Goal: Transaction & Acquisition: Purchase product/service

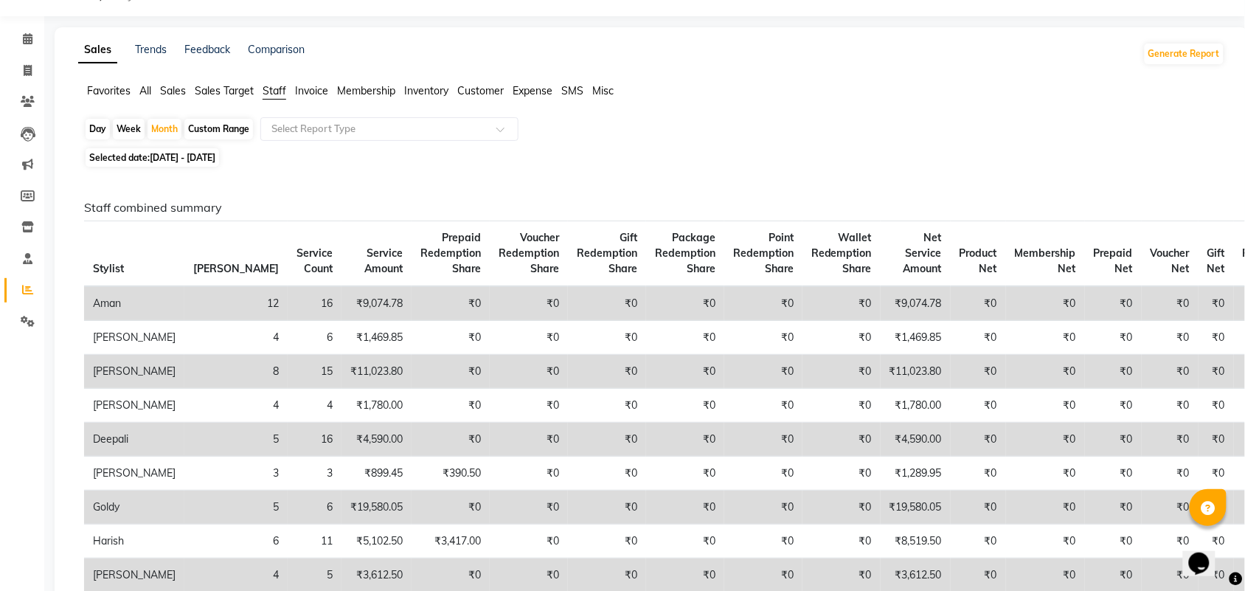
scroll to position [37, 0]
click at [32, 72] on span at bounding box center [28, 71] width 26 height 17
select select "service"
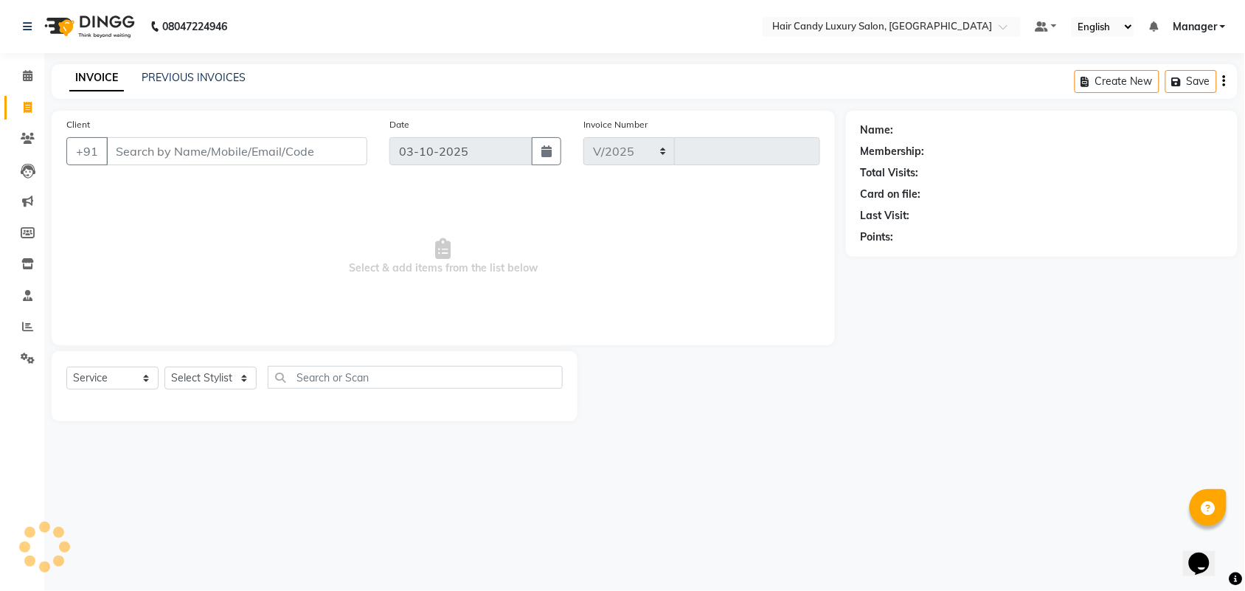
select select "6645"
type input "7449"
click at [257, 148] on input "Client" at bounding box center [236, 151] width 261 height 28
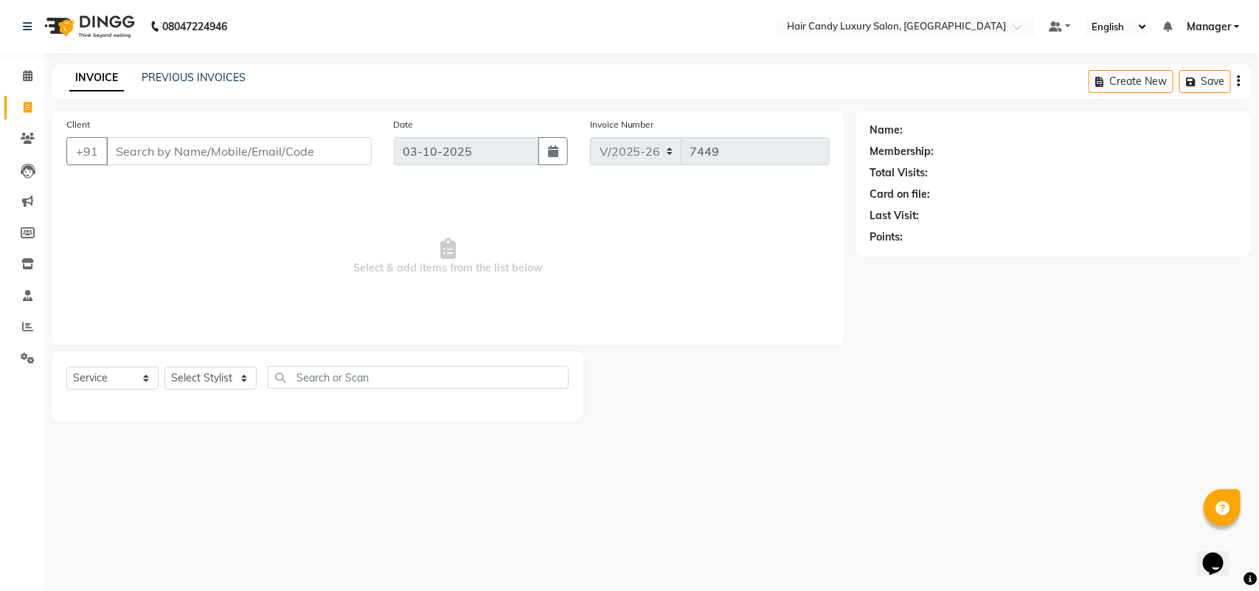
click at [183, 151] on input "Client" at bounding box center [239, 151] width 266 height 28
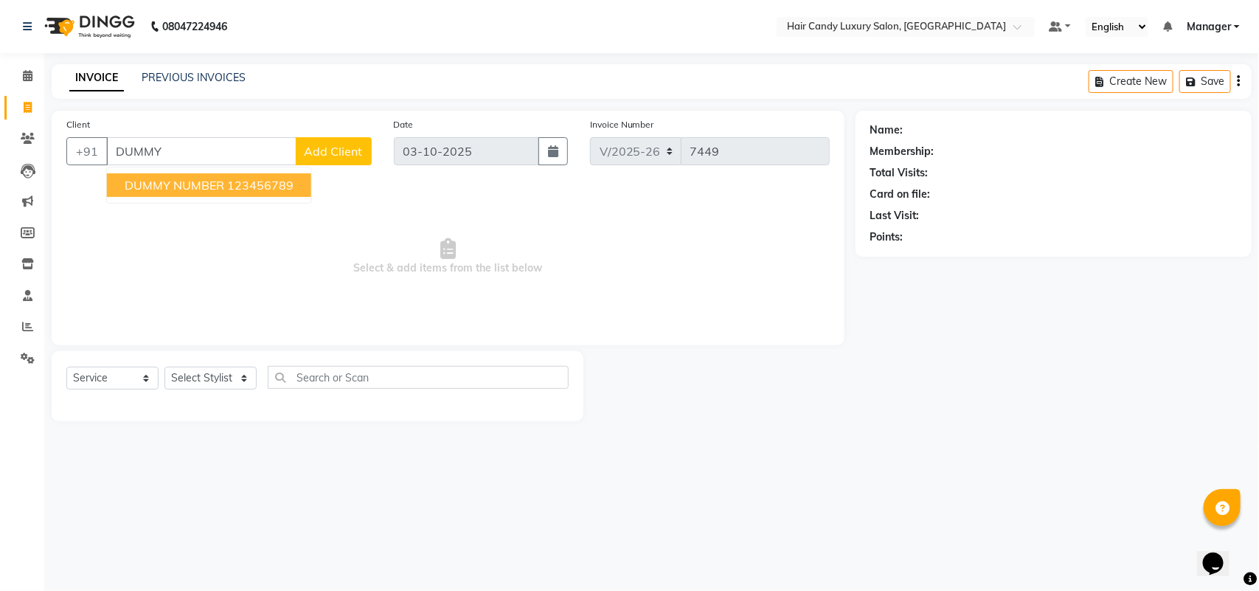
click at [194, 181] on span "DUMMY NUMBER" at bounding box center [175, 185] width 100 height 15
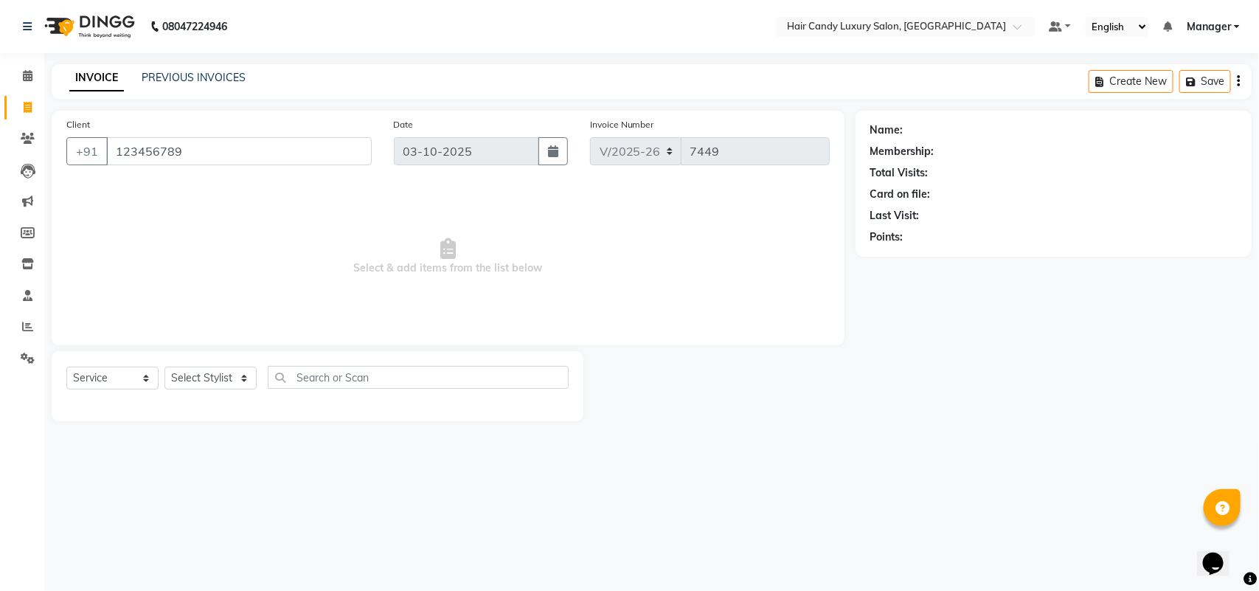
type input "123456789"
select select "1: Object"
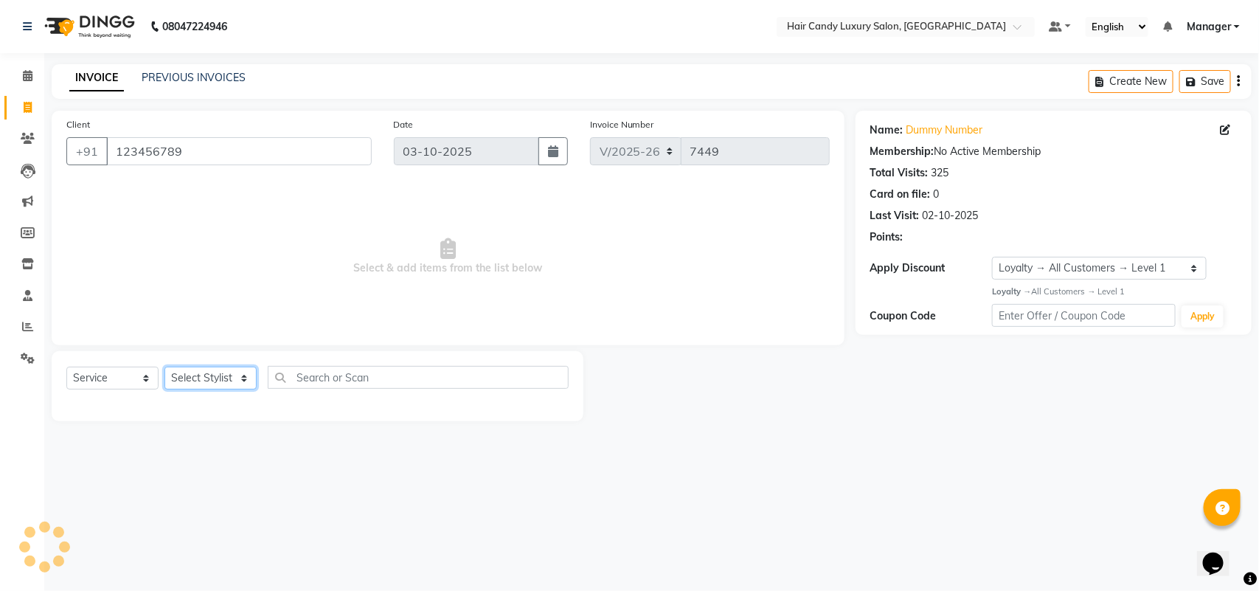
click at [201, 378] on select "Select Stylist Aman ANKIT MANAGER BHAWNA Bobby Chirag Danish Deepali Dhruv Gold…" at bounding box center [210, 378] width 92 height 23
select select "51779"
click at [164, 367] on select "Select Stylist Aman ANKIT MANAGER BHAWNA Bobby Chirag Danish Deepali Dhruv Gold…" at bounding box center [210, 378] width 92 height 23
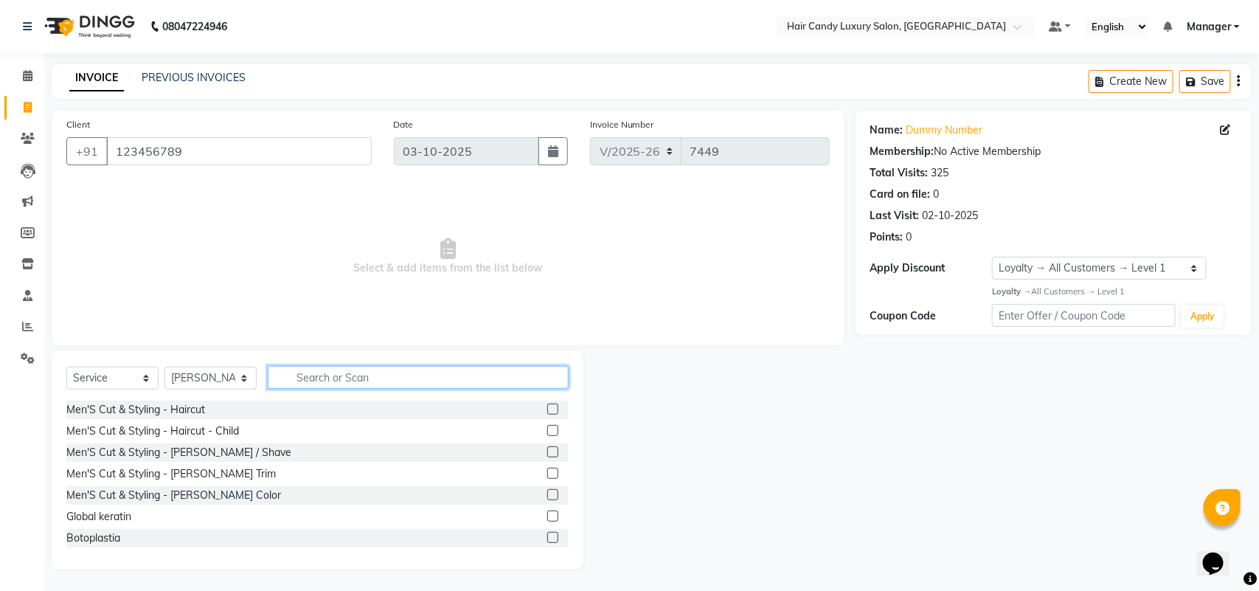
click at [349, 381] on input "text" at bounding box center [418, 377] width 301 height 23
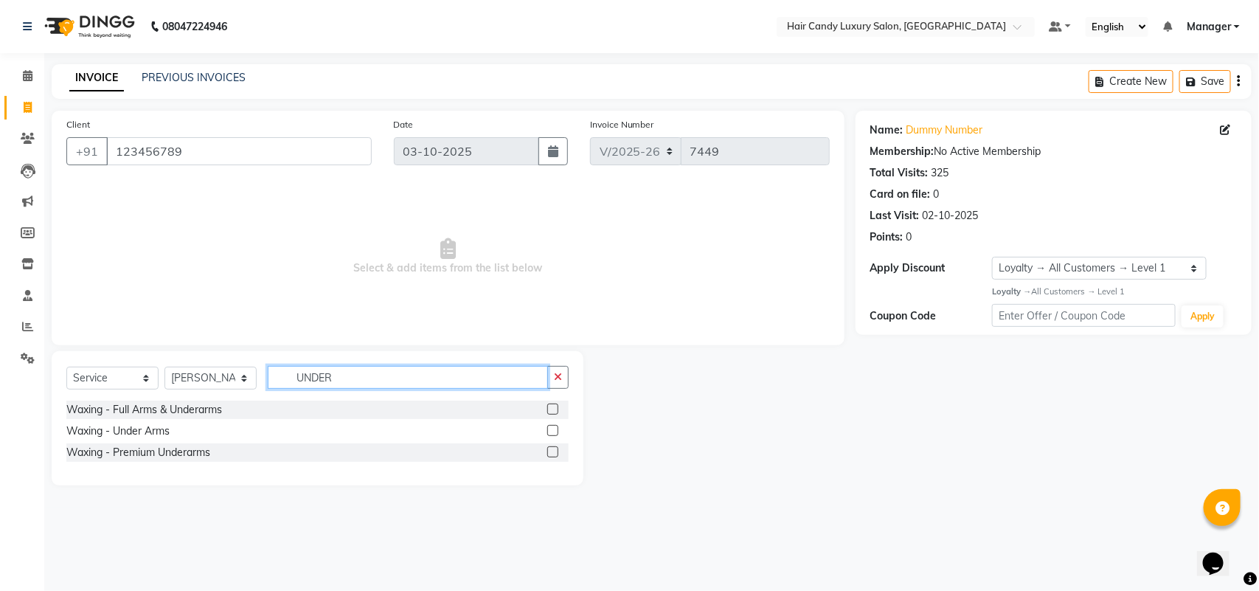
type input "UNDER"
click at [559, 451] on div at bounding box center [557, 452] width 21 height 18
click at [553, 451] on label at bounding box center [552, 451] width 11 height 11
click at [553, 451] on input "checkbox" at bounding box center [552, 453] width 10 height 10
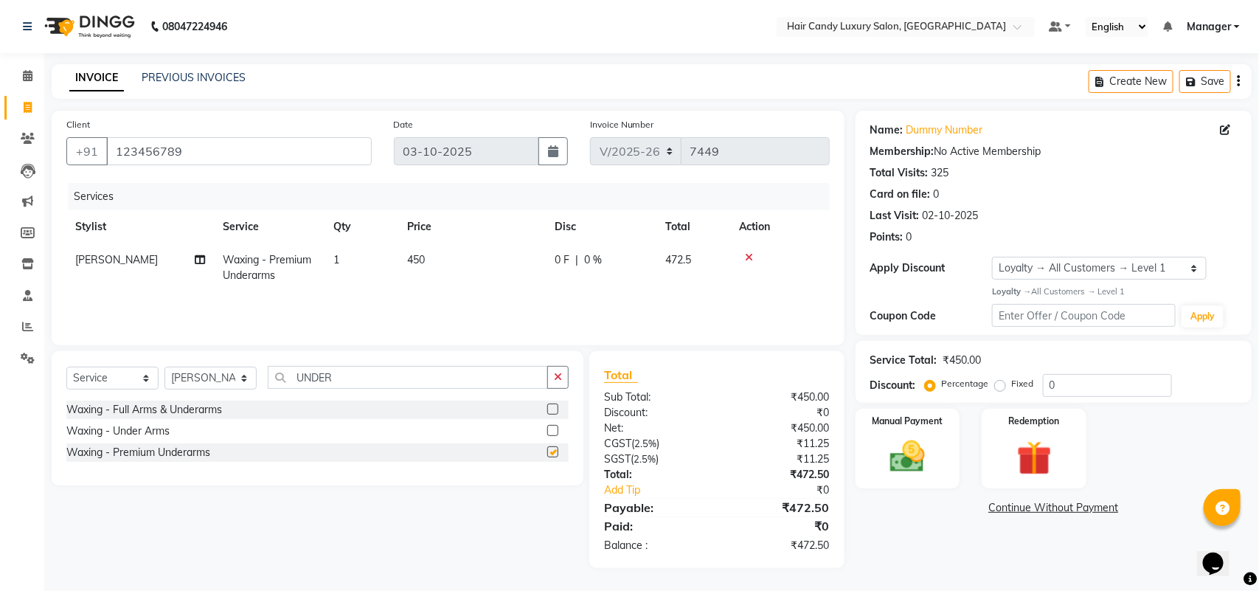
checkbox input "false"
click at [470, 277] on td "450" at bounding box center [472, 267] width 148 height 49
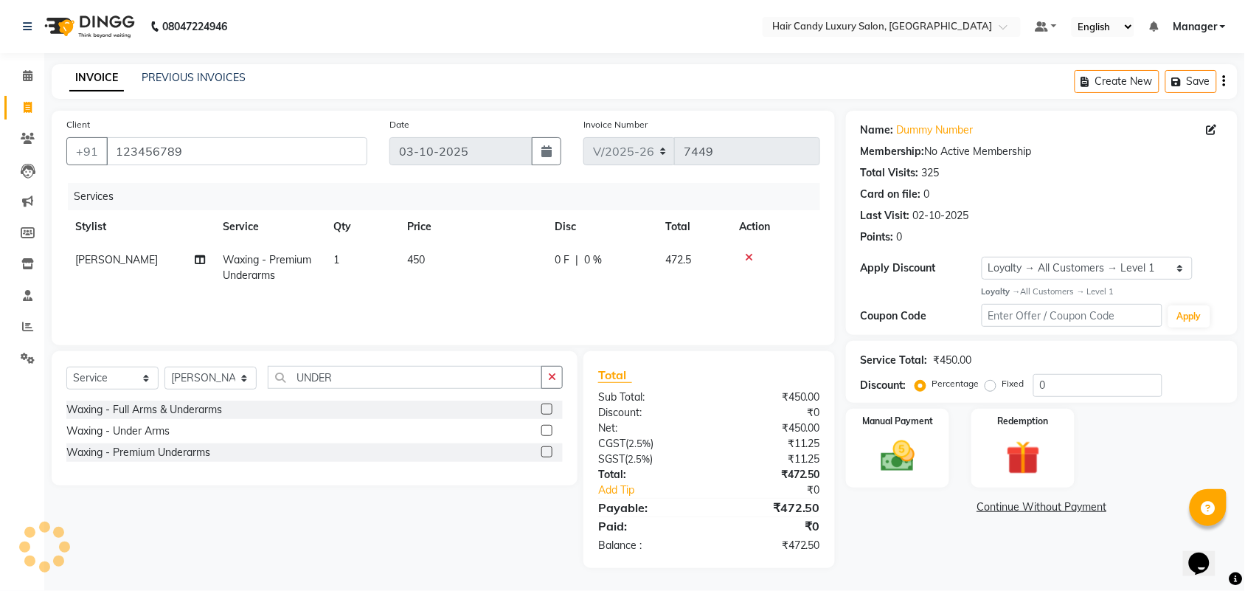
select select "51779"
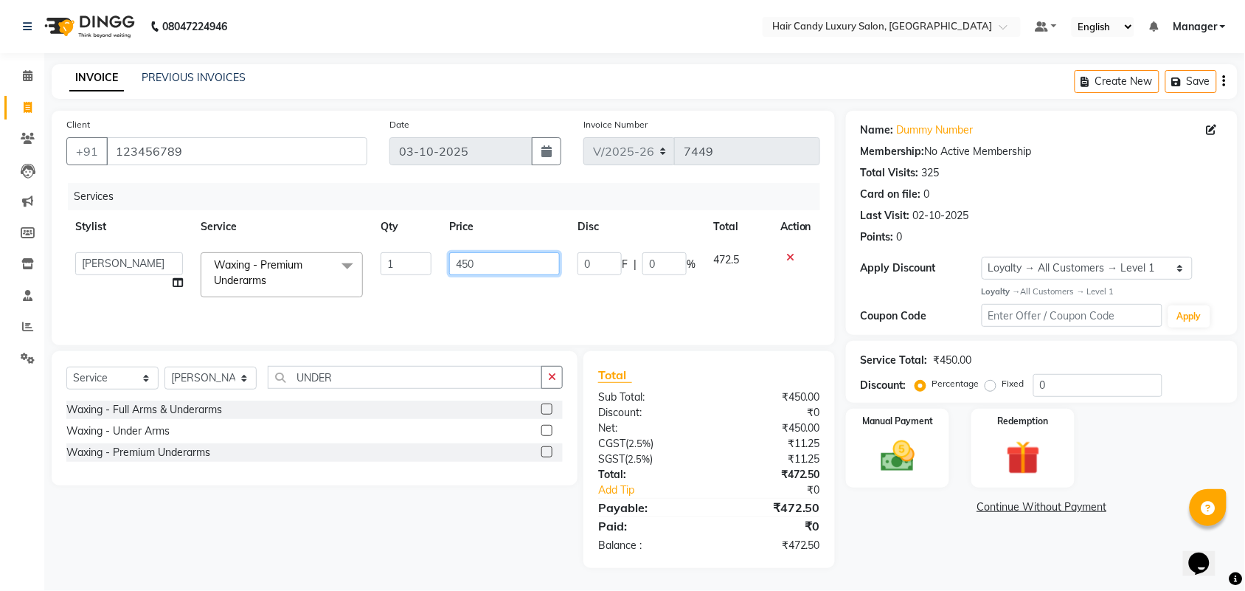
drag, startPoint x: 507, startPoint y: 257, endPoint x: 349, endPoint y: 314, distance: 168.0
click at [367, 294] on tr "Aman ANKIT MANAGER BHAWNA Bobby Chirag Danish Deepali Dhruv Goldy Harish Jagdis…" at bounding box center [443, 274] width 754 height 63
type input "4"
type input "500"
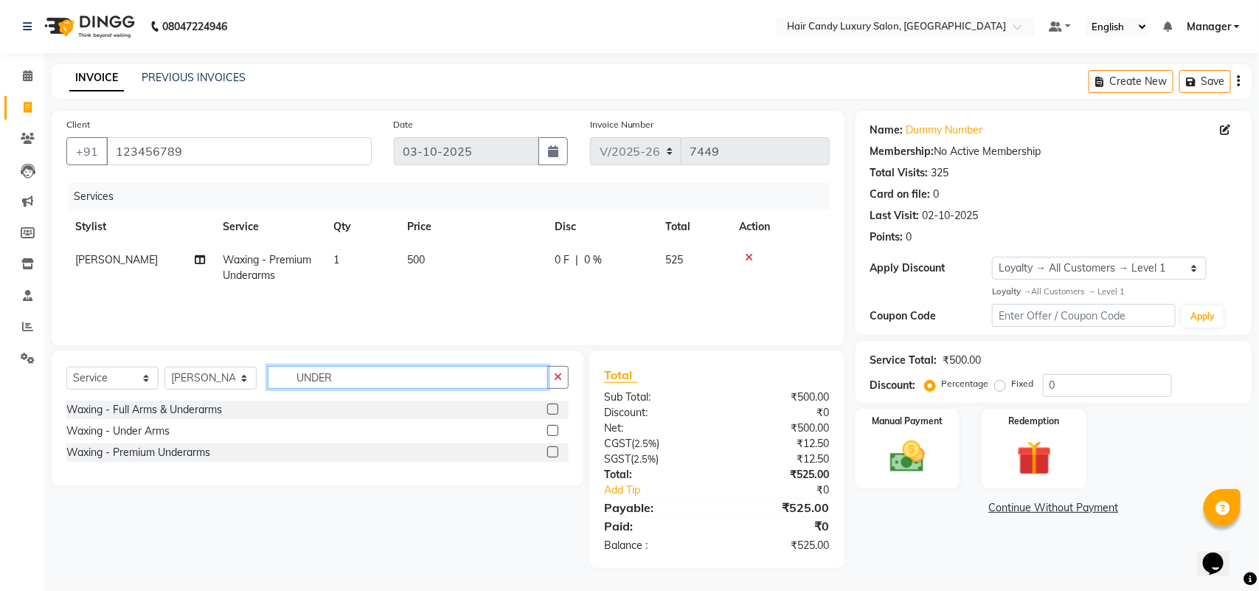
drag, startPoint x: 351, startPoint y: 382, endPoint x: 257, endPoint y: 398, distance: 95.8
click at [257, 398] on div "Select Service Product Membership Package Voucher Prepaid Gift Card Select Styl…" at bounding box center [317, 383] width 502 height 35
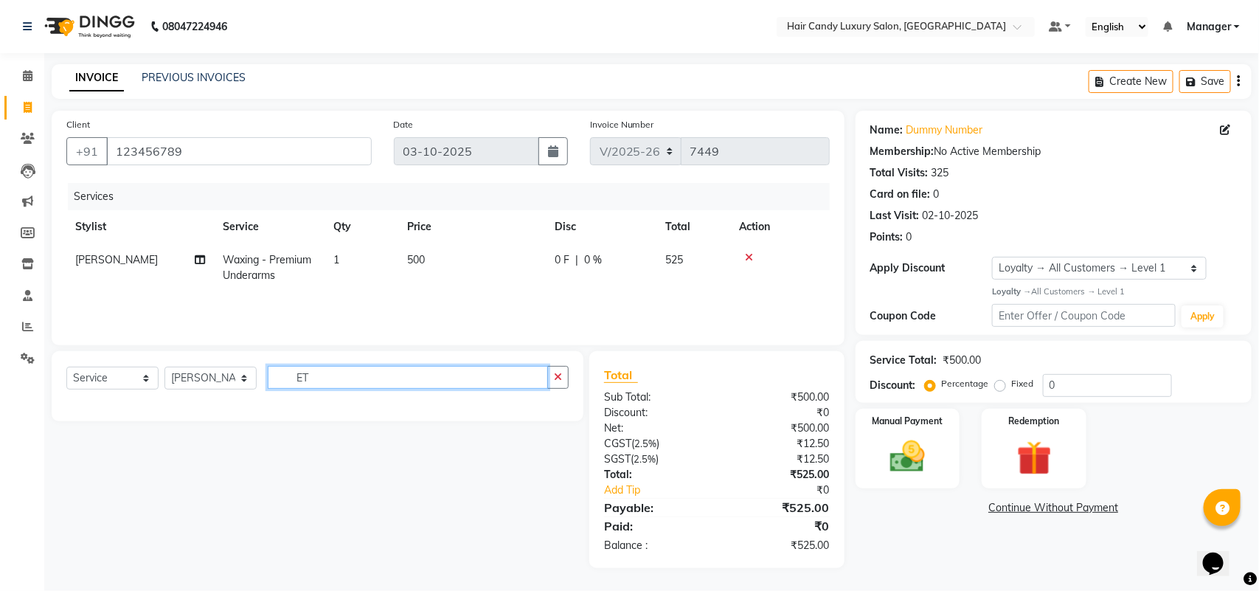
type input "E"
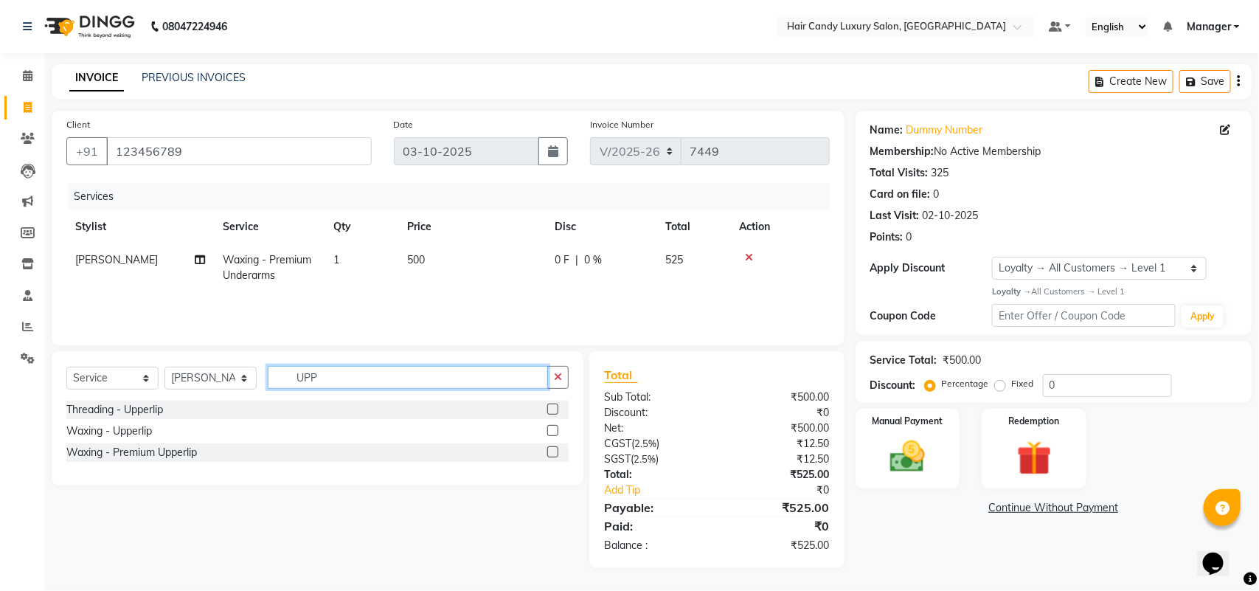
type input "UPP"
click at [553, 406] on label at bounding box center [552, 408] width 11 height 11
click at [553, 406] on input "checkbox" at bounding box center [552, 410] width 10 height 10
checkbox input "true"
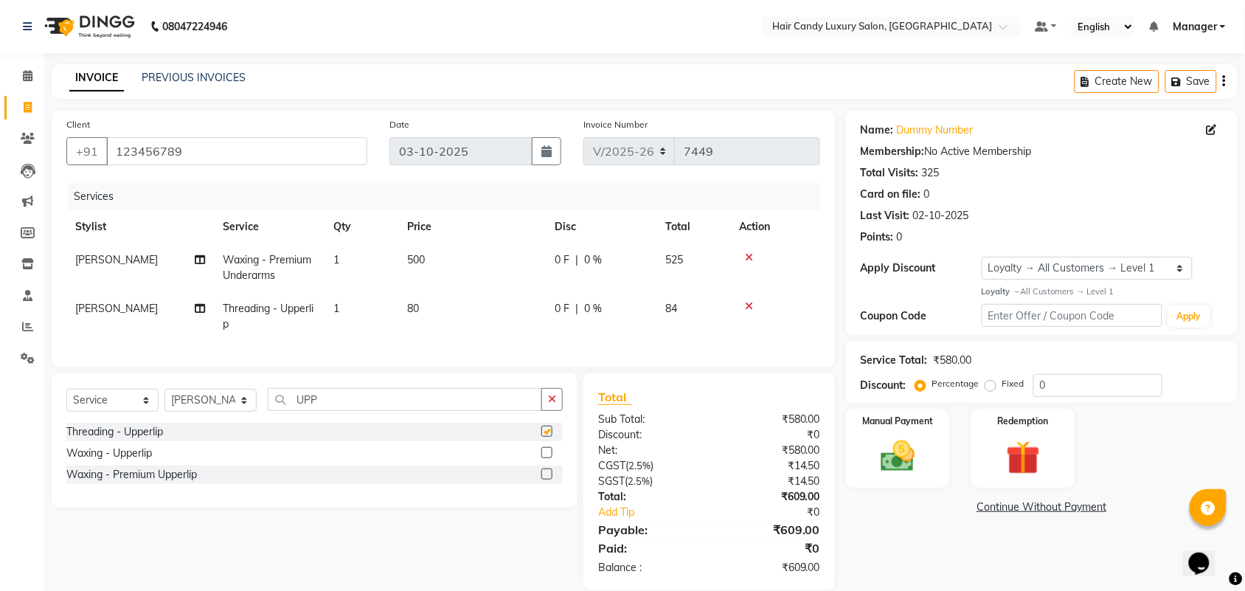
click at [452, 315] on td "80" at bounding box center [472, 316] width 148 height 49
select select "51779"
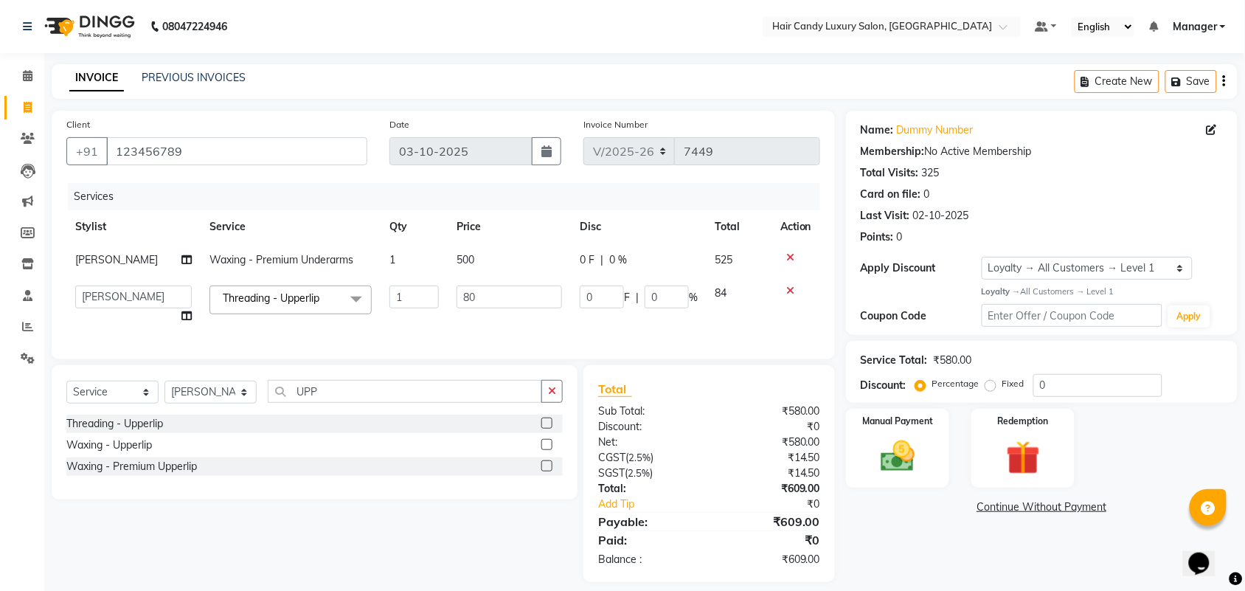
checkbox input "false"
drag, startPoint x: 478, startPoint y: 299, endPoint x: 333, endPoint y: 356, distance: 155.6
click at [406, 301] on tr "Aman ANKIT MANAGER BHAWNA Bobby Chirag Danish Deepali Dhruv Goldy Harish Jagdis…" at bounding box center [443, 305] width 754 height 56
type input "100"
click at [330, 358] on div "Client +91 123456789 Date 03-10-2025 Invoice Number V/2025 V/2025-26 7449 Servi…" at bounding box center [443, 235] width 783 height 249
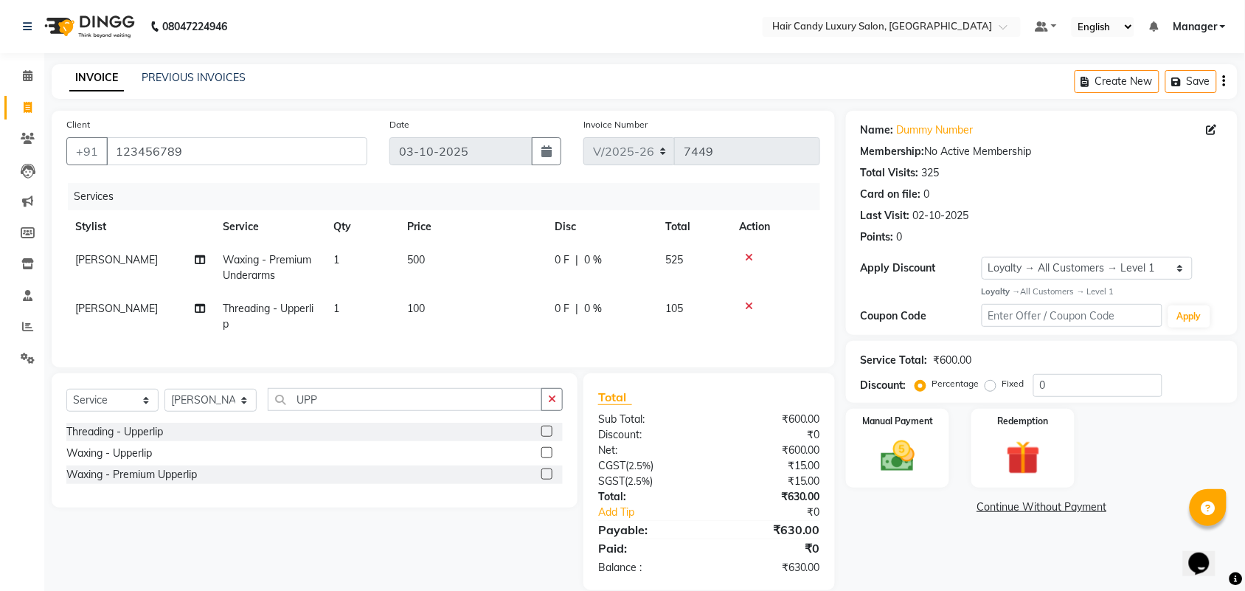
drag, startPoint x: 1027, startPoint y: 521, endPoint x: 1024, endPoint y: 528, distance: 7.9
click at [1027, 521] on div "Name: Dummy Number Membership: No Active Membership Total Visits: 325 Card on f…" at bounding box center [1047, 350] width 403 height 479
click at [1096, 277] on select "Select Loyalty → All Customers → Level 1" at bounding box center [1087, 268] width 211 height 23
select select "0:"
click at [982, 257] on select "Select Loyalty → All Customers → Level 1" at bounding box center [1087, 268] width 211 height 23
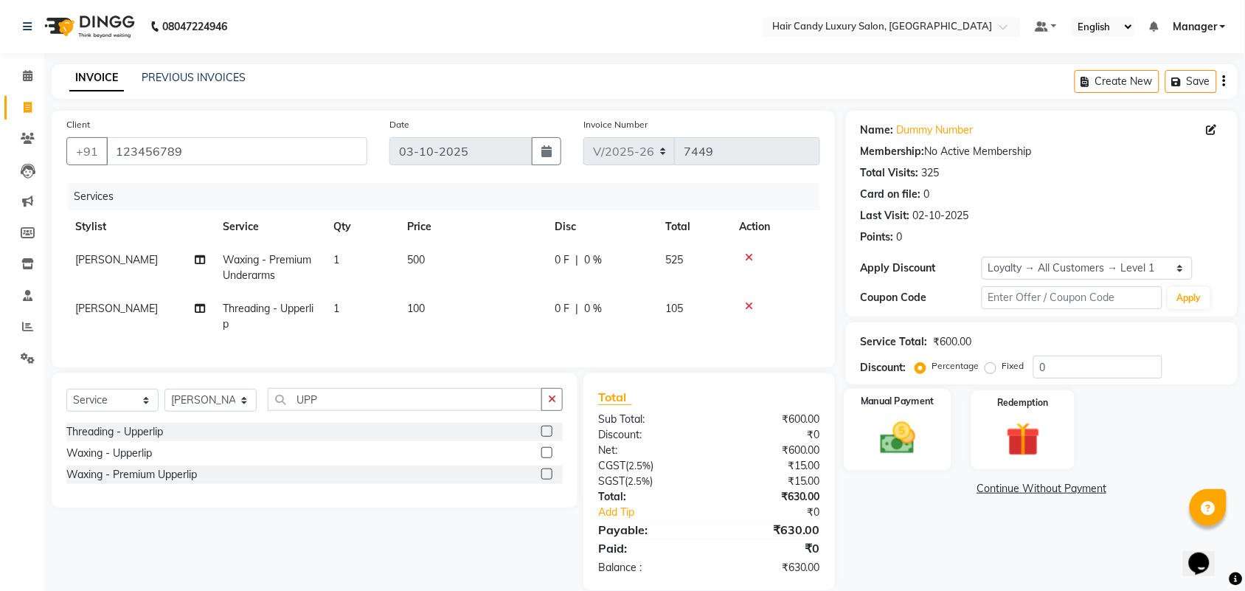
click at [920, 441] on img at bounding box center [898, 437] width 58 height 41
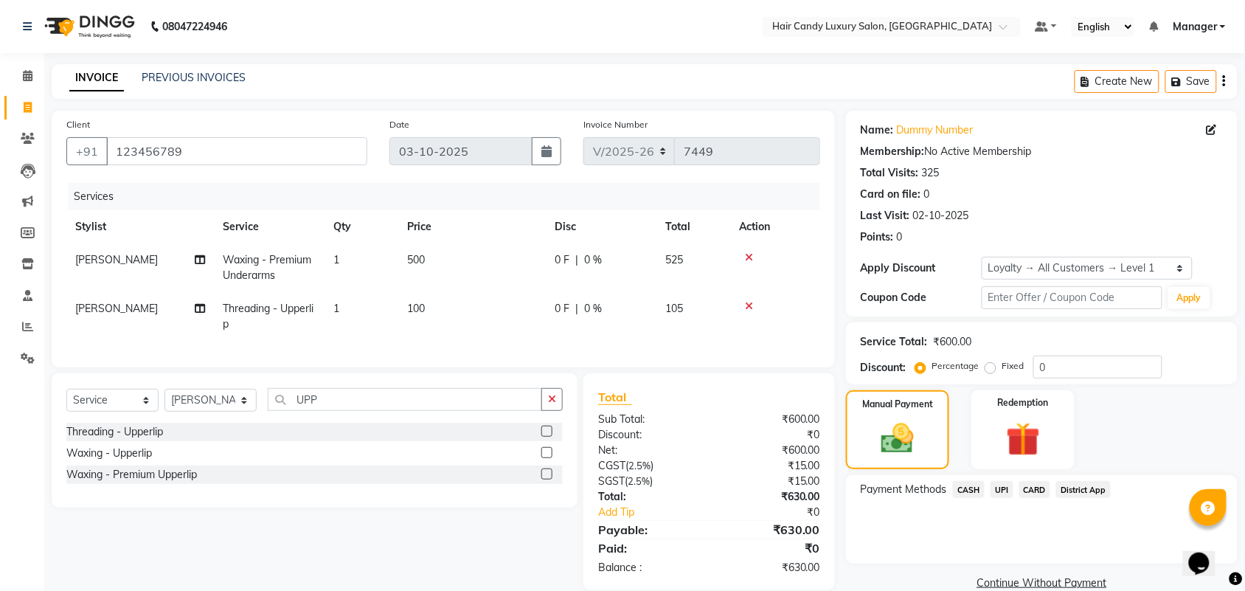
click at [1005, 487] on span "UPI" at bounding box center [1002, 489] width 23 height 17
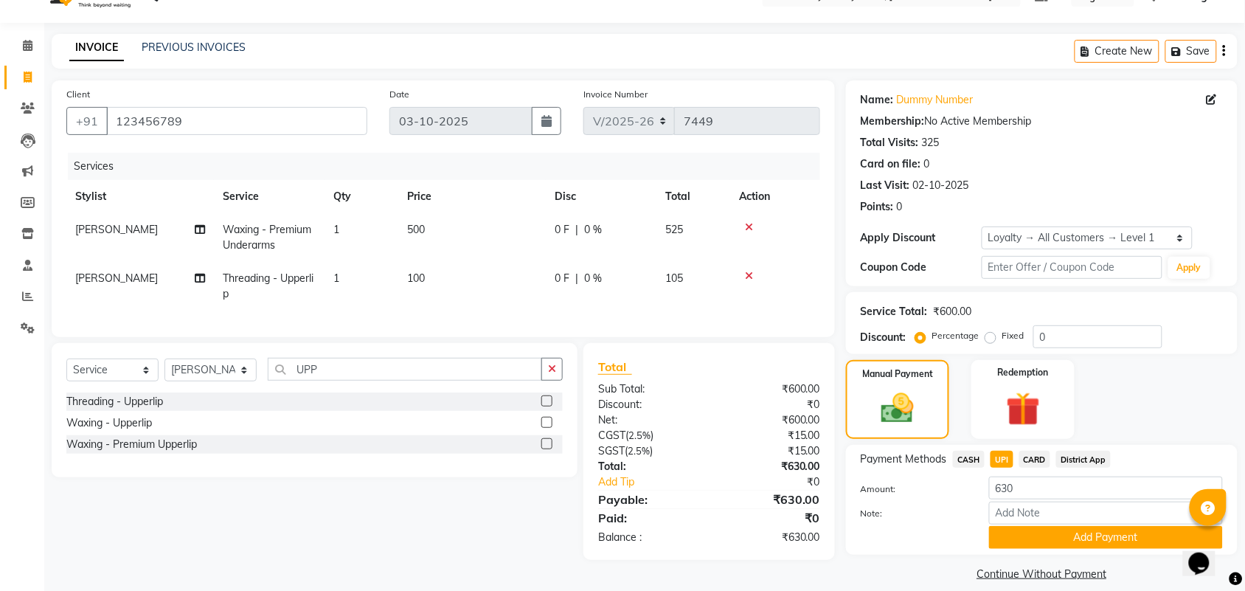
scroll to position [46, 0]
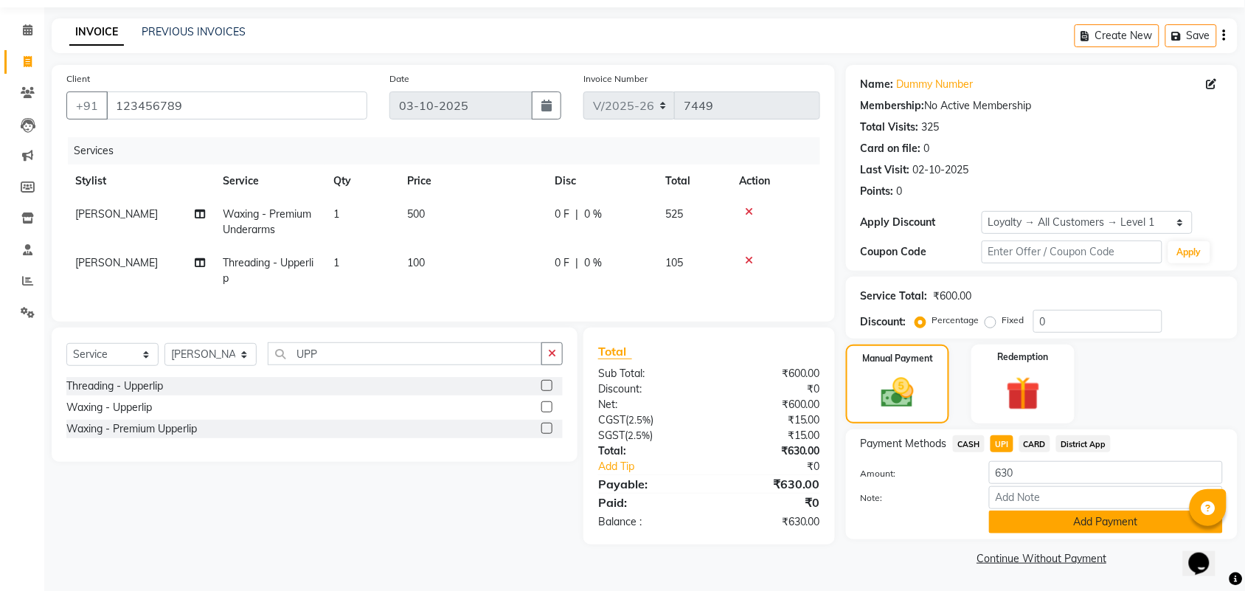
click at [1056, 526] on button "Add Payment" at bounding box center [1106, 521] width 234 height 23
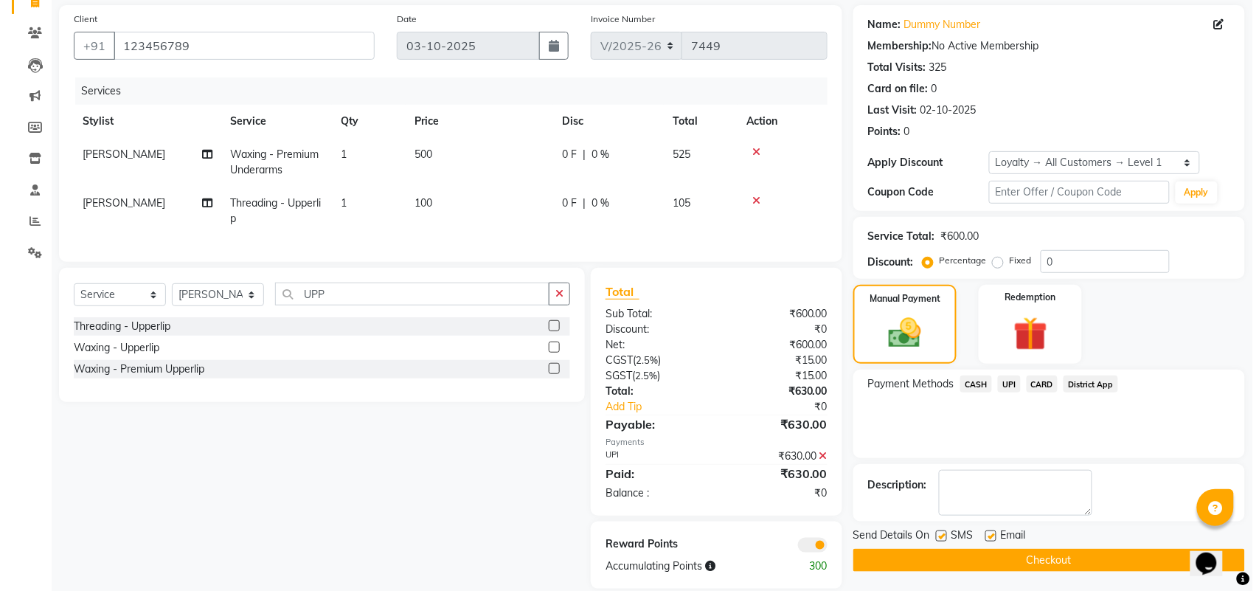
scroll to position [138, 0]
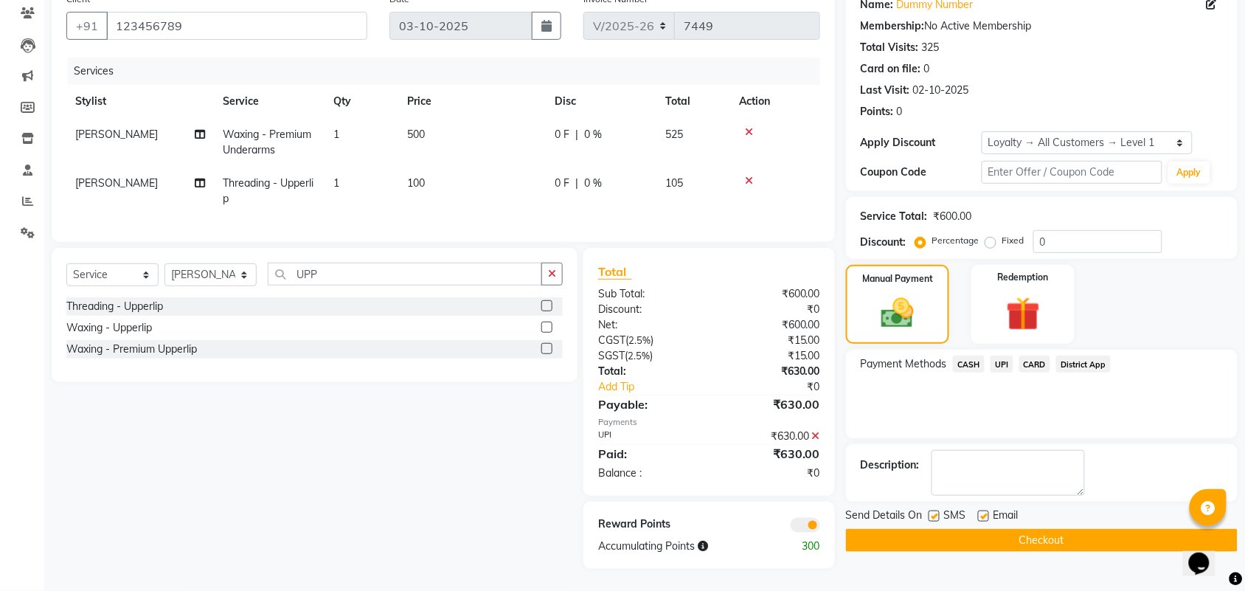
click at [814, 518] on span at bounding box center [806, 525] width 30 height 15
click at [820, 527] on input "checkbox" at bounding box center [820, 527] width 0 height 0
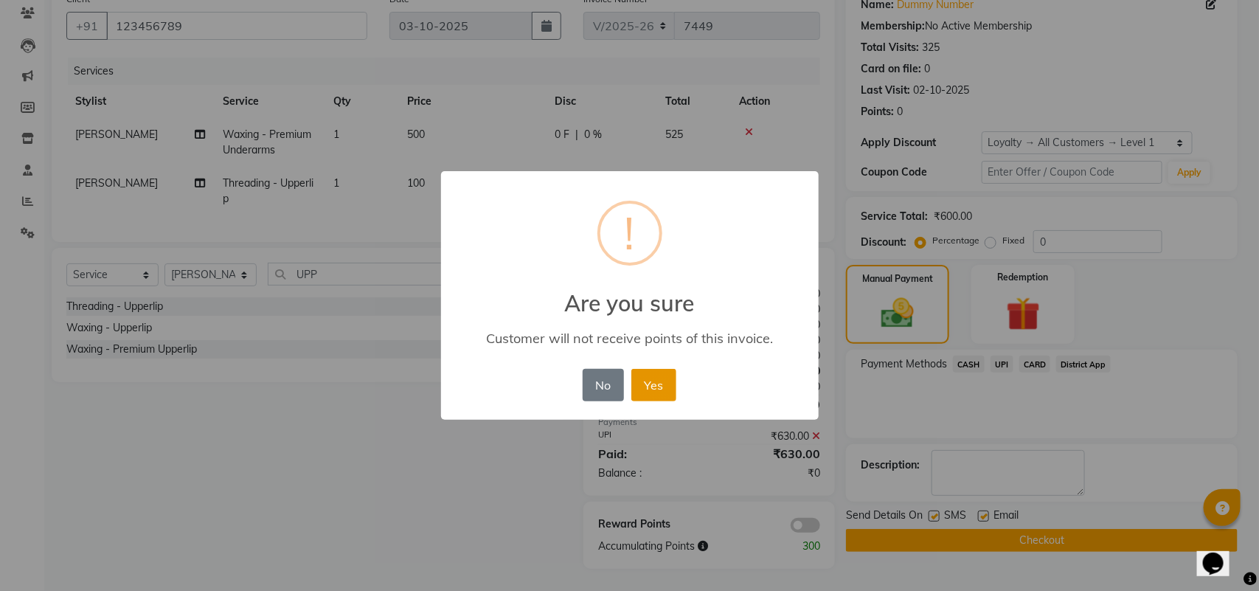
click at [656, 385] on button "Yes" at bounding box center [653, 385] width 45 height 32
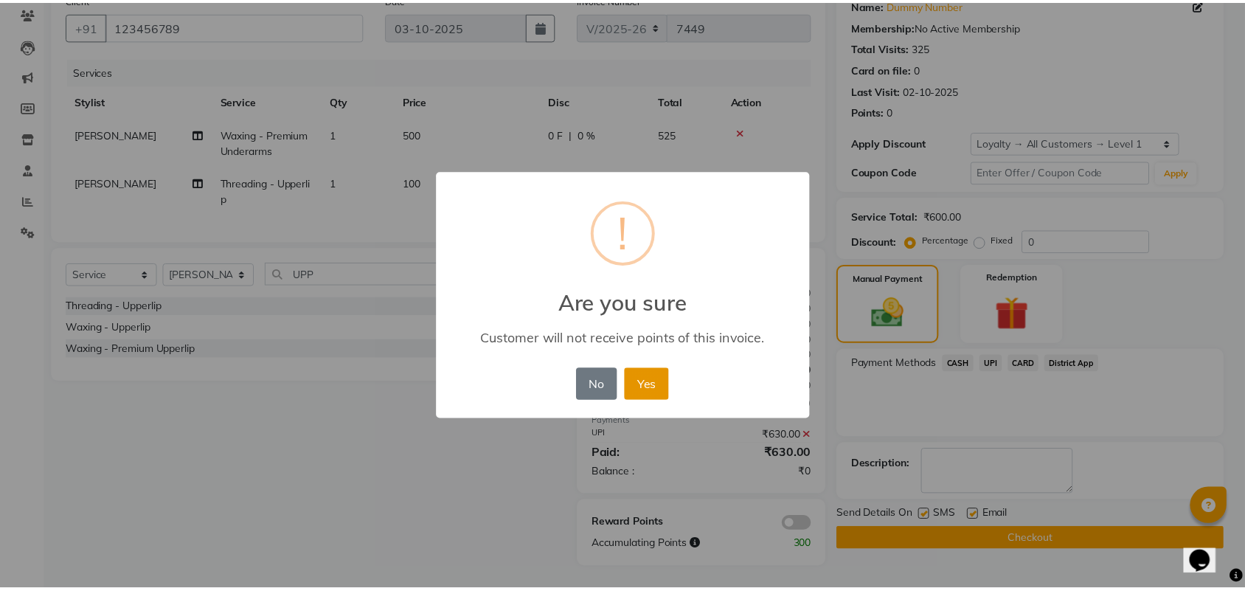
scroll to position [117, 0]
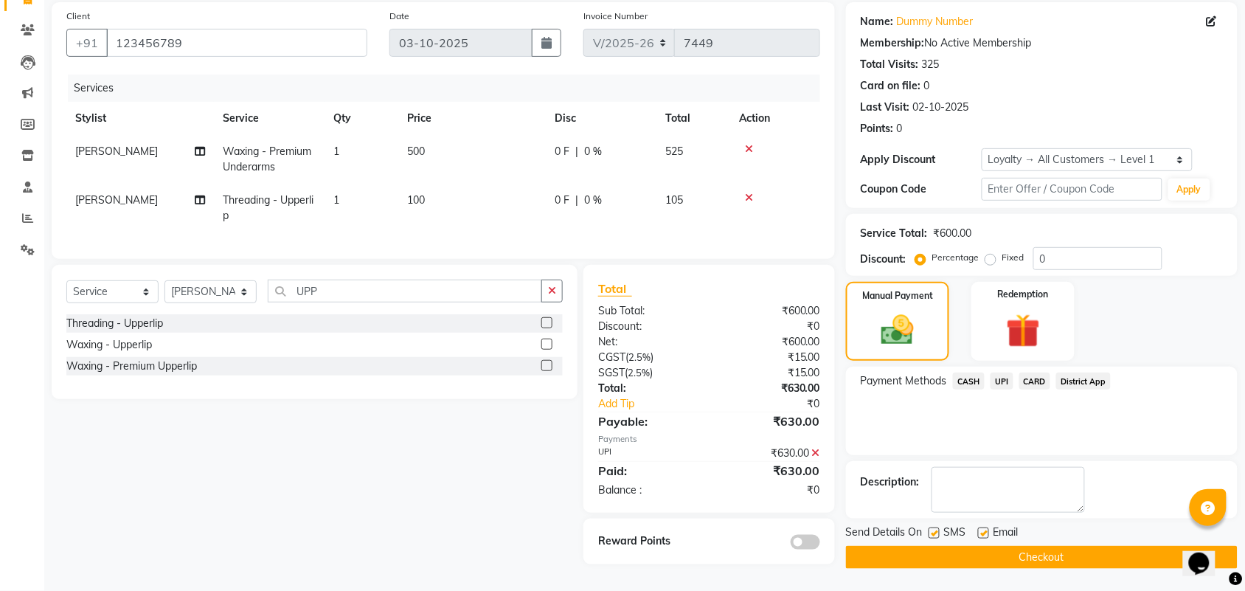
click at [1079, 548] on button "Checkout" at bounding box center [1042, 557] width 392 height 23
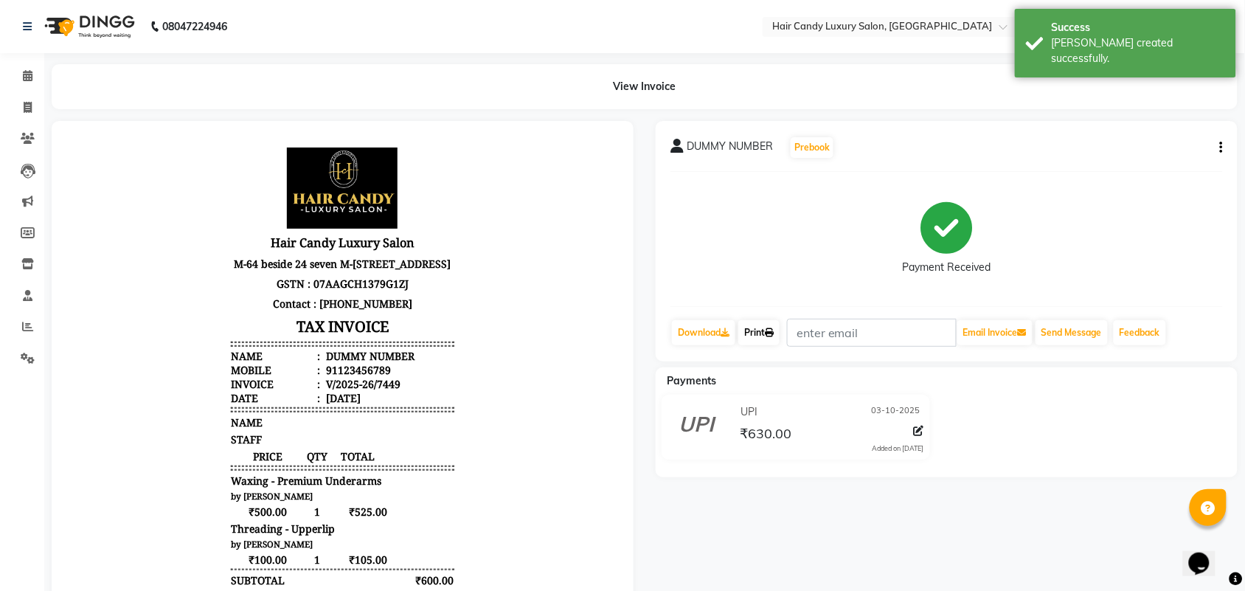
click at [763, 337] on link "Print" at bounding box center [758, 332] width 41 height 25
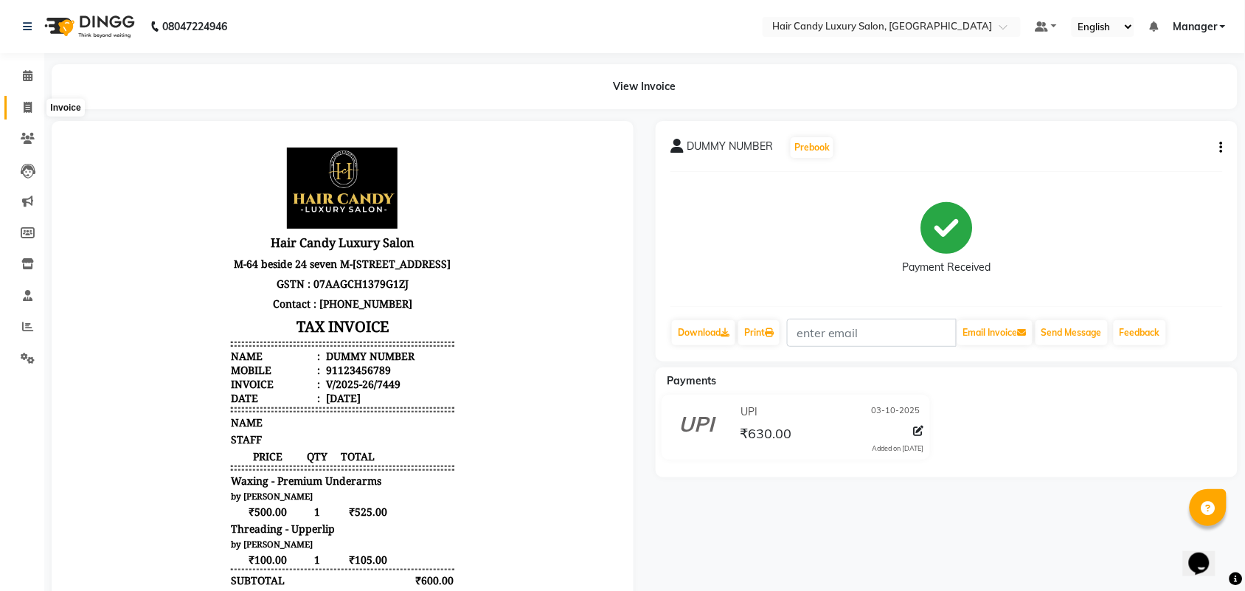
click at [34, 113] on span at bounding box center [28, 108] width 26 height 17
select select "service"
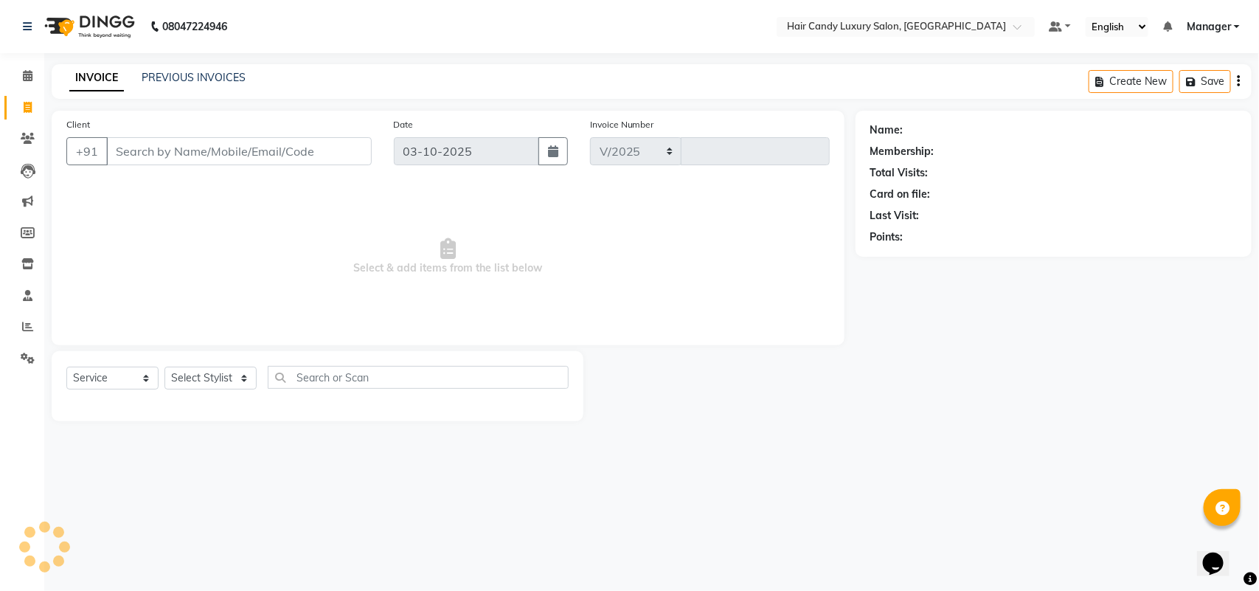
select select "6645"
type input "7450"
click at [184, 66] on div "INVOICE PREVIOUS INVOICES Create New Save" at bounding box center [652, 81] width 1200 height 35
click at [189, 77] on link "PREVIOUS INVOICES" at bounding box center [194, 77] width 104 height 13
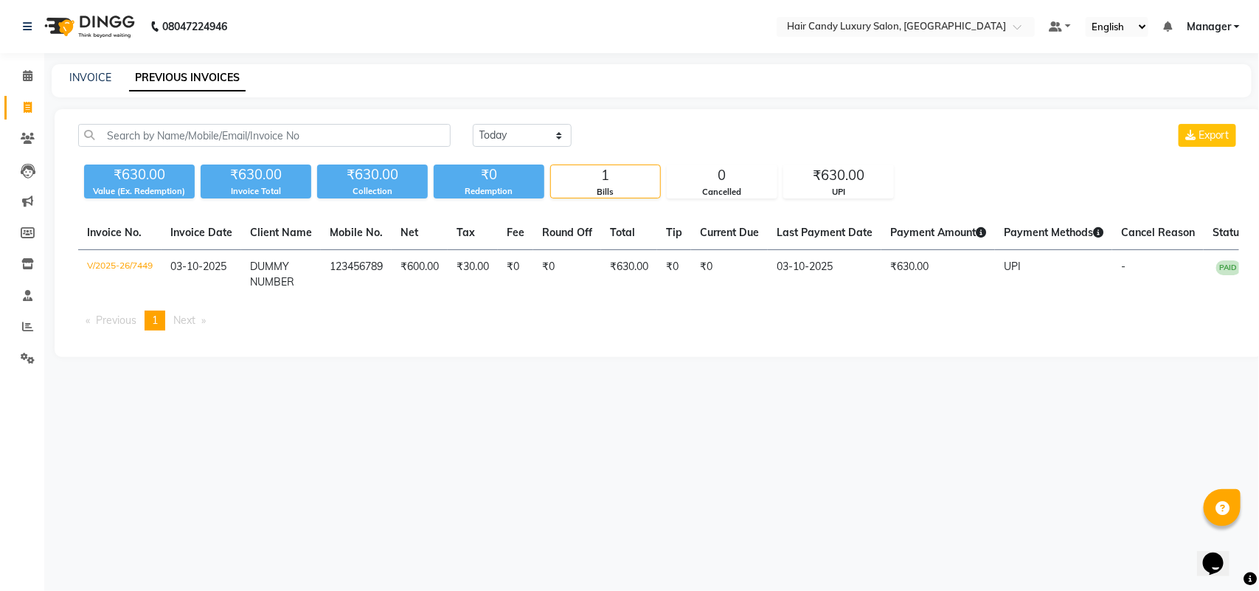
click at [417, 539] on div "08047224946 Select Location × Hair Candy Luxury Salon, Greater Kailash Default …" at bounding box center [629, 295] width 1259 height 591
click at [27, 103] on icon at bounding box center [28, 107] width 8 height 11
select select "service"
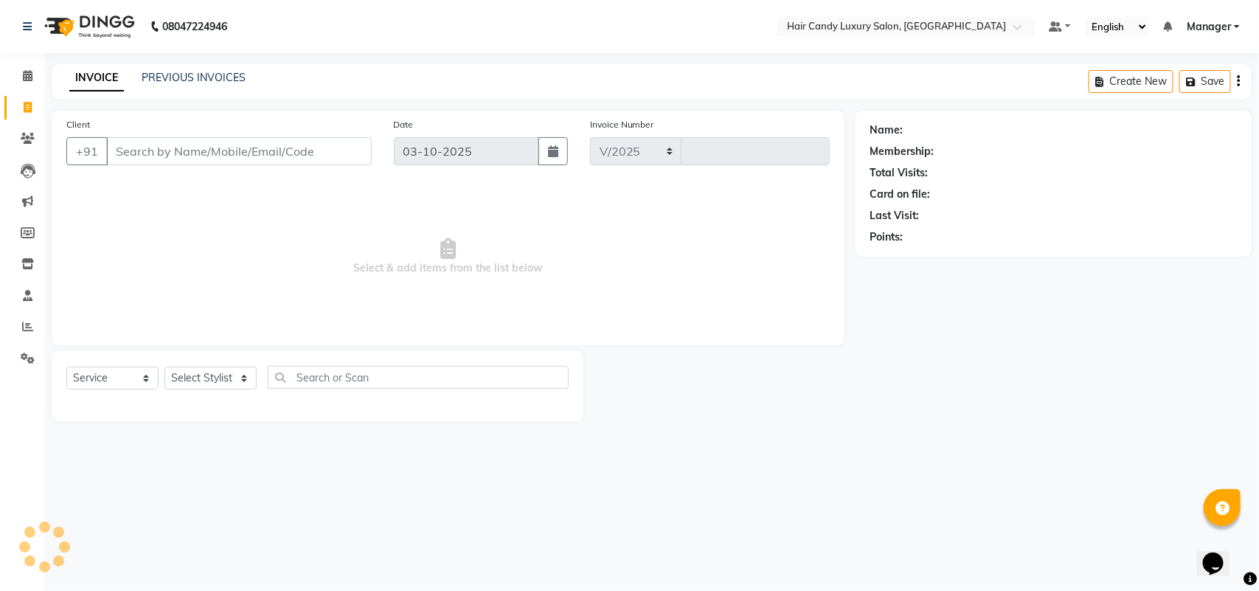
select select "6645"
type input "7450"
click at [192, 148] on input "Client" at bounding box center [239, 151] width 266 height 28
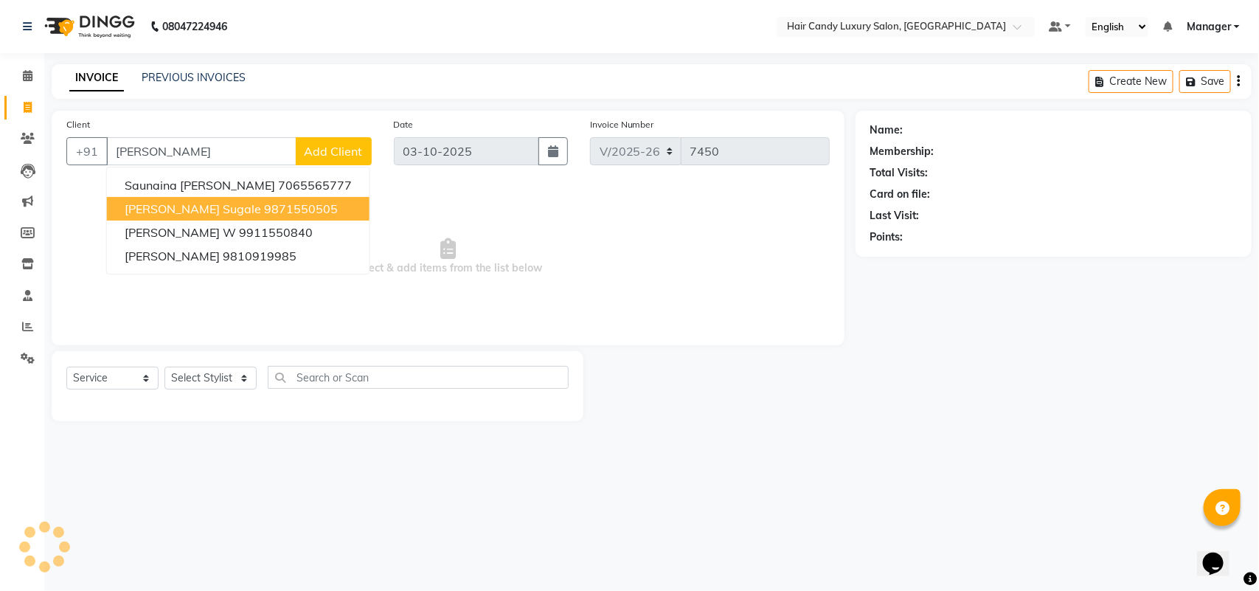
click at [207, 211] on span "Sunaina Sugale" at bounding box center [193, 208] width 136 height 15
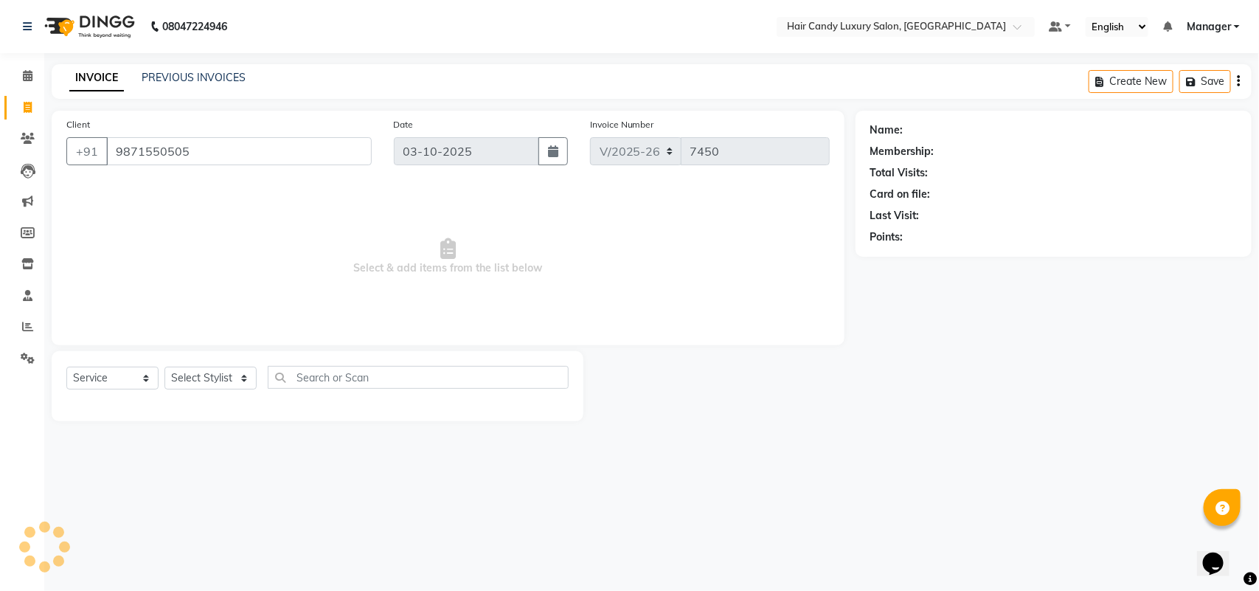
type input "9871550505"
drag, startPoint x: 218, startPoint y: 380, endPoint x: 216, endPoint y: 370, distance: 10.4
click at [218, 380] on select "Select Stylist Aman ANKIT MANAGER BHAWNA Bobby Chirag Danish Deepali Dhruv Gold…" at bounding box center [210, 378] width 92 height 23
select select "1: Object"
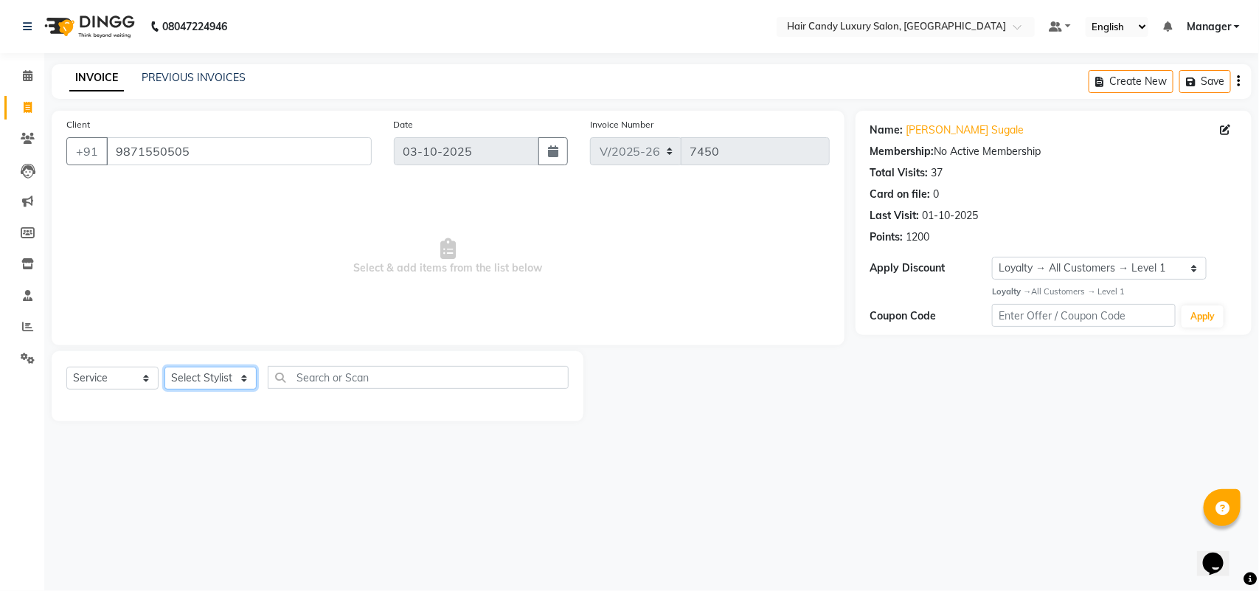
select select "52595"
click at [164, 367] on select "Select Stylist Aman ANKIT MANAGER BHAWNA Bobby Chirag Danish Deepali Dhruv Gold…" at bounding box center [210, 378] width 92 height 23
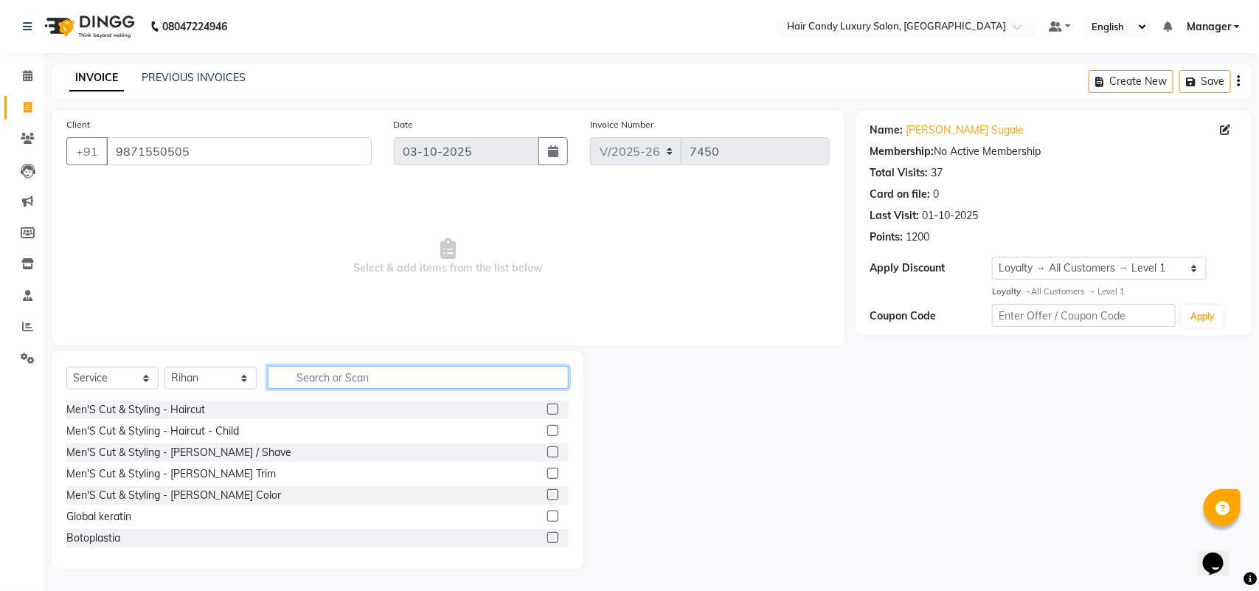
click at [362, 387] on input "text" at bounding box center [418, 377] width 301 height 23
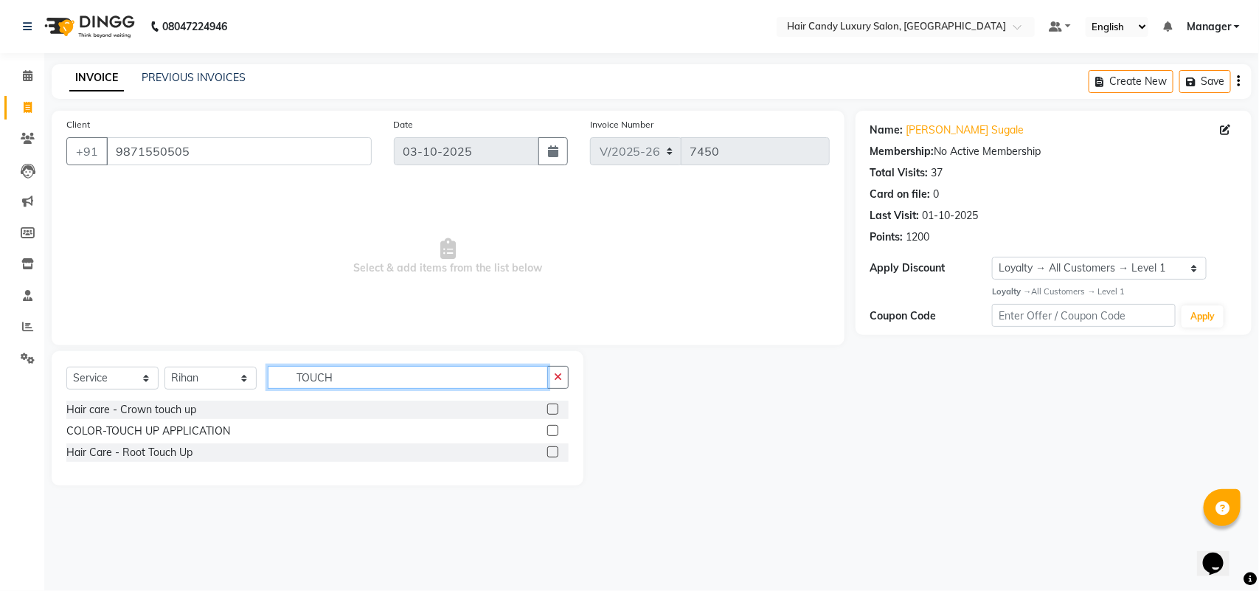
type input "TOUCH"
click at [550, 448] on label at bounding box center [552, 451] width 11 height 11
click at [550, 448] on input "checkbox" at bounding box center [552, 453] width 10 height 10
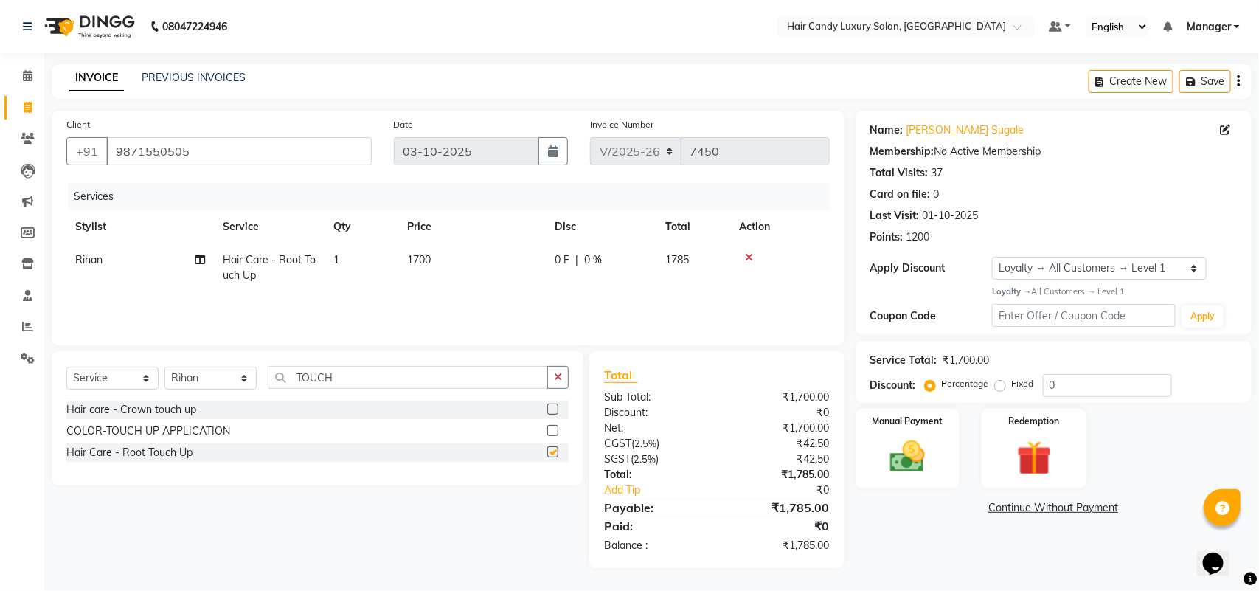
click at [240, 356] on div "Select Service Product Membership Package Voucher Prepaid Gift Card Select Styl…" at bounding box center [318, 418] width 532 height 134
checkbox input "false"
click at [223, 381] on select "Select Stylist Aman ANKIT MANAGER BHAWNA Bobby Chirag Danish Deepali Dhruv Gold…" at bounding box center [210, 378] width 92 height 23
select select "51791"
click at [164, 367] on select "Select Stylist Aman ANKIT MANAGER BHAWNA Bobby Chirag Danish Deepali Dhruv Gold…" at bounding box center [210, 378] width 92 height 23
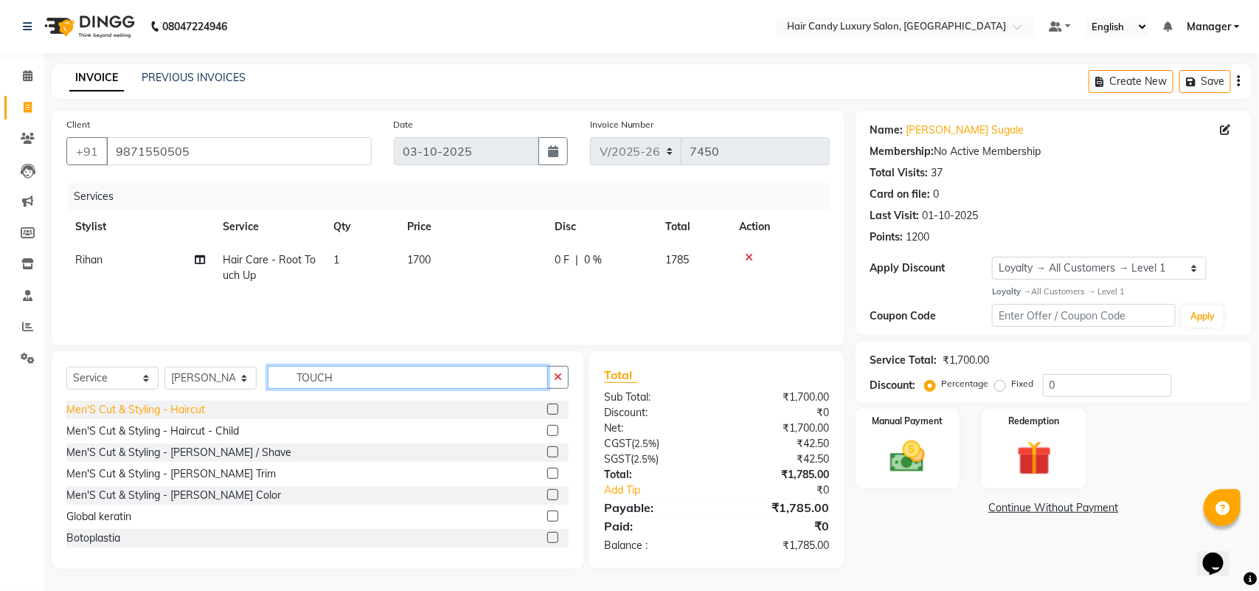
drag, startPoint x: 361, startPoint y: 375, endPoint x: 156, endPoint y: 408, distance: 207.7
click at [167, 400] on div "Select Service Product Membership Package Voucher Prepaid Gift Card Select Styl…" at bounding box center [318, 460] width 532 height 218
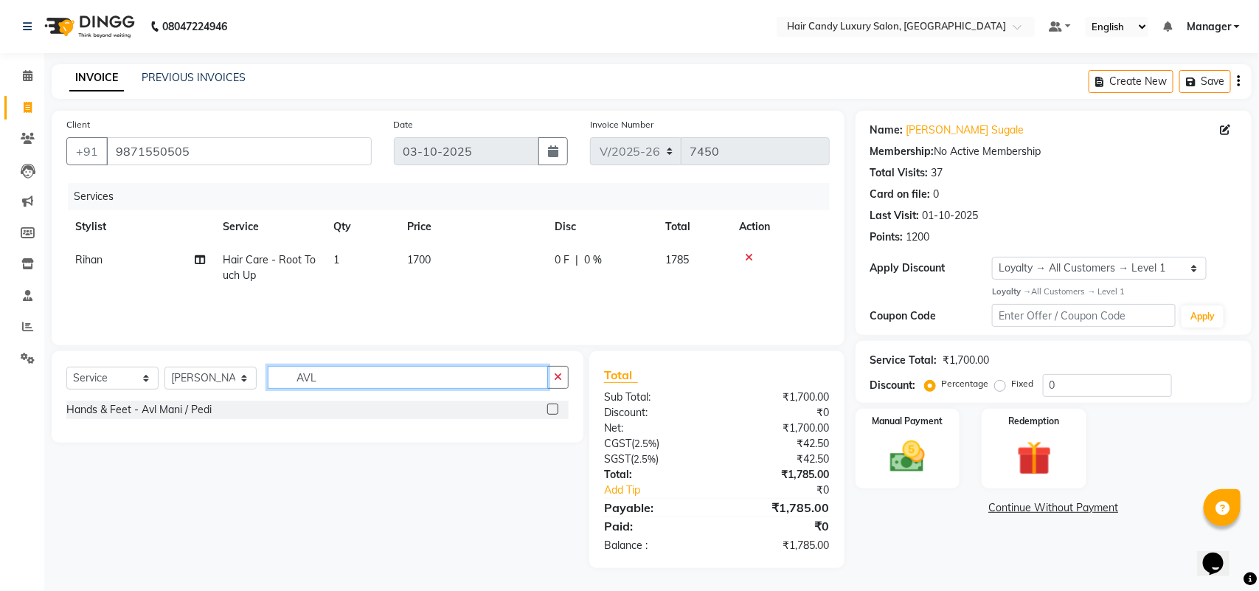
type input "AVL"
click at [557, 411] on label at bounding box center [552, 408] width 11 height 11
click at [557, 411] on input "checkbox" at bounding box center [552, 410] width 10 height 10
checkbox input "true"
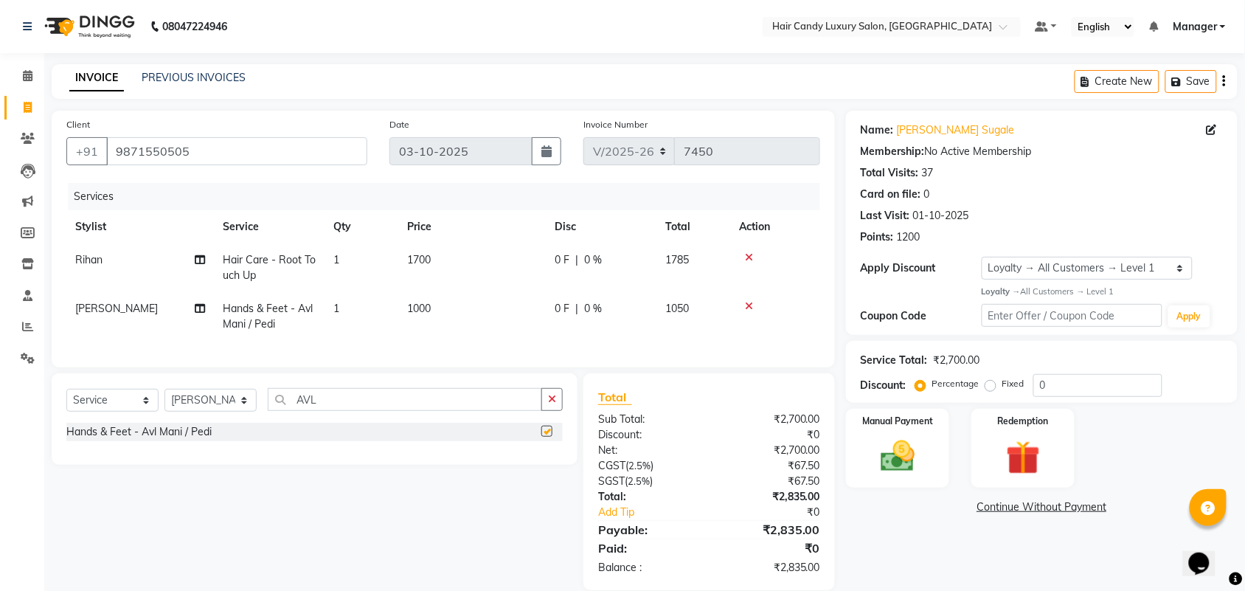
click at [477, 296] on td "1000" at bounding box center [472, 316] width 148 height 49
select select "51791"
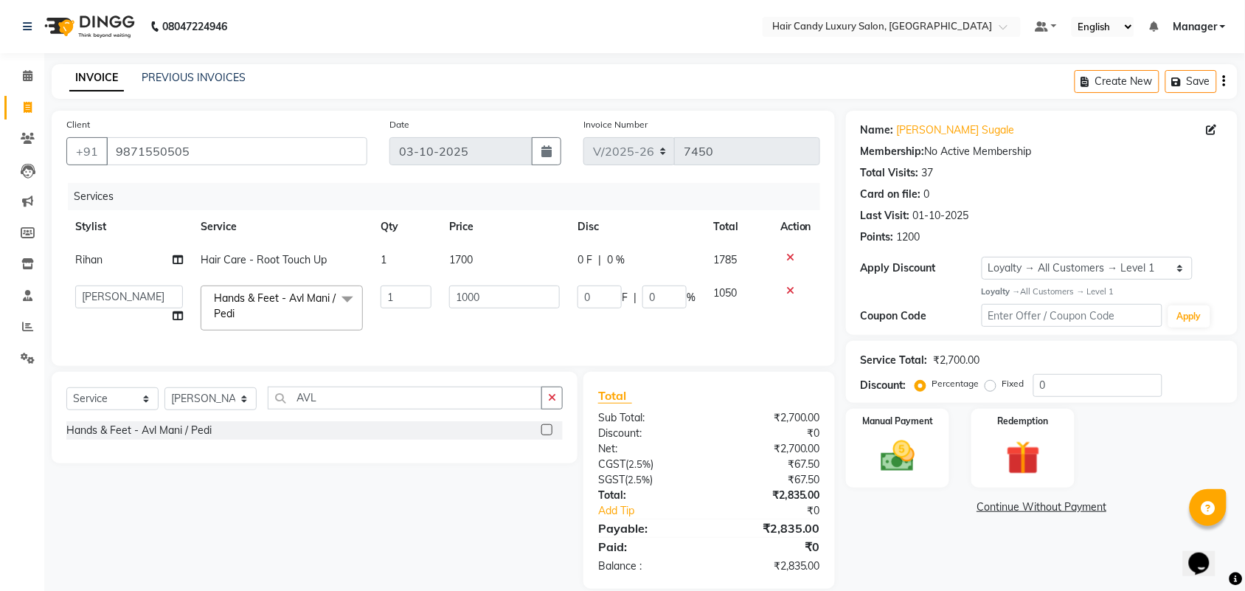
checkbox input "false"
drag, startPoint x: 432, startPoint y: 303, endPoint x: 288, endPoint y: 312, distance: 144.8
click at [354, 311] on tr "Aman ANKIT MANAGER BHAWNA Bobby Chirag Danish Deepali Dhruv Goldy Harish Jagdis…" at bounding box center [443, 308] width 754 height 63
type input "1100"
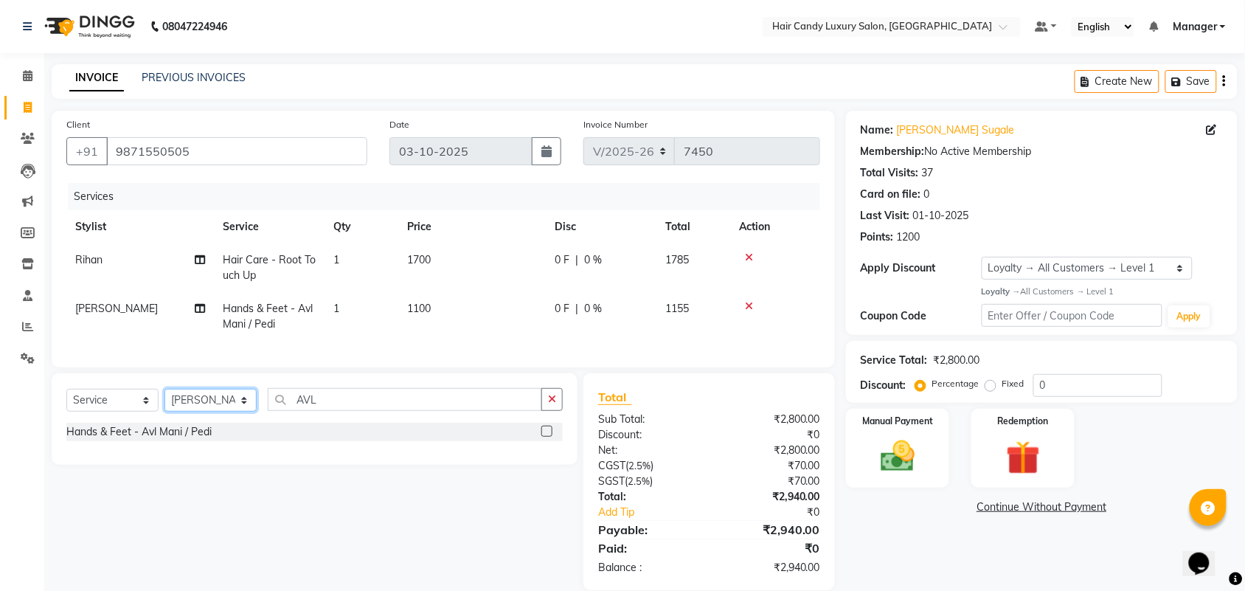
drag, startPoint x: 314, startPoint y: 311, endPoint x: 207, endPoint y: 414, distance: 148.1
click at [207, 412] on select "Select Stylist Aman ANKIT MANAGER BHAWNA Bobby Chirag Danish Deepali Dhruv Gold…" at bounding box center [210, 400] width 92 height 23
select select "51783"
click at [164, 402] on select "Select Stylist Aman ANKIT MANAGER BHAWNA Bobby Chirag Danish Deepali Dhruv Gold…" at bounding box center [210, 400] width 92 height 23
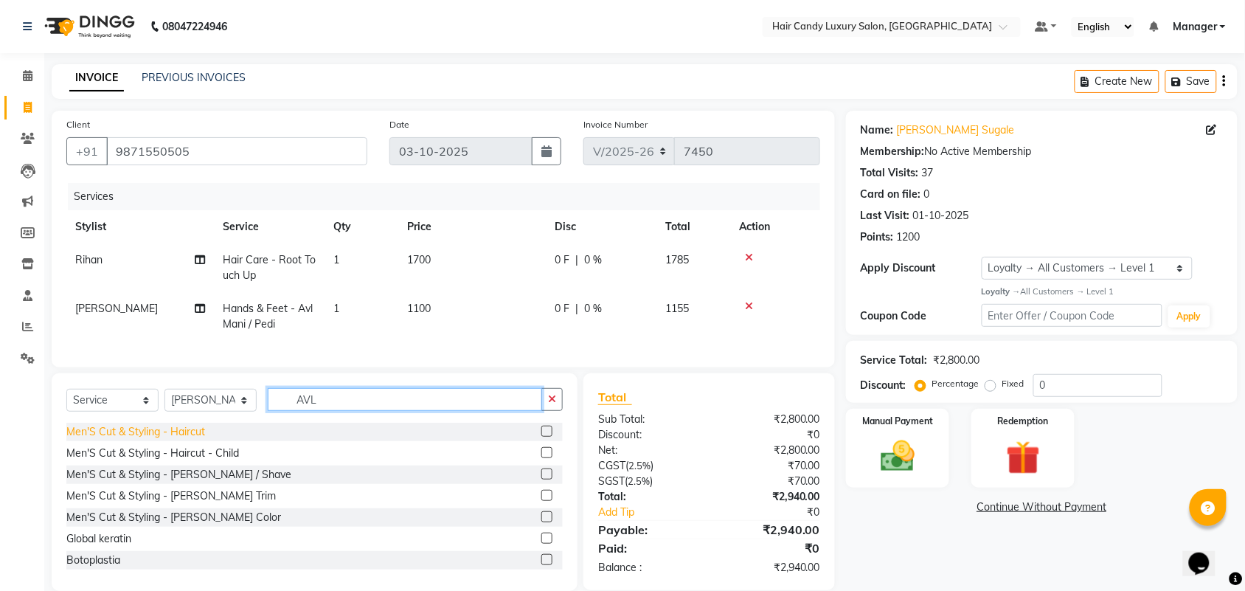
drag, startPoint x: 347, startPoint y: 418, endPoint x: 101, endPoint y: 440, distance: 246.6
click at [131, 423] on div "Select Service Product Membership Package Voucher Prepaid Gift Card Select Styl…" at bounding box center [314, 405] width 496 height 35
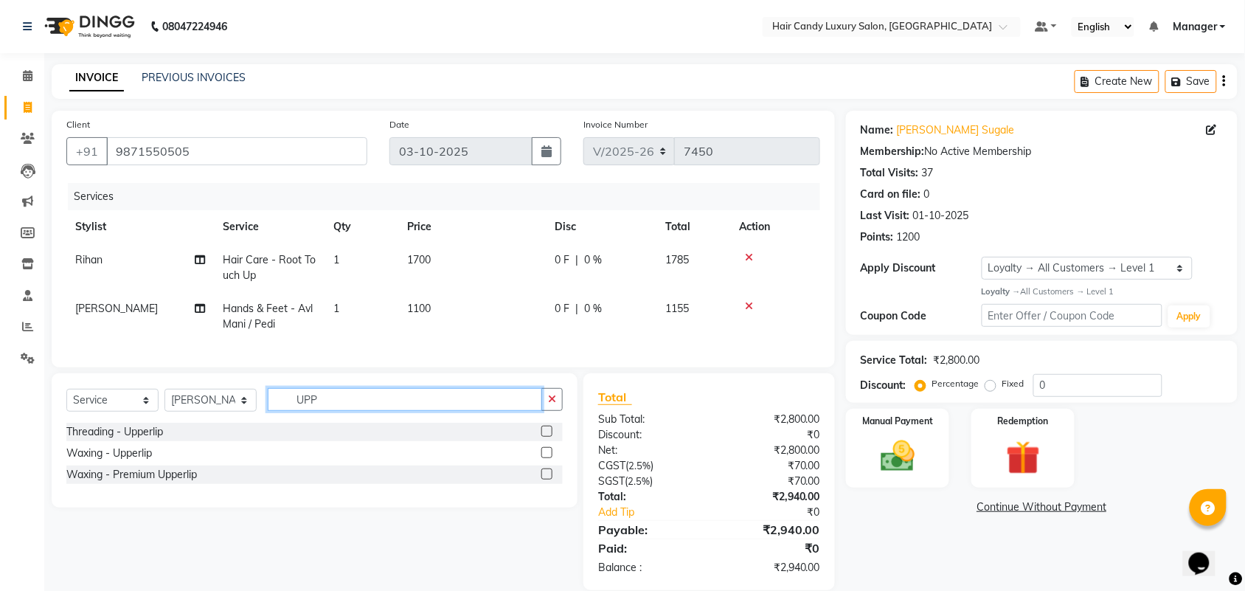
type input "UPP"
click at [547, 437] on label at bounding box center [546, 431] width 11 height 11
click at [547, 437] on input "checkbox" at bounding box center [546, 432] width 10 height 10
checkbox input "true"
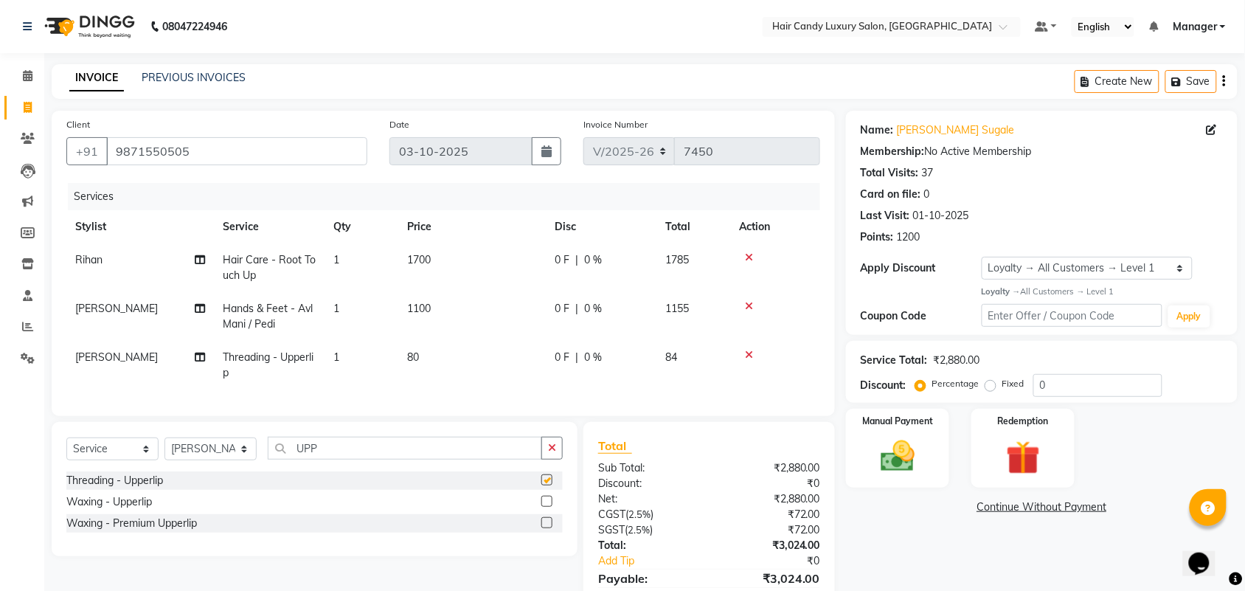
click at [469, 347] on td "80" at bounding box center [472, 365] width 148 height 49
select select "51783"
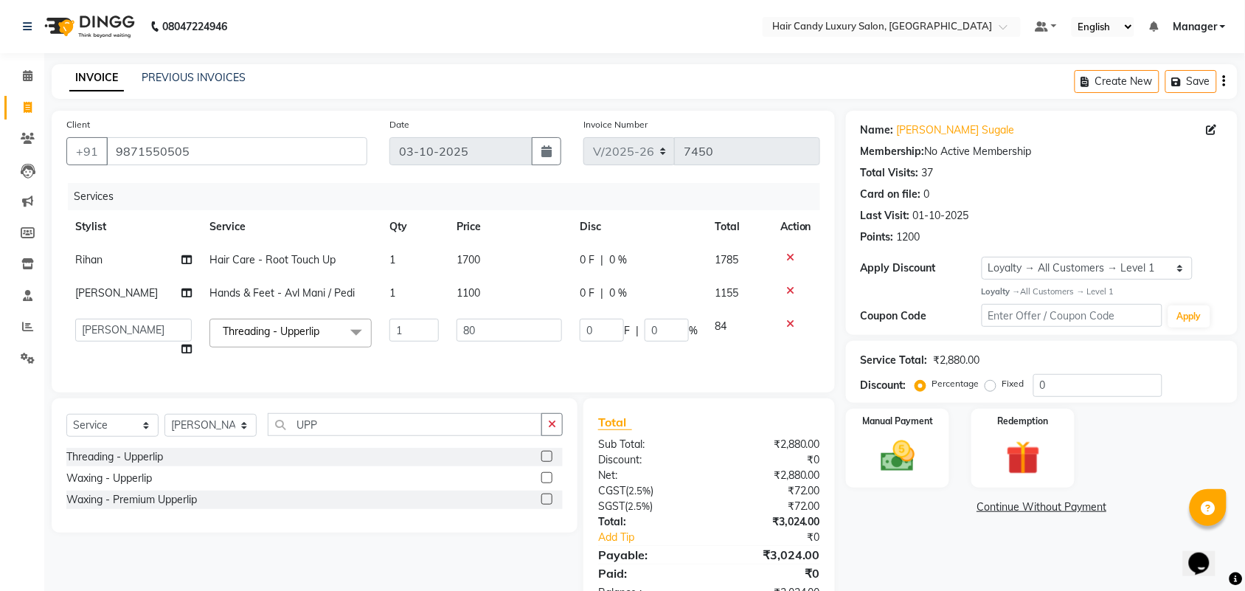
checkbox input "false"
drag, startPoint x: 506, startPoint y: 332, endPoint x: 322, endPoint y: 341, distance: 183.9
click at [333, 326] on tr "Aman ANKIT MANAGER BHAWNA Bobby Chirag Danish Deepali Dhruv Goldy Harish Jagdis…" at bounding box center [443, 338] width 754 height 56
type input "100"
click at [909, 540] on div "Name: Sunaina Sugale Membership: No Active Membership Total Visits: 37 Card on …" at bounding box center [1047, 363] width 403 height 504
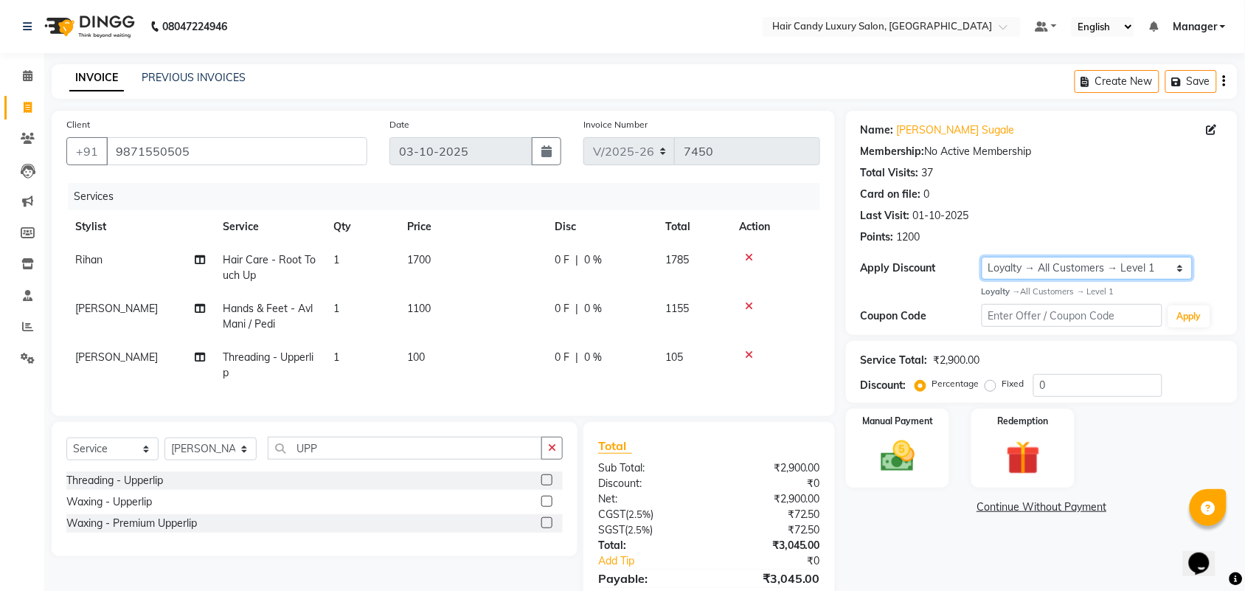
click at [1106, 271] on select "Select Loyalty → All Customers → Level 1" at bounding box center [1087, 268] width 211 height 23
select select "0:"
click at [982, 257] on select "Select Loyalty → All Customers → Level 1" at bounding box center [1087, 268] width 211 height 23
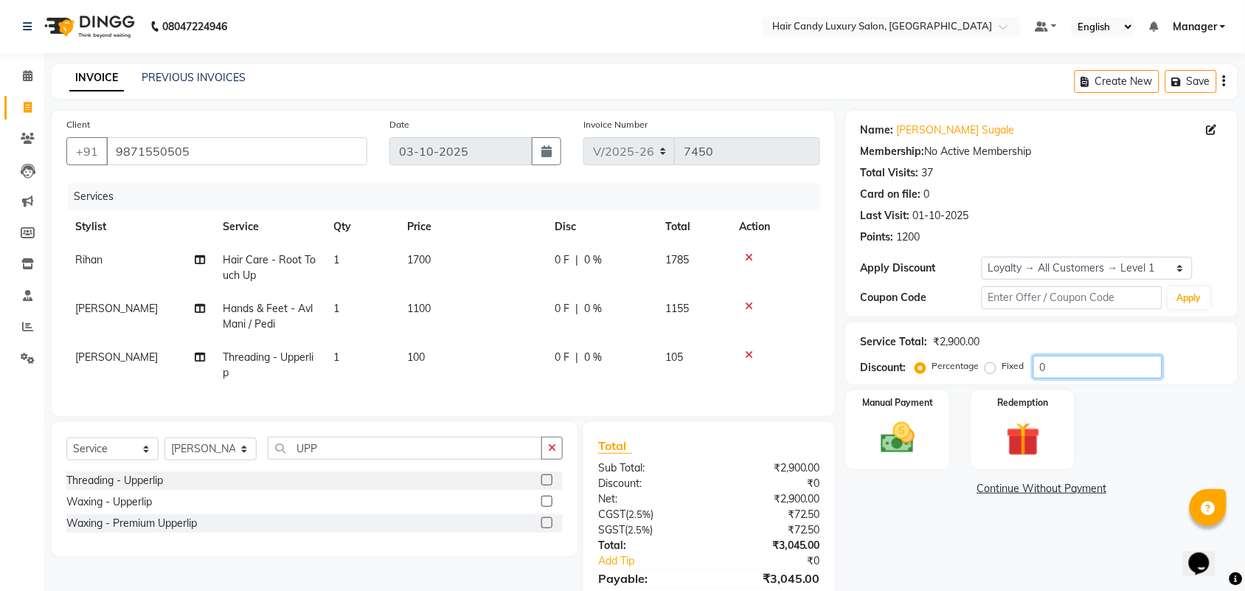
drag, startPoint x: 1067, startPoint y: 369, endPoint x: 830, endPoint y: 388, distance: 237.5
click at [891, 375] on div "Discount: Percentage Fixed 0" at bounding box center [1042, 366] width 362 height 23
type input "20"
click at [1025, 547] on div "Name: Sunaina Sugale Membership: No Active Membership Total Visits: 37 Card on …" at bounding box center [1047, 375] width 403 height 528
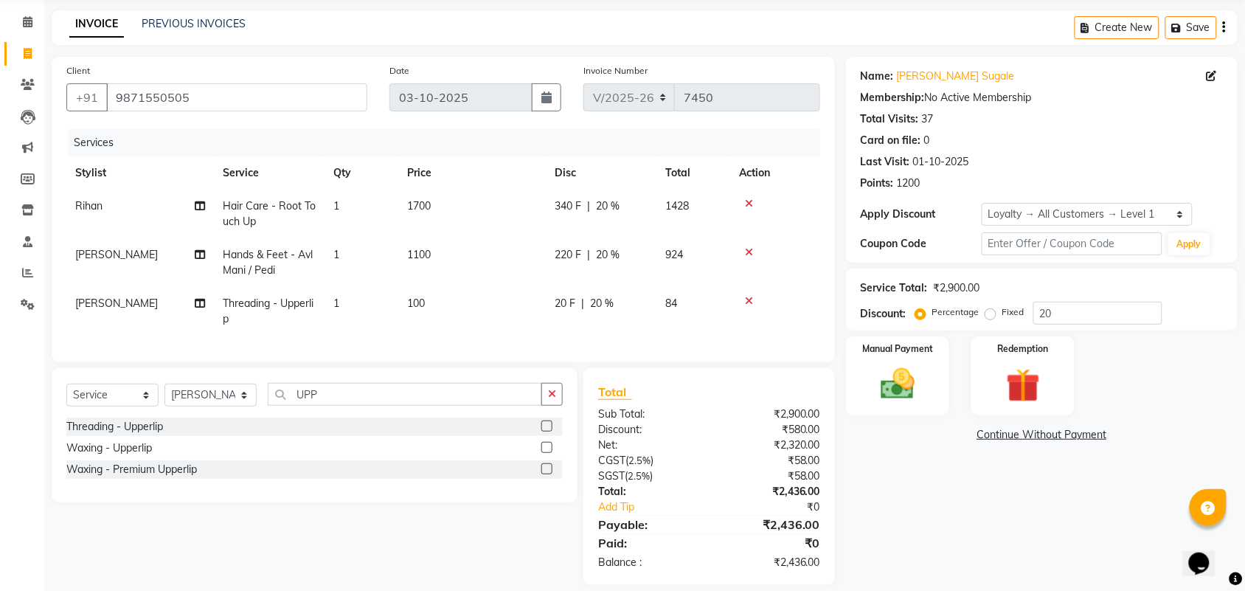
scroll to position [83, 0]
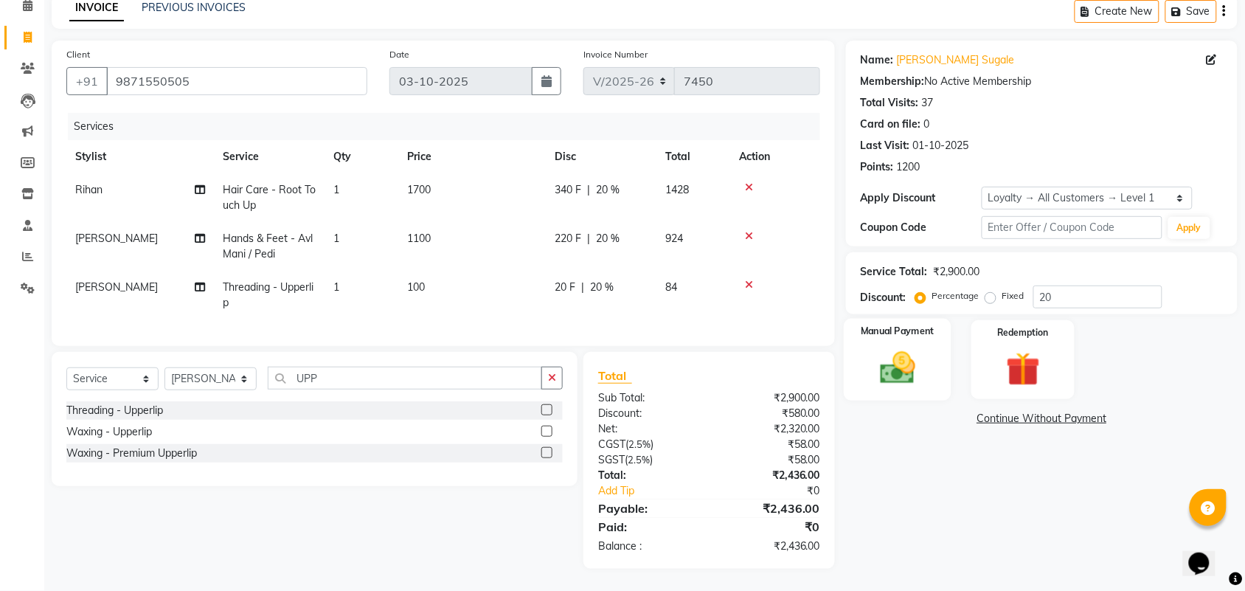
click at [892, 358] on img at bounding box center [898, 367] width 58 height 41
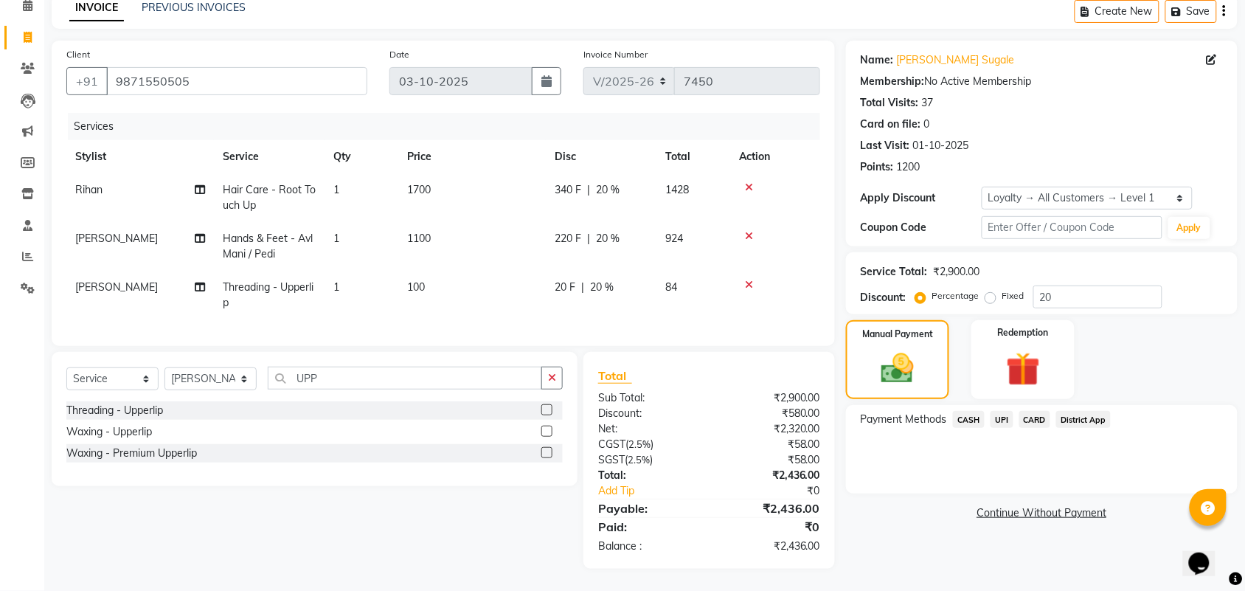
click at [971, 411] on span "CASH" at bounding box center [969, 419] width 32 height 17
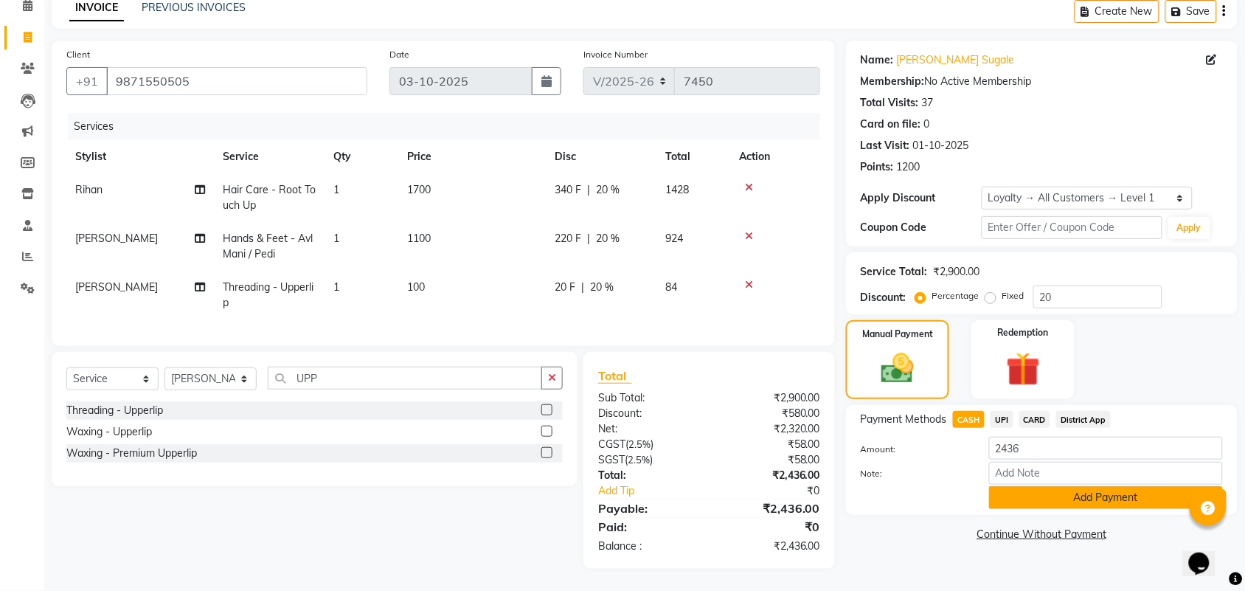
click at [1061, 486] on button "Add Payment" at bounding box center [1106, 497] width 234 height 23
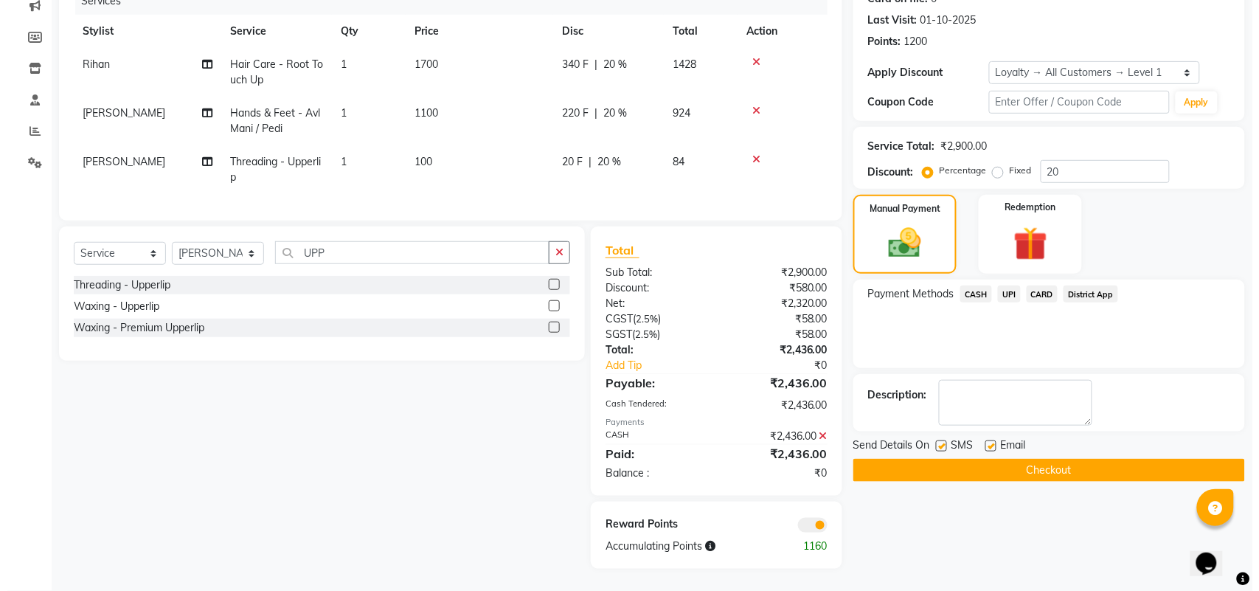
scroll to position [208, 0]
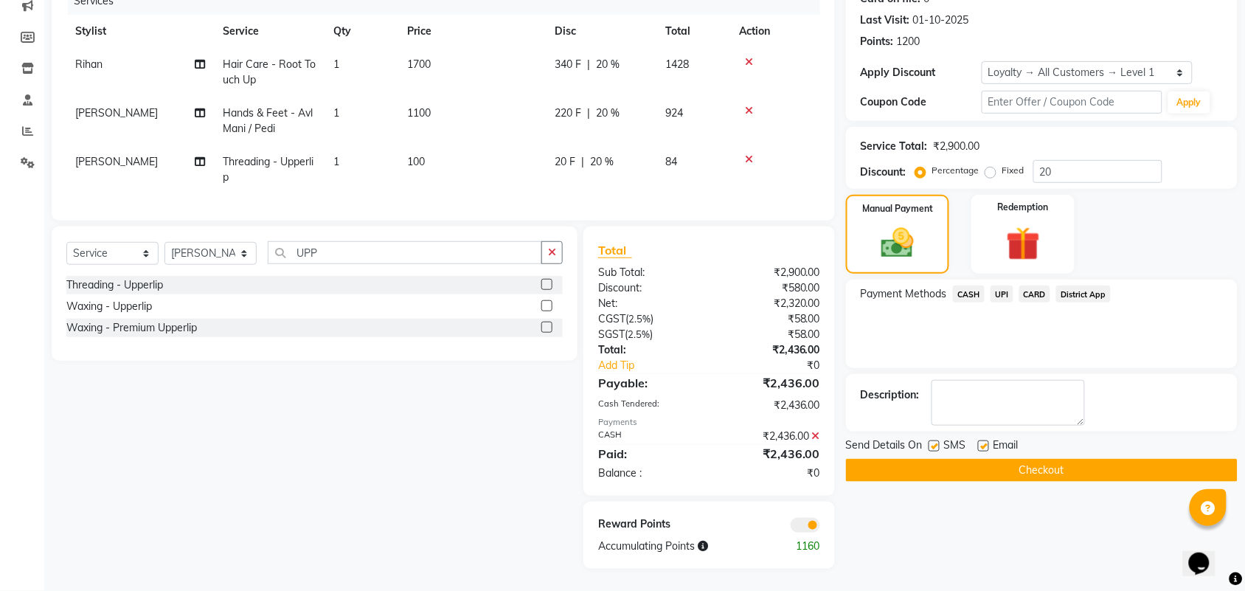
click at [802, 527] on span at bounding box center [806, 525] width 30 height 15
click at [820, 527] on input "checkbox" at bounding box center [820, 527] width 0 height 0
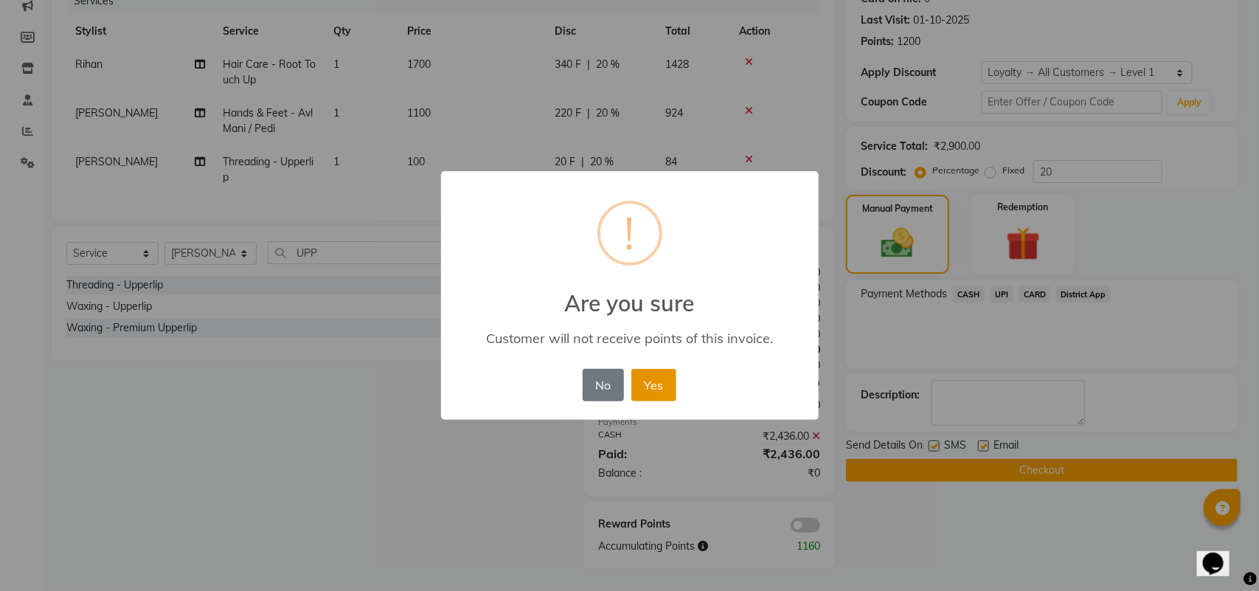
click at [660, 398] on button "Yes" at bounding box center [653, 385] width 45 height 32
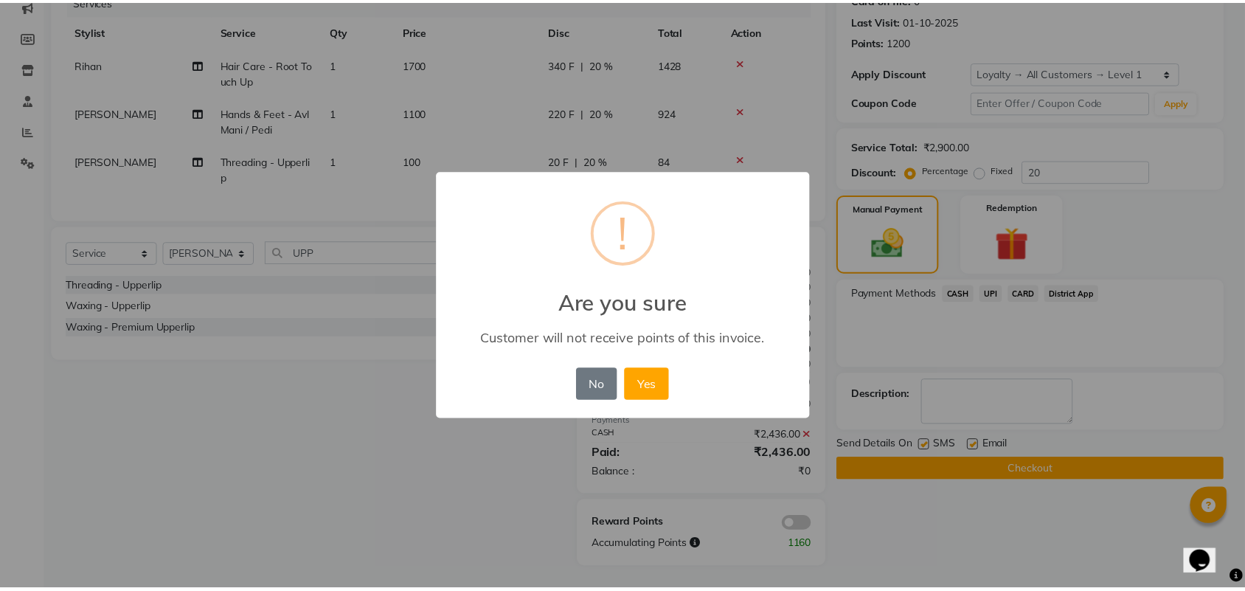
scroll to position [187, 0]
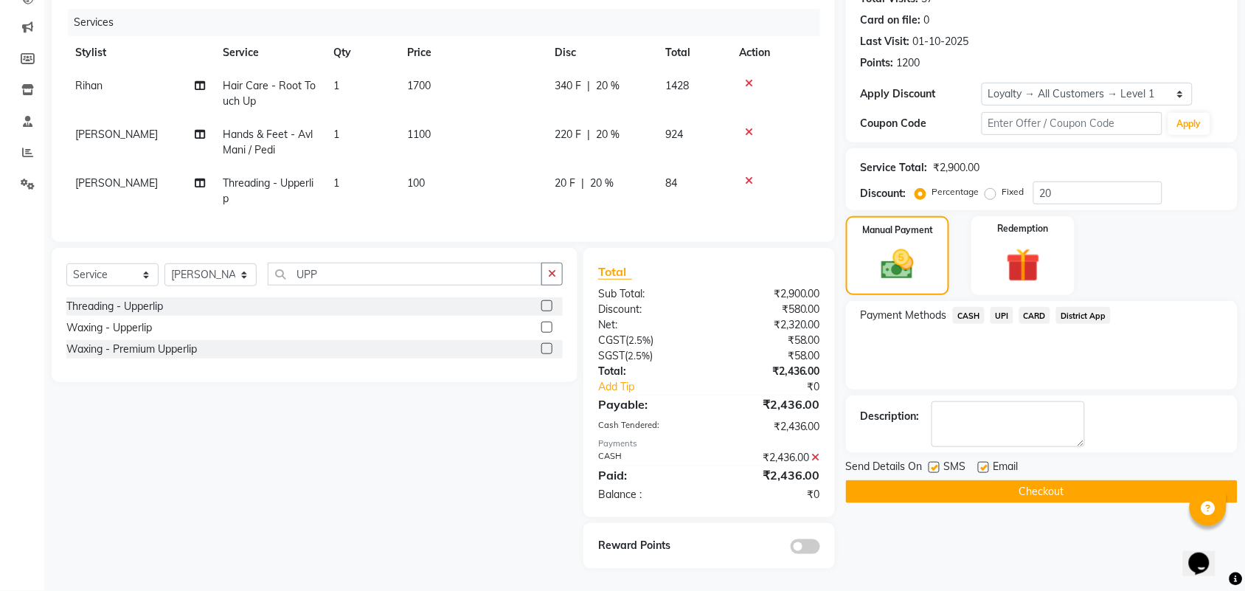
click at [974, 480] on button "Checkout" at bounding box center [1042, 491] width 392 height 23
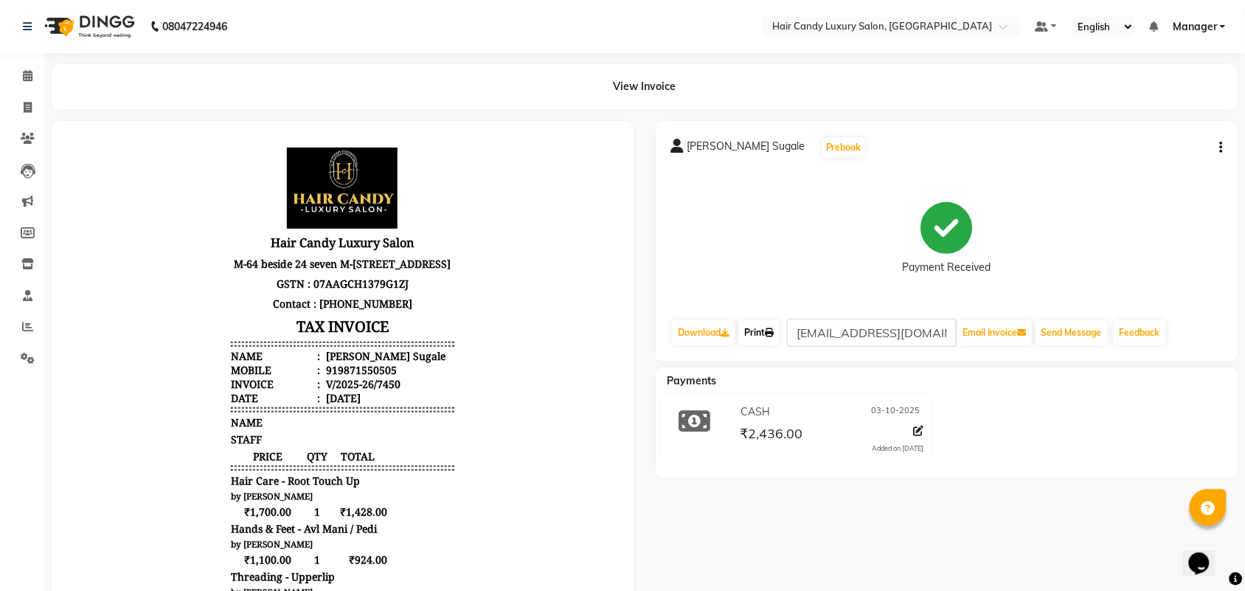
click at [772, 326] on link "Print" at bounding box center [758, 332] width 41 height 25
click at [34, 116] on link "Invoice" at bounding box center [21, 108] width 35 height 24
select select "service"
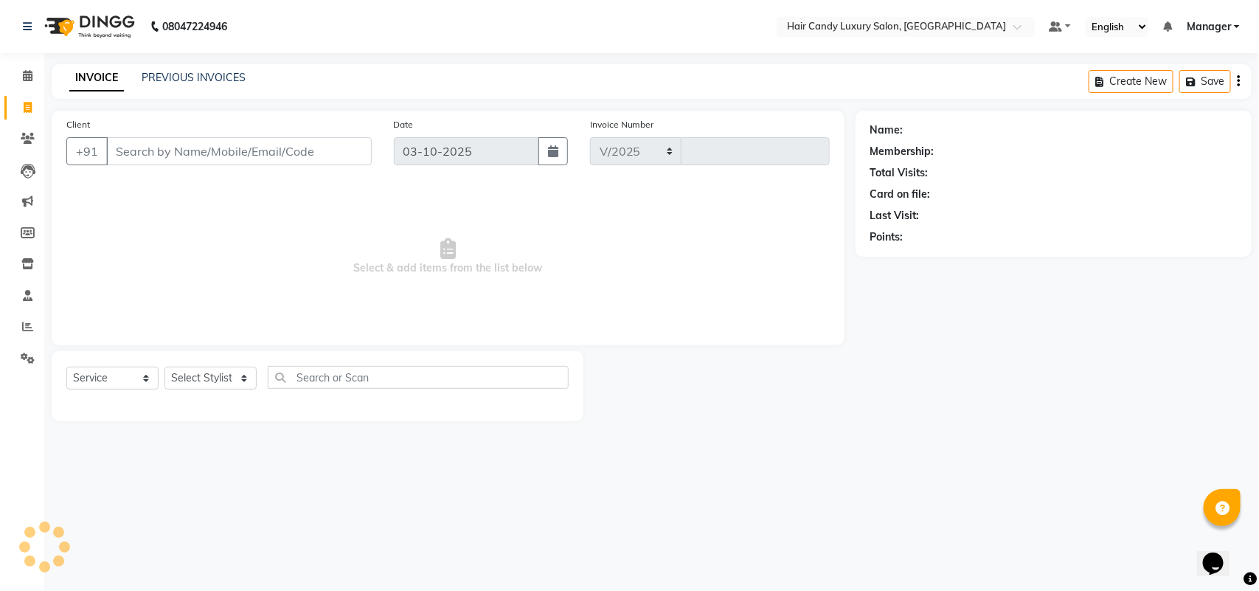
select select "6645"
type input "7451"
drag, startPoint x: 208, startPoint y: 381, endPoint x: 203, endPoint y: 367, distance: 14.2
click at [208, 381] on select "Select Stylist Aman ANKIT MANAGER BHAWNA Bobby Chirag Danish Deepali Dhruv Gold…" at bounding box center [210, 378] width 92 height 23
select select "51777"
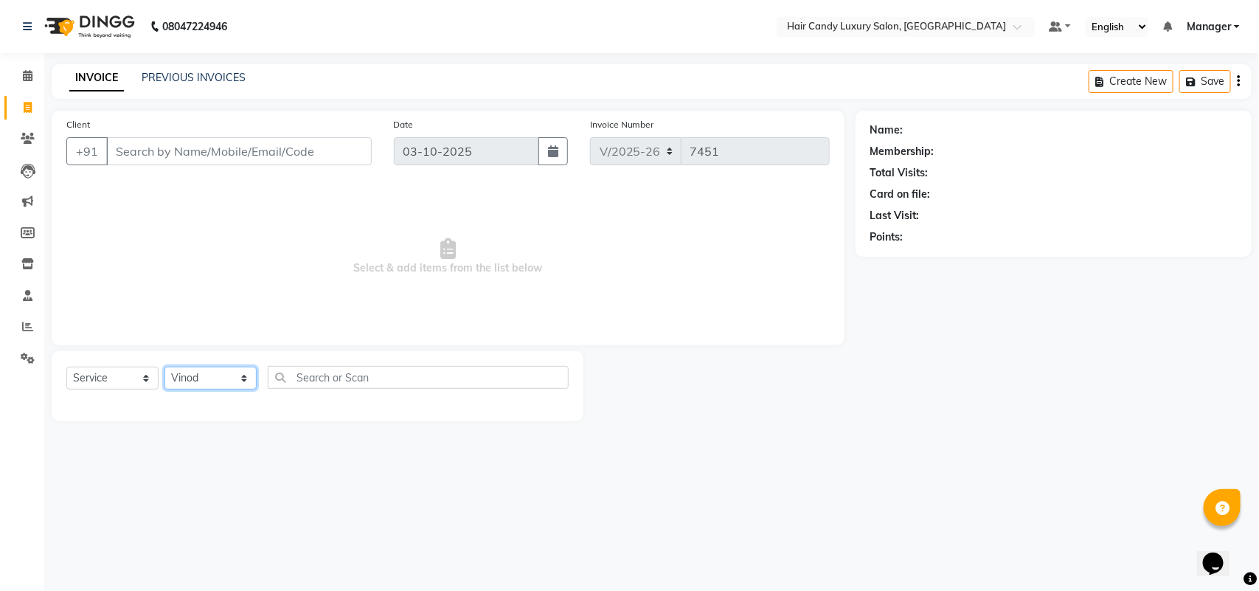
click at [164, 367] on select "Select Stylist Aman ANKIT MANAGER BHAWNA Bobby Chirag Danish Deepali Dhruv Gold…" at bounding box center [210, 378] width 92 height 23
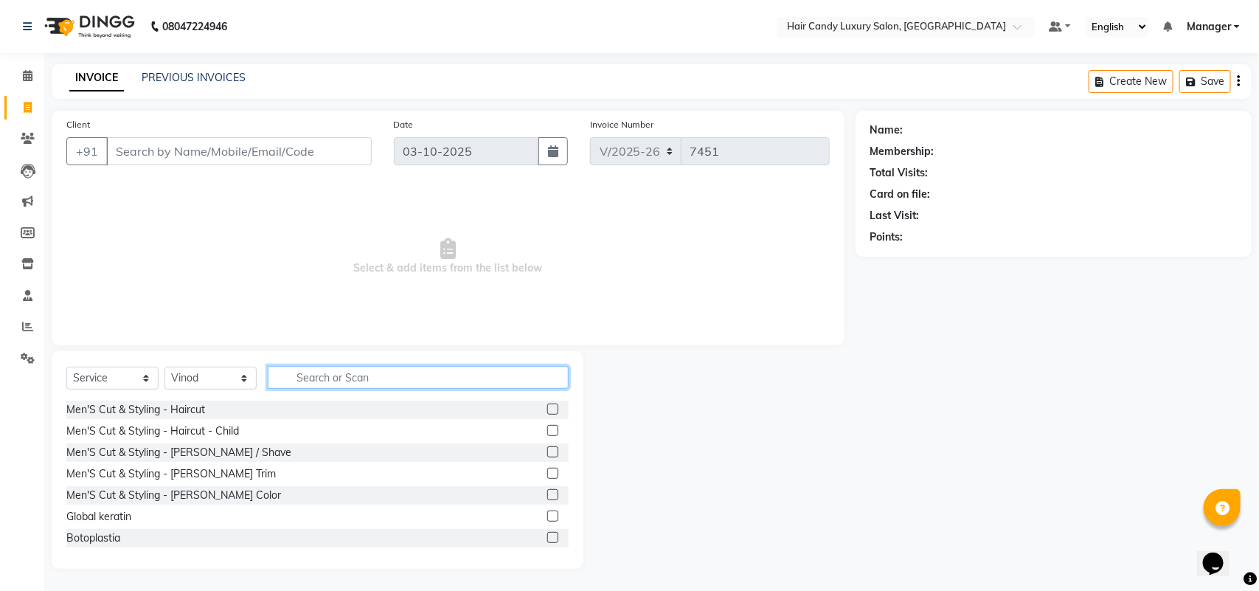
click at [358, 376] on input "text" at bounding box center [418, 377] width 301 height 23
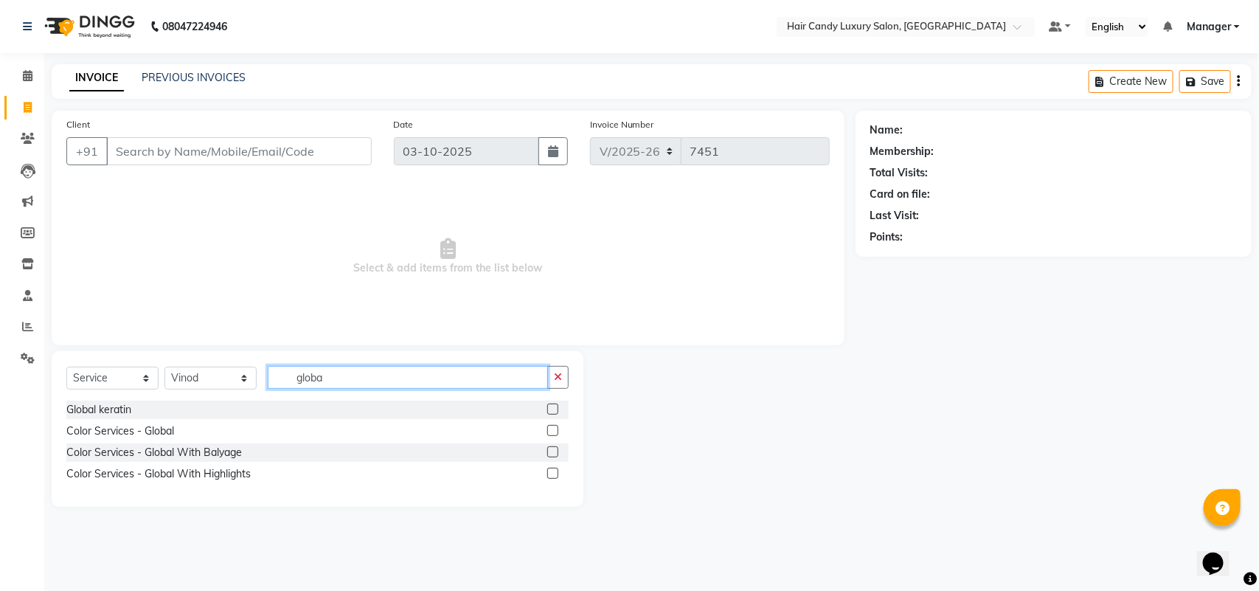
type input "globa"
click at [553, 430] on label at bounding box center [552, 430] width 11 height 11
click at [553, 430] on input "checkbox" at bounding box center [552, 431] width 10 height 10
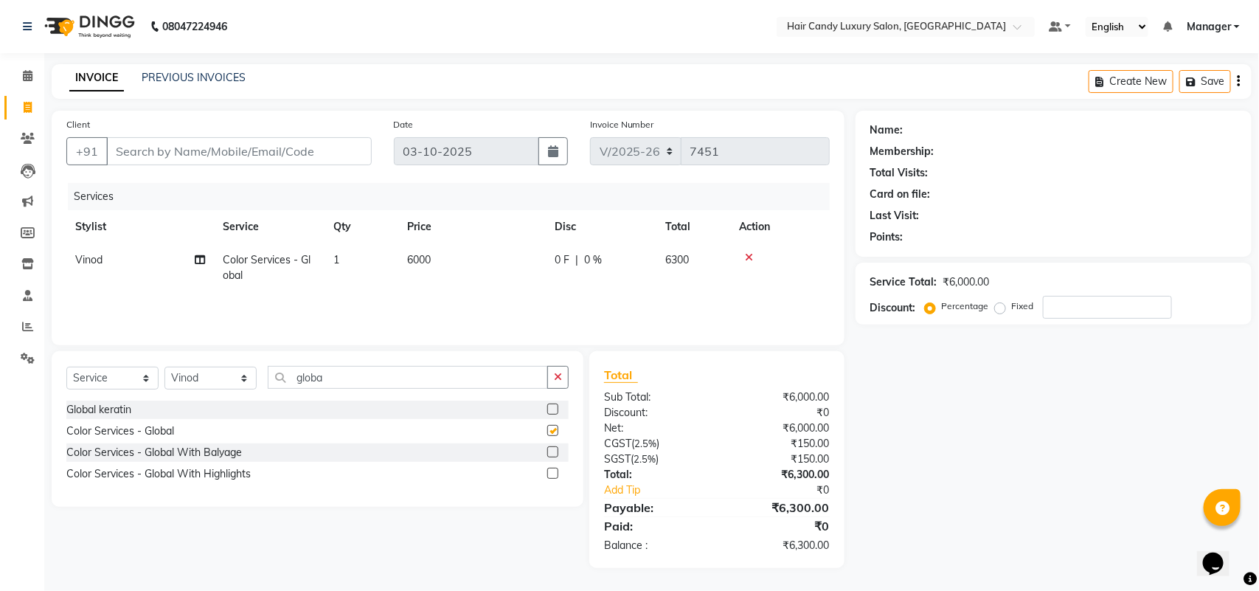
checkbox input "false"
click at [411, 271] on td "6000" at bounding box center [472, 267] width 148 height 49
select select "51777"
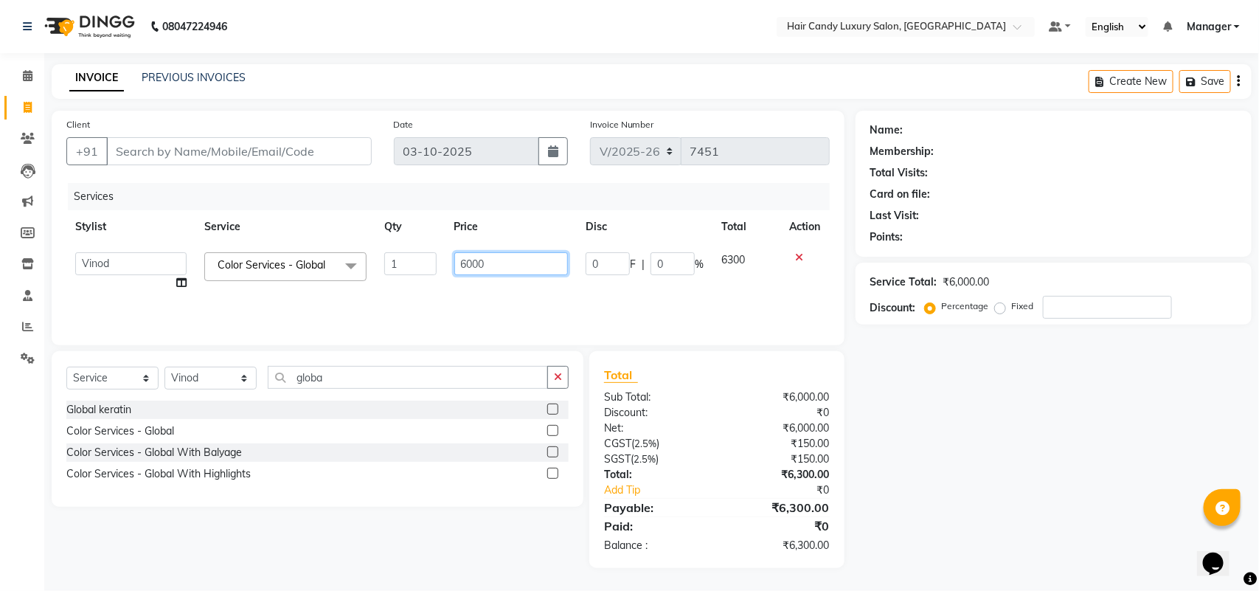
drag, startPoint x: 483, startPoint y: 260, endPoint x: 381, endPoint y: 288, distance: 106.5
click at [381, 288] on tr "Aman ANKIT MANAGER BHAWNA Bobby Chirag Danish Deepali Dhruv Goldy Harish Jagdis…" at bounding box center [447, 271] width 763 height 56
type input "8000"
click at [1061, 465] on div "Name: Membership: Total Visits: Card on file: Last Visit: Points: Service Total…" at bounding box center [1059, 339] width 407 height 457
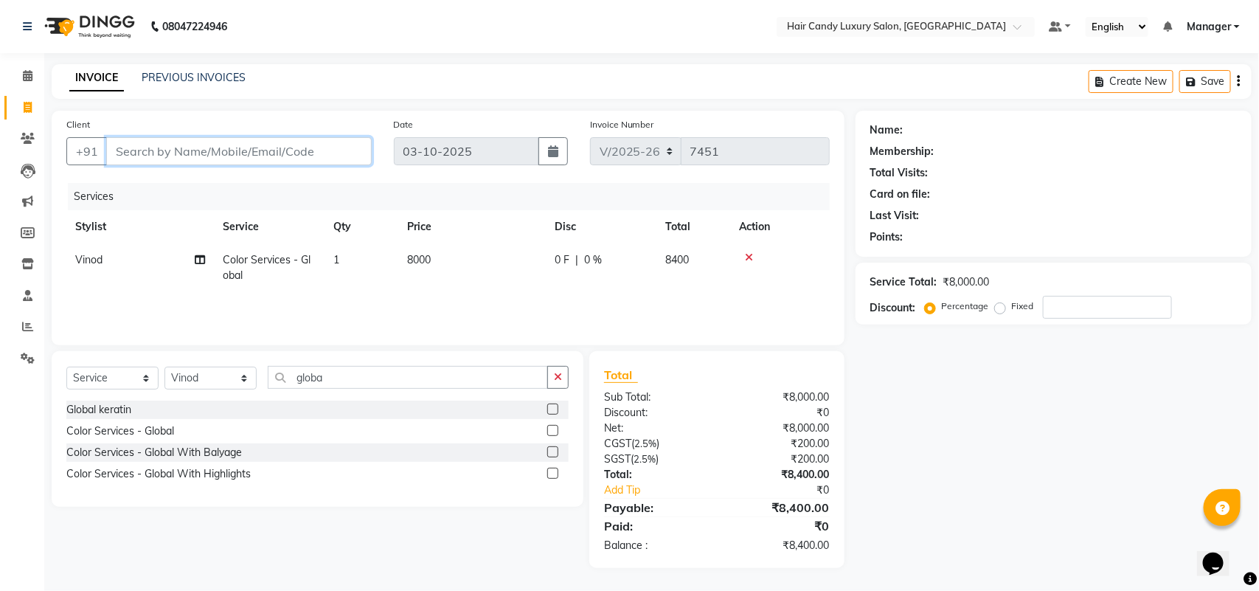
click at [219, 140] on input "Client" at bounding box center [239, 151] width 266 height 28
type input "m"
type input "0"
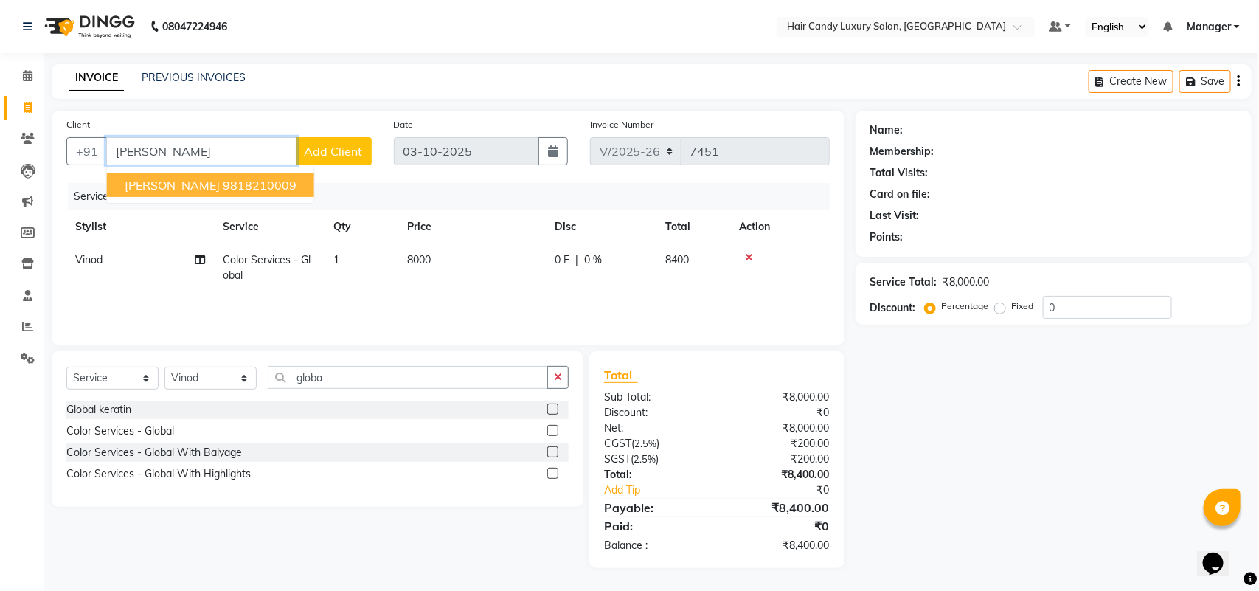
click at [281, 176] on button "Manoj chaudhary 9818210009" at bounding box center [210, 185] width 207 height 24
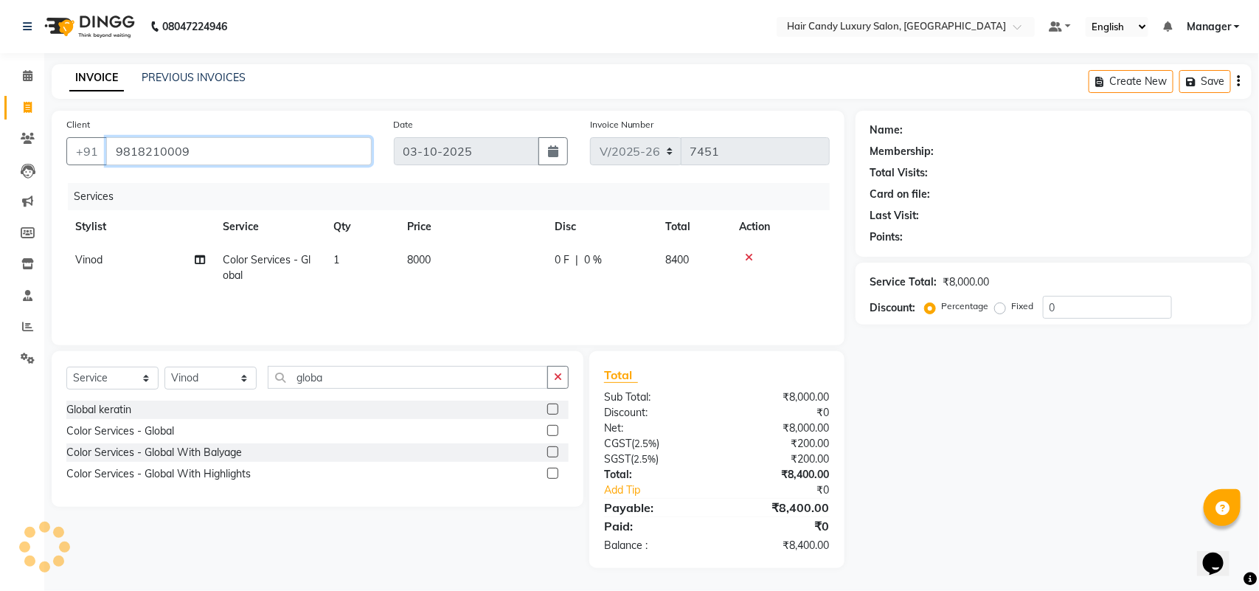
type input "9818210009"
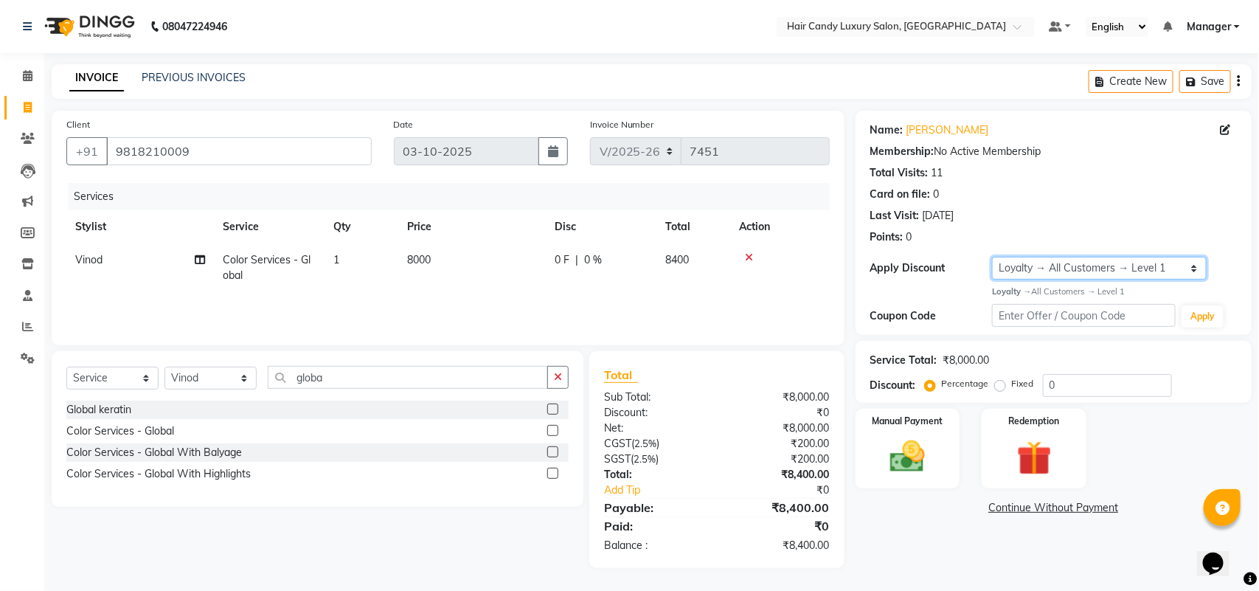
click at [1092, 263] on select "Select Loyalty → All Customers → Level 1" at bounding box center [1099, 268] width 214 height 23
select select "0:"
click at [992, 257] on select "Select Loyalty → All Customers → Level 1" at bounding box center [1099, 268] width 214 height 23
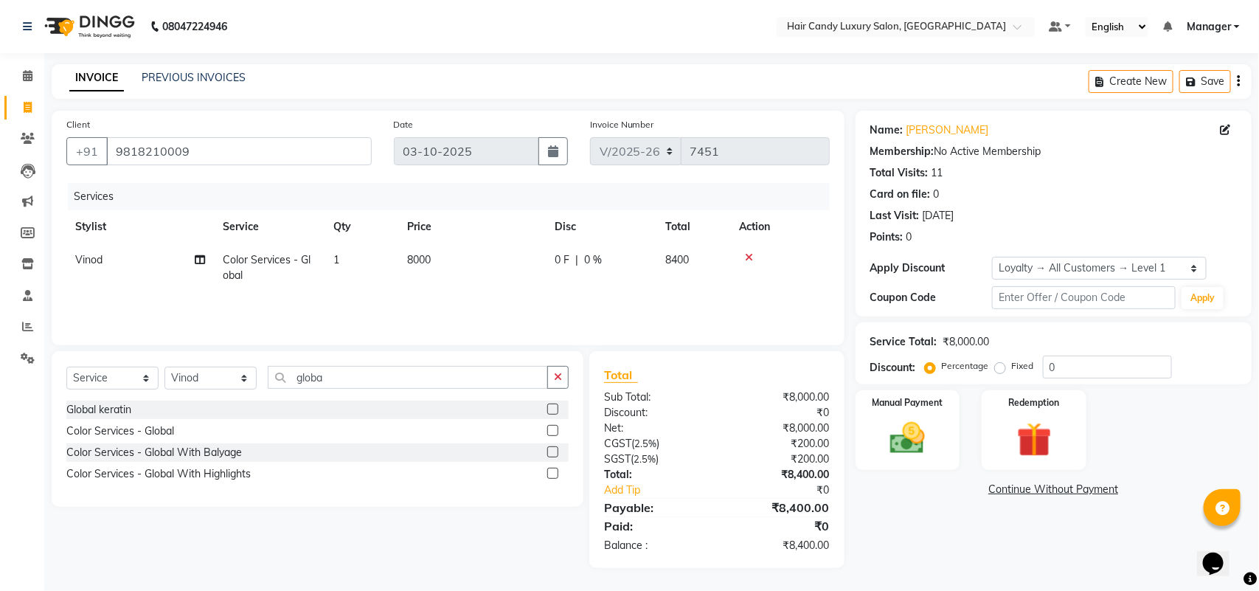
click at [999, 547] on div "Name: Manoj Chaudhary Membership: No Active Membership Total Visits: 11 Card on…" at bounding box center [1059, 339] width 407 height 457
drag, startPoint x: 1092, startPoint y: 370, endPoint x: 766, endPoint y: 373, distance: 326.8
click at [1010, 378] on div "Percentage Fixed 0" at bounding box center [1050, 366] width 244 height 23
type input "10"
click at [953, 522] on div "Name: Manoj Chaudhary Membership: No Active Membership Total Visits: 11 Card on…" at bounding box center [1059, 339] width 407 height 457
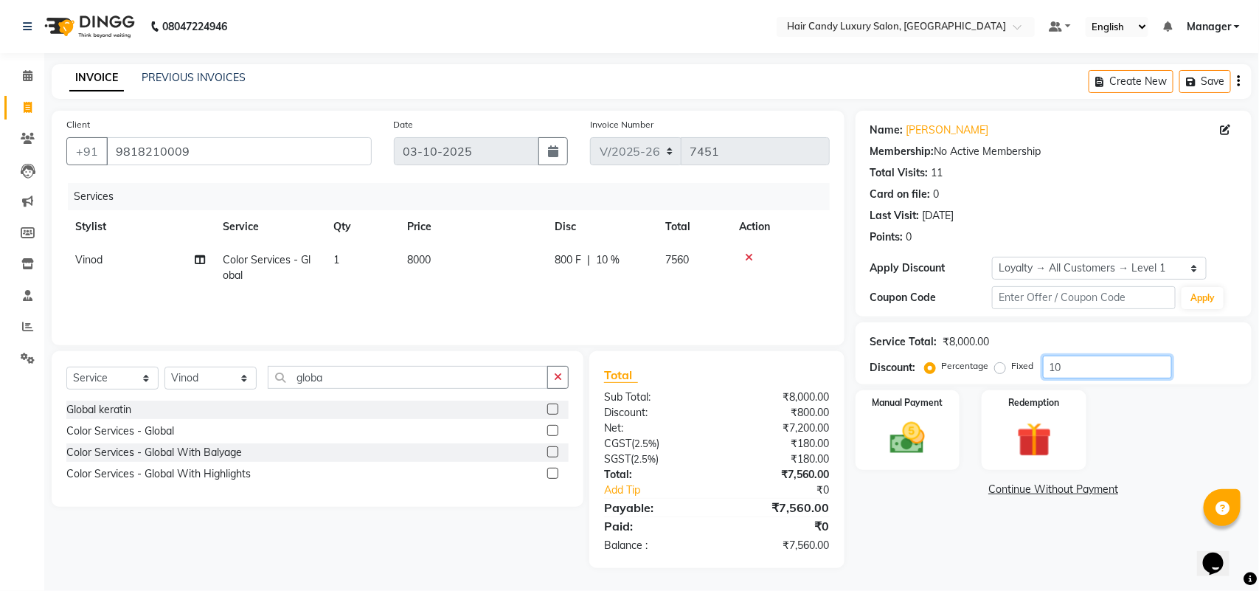
drag, startPoint x: 1086, startPoint y: 358, endPoint x: 989, endPoint y: 355, distance: 97.4
click at [993, 358] on div "Percentage Fixed 10" at bounding box center [1050, 366] width 244 height 23
type input "1"
click at [985, 546] on div "Name: Manoj Chaudhary Membership: No Active Membership Total Visits: 11 Card on…" at bounding box center [1059, 339] width 407 height 457
click at [1111, 366] on input "number" at bounding box center [1107, 366] width 129 height 23
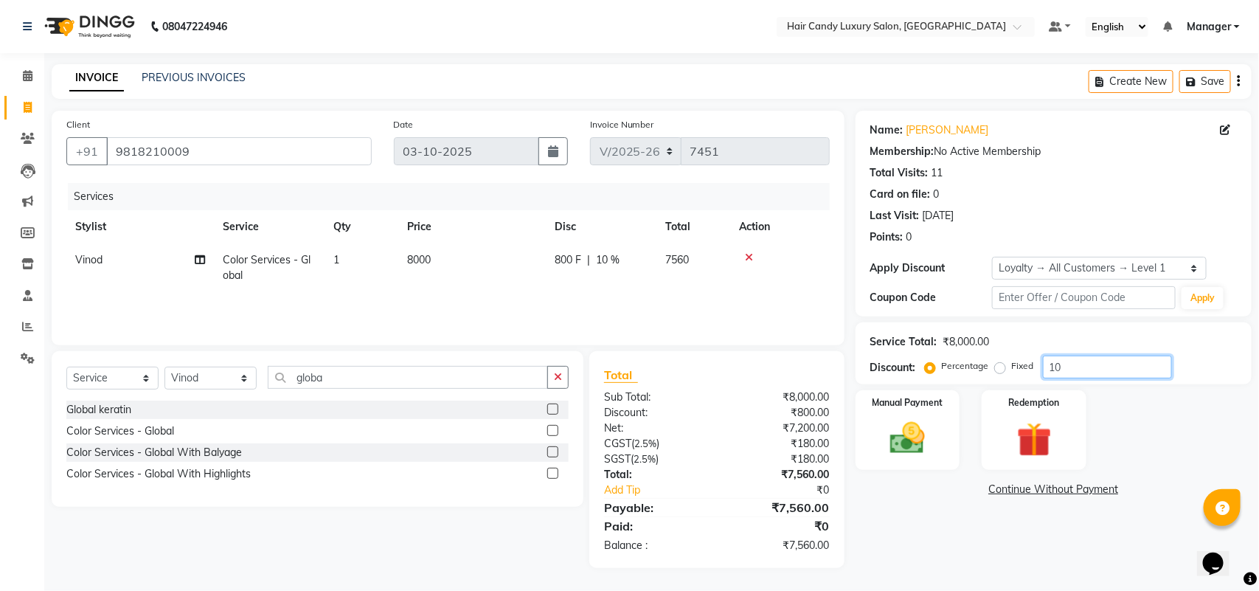
type input "1"
click at [458, 256] on td "8000" at bounding box center [472, 267] width 148 height 49
select select "51777"
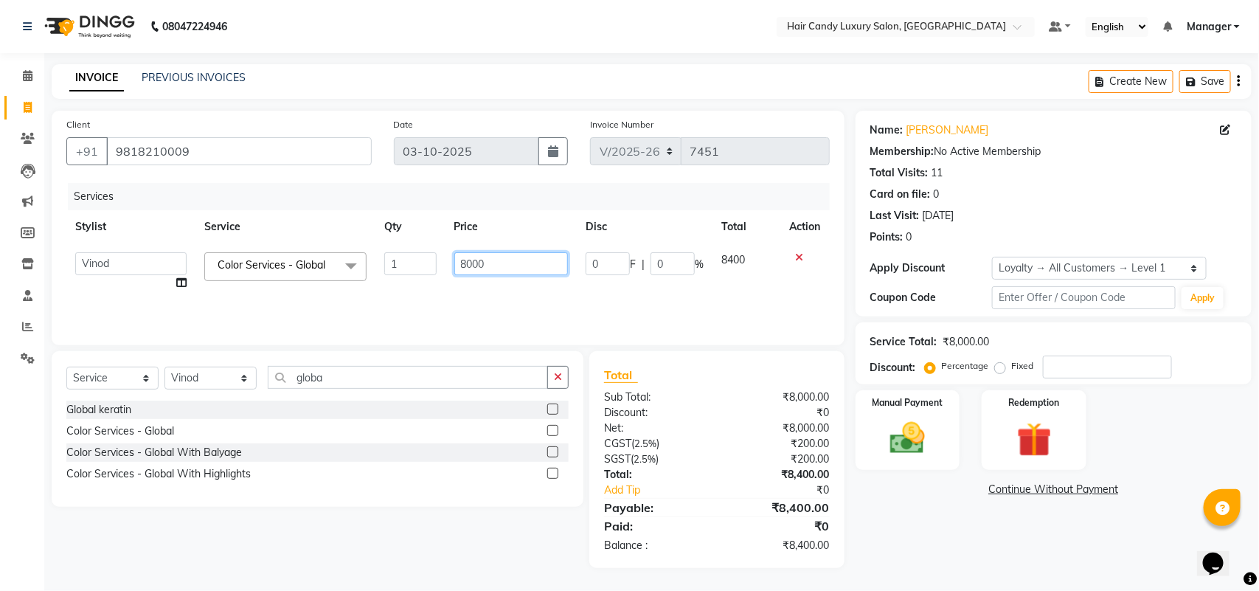
drag, startPoint x: 509, startPoint y: 252, endPoint x: 291, endPoint y: 296, distance: 222.0
click at [332, 296] on tr "Aman ANKIT MANAGER BHAWNA Bobby Chirag Danish Deepali Dhruv Goldy Harish Jagdis…" at bounding box center [447, 271] width 763 height 56
type input "7500"
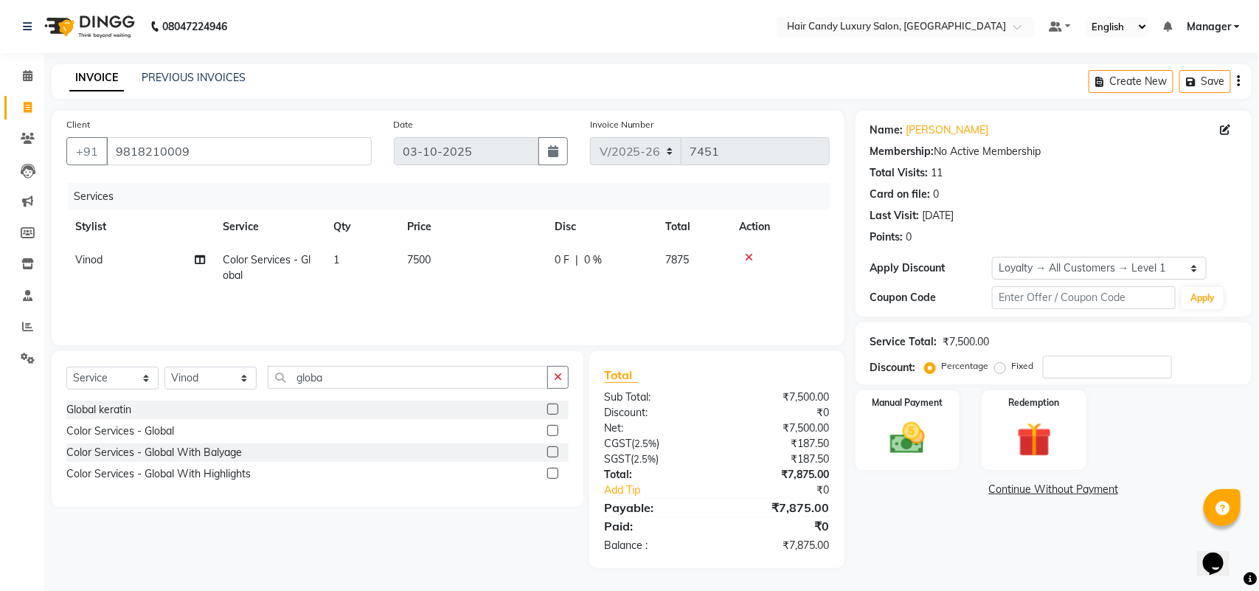
click at [918, 524] on div "Name: Manoj Chaudhary Membership: No Active Membership Total Visits: 11 Card on…" at bounding box center [1059, 339] width 407 height 457
click at [447, 248] on td "7500" at bounding box center [472, 267] width 148 height 49
select select "51777"
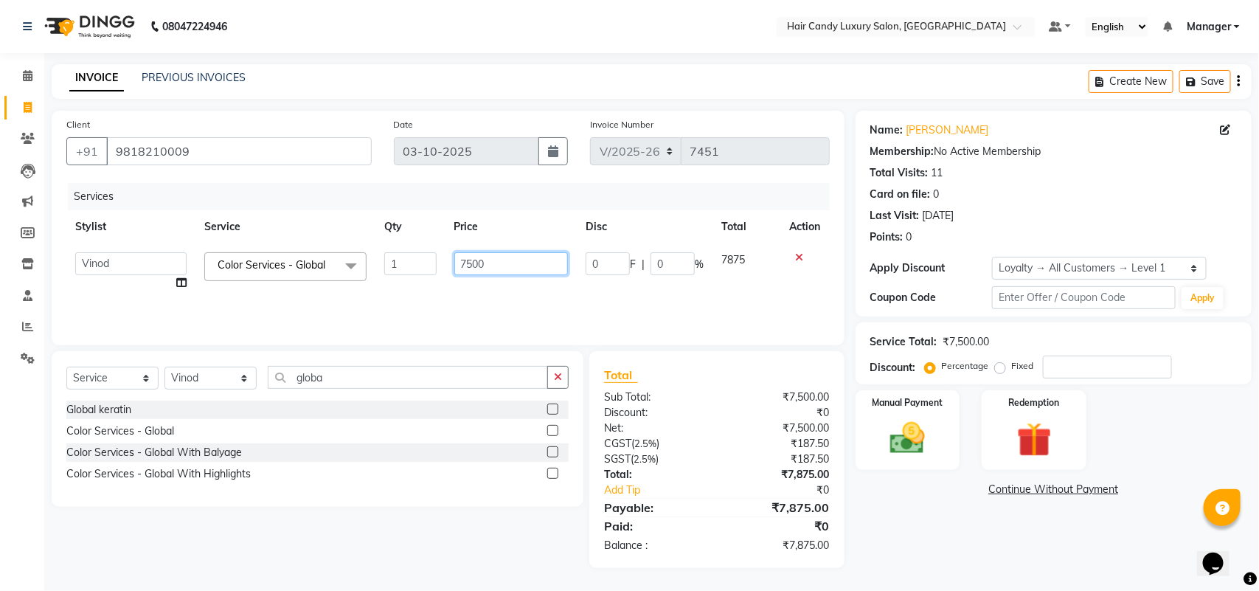
drag, startPoint x: 513, startPoint y: 262, endPoint x: 378, endPoint y: 252, distance: 134.6
click at [391, 248] on tr "Aman ANKIT MANAGER BHAWNA Bobby Chirag Danish Deepali Dhruv Goldy Harish Jagdis…" at bounding box center [447, 271] width 763 height 56
type input "8000"
click at [952, 539] on div "Name: Manoj Chaudhary Membership: No Active Membership Total Visits: 11 Card on…" at bounding box center [1059, 339] width 407 height 457
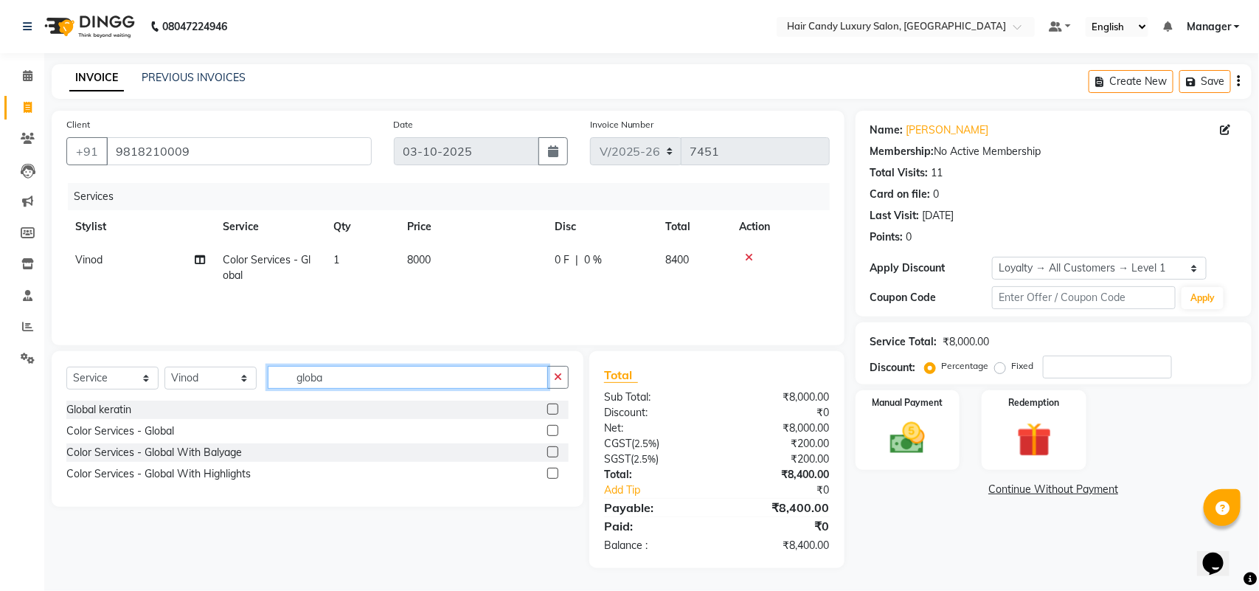
drag, startPoint x: 347, startPoint y: 380, endPoint x: 238, endPoint y: 378, distance: 109.2
click at [238, 378] on div "Select Service Product Membership Package Voucher Prepaid Gift Card Select Styl…" at bounding box center [317, 383] width 502 height 35
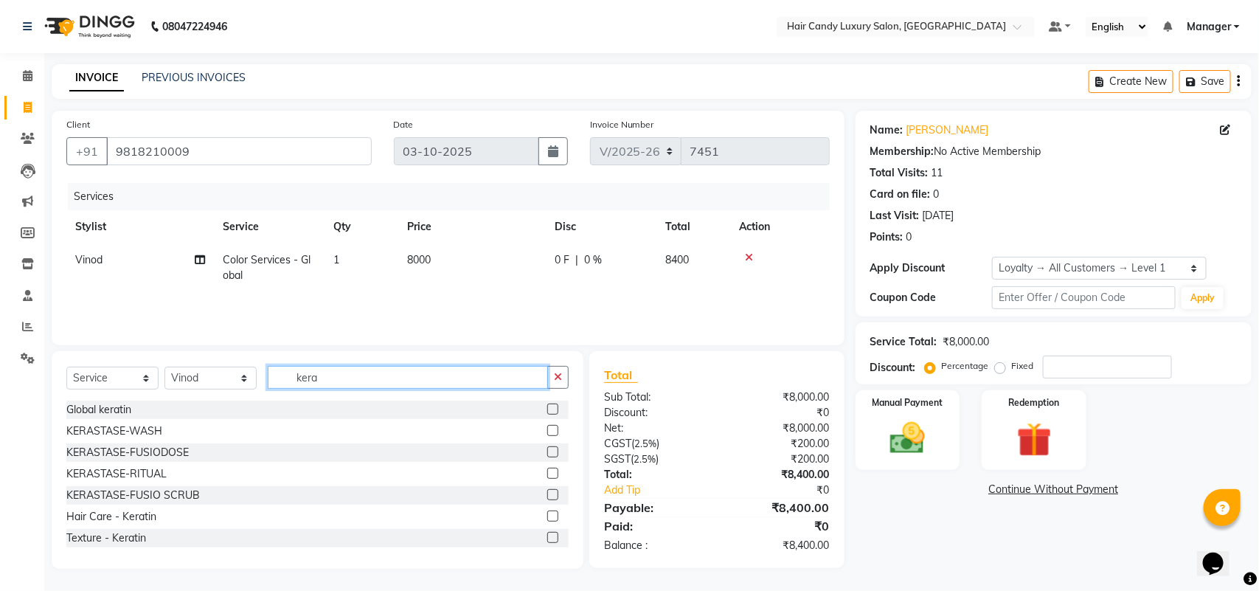
type input "kera"
click at [547, 406] on label at bounding box center [552, 408] width 11 height 11
click at [547, 406] on input "checkbox" at bounding box center [552, 410] width 10 height 10
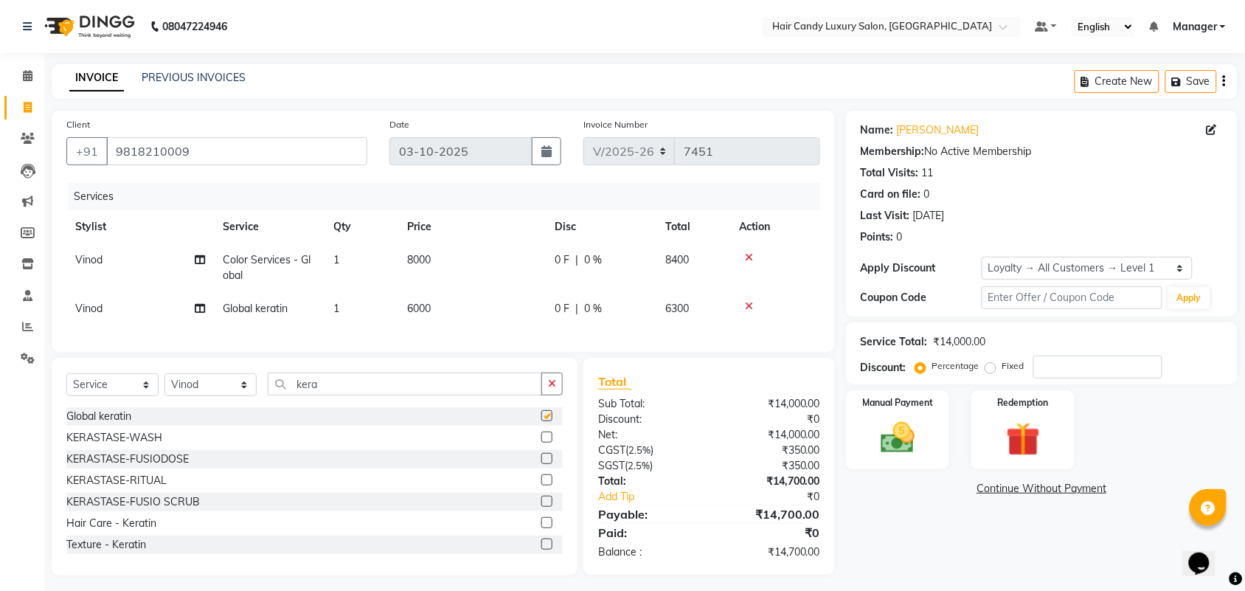
checkbox input "false"
click at [462, 312] on td "6000" at bounding box center [472, 308] width 148 height 33
select select "51777"
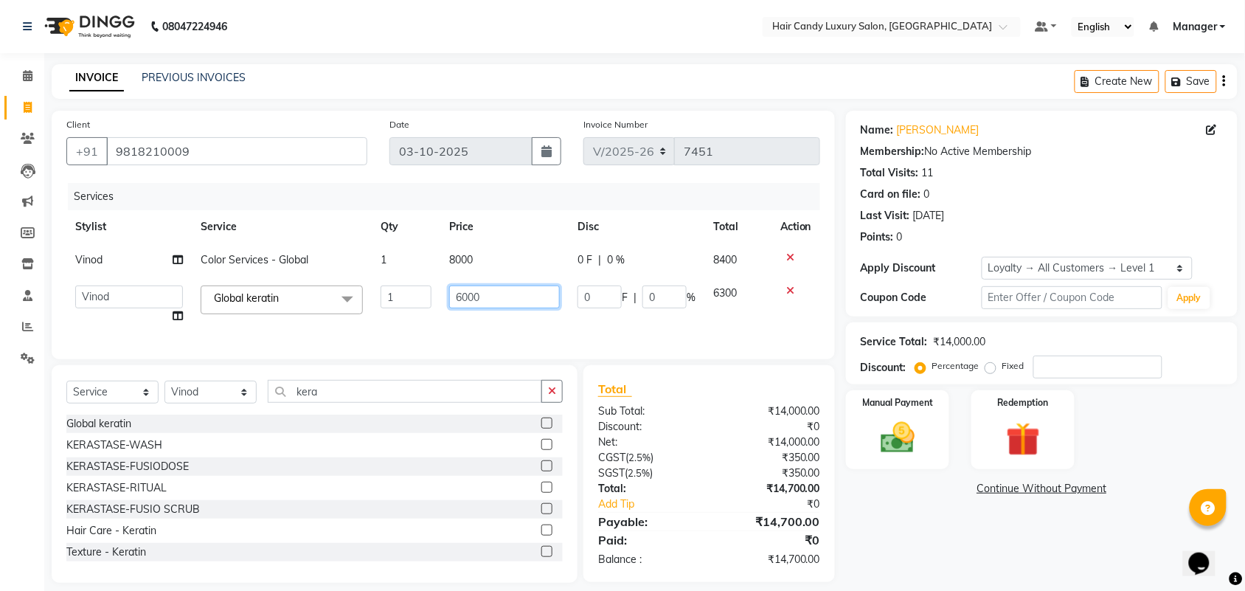
drag, startPoint x: 504, startPoint y: 299, endPoint x: 424, endPoint y: 305, distance: 79.8
click at [424, 305] on tr "Aman ANKIT MANAGER BHAWNA Bobby Chirag Danish Deepali Dhruv Goldy Harish Jagdis…" at bounding box center [443, 305] width 754 height 56
type input "7500"
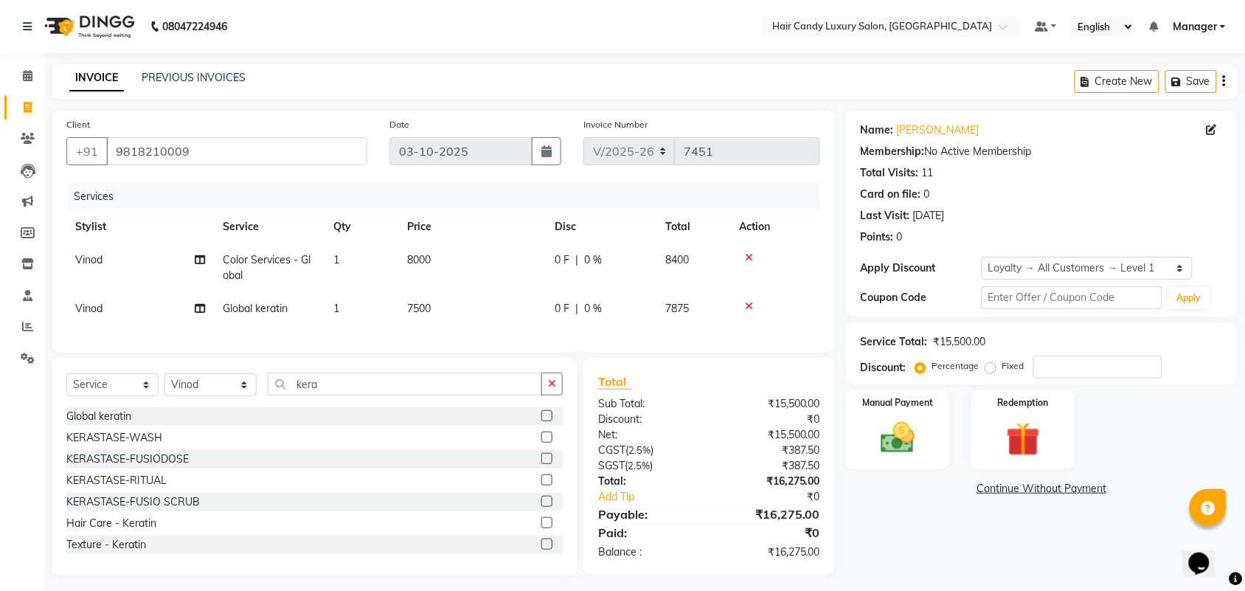
click at [977, 552] on div "Name: Manoj Chaudhary Membership: No Active Membership Total Visits: 11 Card on…" at bounding box center [1047, 343] width 403 height 465
click at [749, 306] on icon at bounding box center [749, 306] width 8 height 10
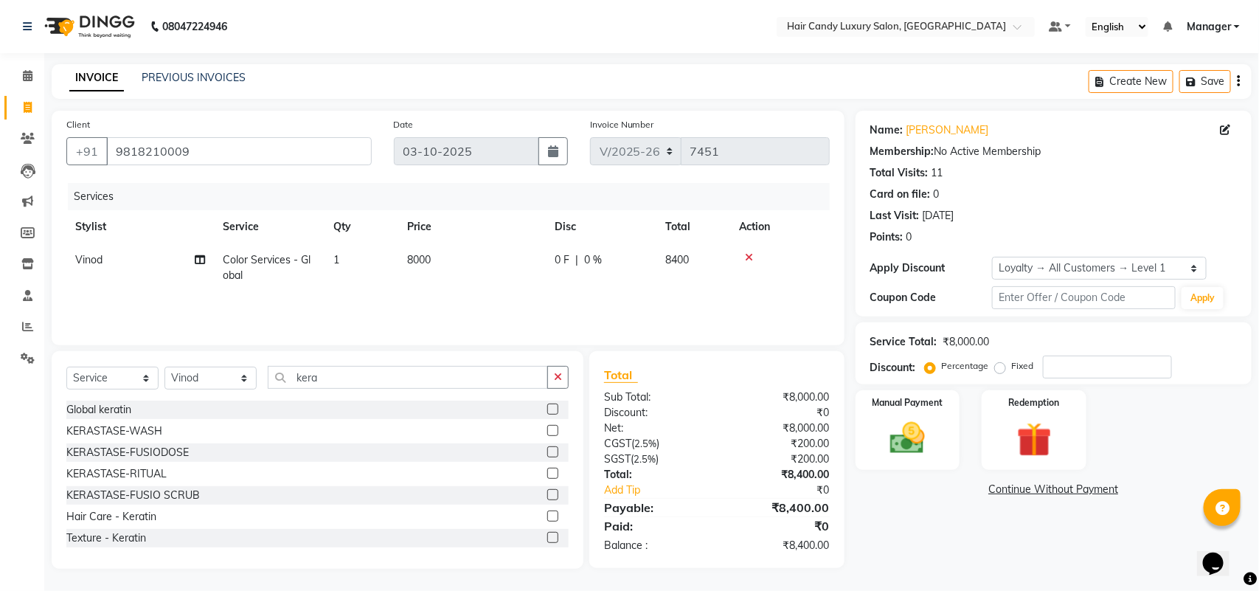
click at [749, 254] on icon at bounding box center [749, 257] width 8 height 10
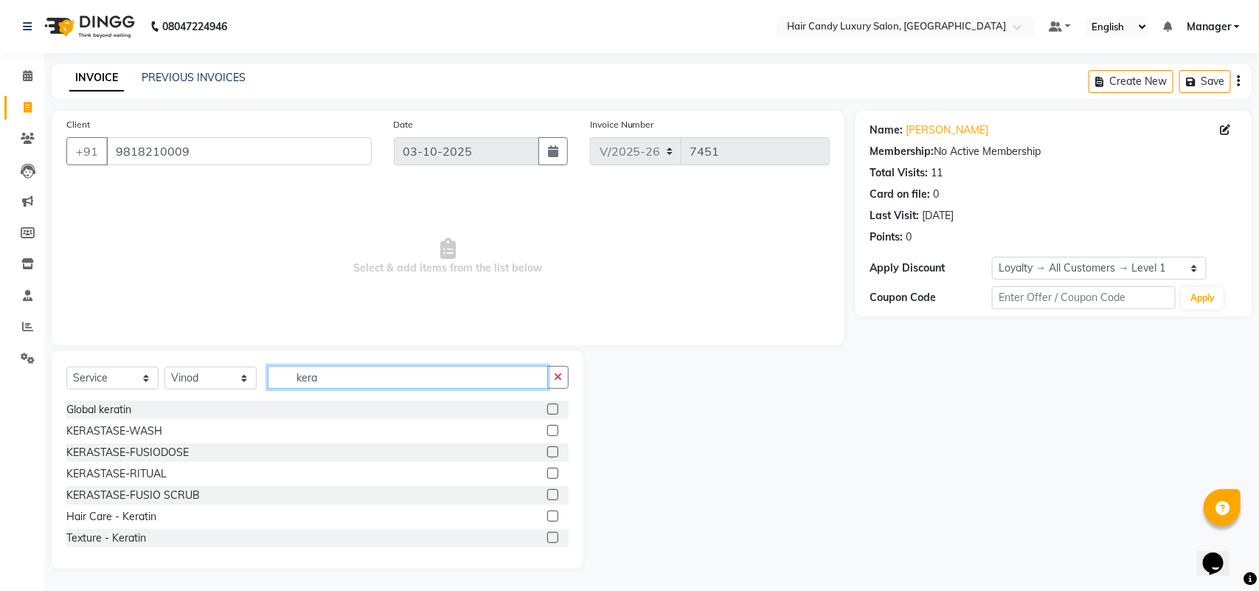
drag, startPoint x: 344, startPoint y: 374, endPoint x: 289, endPoint y: 389, distance: 56.7
click at [289, 389] on div "Select Service Product Membership Package Voucher Prepaid Gift Card Select Styl…" at bounding box center [317, 383] width 502 height 35
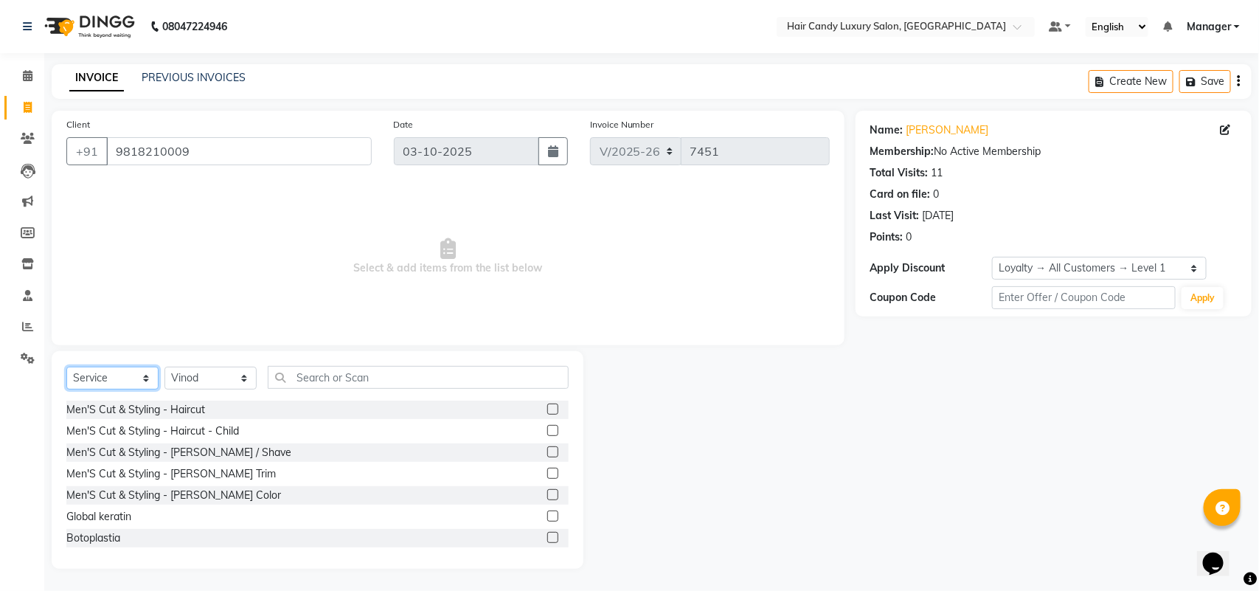
click at [111, 384] on select "Select Service Product Membership Package Voucher Prepaid Gift Card" at bounding box center [112, 378] width 92 height 23
click at [66, 367] on select "Select Service Product Membership Package Voucher Prepaid Gift Card" at bounding box center [112, 378] width 92 height 23
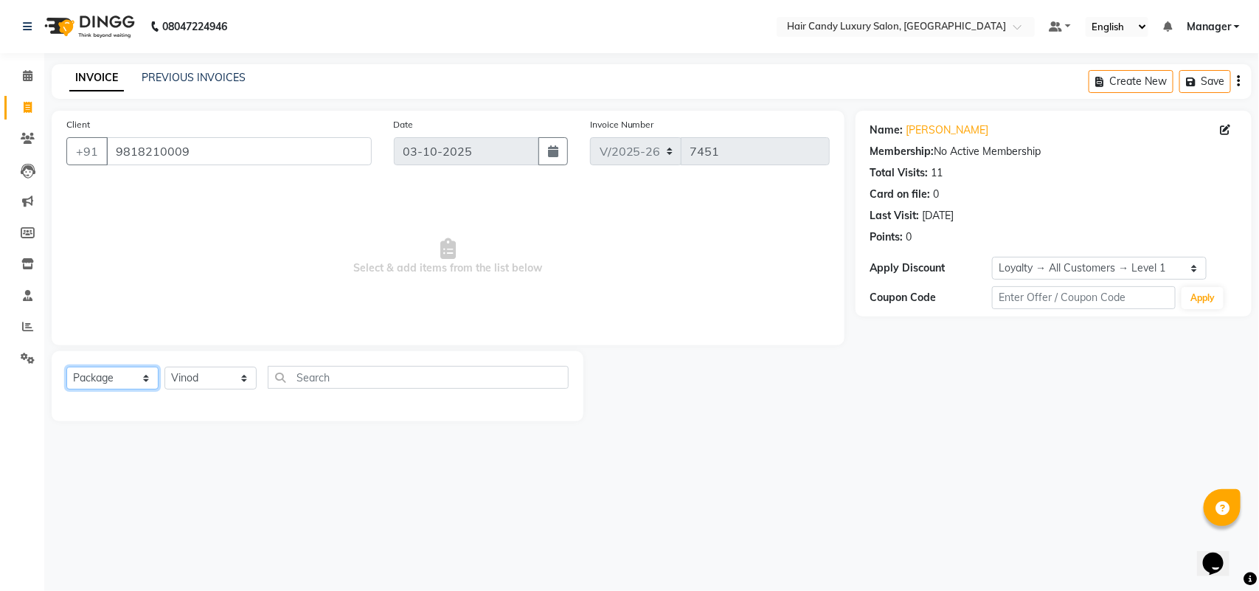
drag, startPoint x: 93, startPoint y: 377, endPoint x: 93, endPoint y: 388, distance: 11.1
click at [93, 377] on select "Select Service Product Membership Package Voucher Prepaid Gift Card" at bounding box center [112, 378] width 92 height 23
select select "P"
click at [66, 367] on select "Select Service Product Membership Package Voucher Prepaid Gift Card" at bounding box center [112, 378] width 92 height 23
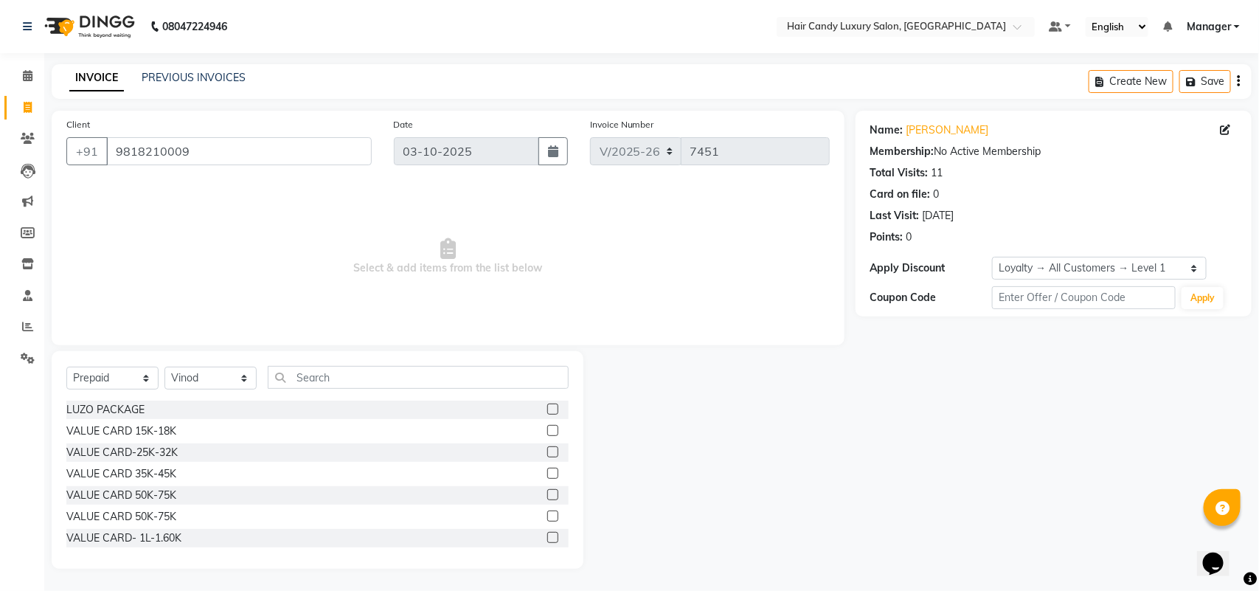
click at [547, 454] on label at bounding box center [552, 451] width 11 height 11
click at [547, 454] on input "checkbox" at bounding box center [552, 453] width 10 height 10
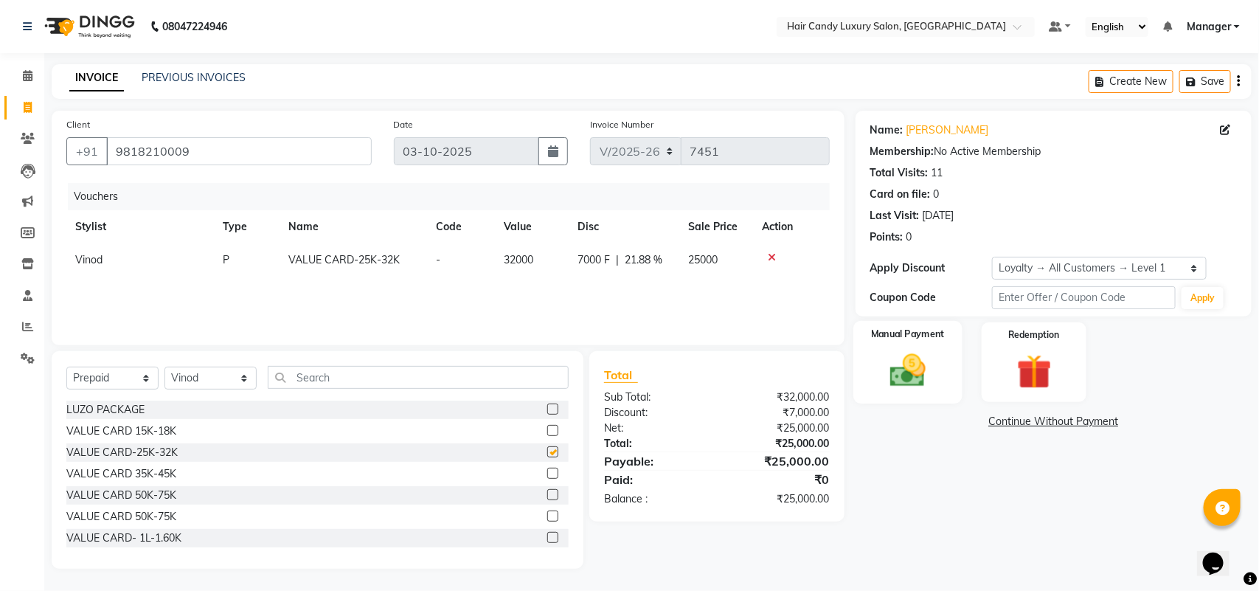
checkbox input "false"
click at [926, 371] on img at bounding box center [907, 370] width 58 height 41
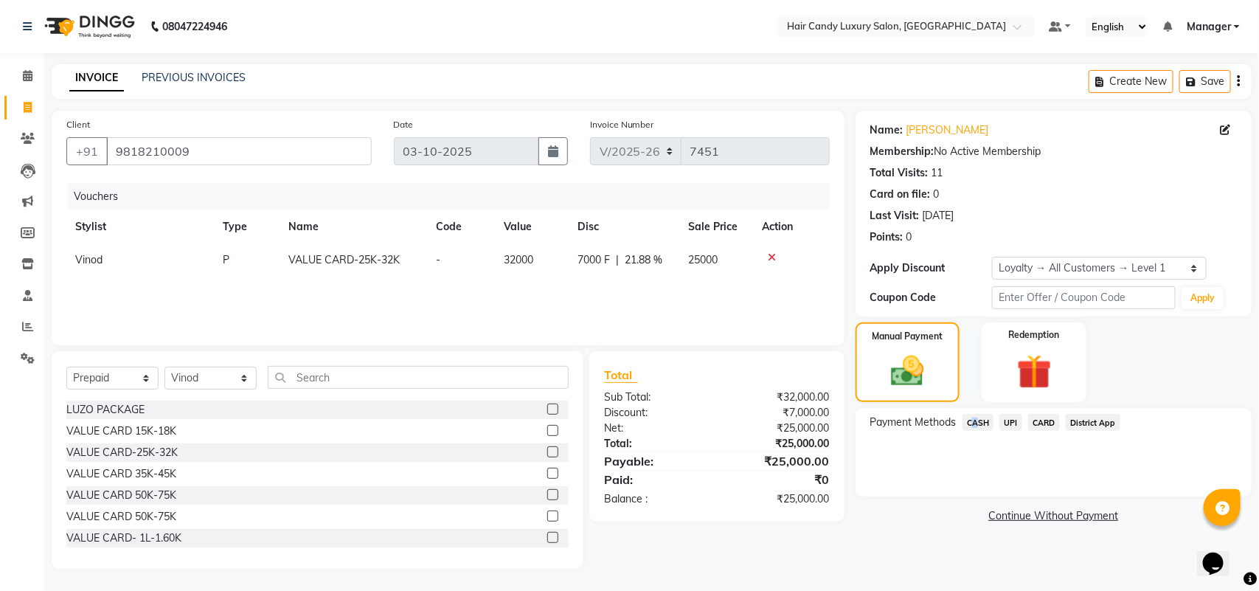
click at [971, 422] on span "CASH" at bounding box center [978, 422] width 32 height 17
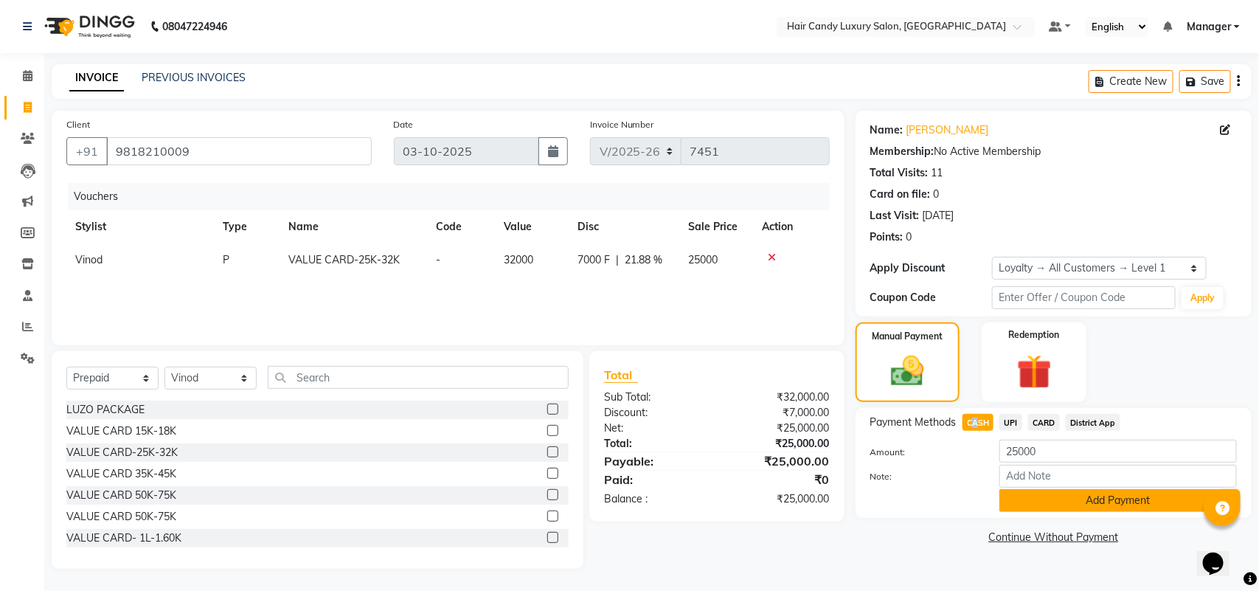
click at [1048, 503] on button "Add Payment" at bounding box center [1117, 500] width 237 height 23
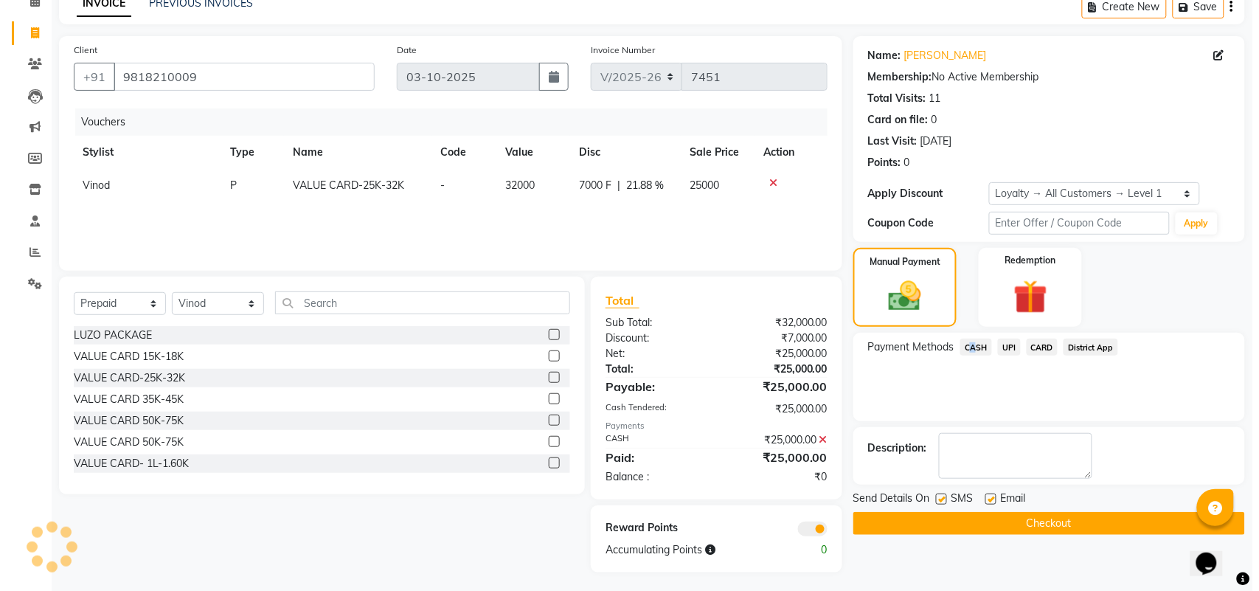
scroll to position [77, 0]
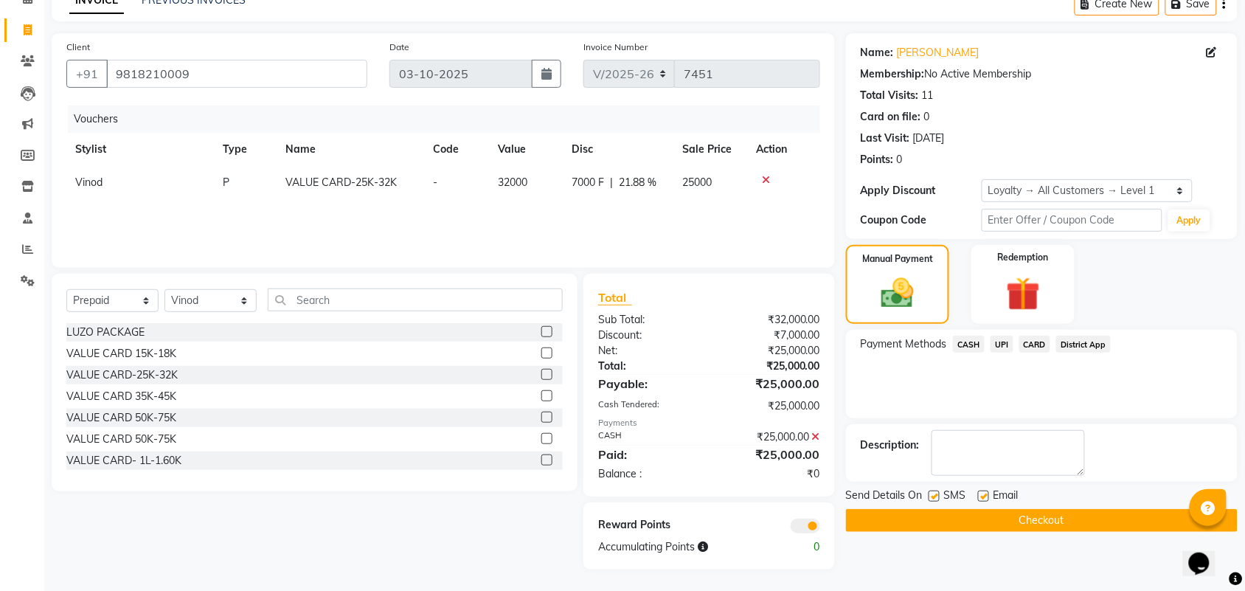
click at [806, 521] on span at bounding box center [806, 525] width 30 height 15
click at [820, 528] on input "checkbox" at bounding box center [820, 528] width 0 height 0
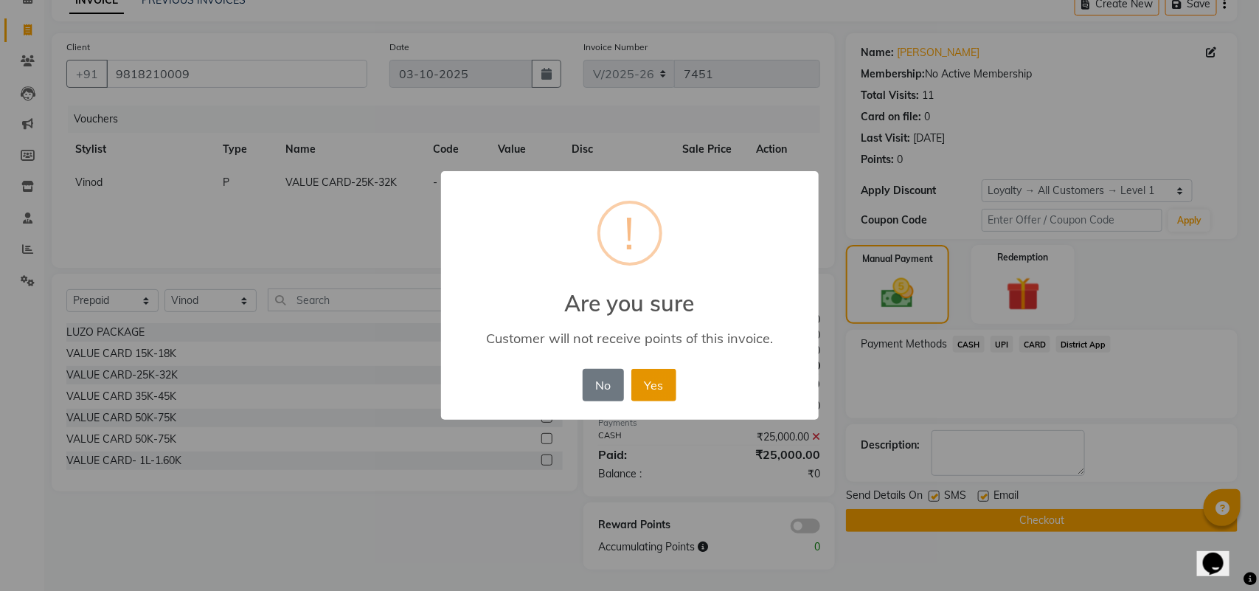
click at [658, 384] on button "Yes" at bounding box center [653, 385] width 45 height 32
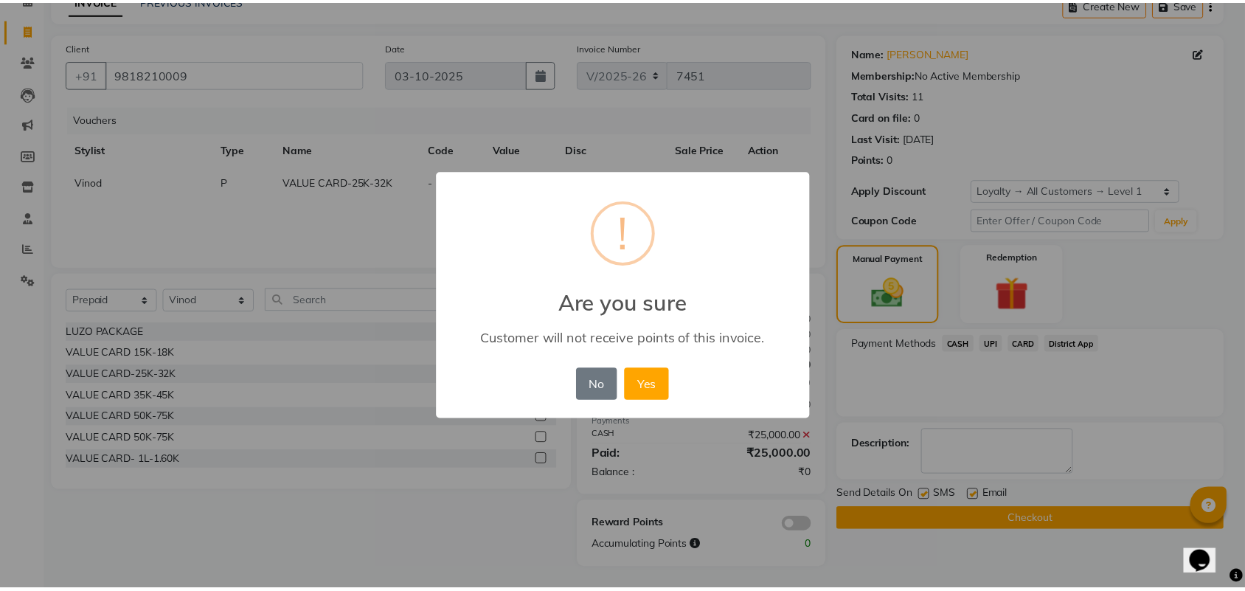
scroll to position [56, 0]
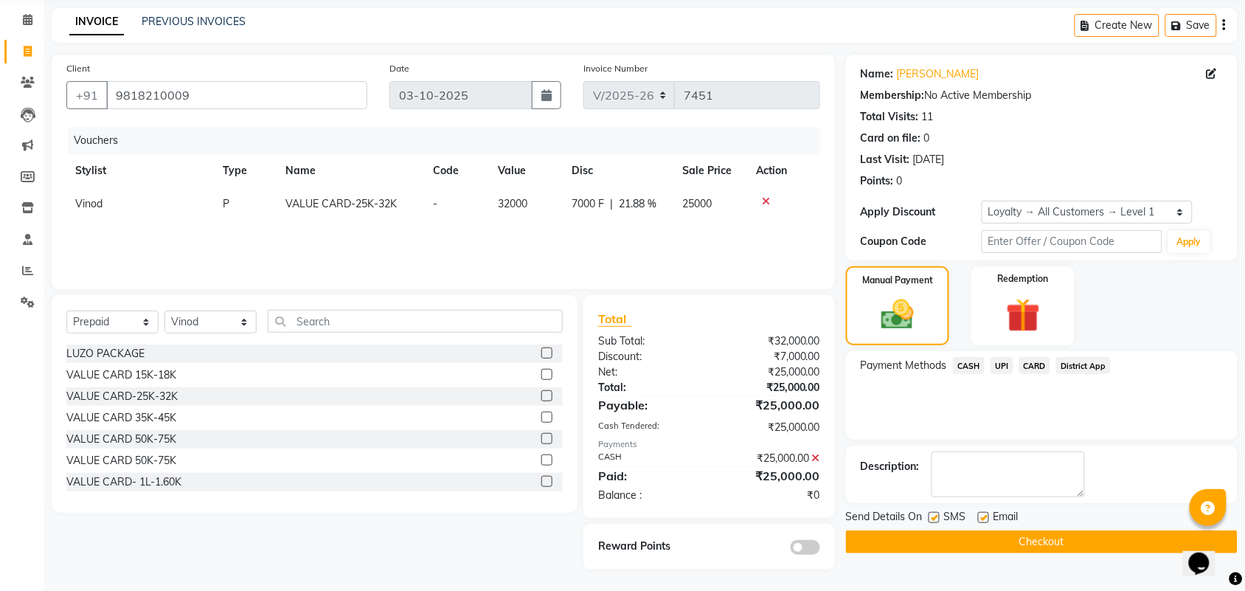
click at [81, 203] on span "Vinod" at bounding box center [88, 203] width 27 height 13
select select "51777"
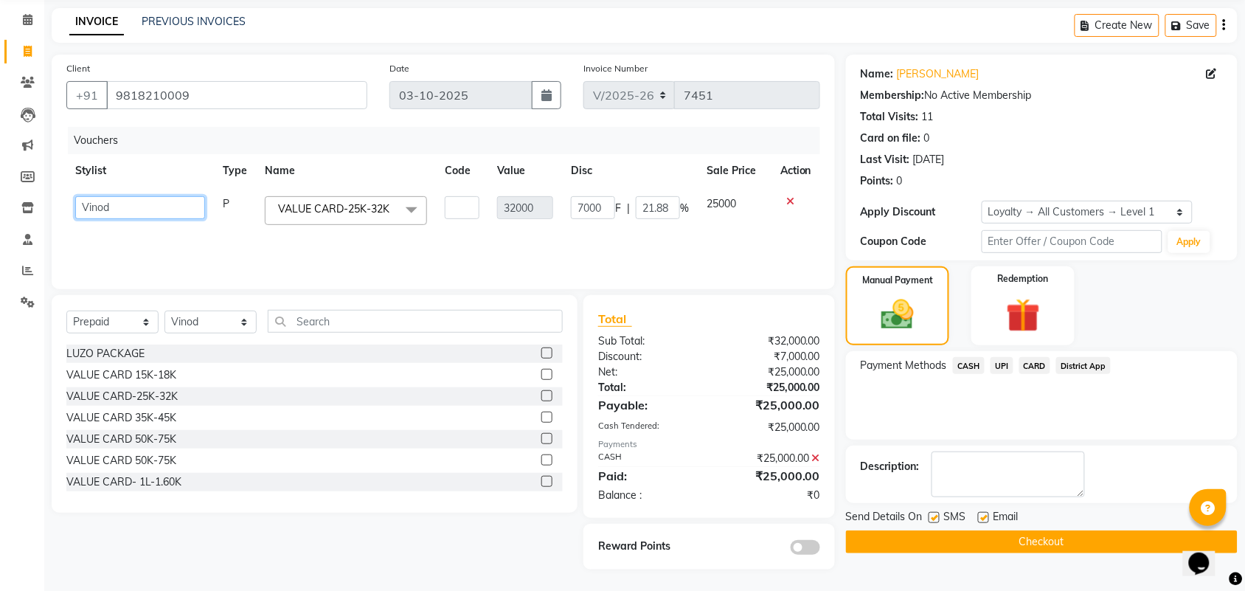
click at [131, 208] on select "Aman ANKIT MANAGER BHAWNA Bobby Chirag Danish Deepali Dhruv Goldy Harish Jagdis…" at bounding box center [140, 207] width 130 height 23
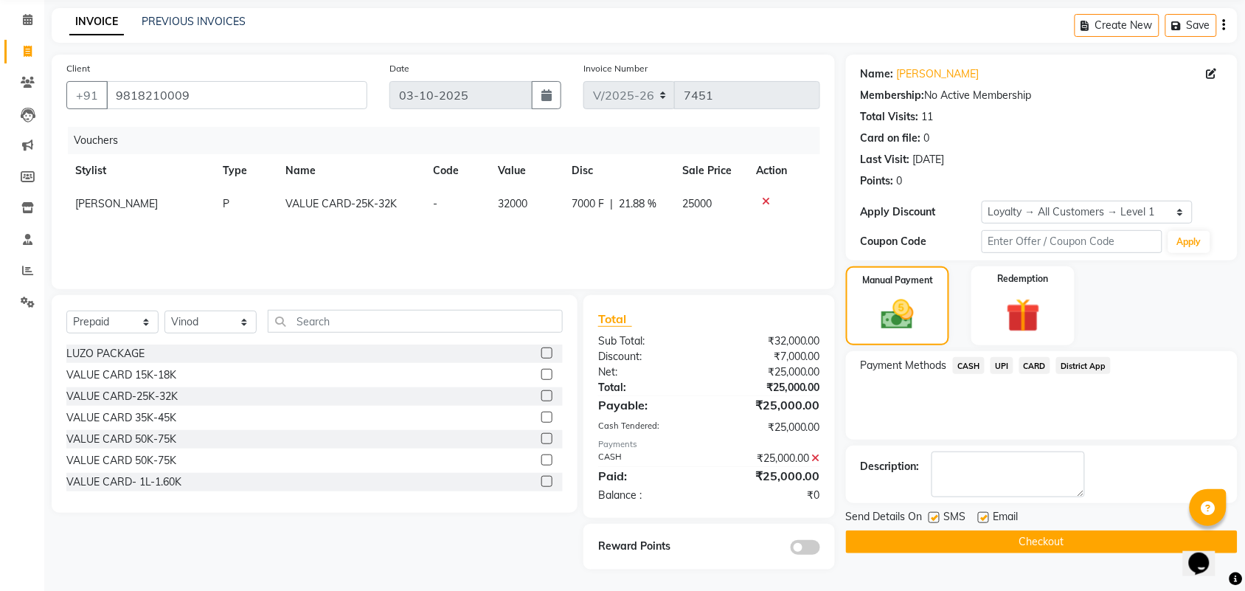
click at [954, 542] on button "Checkout" at bounding box center [1042, 541] width 392 height 23
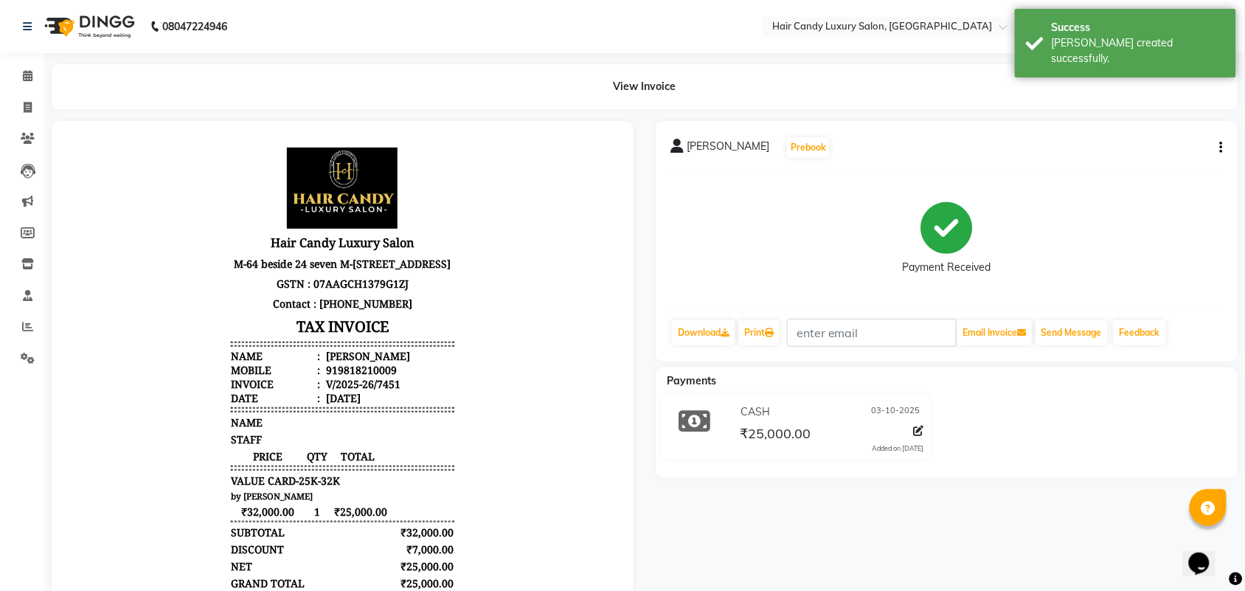
scroll to position [12, 0]
click at [763, 336] on link "Print" at bounding box center [758, 332] width 41 height 25
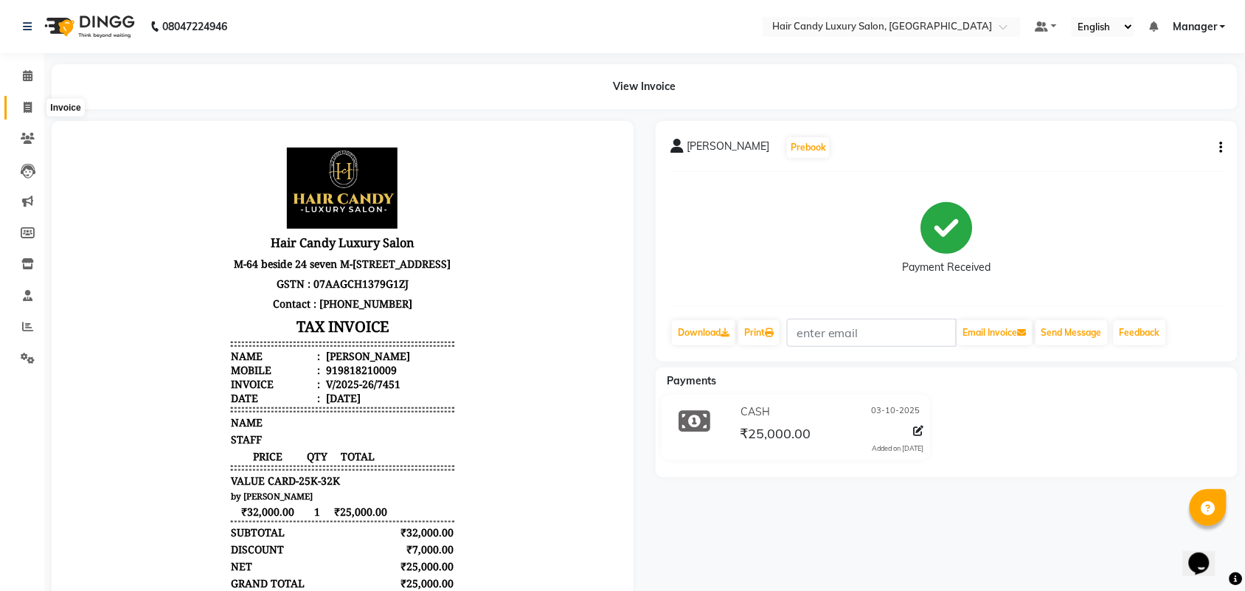
click at [22, 100] on span at bounding box center [28, 108] width 26 height 17
select select "service"
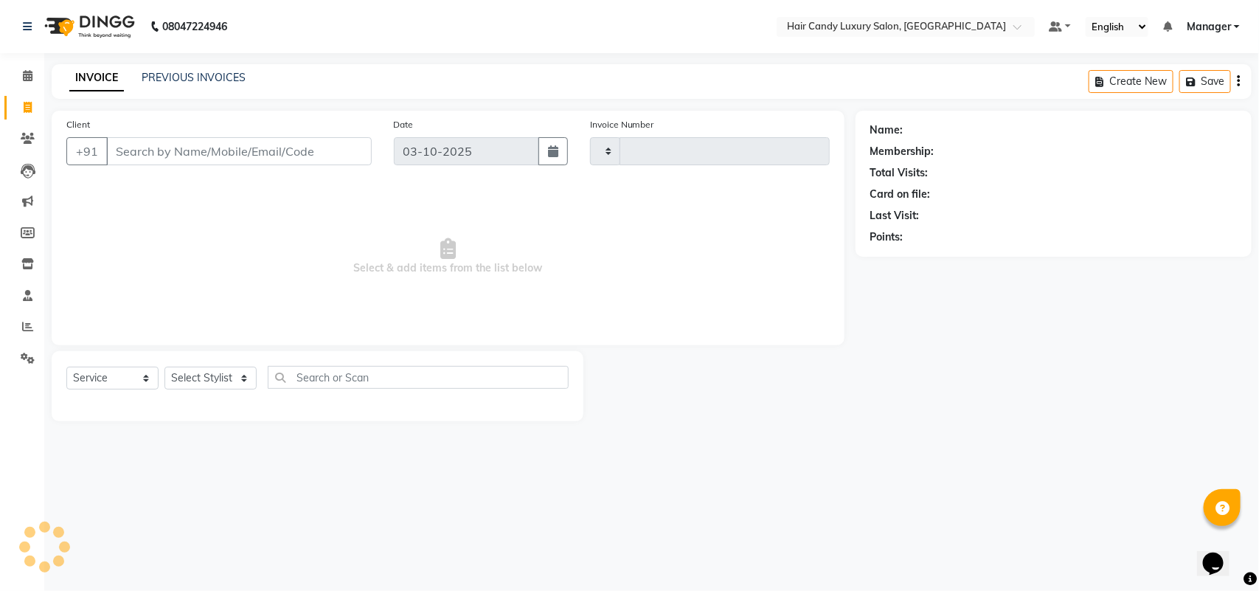
type input "7452"
select select "6645"
click at [188, 145] on input "Client" at bounding box center [239, 151] width 266 height 28
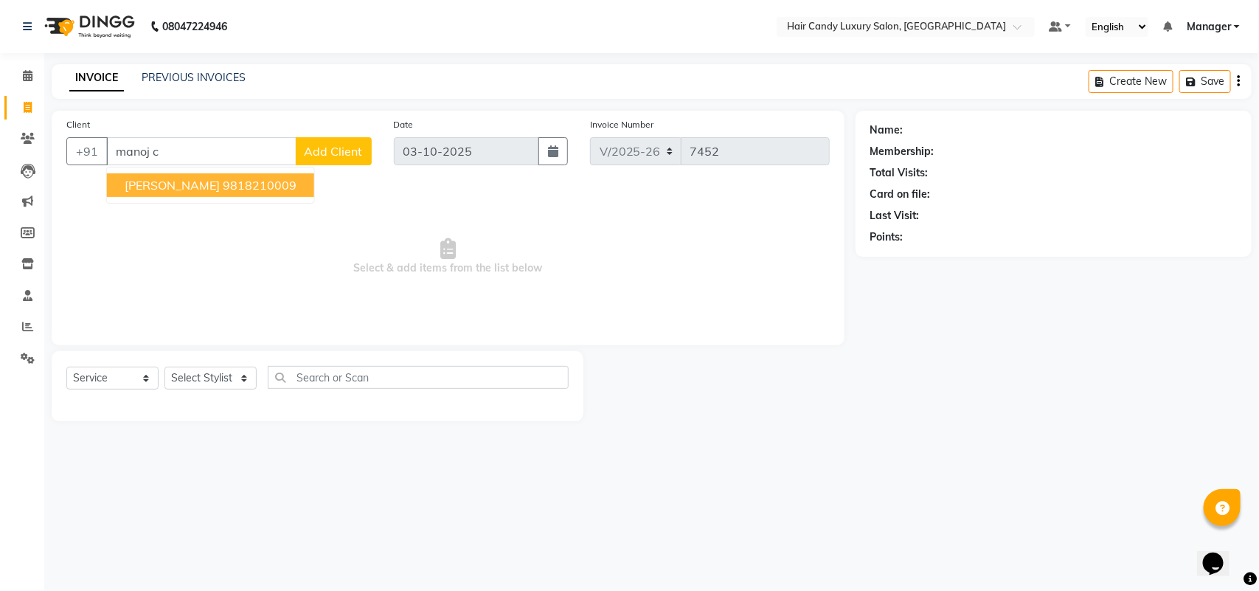
click at [264, 182] on ngb-highlight "9818210009" at bounding box center [260, 185] width 74 height 15
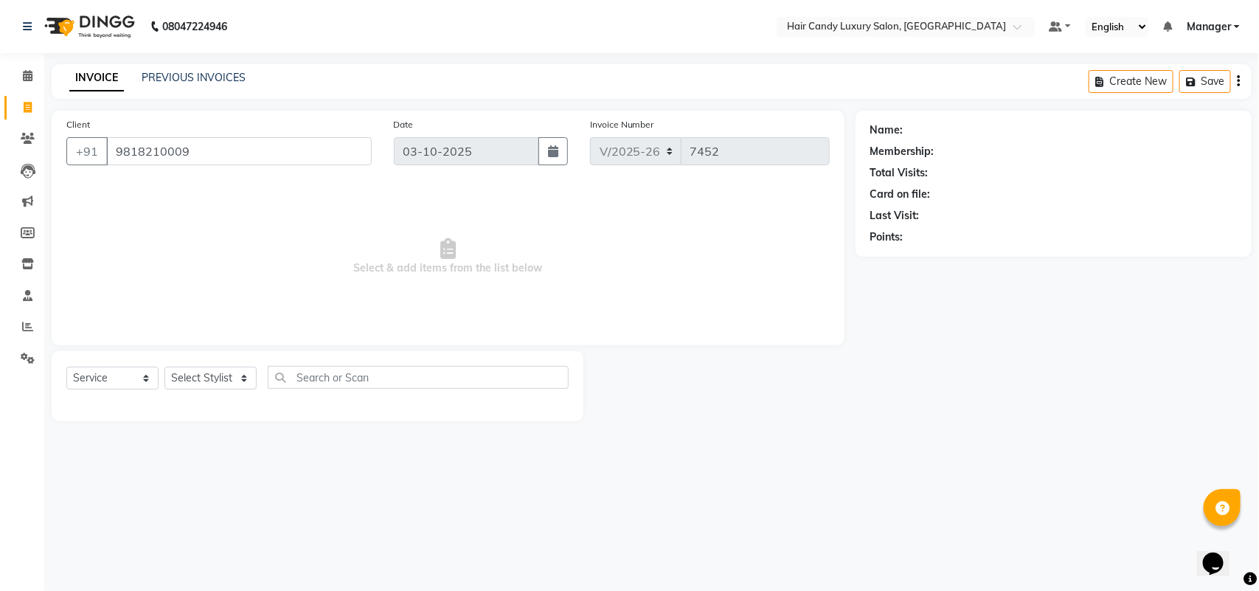
type input "9818210009"
select select "1: Object"
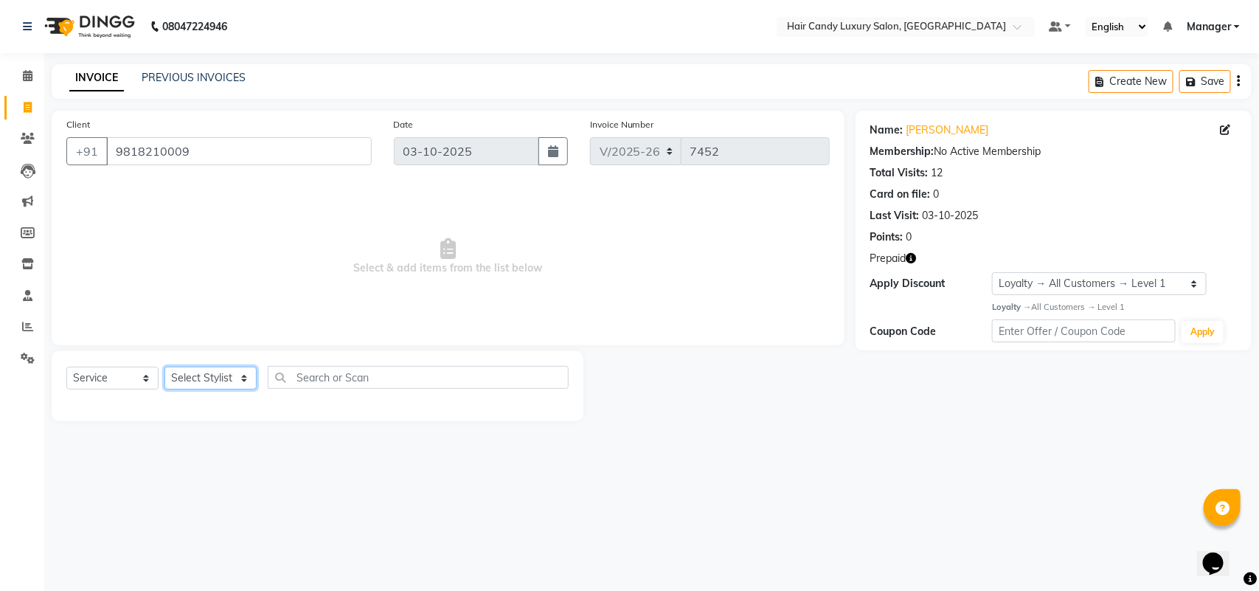
click at [197, 375] on select "Select Stylist Aman ANKIT MANAGER BHAWNA Bobby Chirag Danish Deepali Dhruv Gold…" at bounding box center [210, 378] width 92 height 23
select select "51777"
click at [164, 367] on select "Select Stylist Aman ANKIT MANAGER BHAWNA Bobby Chirag Danish Deepali Dhruv Gold…" at bounding box center [210, 378] width 92 height 23
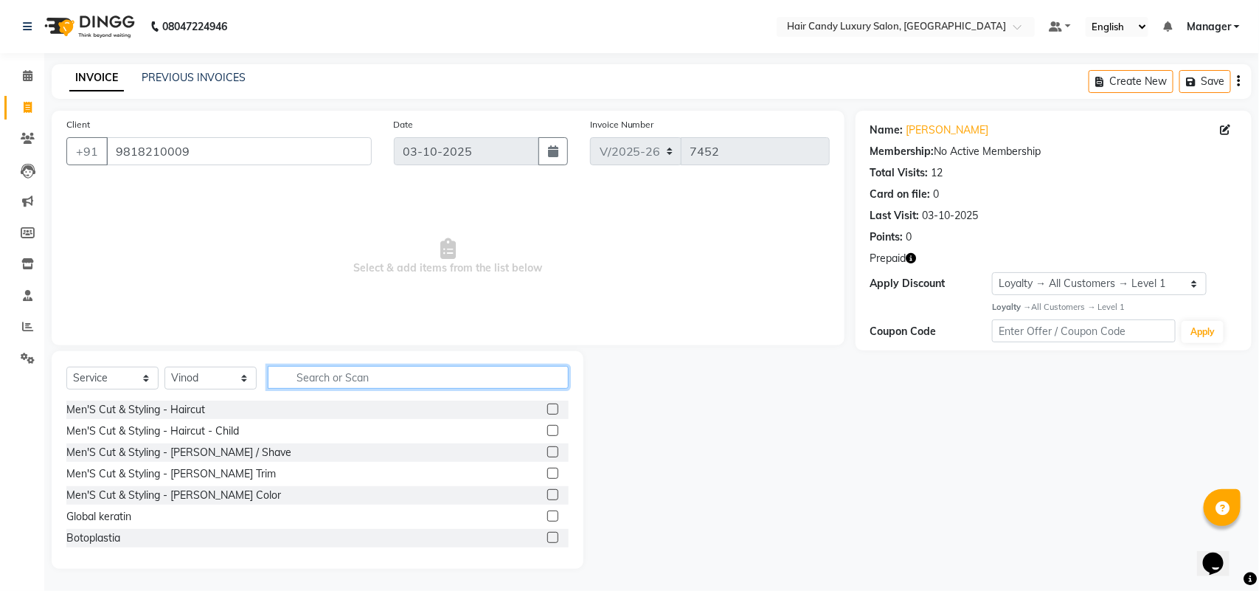
click at [350, 377] on input "text" at bounding box center [418, 377] width 301 height 23
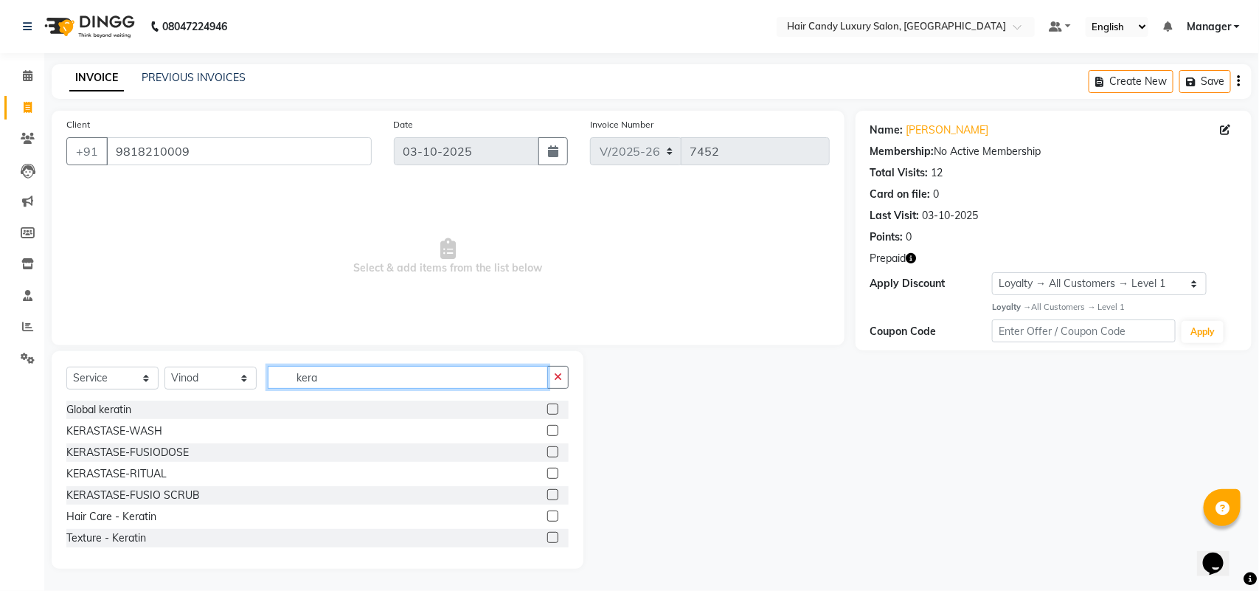
type input "kera"
click at [547, 536] on label at bounding box center [552, 537] width 11 height 11
click at [547, 536] on input "checkbox" at bounding box center [552, 538] width 10 height 10
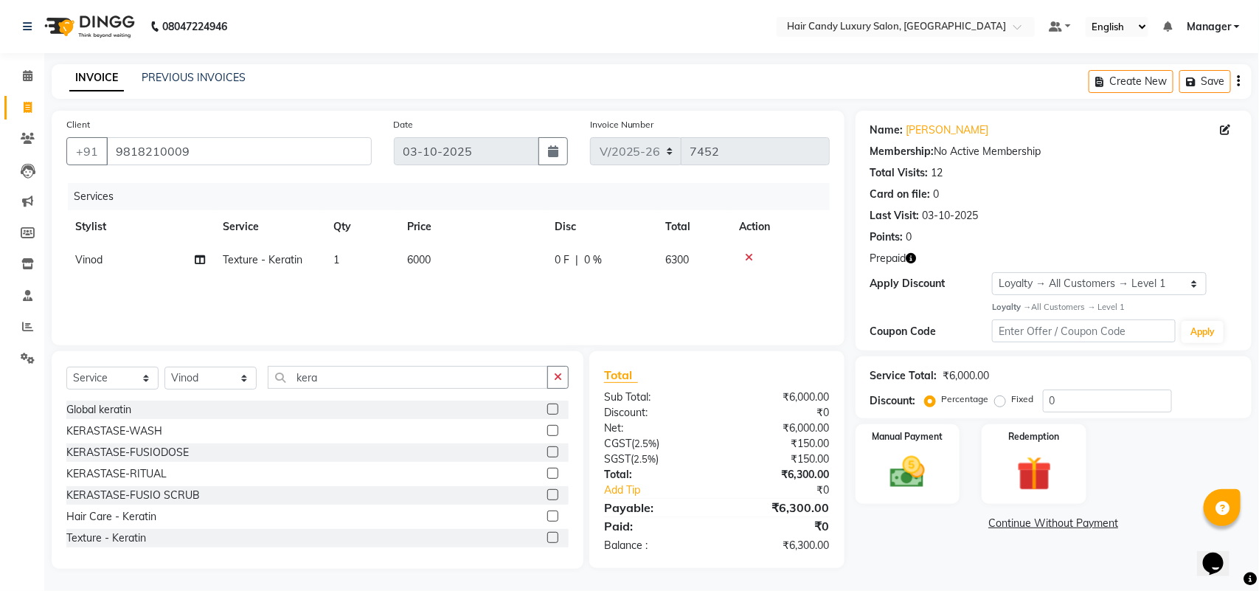
checkbox input "false"
click at [461, 273] on td "6000" at bounding box center [472, 259] width 148 height 33
select select "51777"
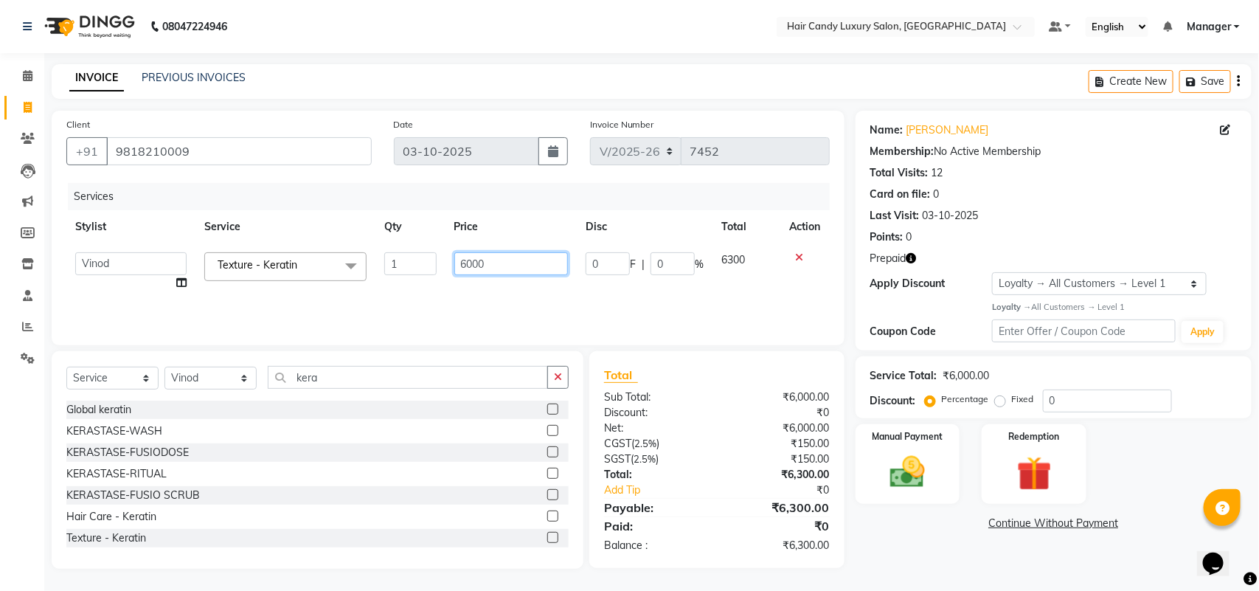
drag, startPoint x: 496, startPoint y: 255, endPoint x: 371, endPoint y: 277, distance: 127.2
click at [392, 263] on tr "Aman ANKIT MANAGER BHAWNA Bobby Chirag Danish Deepali Dhruv Goldy Harish Jagdis…" at bounding box center [447, 271] width 763 height 56
type input "7500"
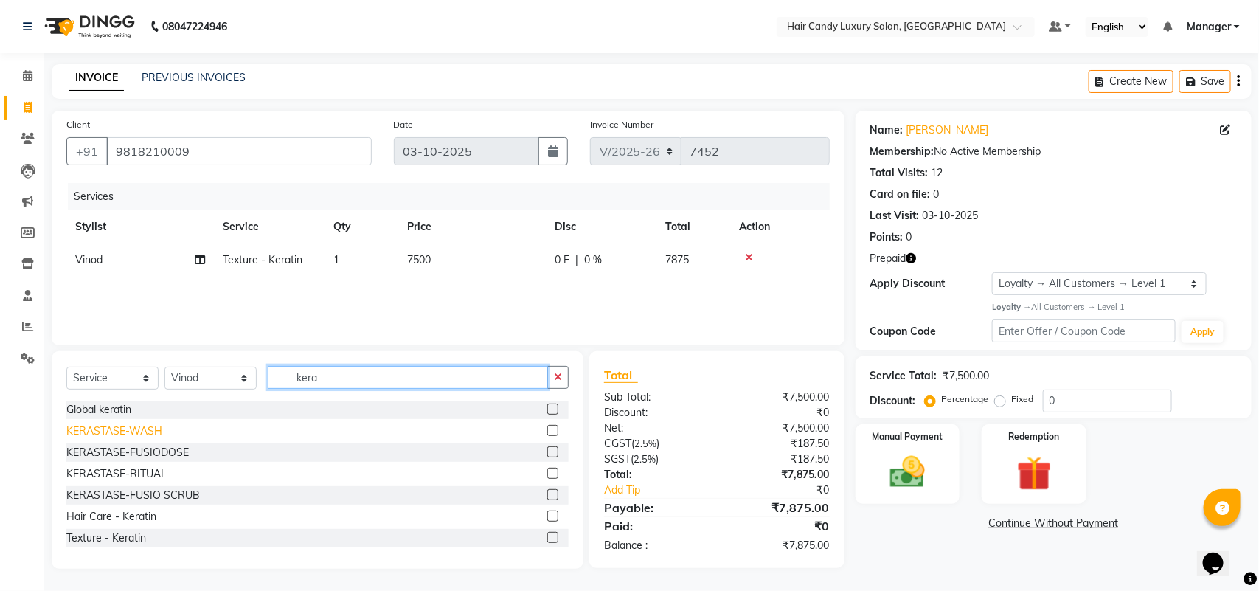
drag, startPoint x: 355, startPoint y: 376, endPoint x: 142, endPoint y: 437, distance: 221.8
click at [181, 423] on div "Select Service Product Membership Package Voucher Prepaid Gift Card Select Styl…" at bounding box center [318, 460] width 532 height 218
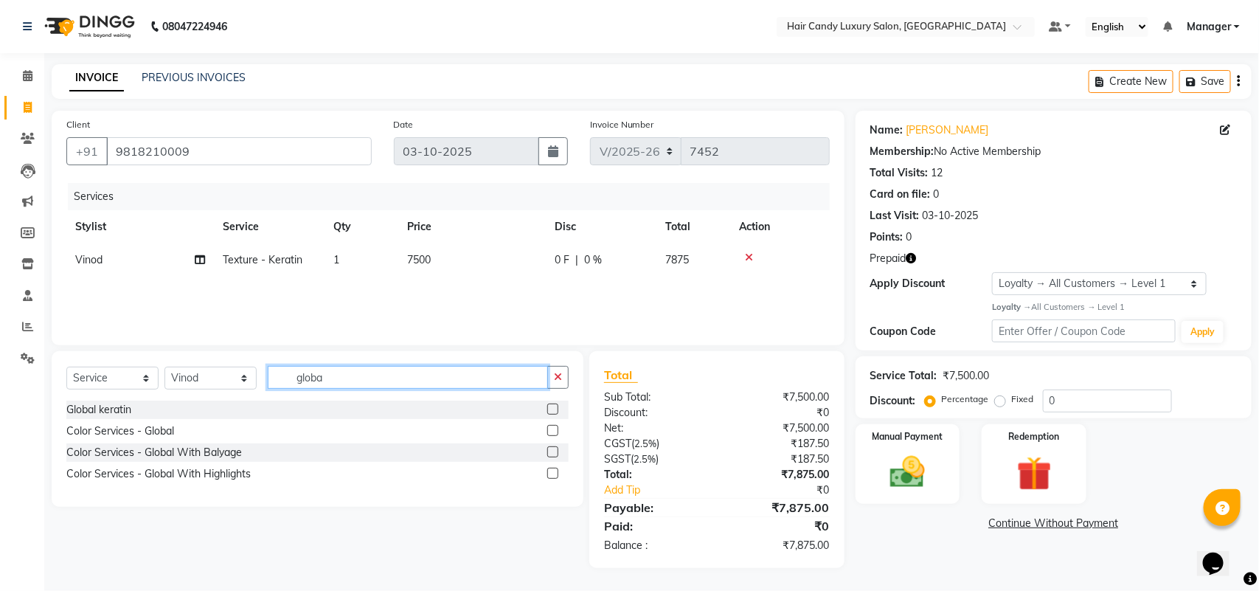
type input "globa"
click at [552, 430] on label at bounding box center [552, 430] width 11 height 11
click at [552, 430] on input "checkbox" at bounding box center [552, 431] width 10 height 10
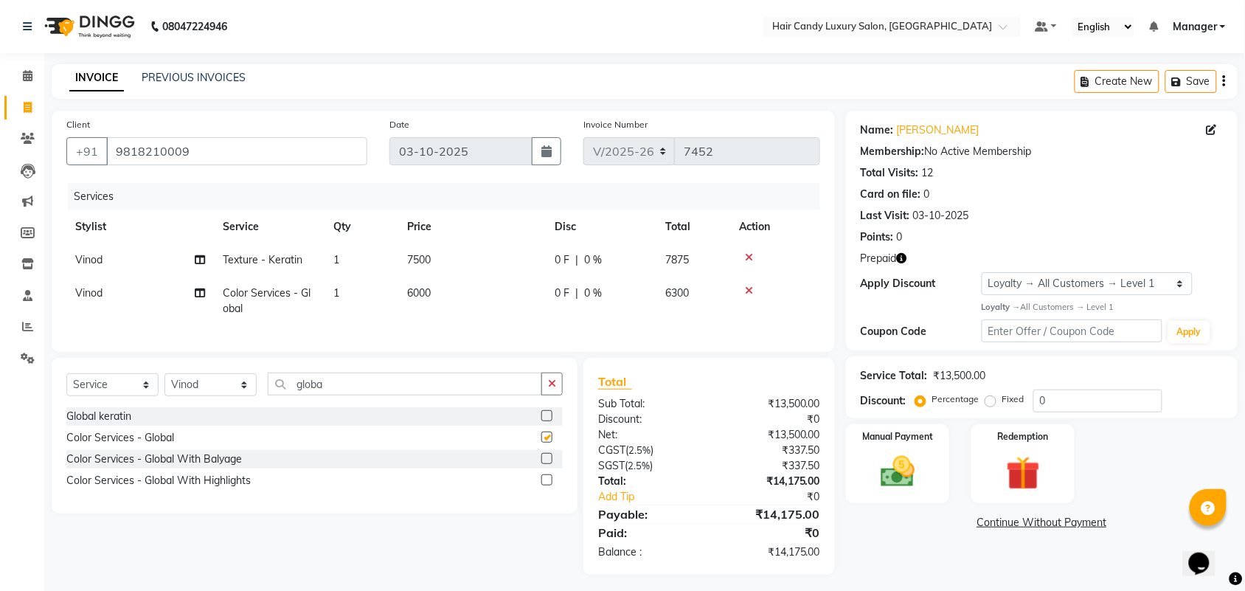
checkbox input "false"
click at [446, 291] on td "6000" at bounding box center [472, 301] width 148 height 49
select select "51777"
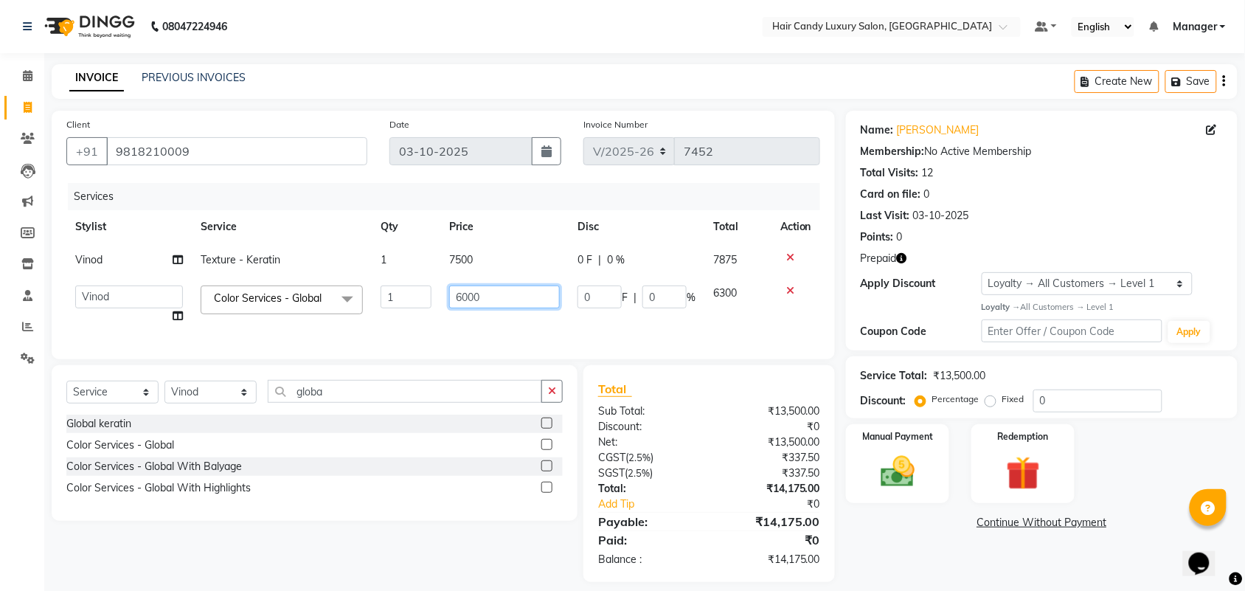
drag, startPoint x: 480, startPoint y: 294, endPoint x: 392, endPoint y: 318, distance: 91.1
click at [400, 313] on tr "Aman ANKIT MANAGER BHAWNA Bobby Chirag Danish Deepali Dhruv Goldy Harish Jagdis…" at bounding box center [443, 305] width 754 height 56
type input "8000"
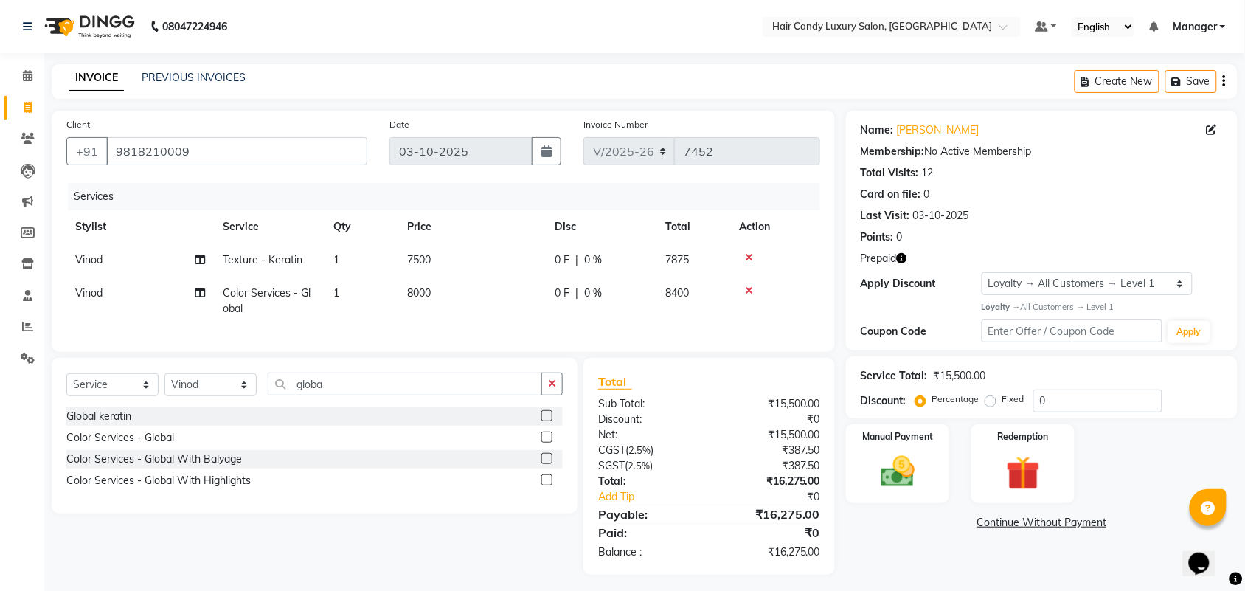
click at [867, 528] on link "Continue Without Payment" at bounding box center [1042, 522] width 386 height 15
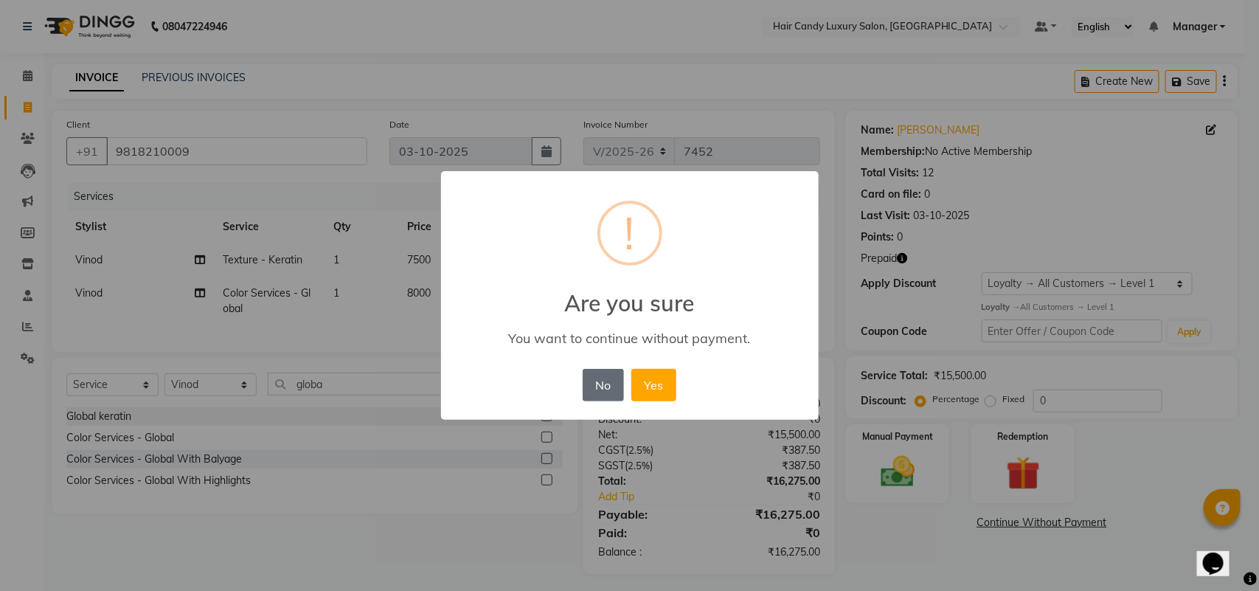
click at [598, 384] on button "No" at bounding box center [603, 385] width 41 height 32
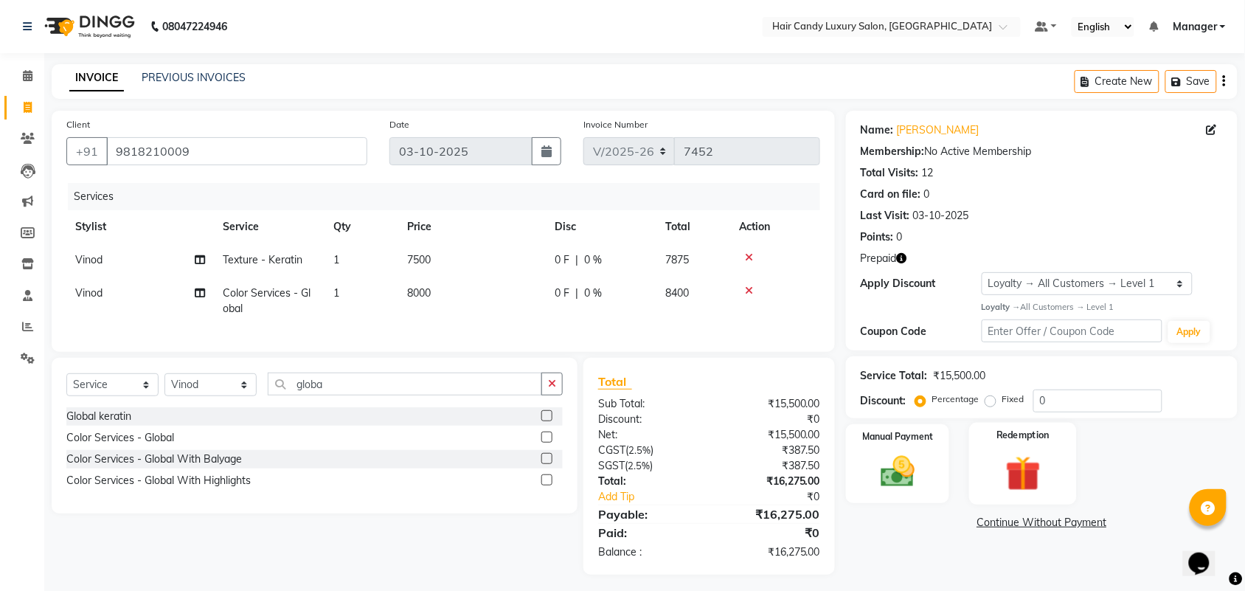
click at [1013, 456] on img at bounding box center [1023, 473] width 58 height 44
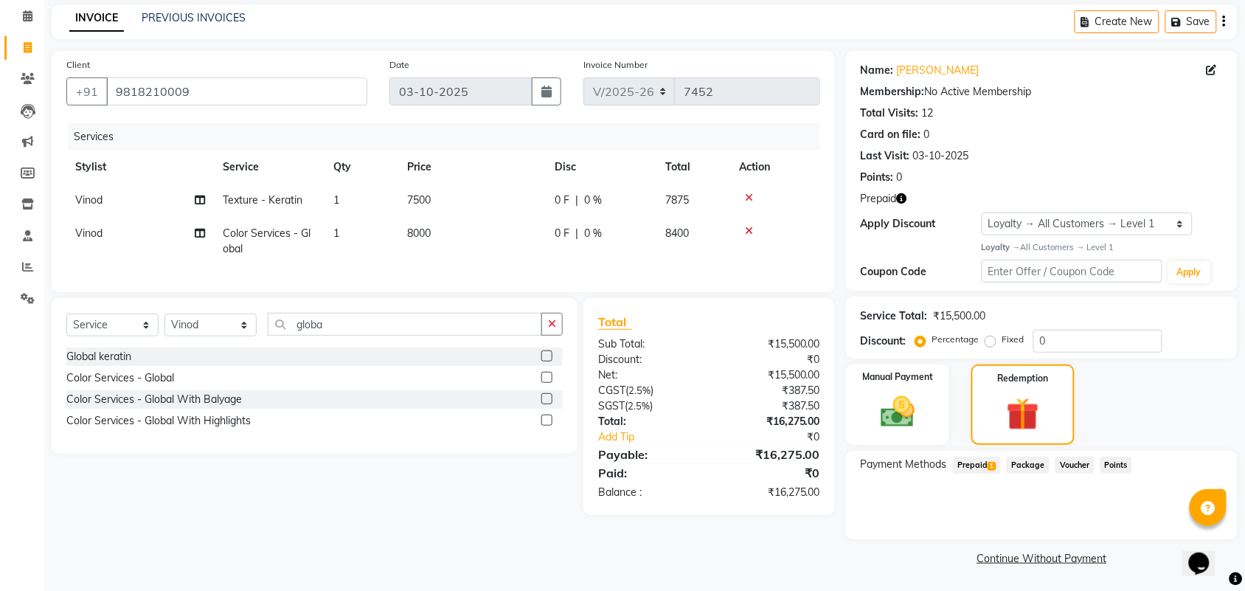
click at [971, 465] on span "Prepaid 1" at bounding box center [977, 465] width 48 height 17
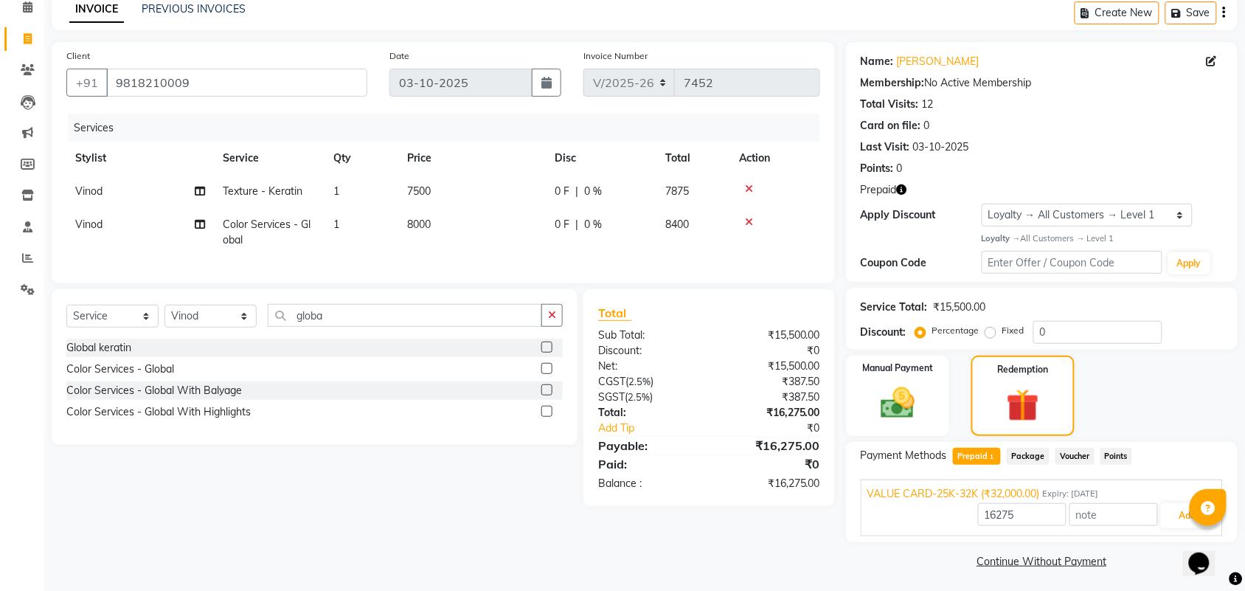
scroll to position [72, 0]
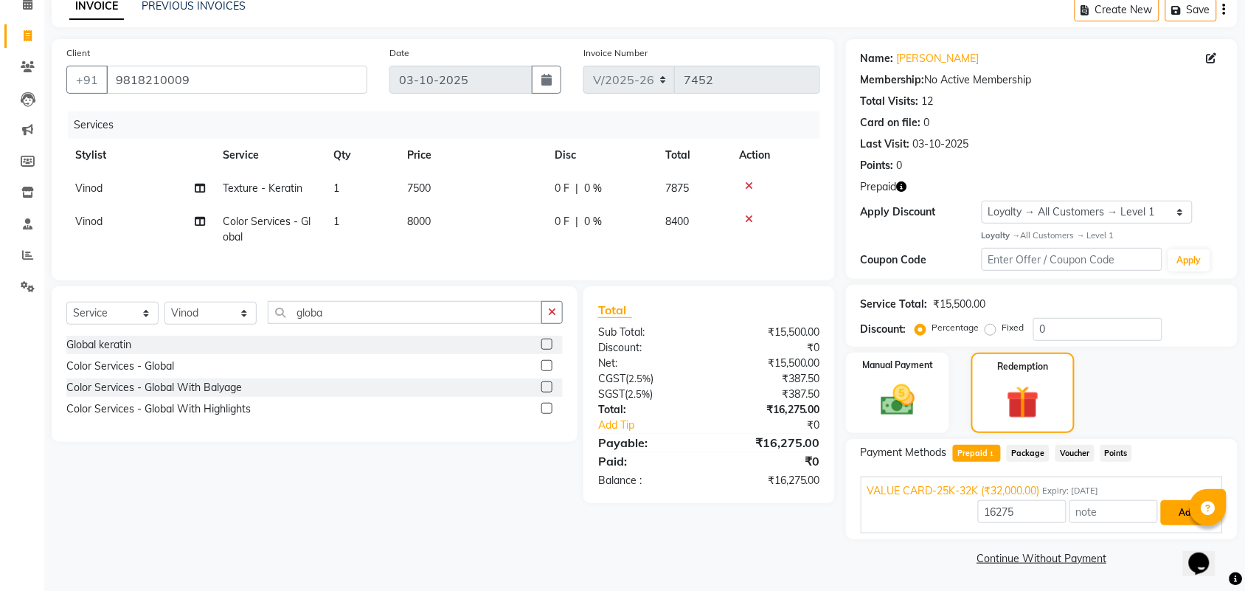
click at [1171, 511] on button "Add" at bounding box center [1188, 512] width 54 height 25
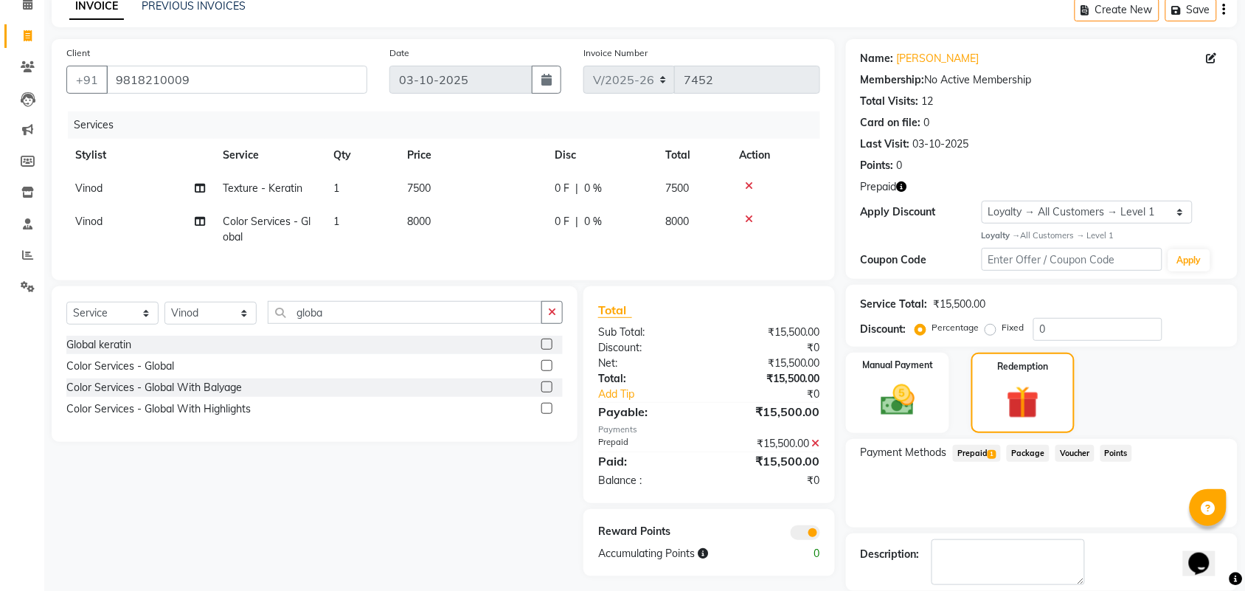
scroll to position [144, 0]
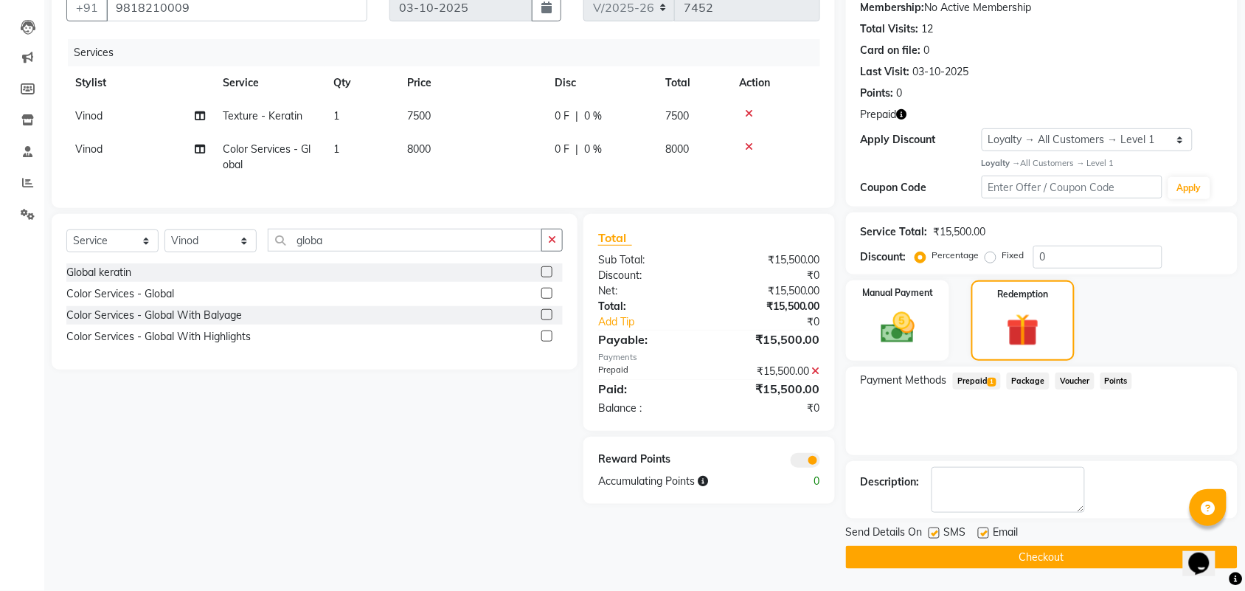
click at [806, 468] on span at bounding box center [806, 460] width 30 height 15
click at [820, 462] on input "checkbox" at bounding box center [820, 462] width 0 height 0
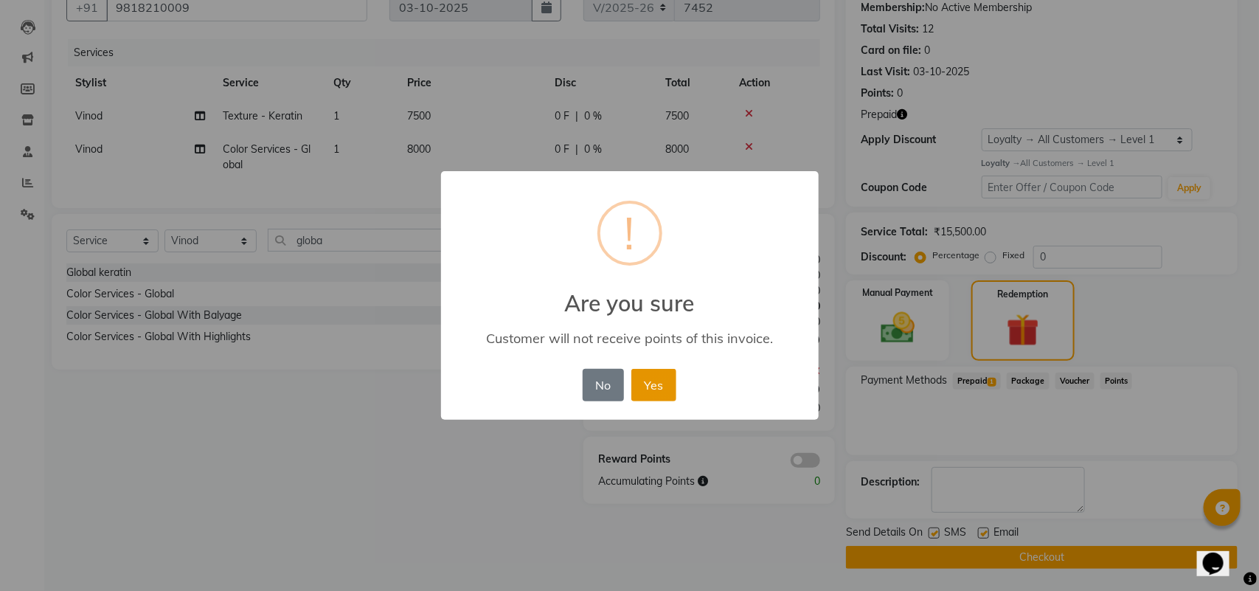
click at [636, 388] on button "Yes" at bounding box center [653, 385] width 45 height 32
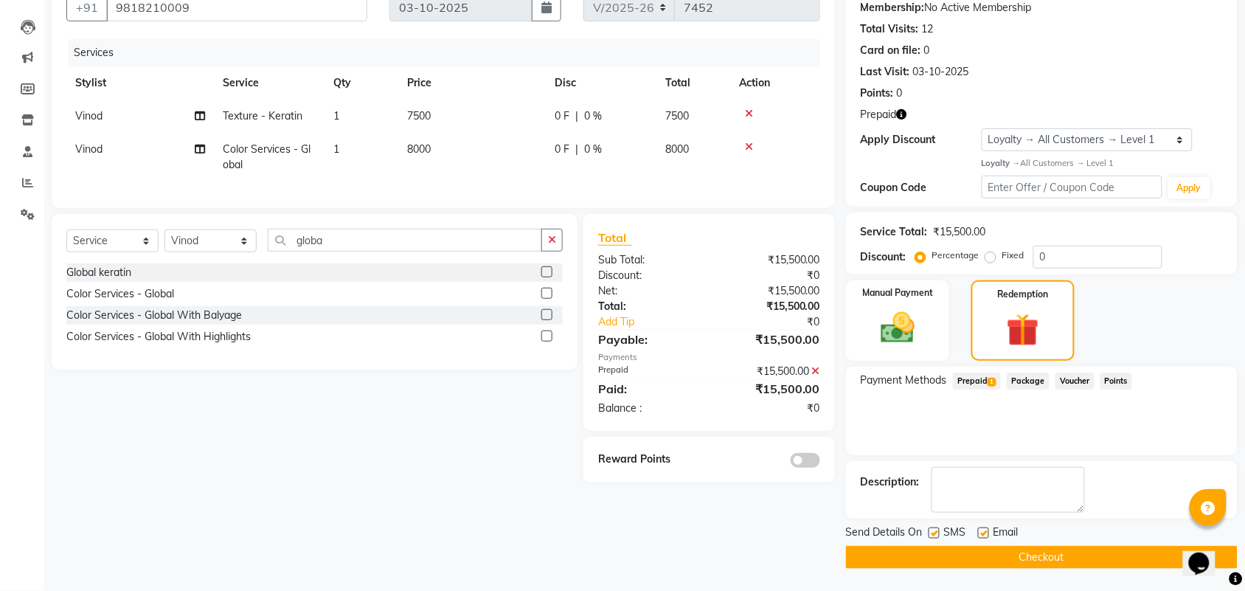
click at [1027, 559] on button "Checkout" at bounding box center [1042, 557] width 392 height 23
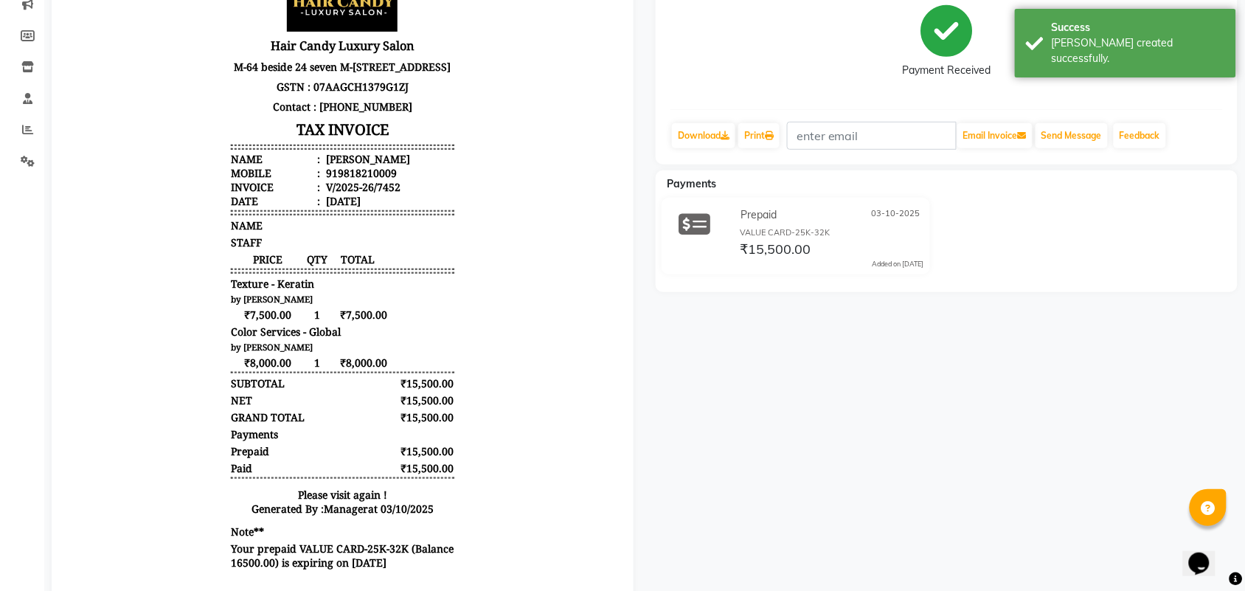
scroll to position [155, 0]
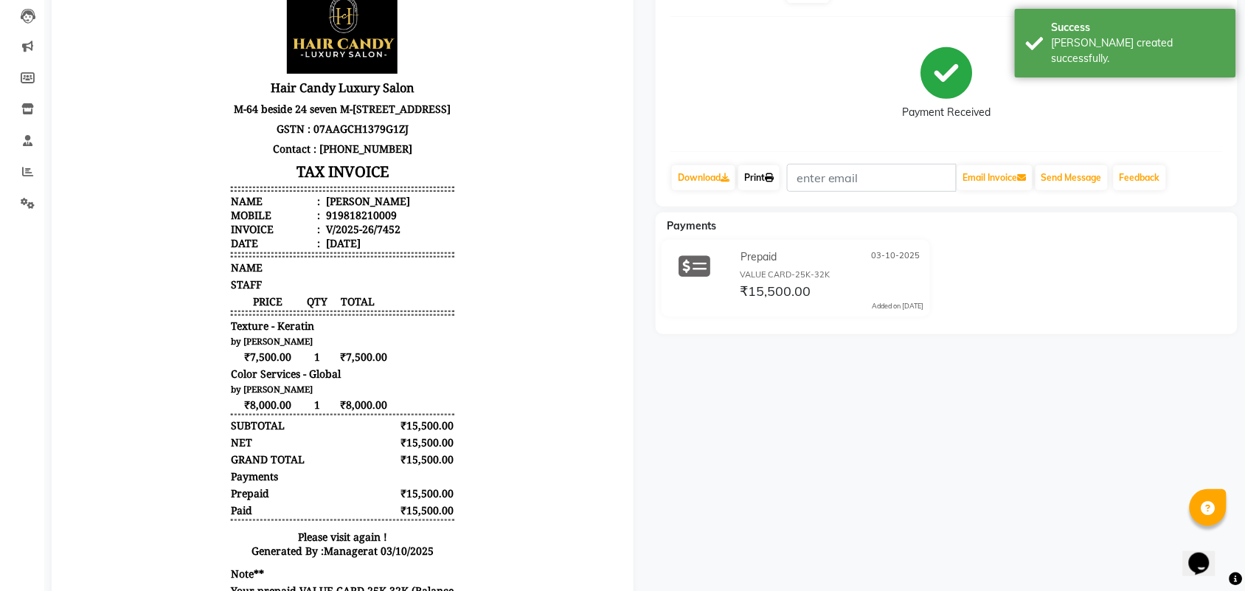
click at [750, 168] on link "Print" at bounding box center [758, 177] width 41 height 25
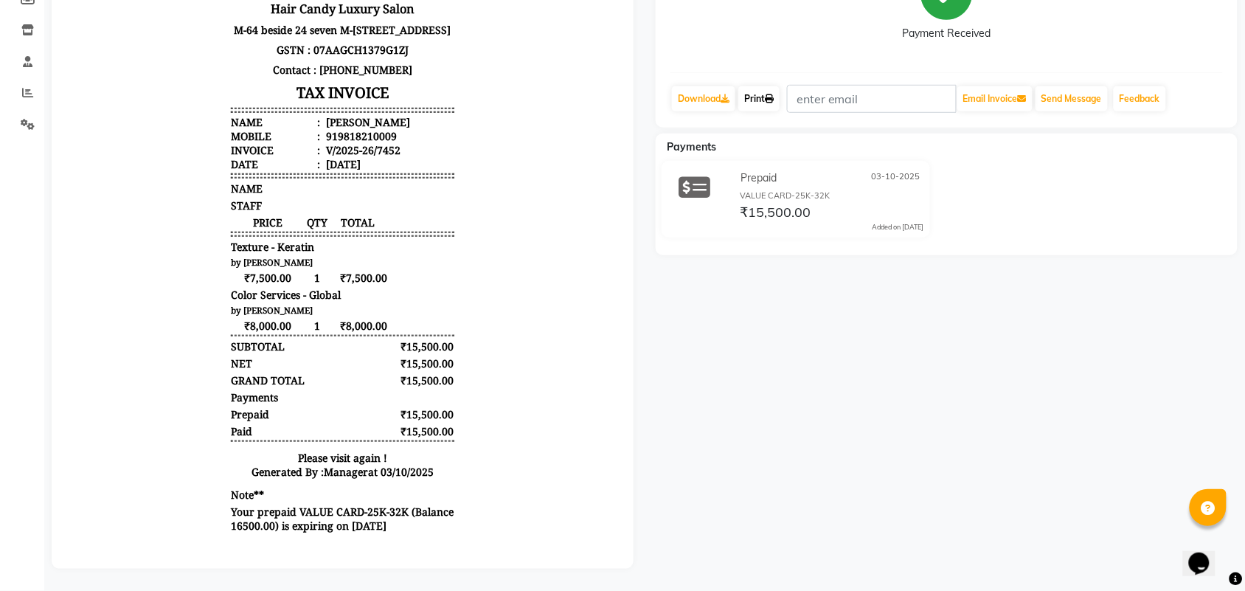
scroll to position [0, 0]
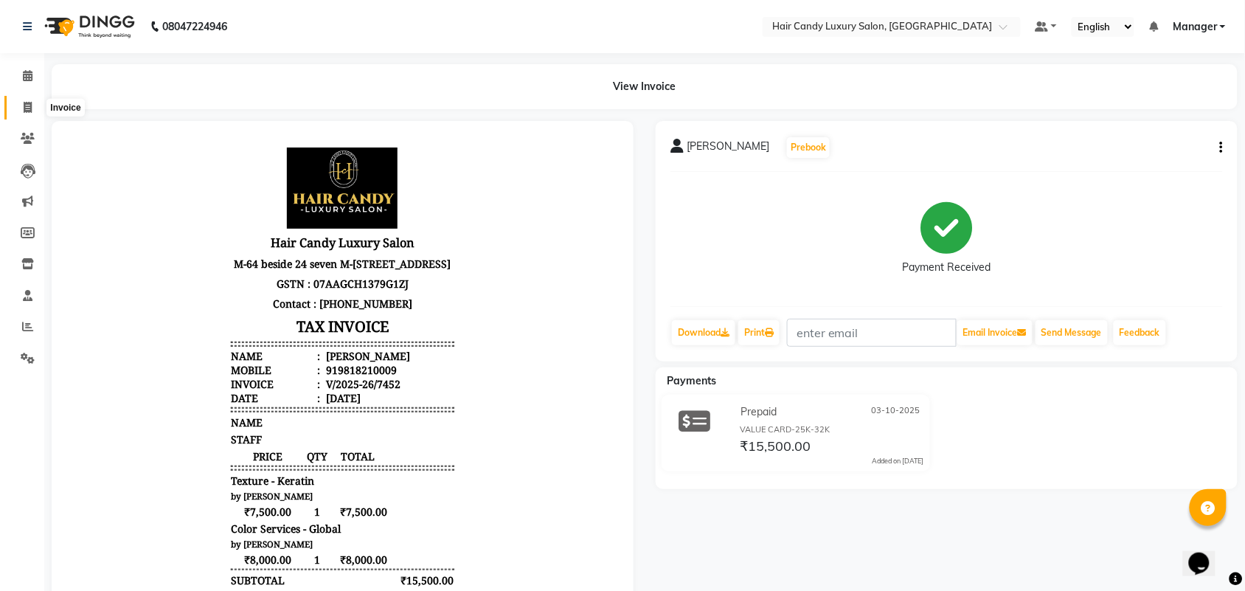
click at [22, 105] on span at bounding box center [28, 108] width 26 height 17
select select "service"
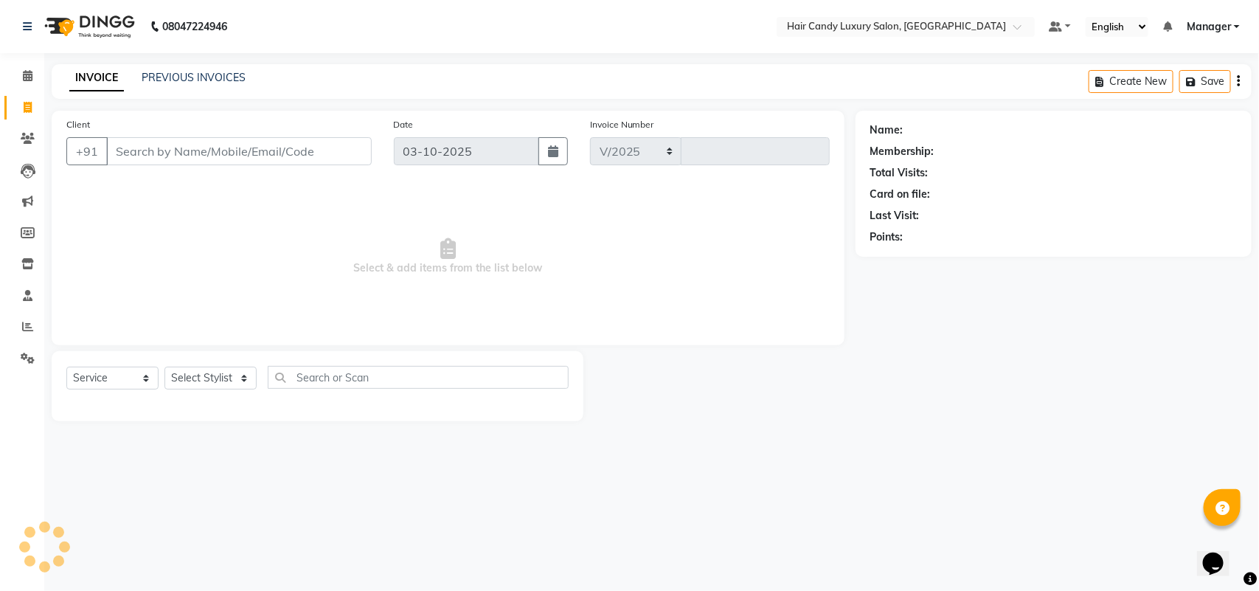
select select "6645"
type input "7454"
click at [226, 77] on link "PREVIOUS INVOICES" at bounding box center [194, 77] width 104 height 13
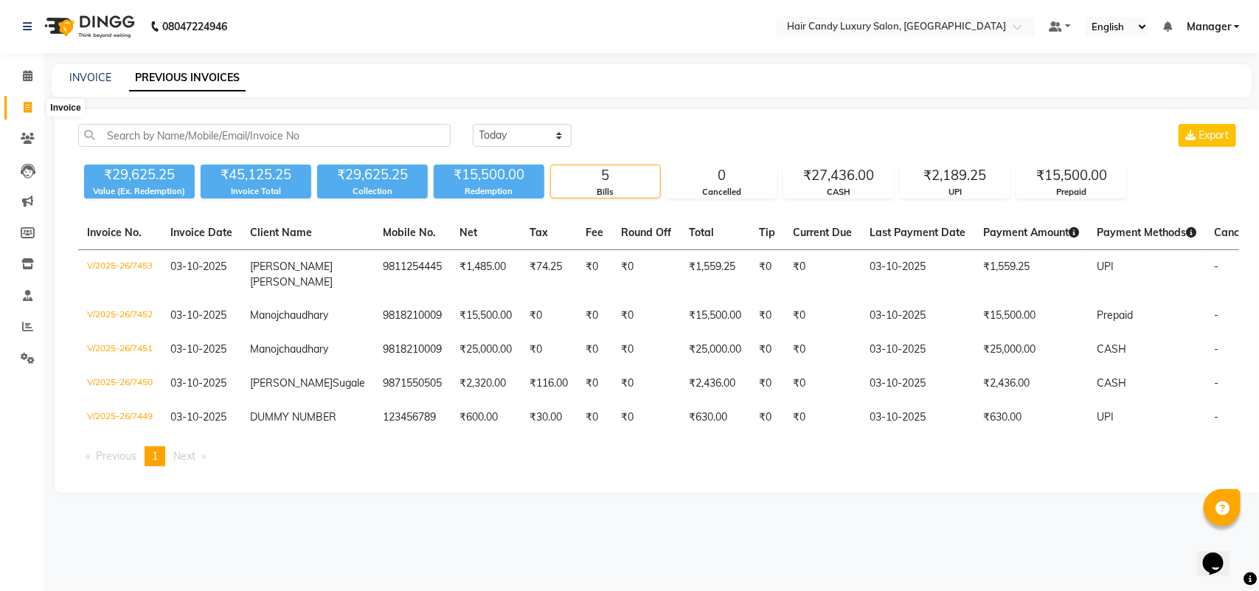
click at [27, 102] on icon at bounding box center [28, 107] width 8 height 11
select select "service"
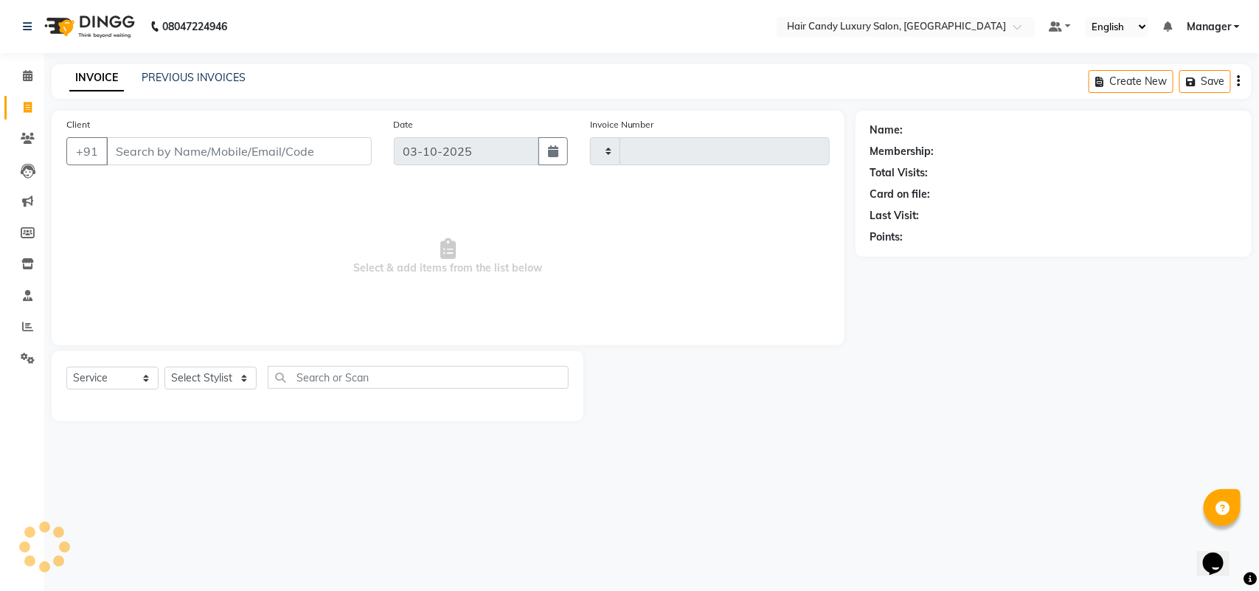
type input "7454"
select select "6645"
click at [188, 374] on select "Select Stylist Aman ANKIT MANAGER BHAWNA Bobby Chirag Danish Deepali Dhruv Gold…" at bounding box center [210, 378] width 92 height 23
select select "54066"
click at [164, 367] on select "Select Stylist Aman ANKIT MANAGER BHAWNA Bobby Chirag Danish Deepali Dhruv Gold…" at bounding box center [210, 378] width 92 height 23
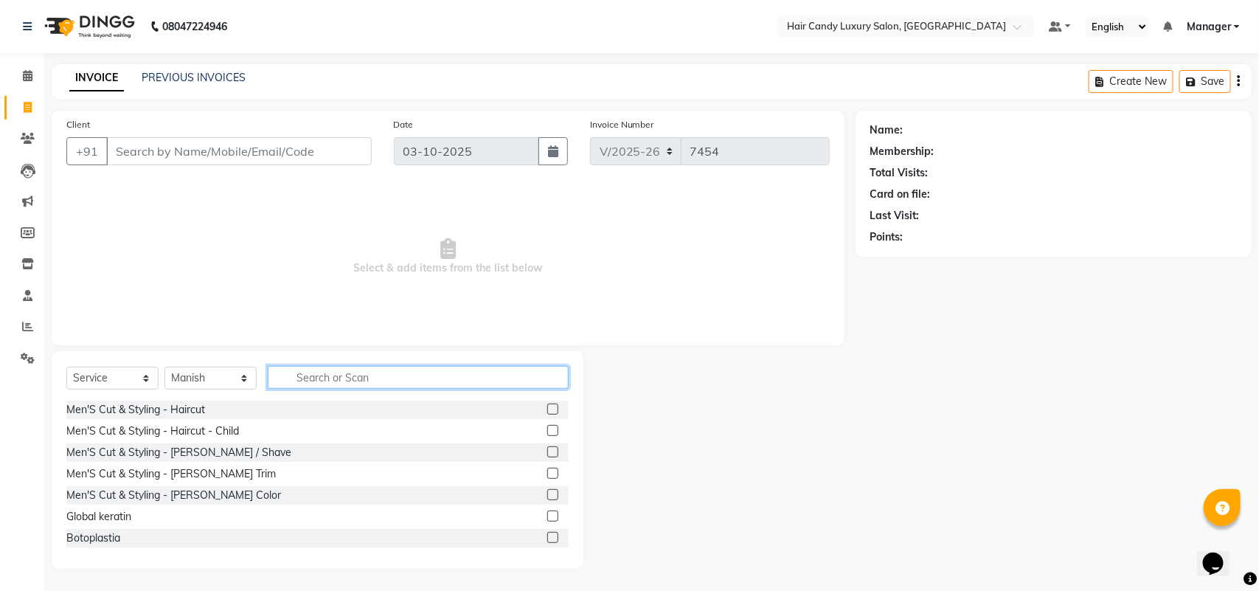
click at [365, 386] on input "text" at bounding box center [418, 377] width 301 height 23
type input "R"
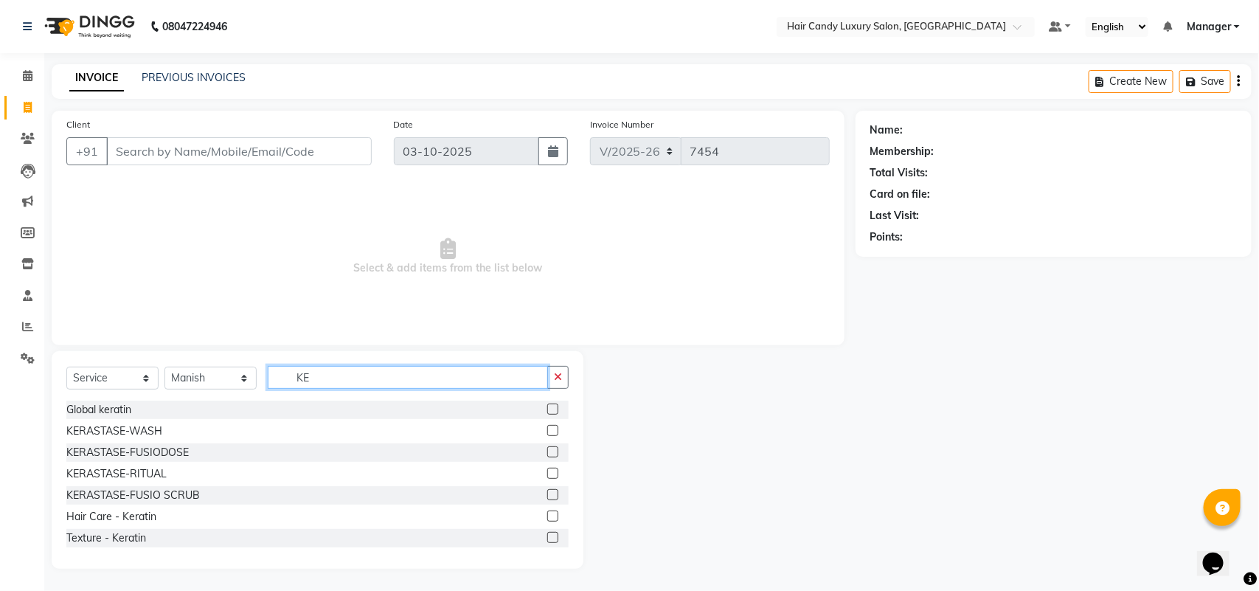
type input "K"
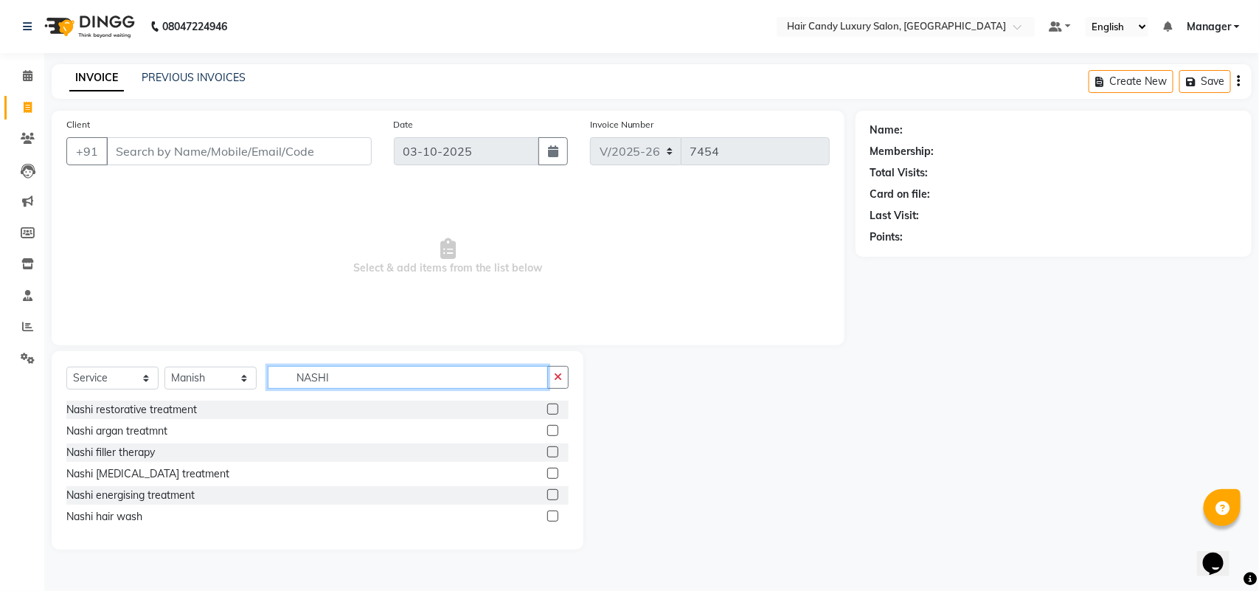
type input "NASHI"
click at [553, 434] on label at bounding box center [552, 430] width 11 height 11
click at [553, 434] on input "checkbox" at bounding box center [552, 431] width 10 height 10
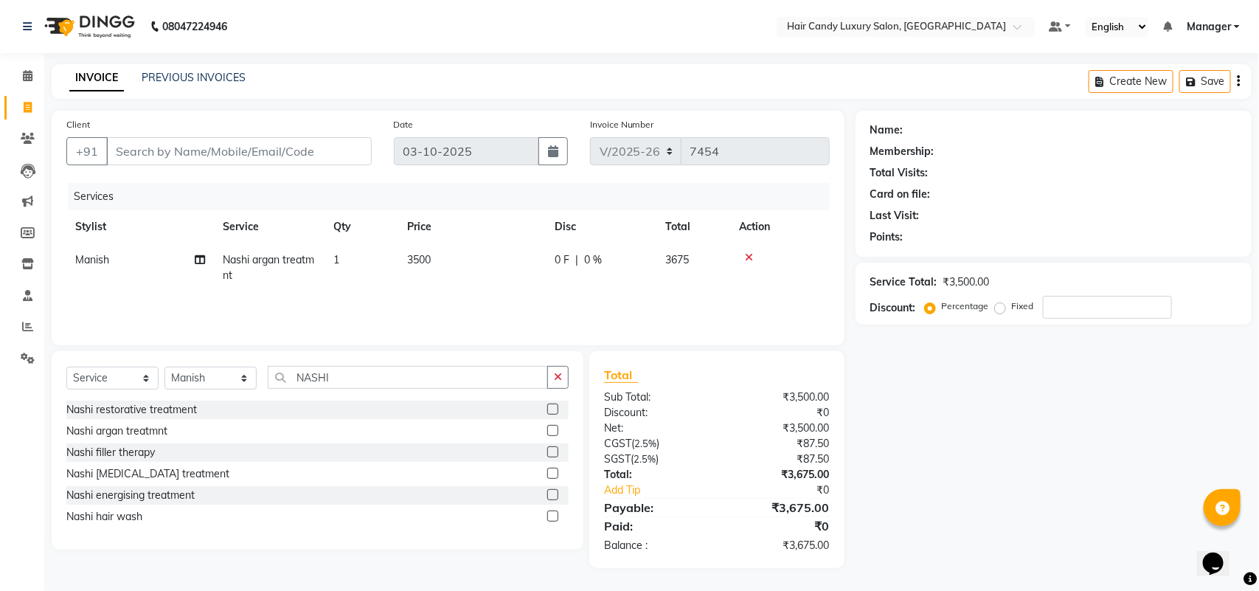
checkbox input "false"
click at [458, 263] on td "3500" at bounding box center [472, 267] width 148 height 49
select select "54066"
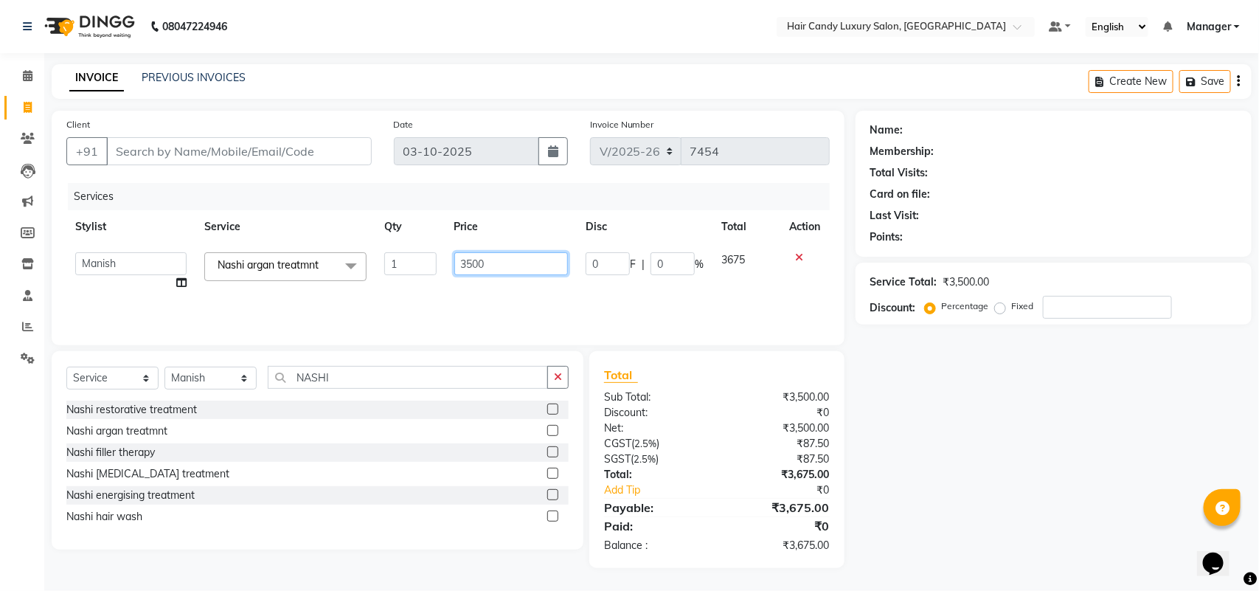
drag, startPoint x: 493, startPoint y: 257, endPoint x: 347, endPoint y: 277, distance: 146.8
click at [361, 269] on tr "Aman ANKIT MANAGER BHAWNA Bobby Chirag Danish Deepali Dhruv Goldy Harish Jagdis…" at bounding box center [447, 271] width 763 height 56
type input "3000"
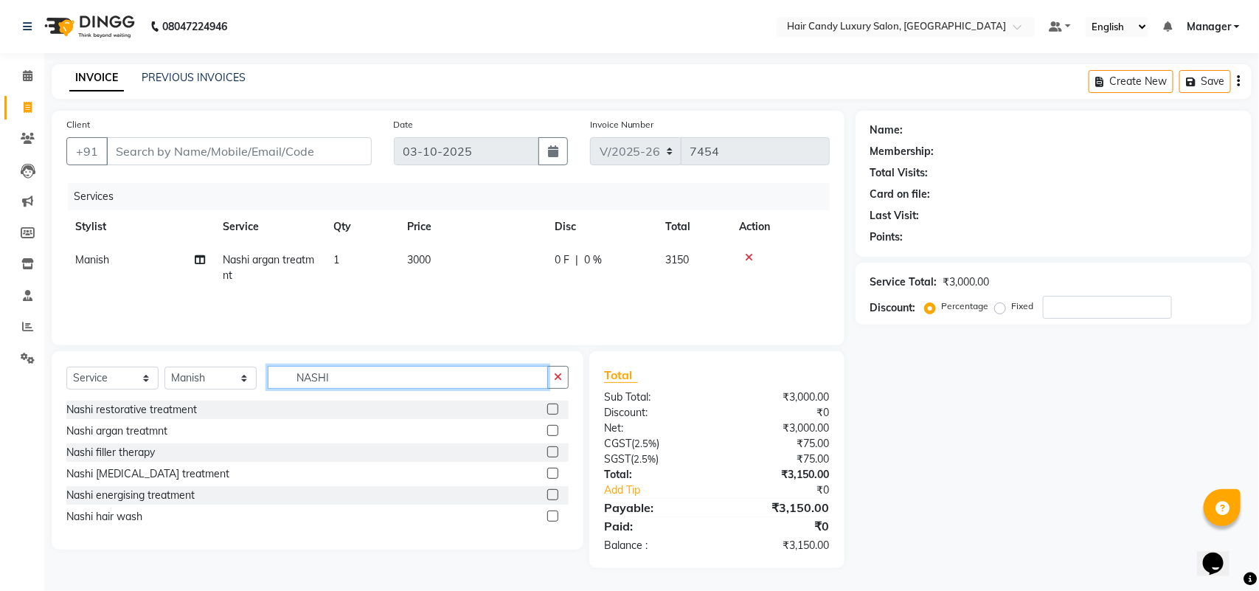
drag, startPoint x: 336, startPoint y: 378, endPoint x: 240, endPoint y: 389, distance: 95.7
click at [294, 381] on input "NASHI" at bounding box center [408, 377] width 280 height 23
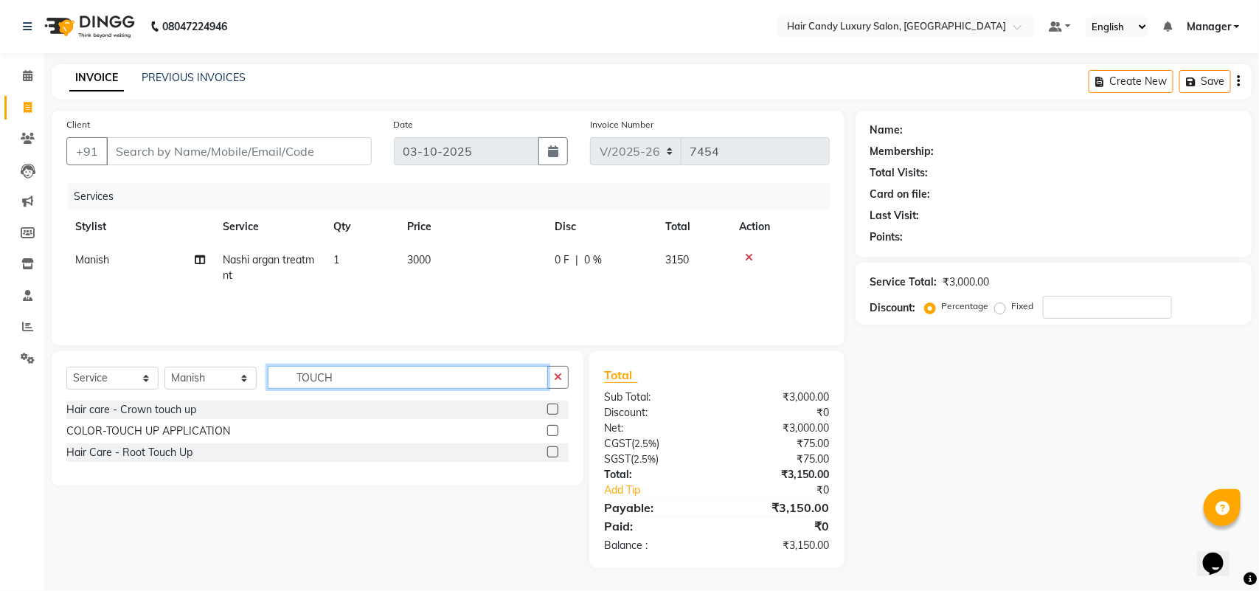
type input "TOUCH"
click at [557, 456] on label at bounding box center [552, 451] width 11 height 11
click at [557, 456] on input "checkbox" at bounding box center [552, 453] width 10 height 10
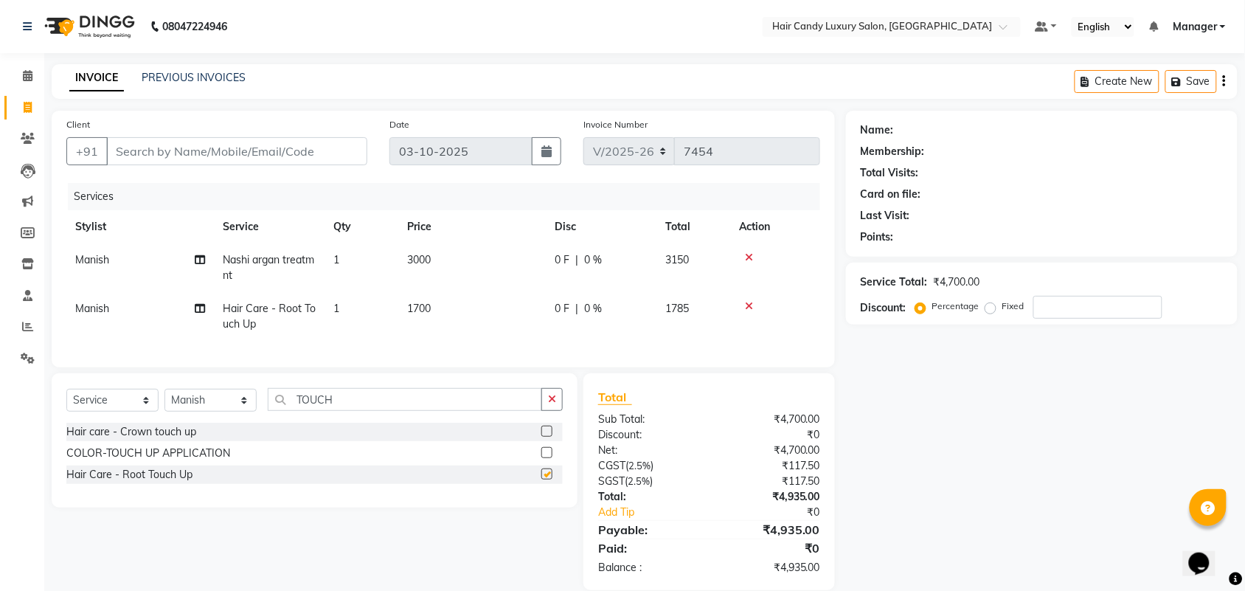
checkbox input "false"
click at [282, 142] on input "Client" at bounding box center [236, 151] width 261 height 28
type input "S"
type input "0"
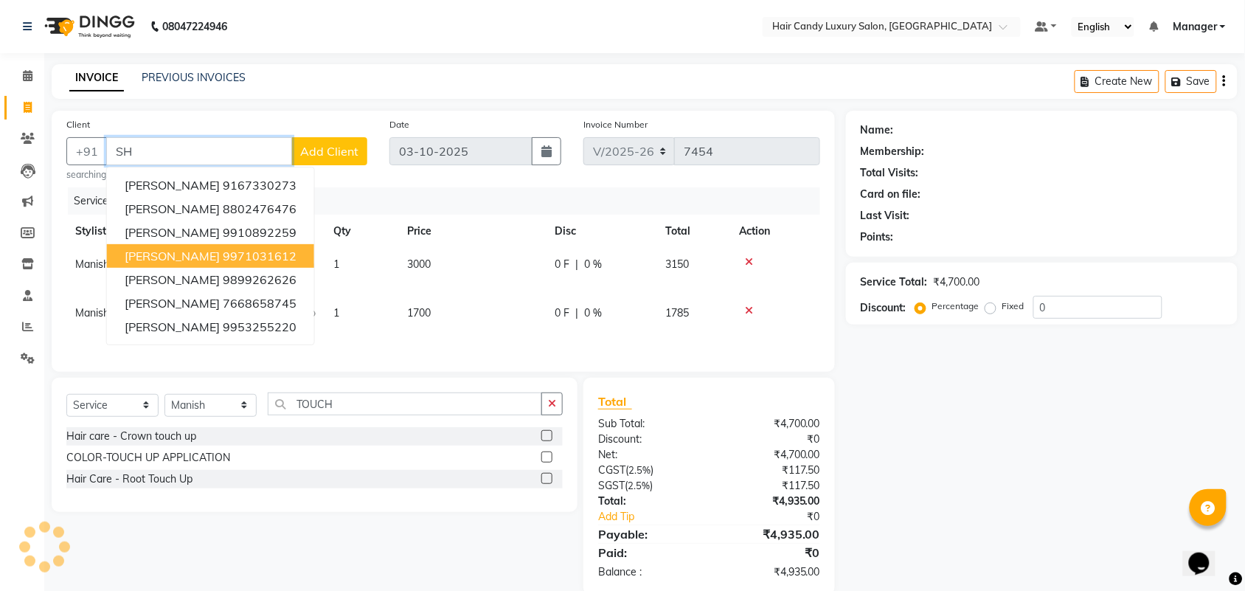
type input "S"
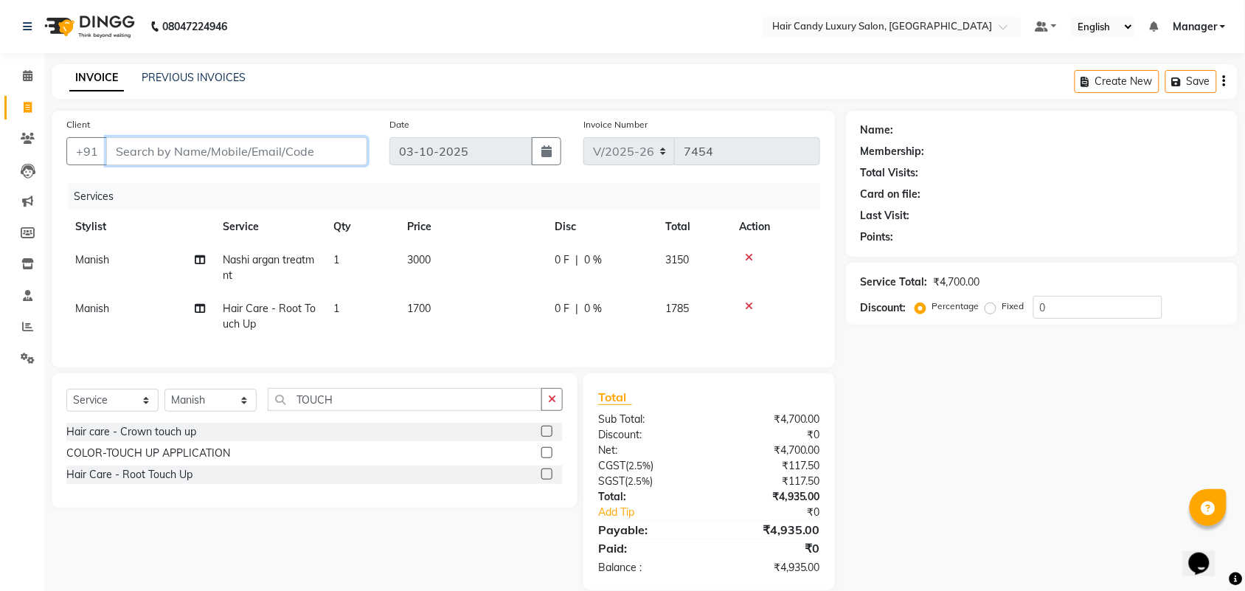
click at [207, 149] on input "Client" at bounding box center [236, 151] width 261 height 28
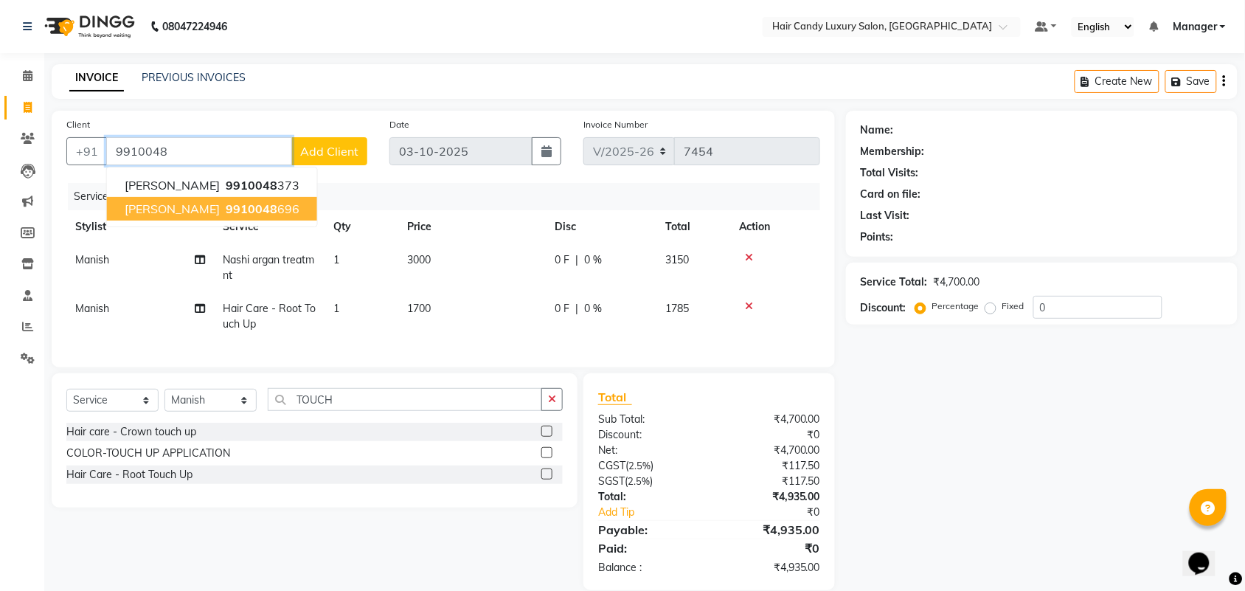
click at [262, 212] on span "9910048" at bounding box center [252, 208] width 52 height 15
type input "9910048696"
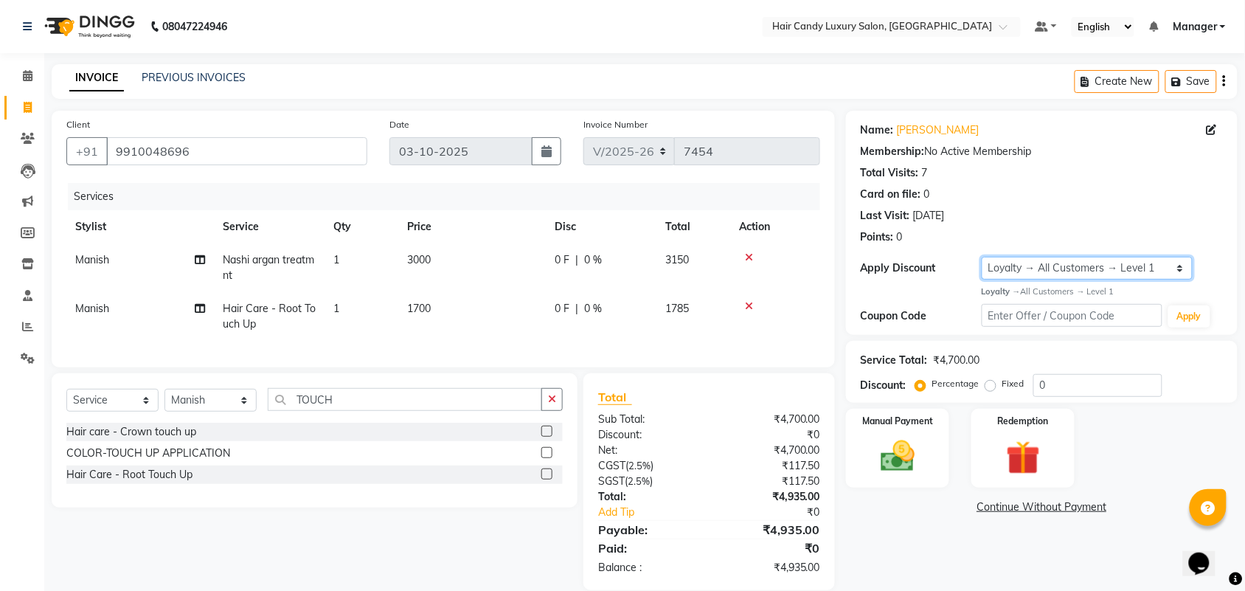
click at [1103, 270] on select "Select Loyalty → All Customers → Level 1" at bounding box center [1087, 268] width 211 height 23
select select "0:"
click at [982, 257] on select "Select Loyalty → All Customers → Level 1" at bounding box center [1087, 268] width 211 height 23
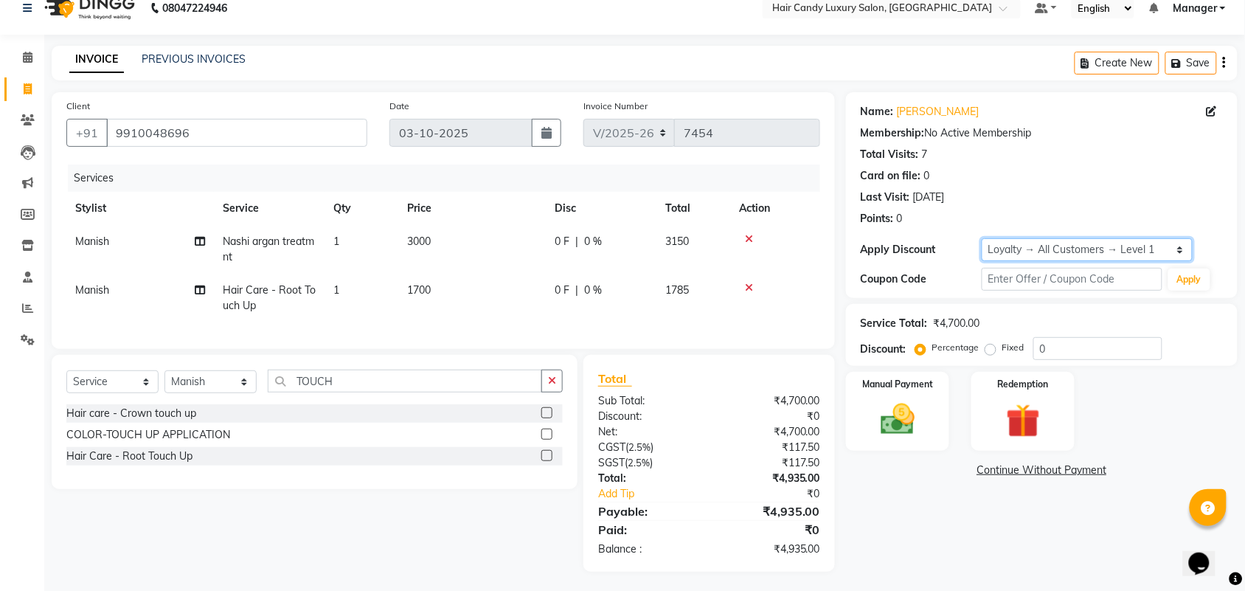
scroll to position [35, 0]
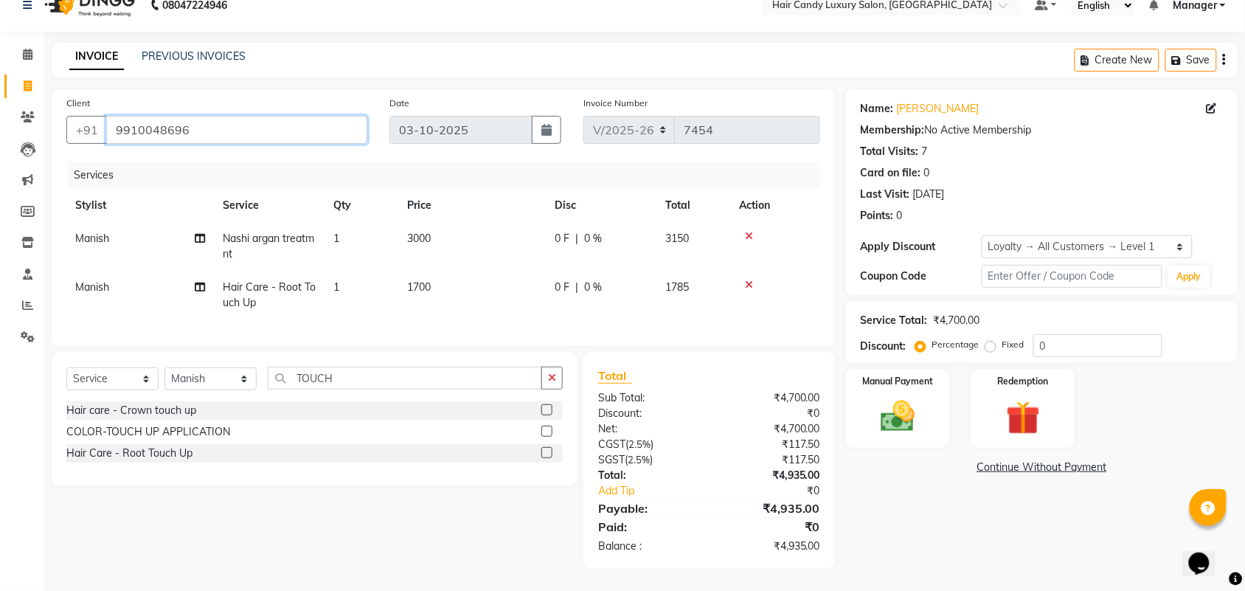
click at [269, 118] on input "9910048696" at bounding box center [236, 130] width 261 height 28
click at [270, 116] on input "9910048696" at bounding box center [236, 130] width 261 height 28
click at [277, 116] on input "9910048696" at bounding box center [236, 130] width 261 height 28
click at [905, 404] on img at bounding box center [898, 416] width 58 height 41
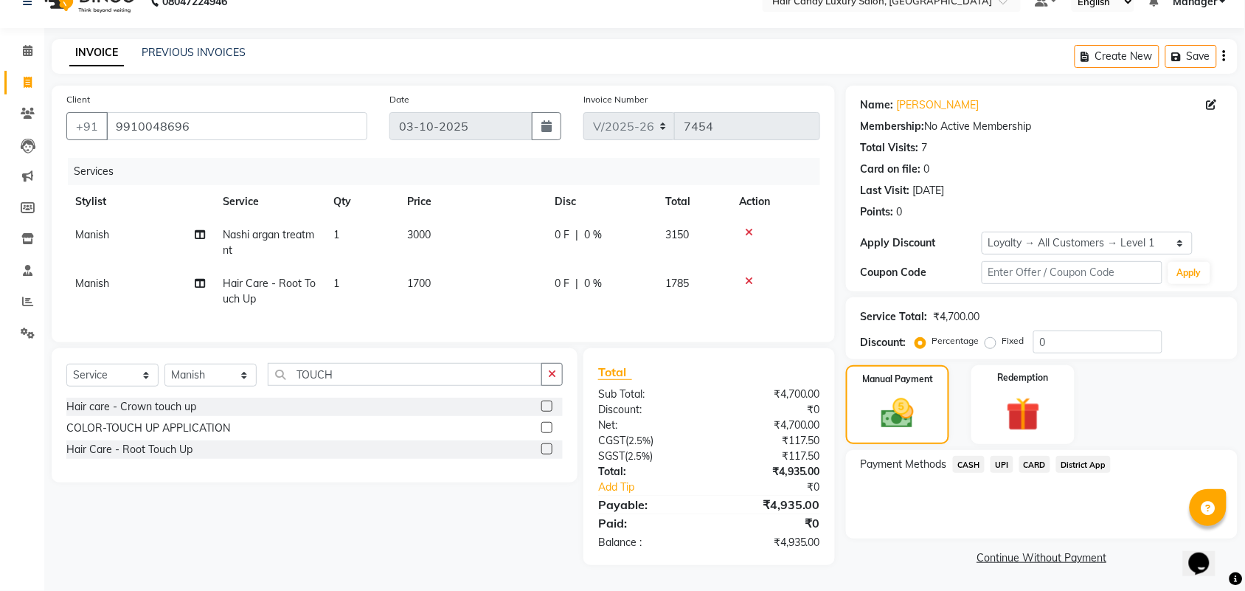
click at [1040, 458] on span "CARD" at bounding box center [1035, 464] width 32 height 17
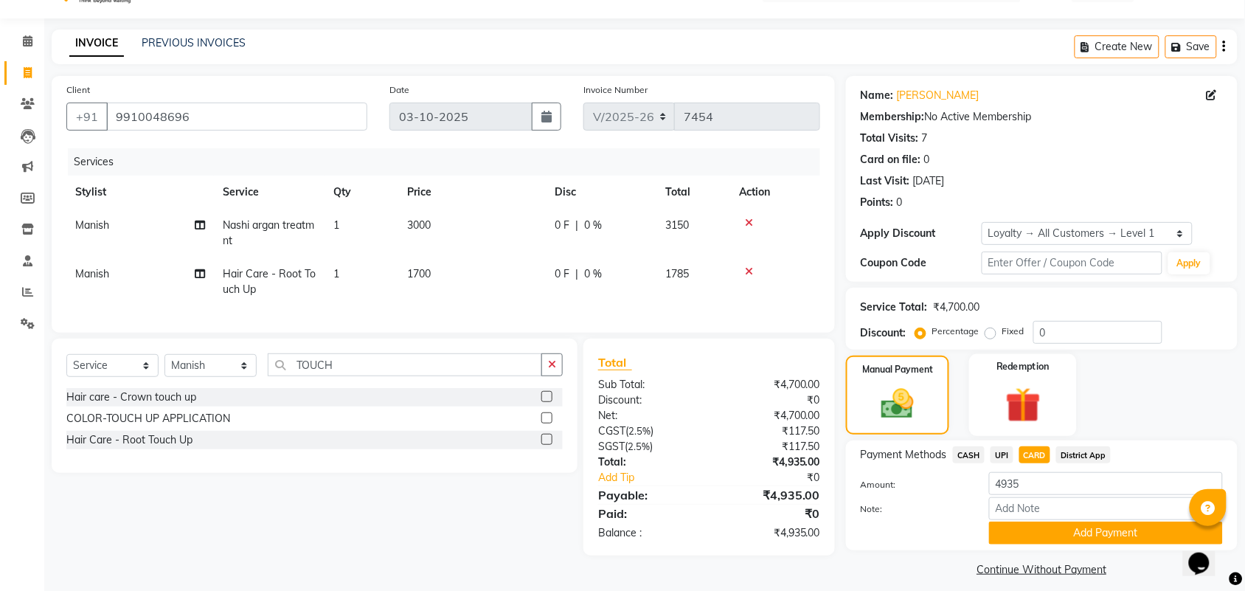
scroll to position [46, 0]
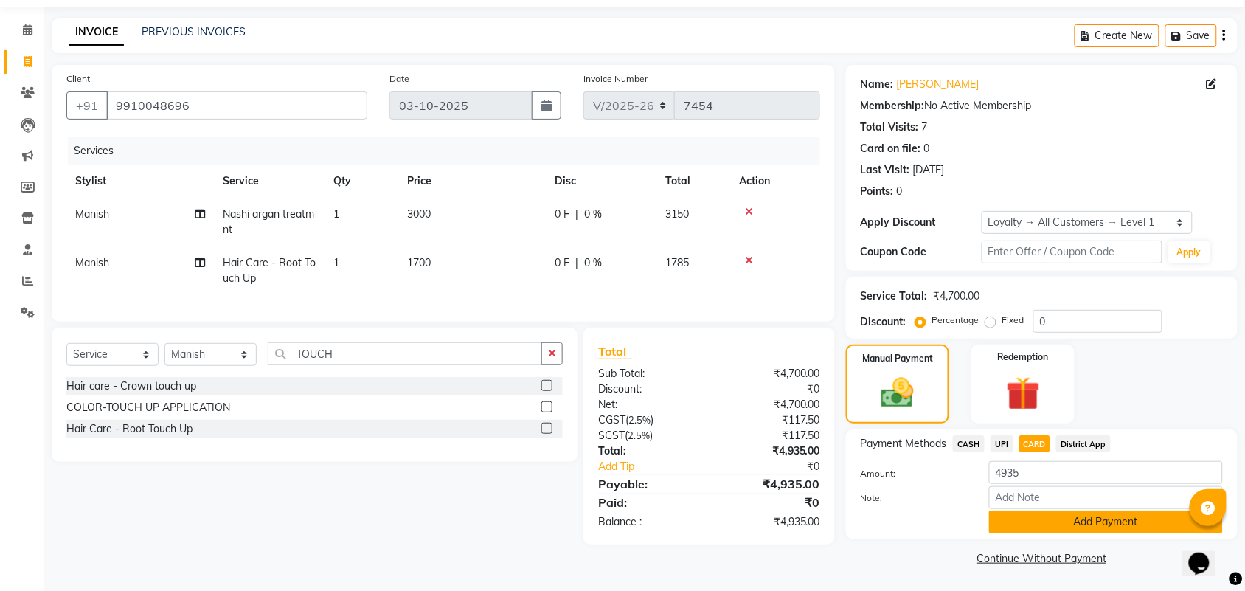
click at [1092, 521] on button "Add Payment" at bounding box center [1106, 521] width 234 height 23
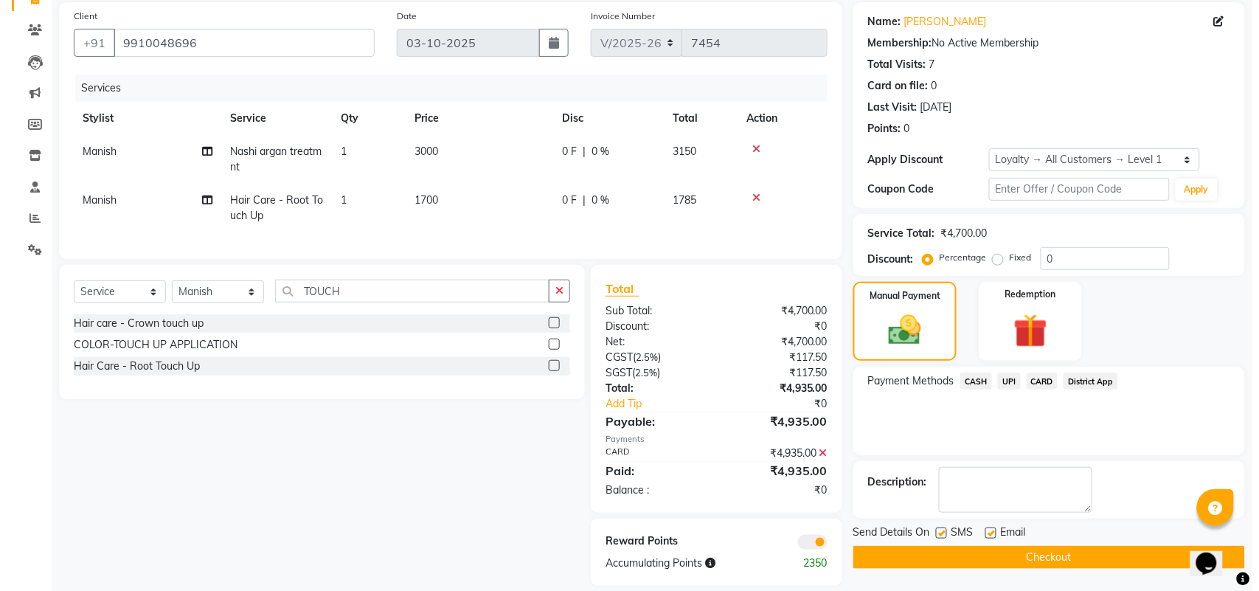
scroll to position [138, 0]
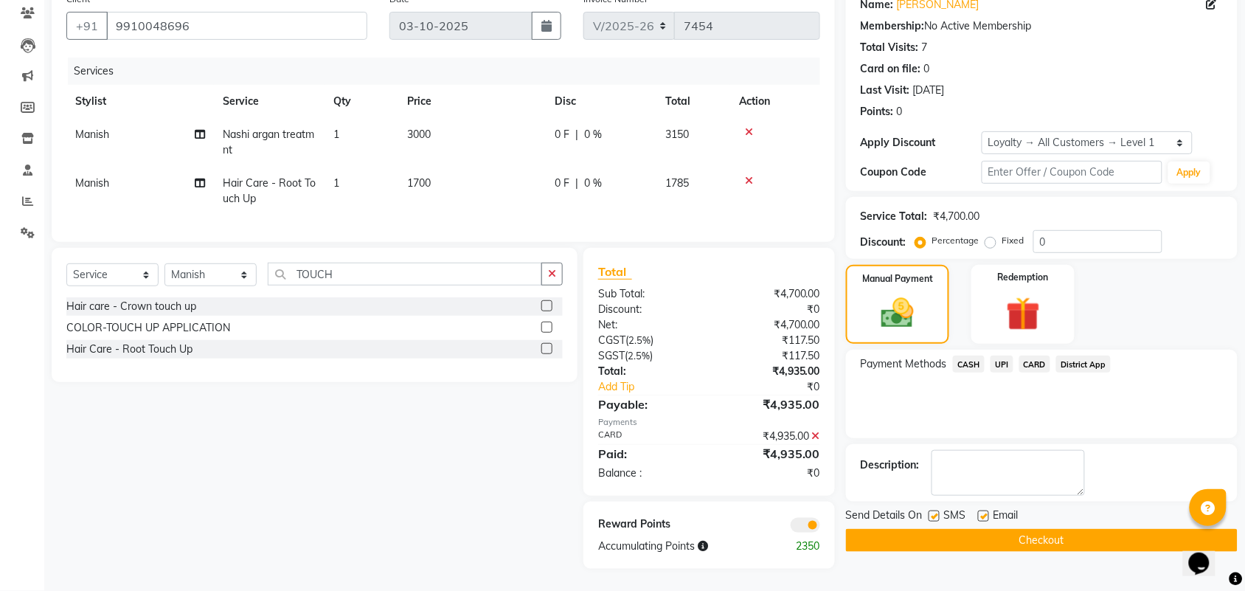
click at [805, 530] on span at bounding box center [806, 525] width 30 height 15
click at [820, 527] on input "checkbox" at bounding box center [820, 527] width 0 height 0
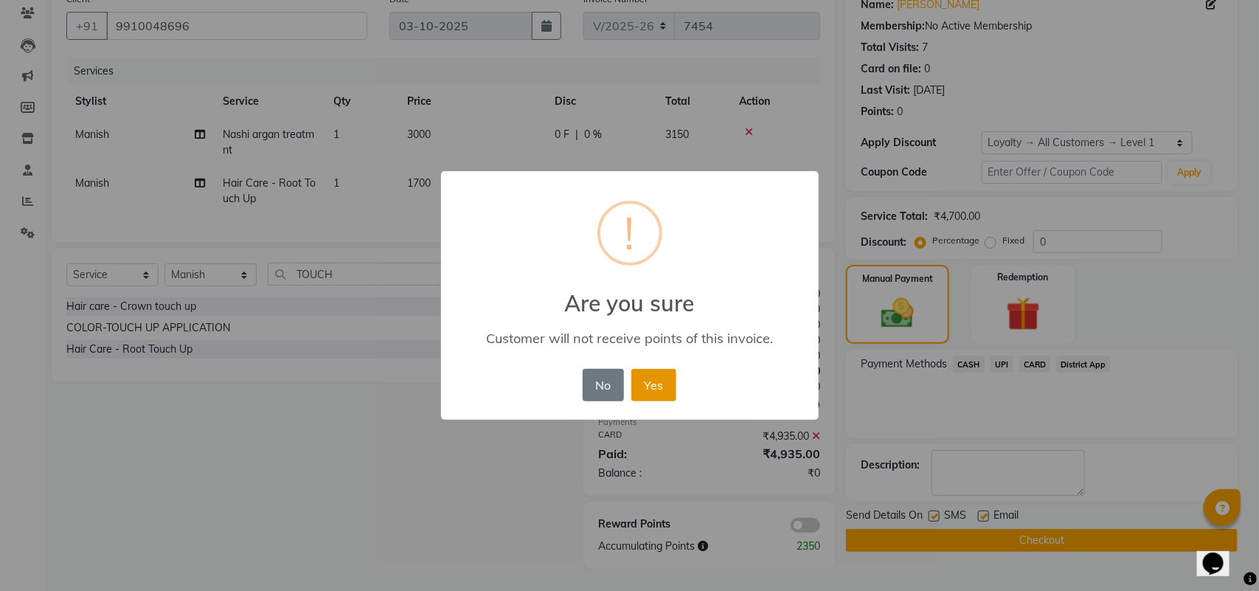
click at [649, 384] on button "Yes" at bounding box center [653, 385] width 45 height 32
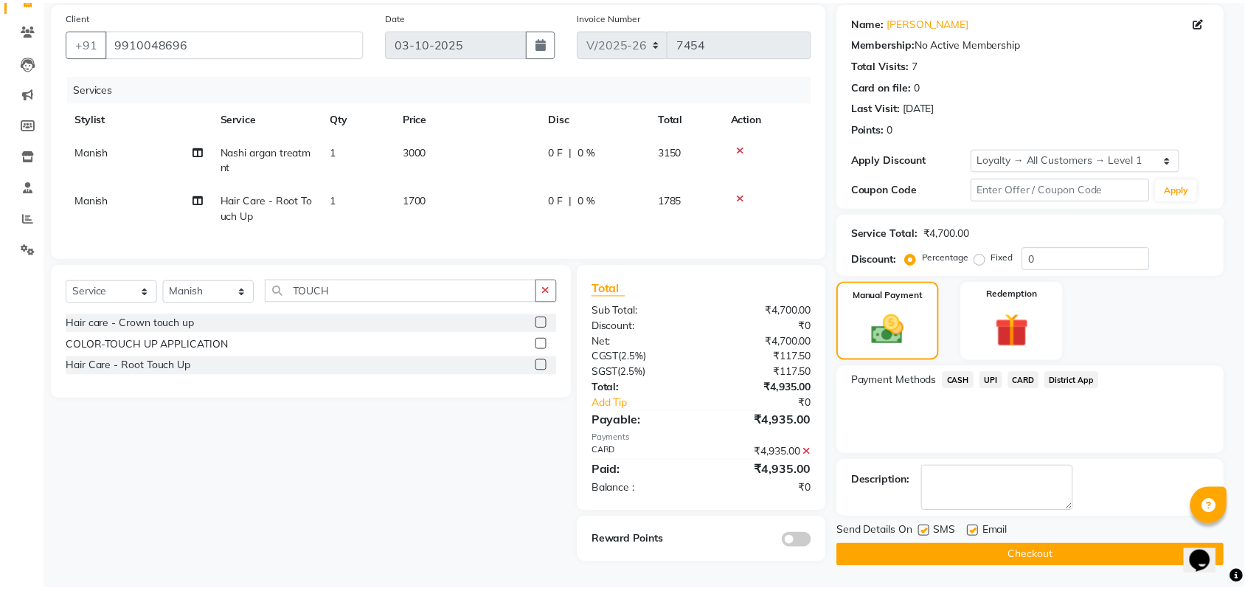
scroll to position [117, 0]
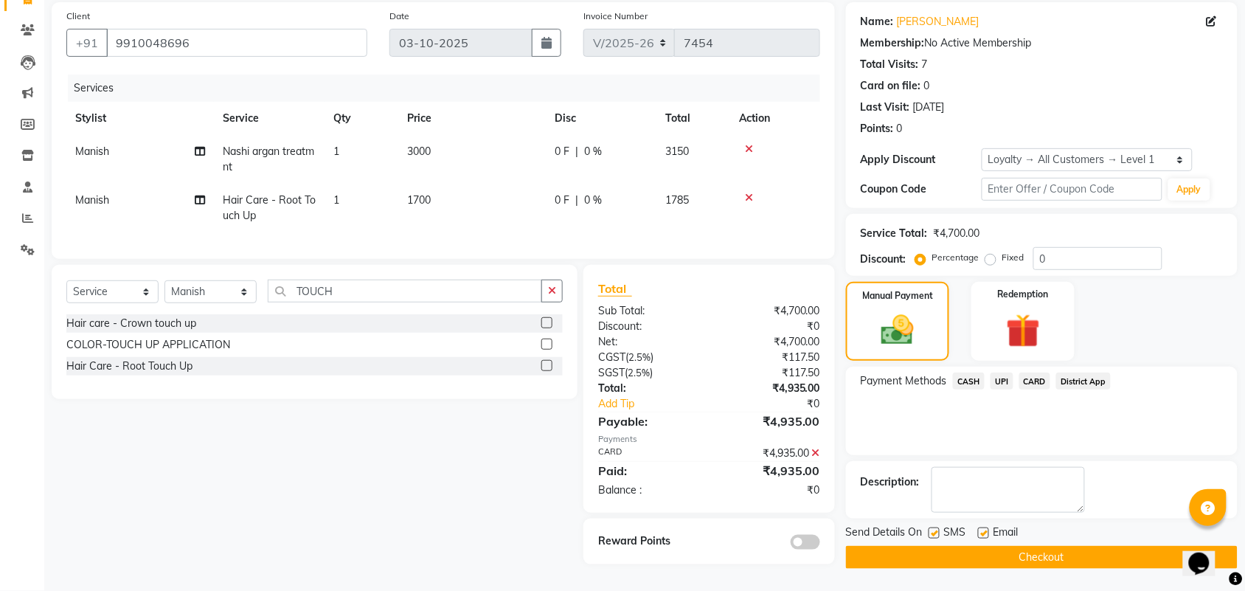
click at [957, 548] on button "Checkout" at bounding box center [1042, 557] width 392 height 23
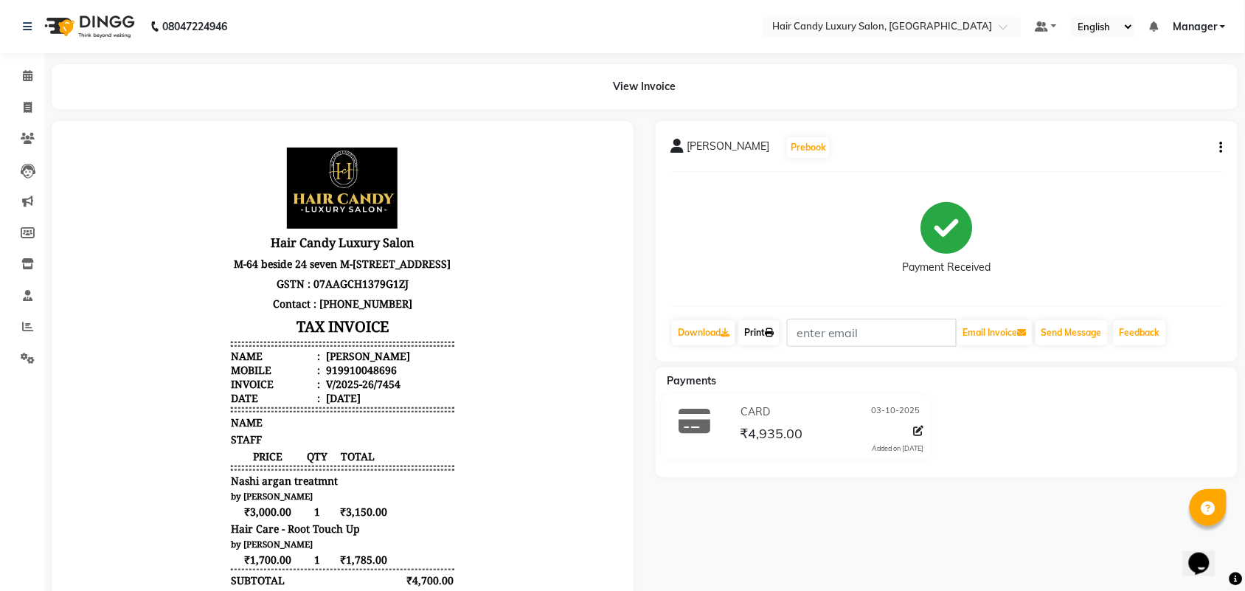
click at [754, 332] on link "Print" at bounding box center [758, 332] width 41 height 25
click at [27, 100] on span at bounding box center [28, 108] width 26 height 17
select select "service"
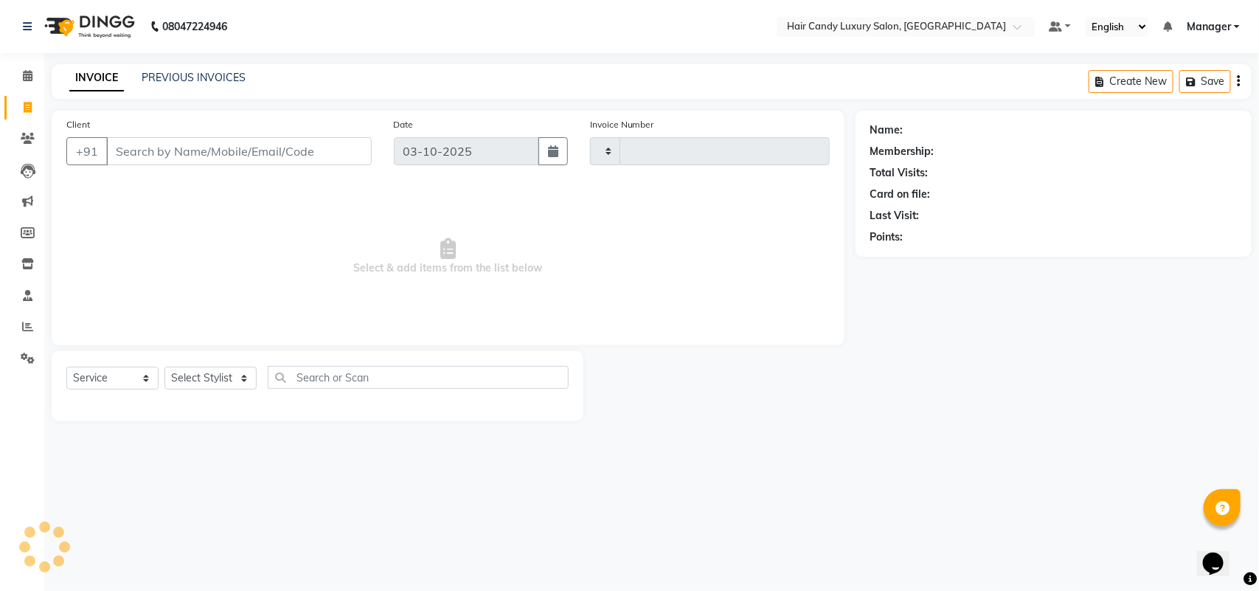
type input "7456"
select select "6645"
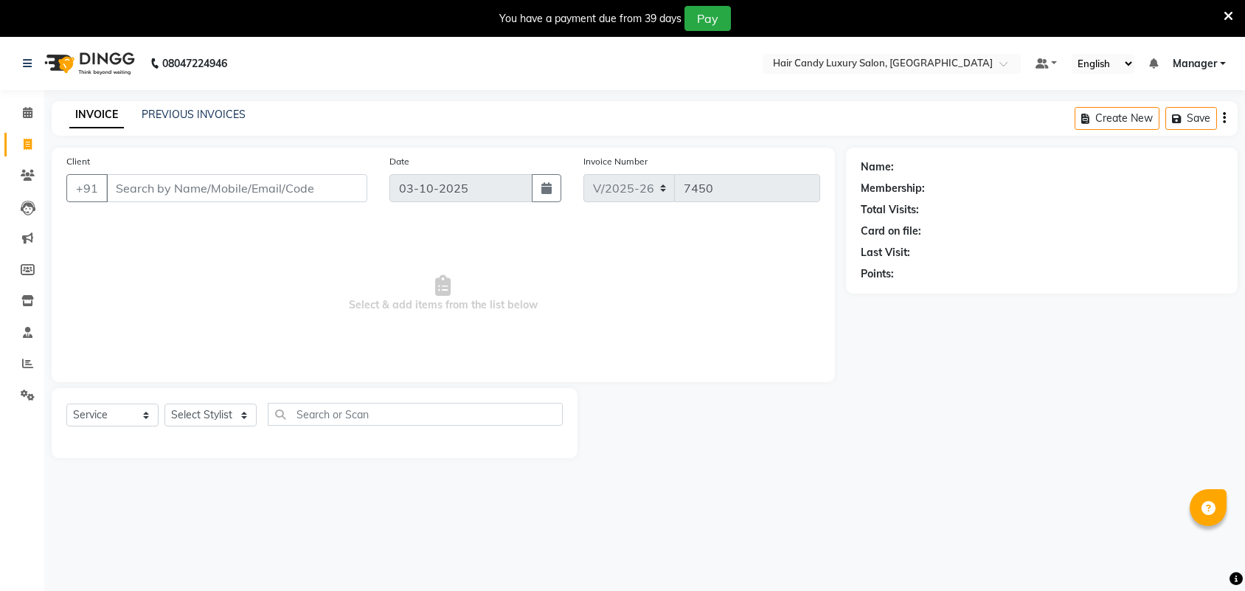
select select "6645"
select select "service"
click at [1229, 11] on icon at bounding box center [1229, 16] width 10 height 13
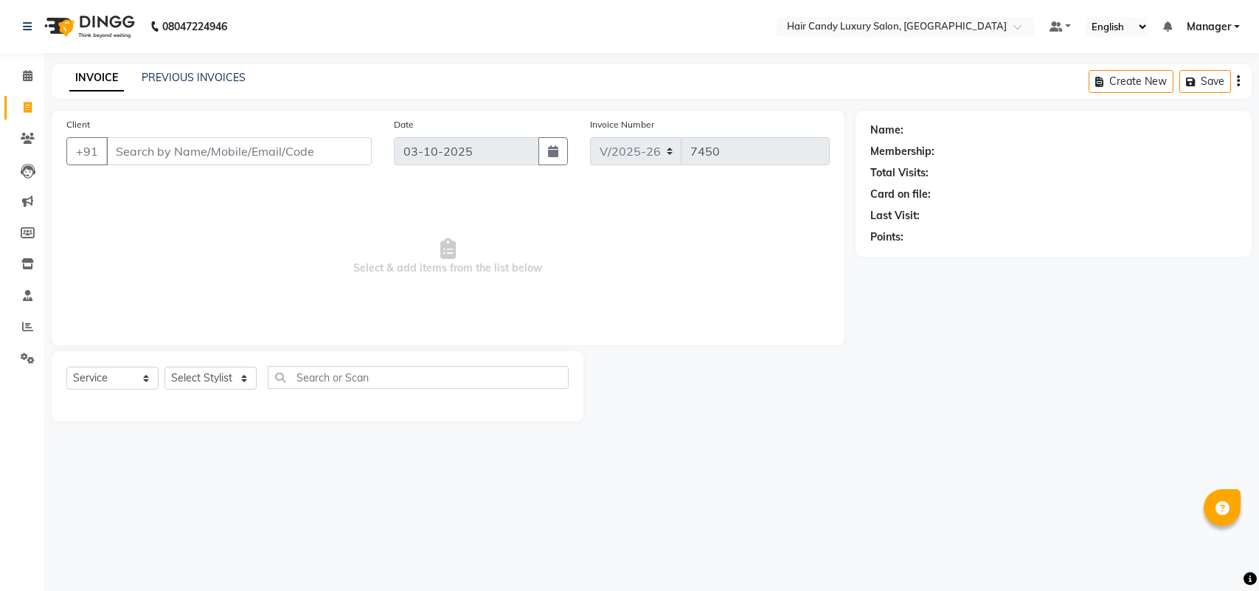
select select "6645"
select select "service"
click at [244, 161] on input "Client" at bounding box center [239, 151] width 266 height 28
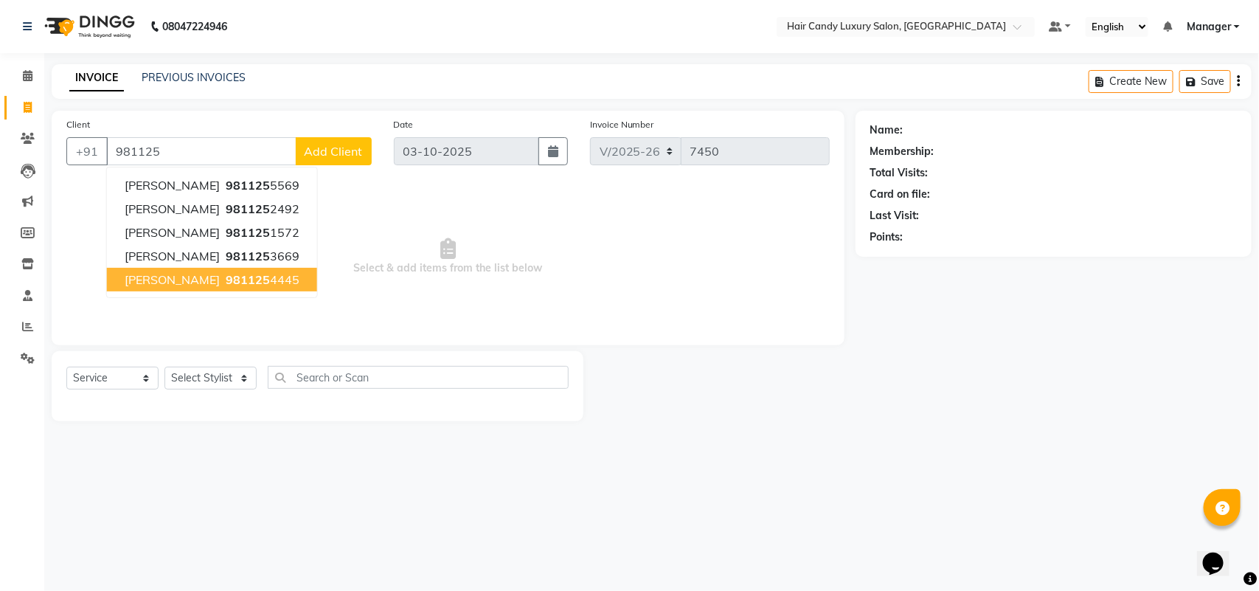
click at [277, 272] on ngb-highlight "981125 4445" at bounding box center [261, 279] width 77 height 15
type input "9811254445"
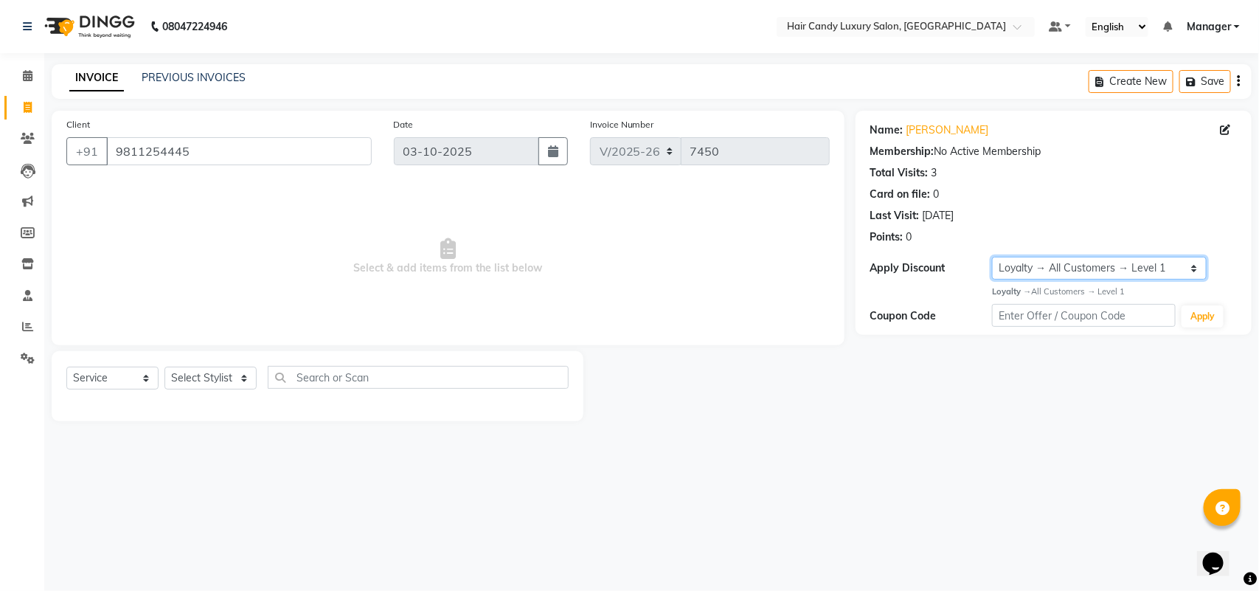
click at [1112, 273] on select "Select Loyalty → All Customers → Level 1" at bounding box center [1099, 268] width 214 height 23
select select "0:"
click at [992, 257] on select "Select Loyalty → All Customers → Level 1" at bounding box center [1099, 268] width 214 height 23
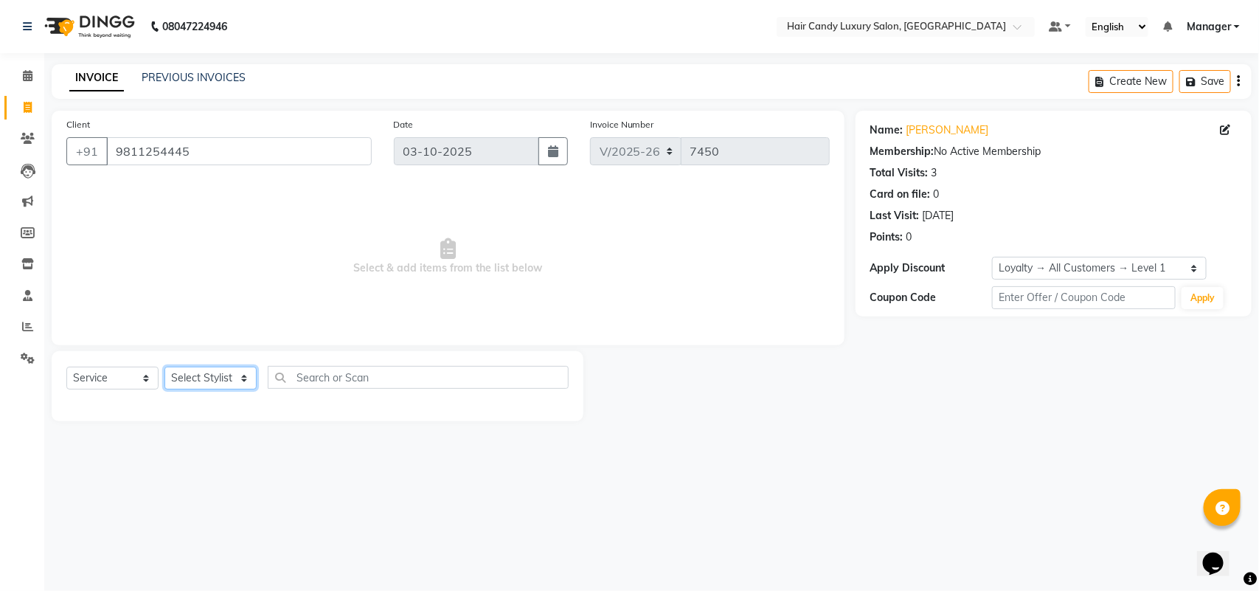
click at [223, 371] on select "Select Stylist Aman ANKIT MANAGER BHAWNA Bobby Chirag Danish Deepali Dhruv Gold…" at bounding box center [210, 378] width 92 height 23
select select "52598"
click at [164, 367] on select "Select Stylist Aman ANKIT MANAGER BHAWNA Bobby Chirag Danish Deepali Dhruv Gold…" at bounding box center [210, 378] width 92 height 23
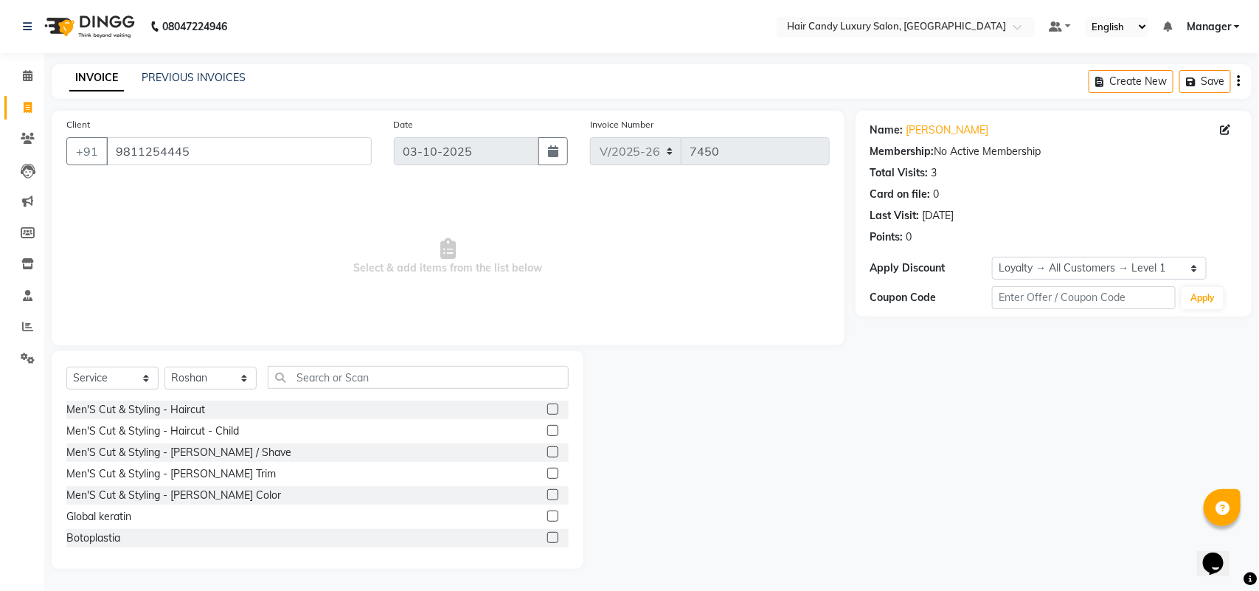
click at [418, 359] on div "Select Service Product Membership Package Voucher Prepaid Gift Card Select Styl…" at bounding box center [318, 460] width 532 height 218
click at [422, 381] on input "text" at bounding box center [418, 377] width 301 height 23
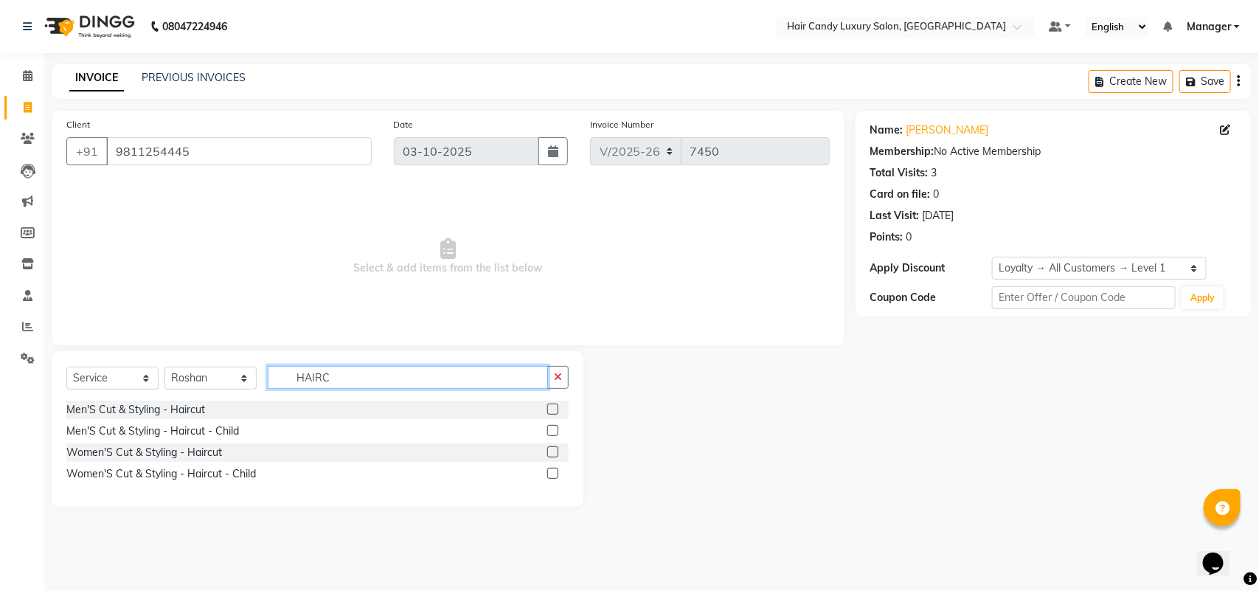
type input "HAIRC"
click at [555, 452] on label at bounding box center [552, 451] width 11 height 11
click at [555, 452] on input "checkbox" at bounding box center [552, 453] width 10 height 10
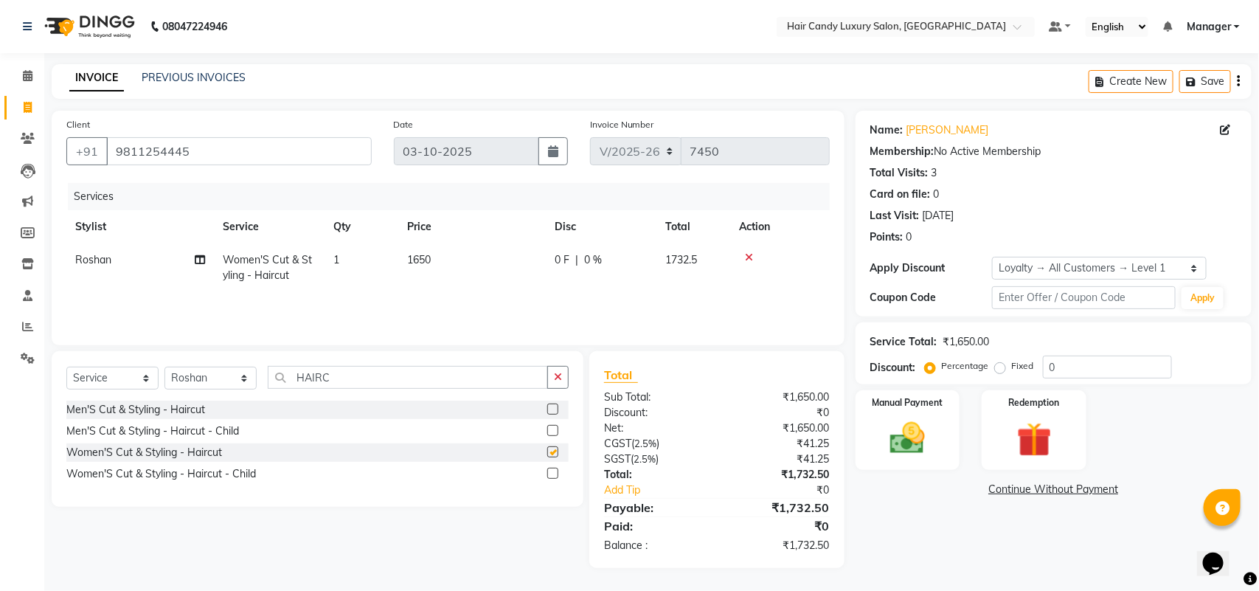
checkbox input "false"
drag, startPoint x: 1097, startPoint y: 365, endPoint x: 1031, endPoint y: 384, distance: 69.1
click at [1046, 378] on div "Service Total: ₹1,650.00 Discount: Percentage Fixed 0" at bounding box center [1054, 353] width 396 height 62
type input "10"
click at [913, 443] on img at bounding box center [907, 437] width 58 height 41
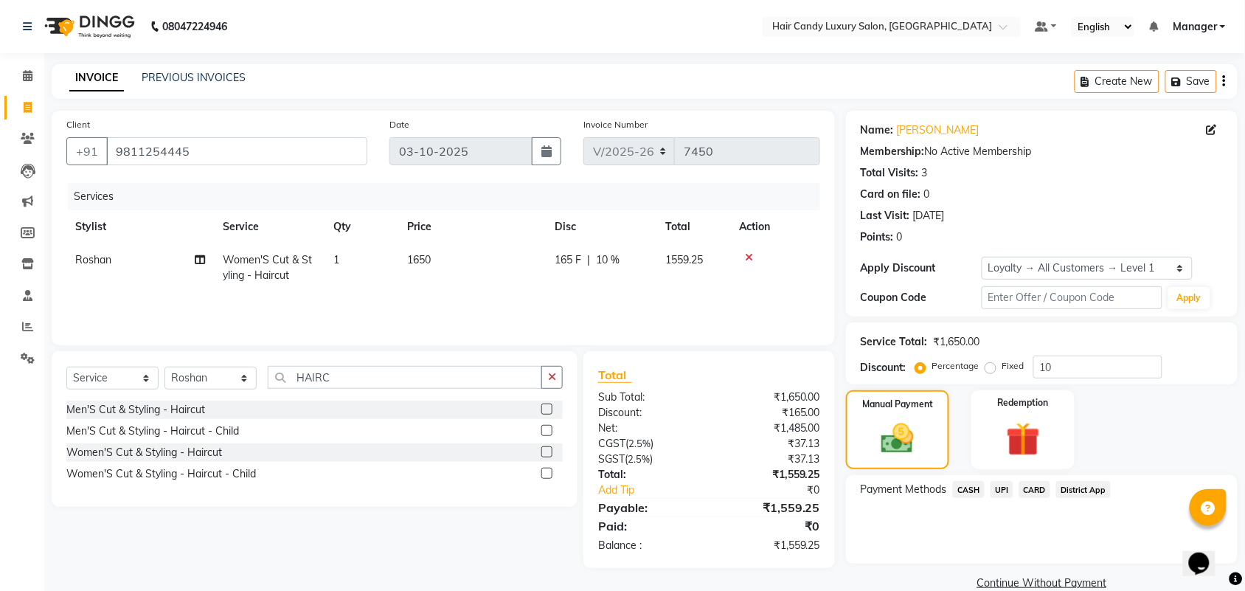
click at [1008, 493] on span "UPI" at bounding box center [1002, 489] width 23 height 17
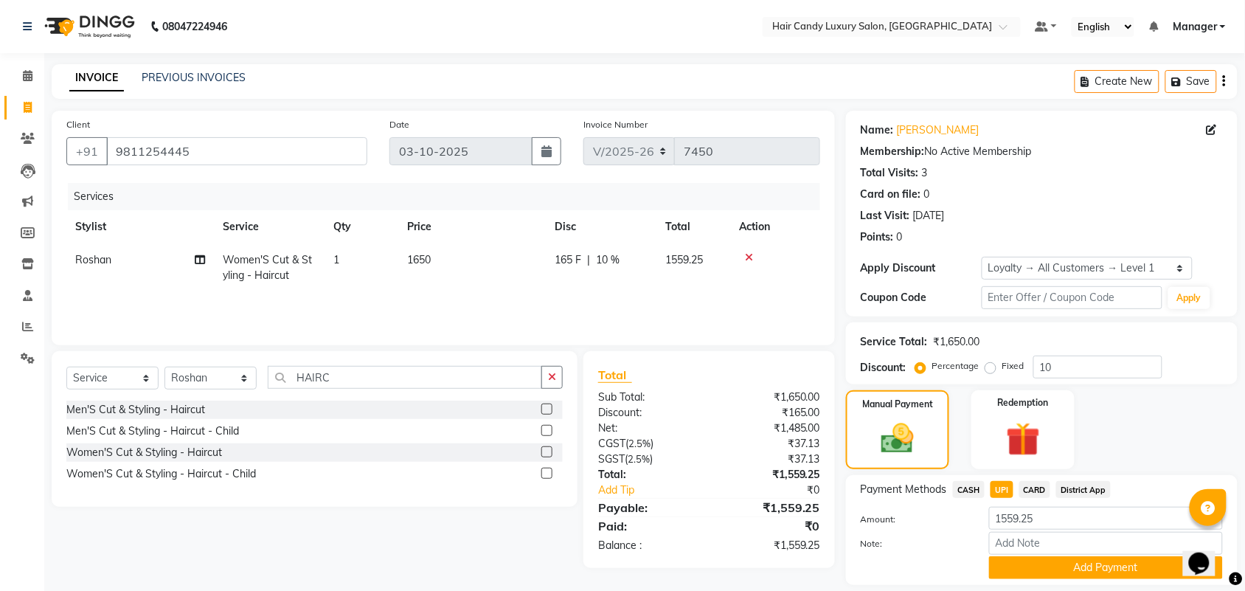
drag, startPoint x: 1053, startPoint y: 561, endPoint x: 1046, endPoint y: 518, distance: 44.1
click at [1052, 558] on button "Add Payment" at bounding box center [1106, 567] width 234 height 23
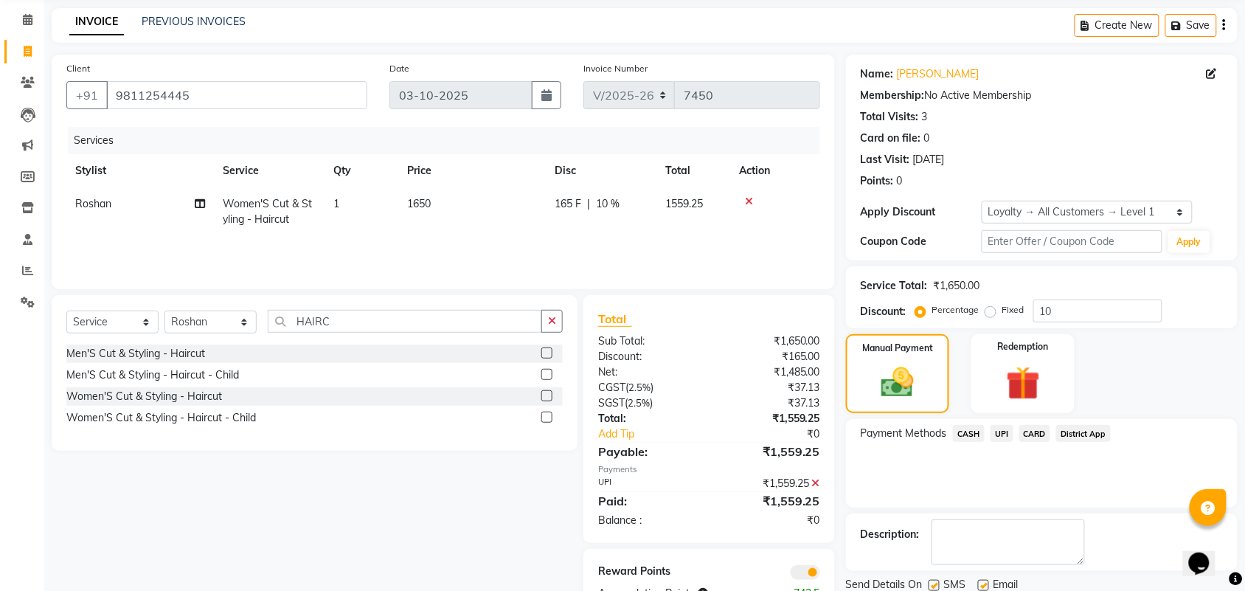
scroll to position [109, 0]
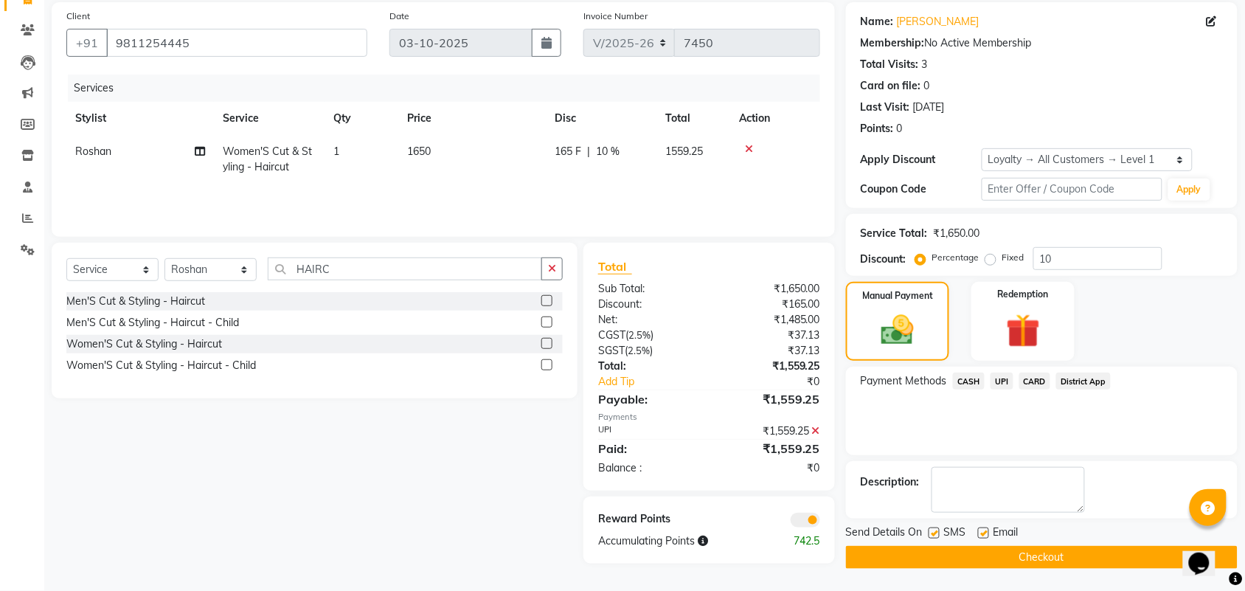
click at [816, 515] on span at bounding box center [806, 520] width 30 height 15
click at [820, 522] on input "checkbox" at bounding box center [820, 522] width 0 height 0
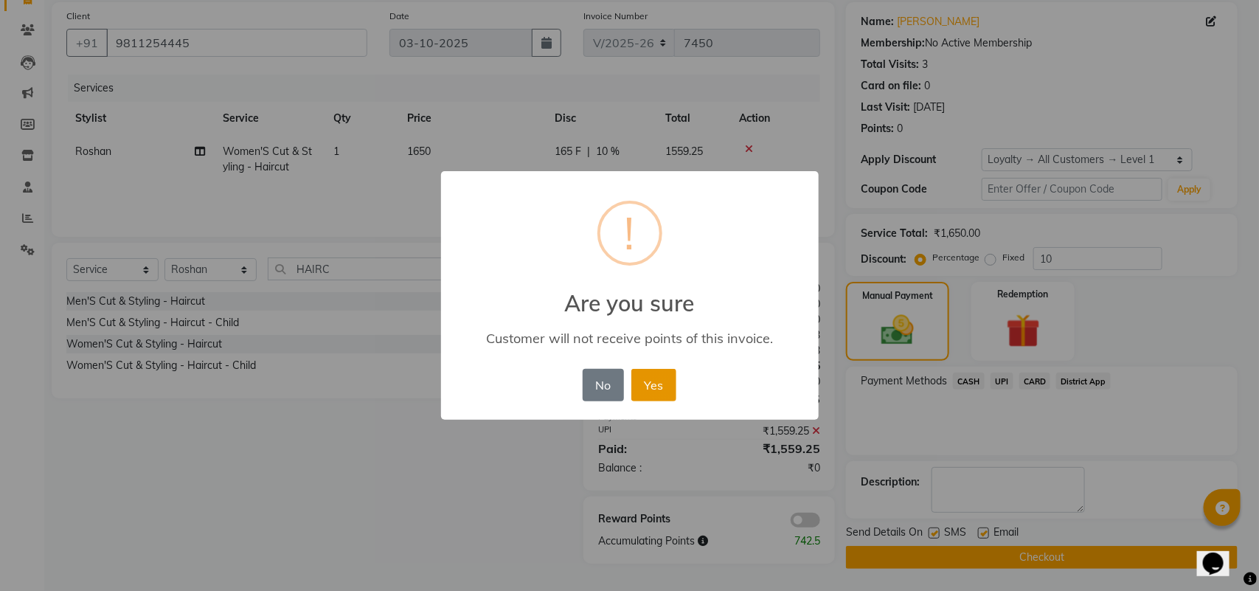
click at [644, 386] on button "Yes" at bounding box center [653, 385] width 45 height 32
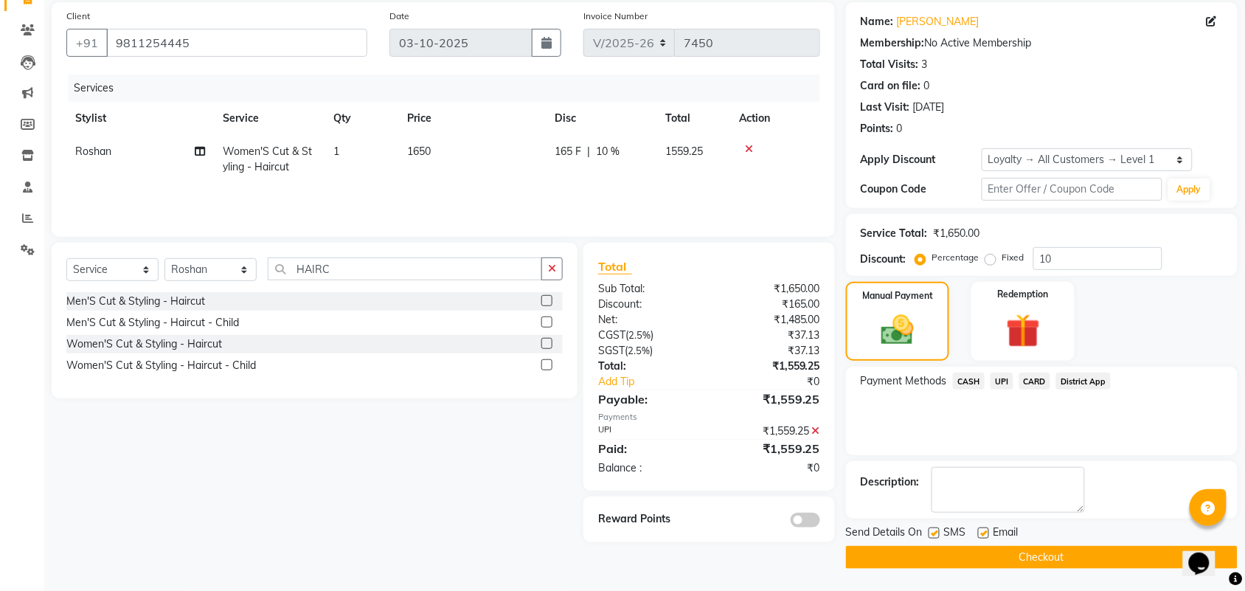
click at [1068, 558] on button "Checkout" at bounding box center [1042, 557] width 392 height 23
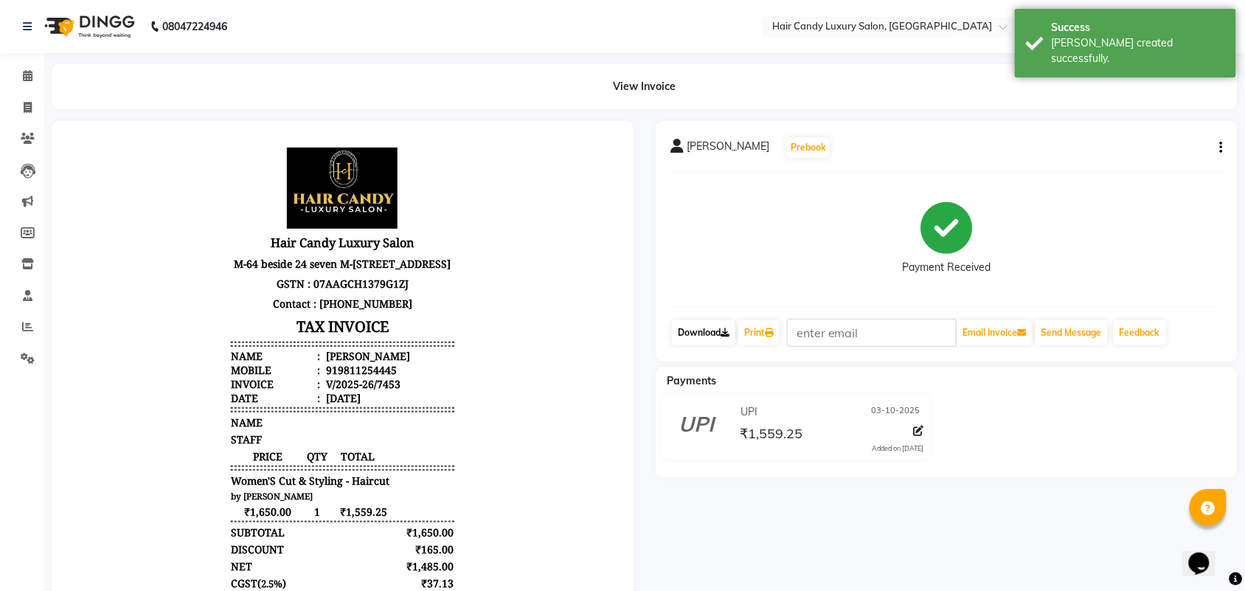
click at [732, 325] on link "Download" at bounding box center [703, 332] width 63 height 25
click at [754, 334] on link "Print" at bounding box center [758, 332] width 41 height 25
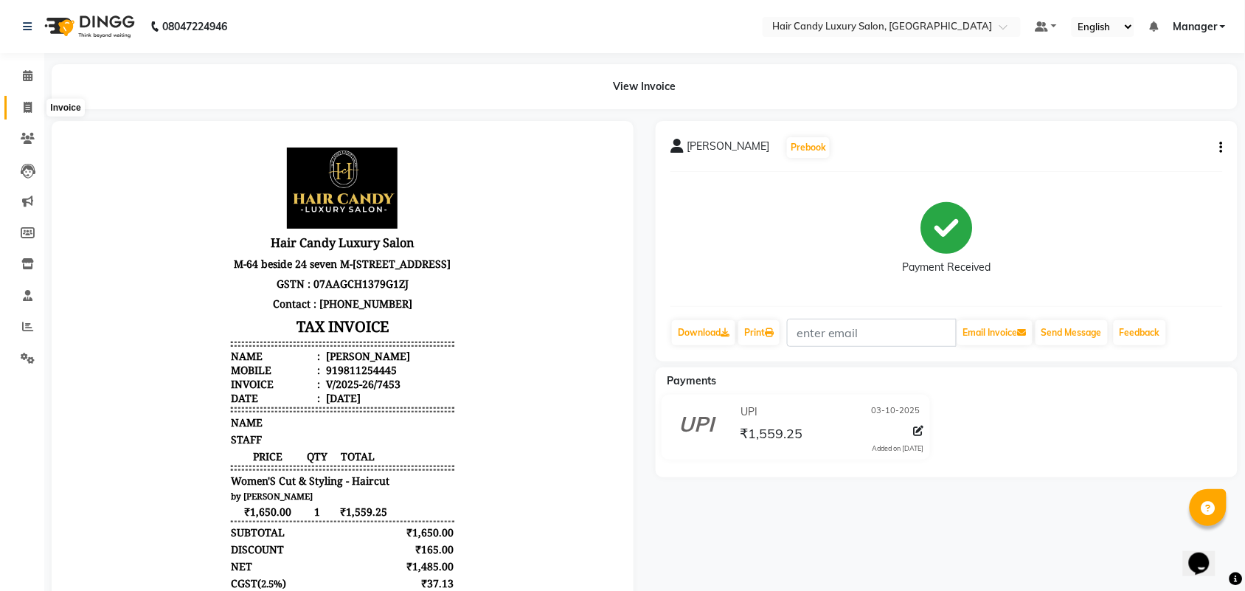
click at [27, 102] on icon at bounding box center [28, 107] width 8 height 11
select select "service"
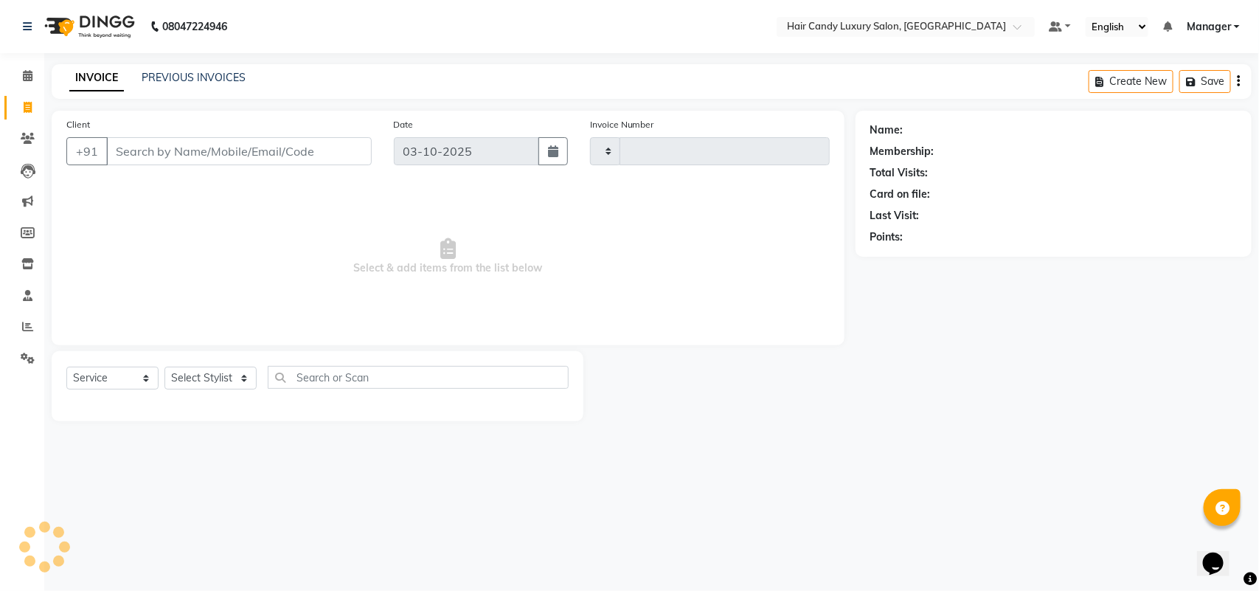
click at [231, 92] on div "INVOICE PREVIOUS INVOICES Create New Save" at bounding box center [652, 81] width 1200 height 35
type input "7454"
select select "6645"
click at [237, 83] on link "PREVIOUS INVOICES" at bounding box center [194, 77] width 104 height 13
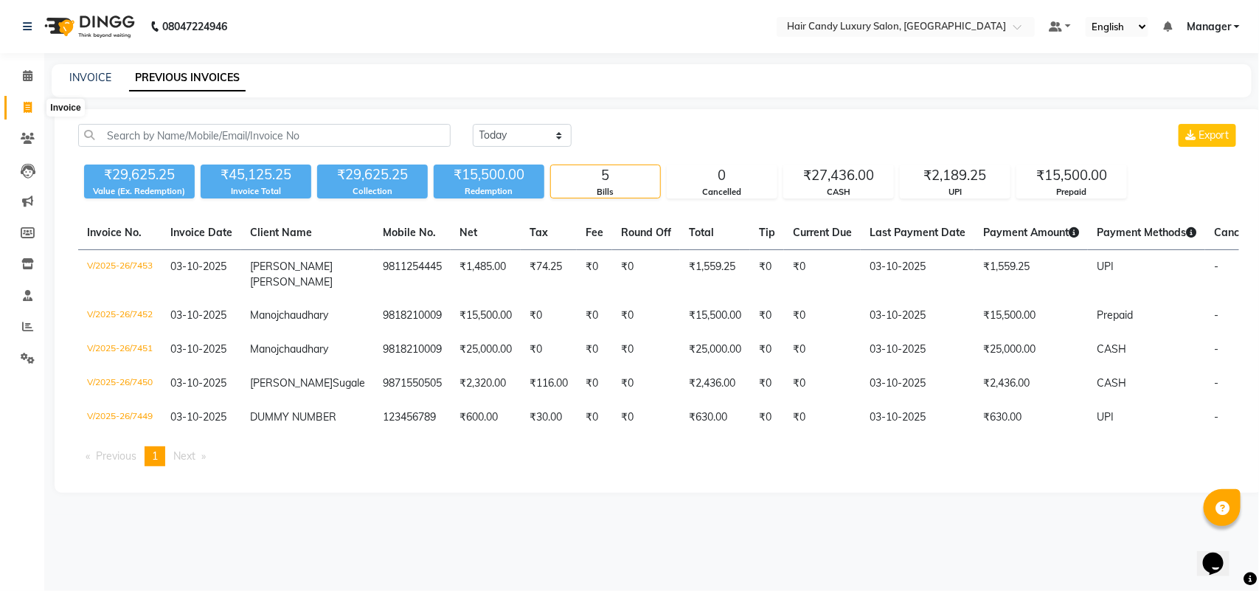
click at [27, 102] on icon at bounding box center [28, 107] width 8 height 11
select select "service"
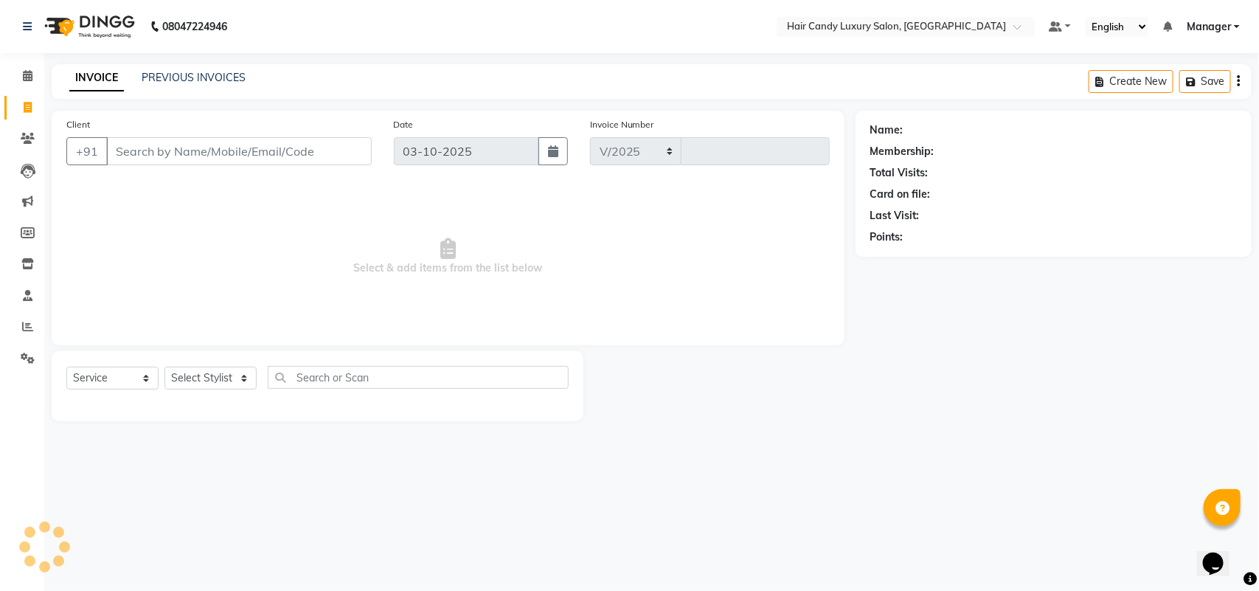
select select "6645"
type input "7454"
click at [220, 381] on select "Select Stylist" at bounding box center [210, 378] width 92 height 23
select select "52774"
click at [164, 367] on select "Select Stylist Aman ANKIT MANAGER BHAWNA Bobby Chirag Danish Deepali Dhruv Gold…" at bounding box center [210, 378] width 92 height 23
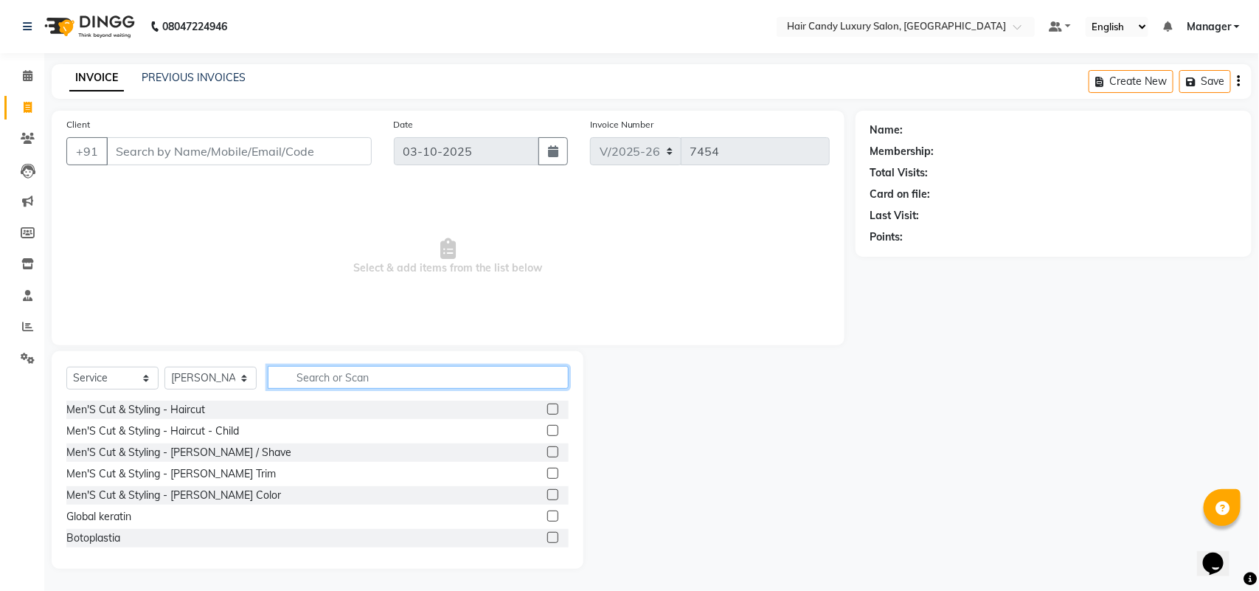
click at [354, 376] on input "text" at bounding box center [418, 377] width 301 height 23
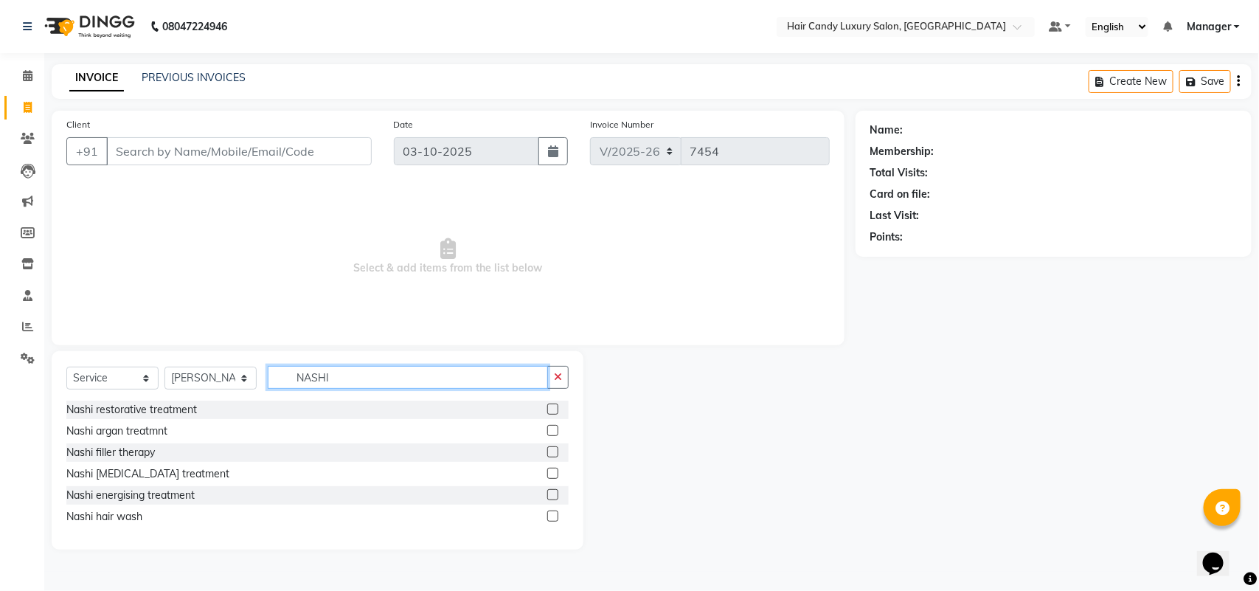
type input "NASHI"
click at [552, 513] on label at bounding box center [552, 515] width 11 height 11
click at [552, 513] on input "checkbox" at bounding box center [552, 517] width 10 height 10
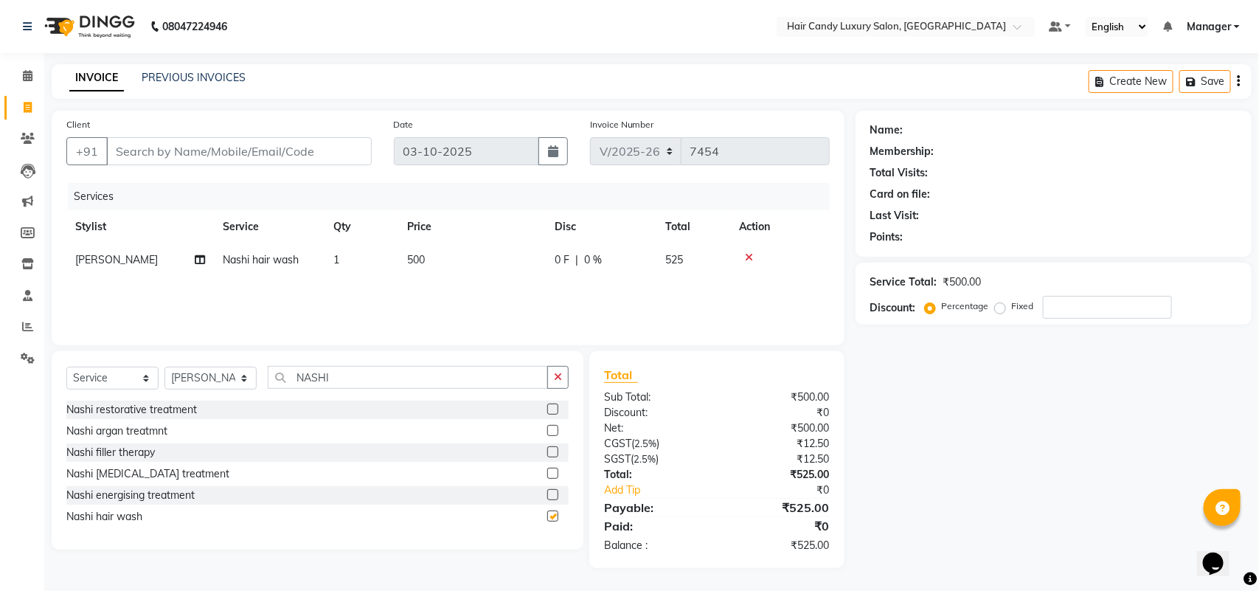
checkbox input "false"
click at [457, 259] on td "500" at bounding box center [472, 259] width 148 height 33
select select "52774"
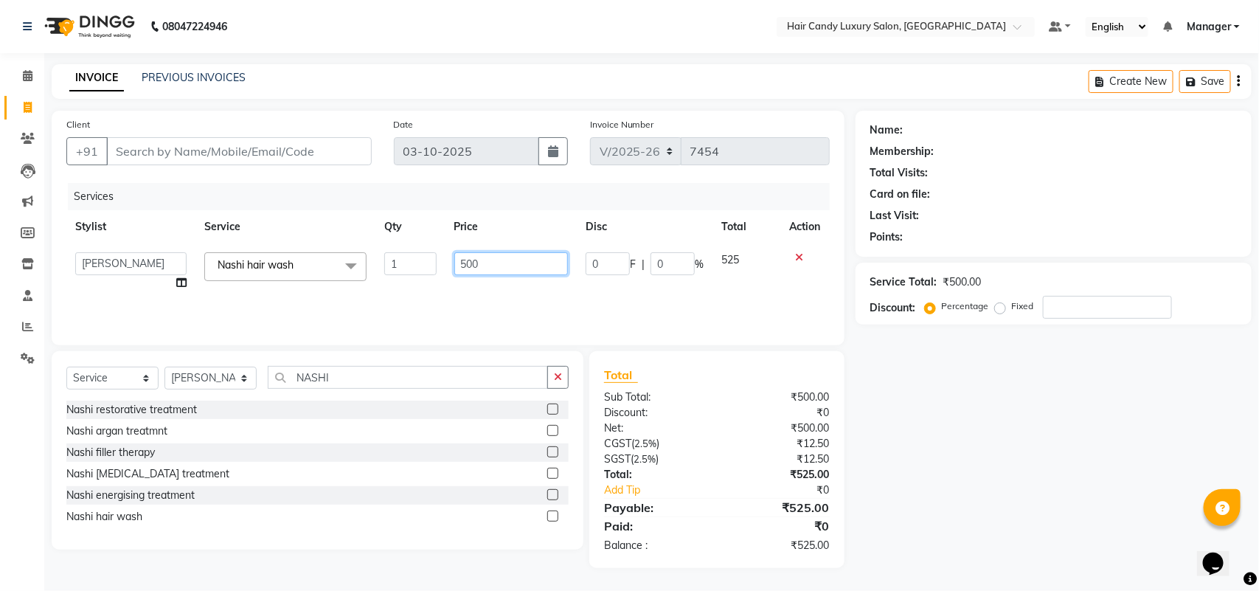
drag, startPoint x: 477, startPoint y: 259, endPoint x: 398, endPoint y: 285, distance: 83.0
click at [408, 279] on tr "Aman ANKIT MANAGER BHAWNA Bobby Chirag Danish Deepali Dhruv Goldy Harish Jagdis…" at bounding box center [447, 271] width 763 height 56
type input "550"
click at [1019, 443] on div "Name: Membership: Total Visits: Card on file: Last Visit: Points: Service Total…" at bounding box center [1059, 339] width 407 height 457
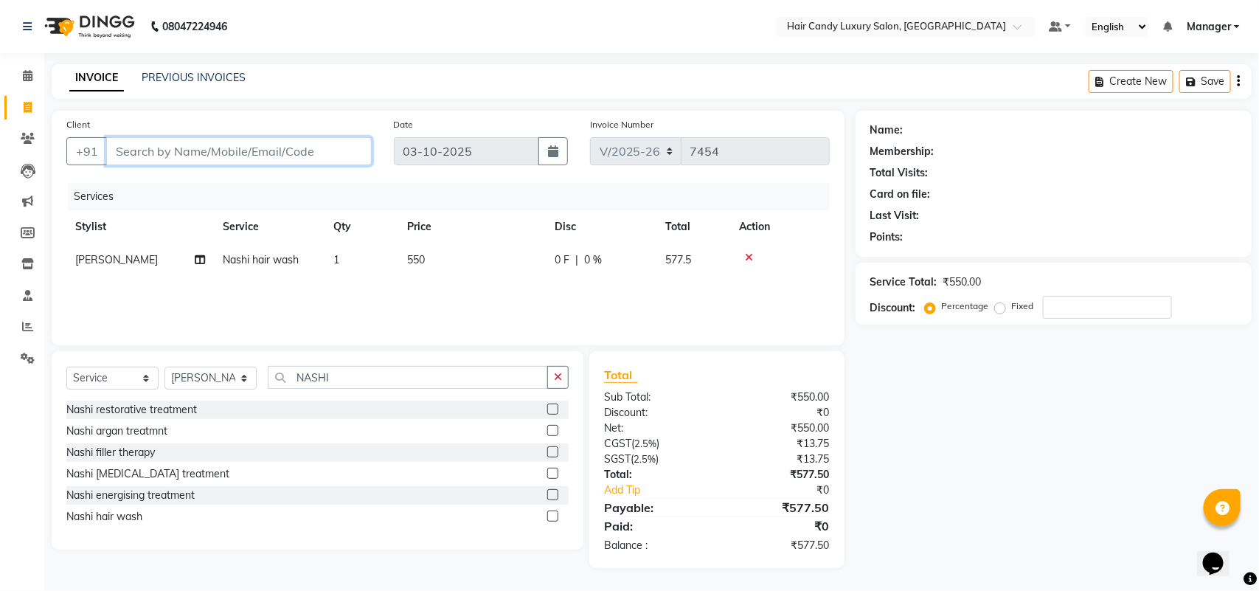
click at [161, 156] on input "Client" at bounding box center [239, 151] width 266 height 28
type input "9"
type input "0"
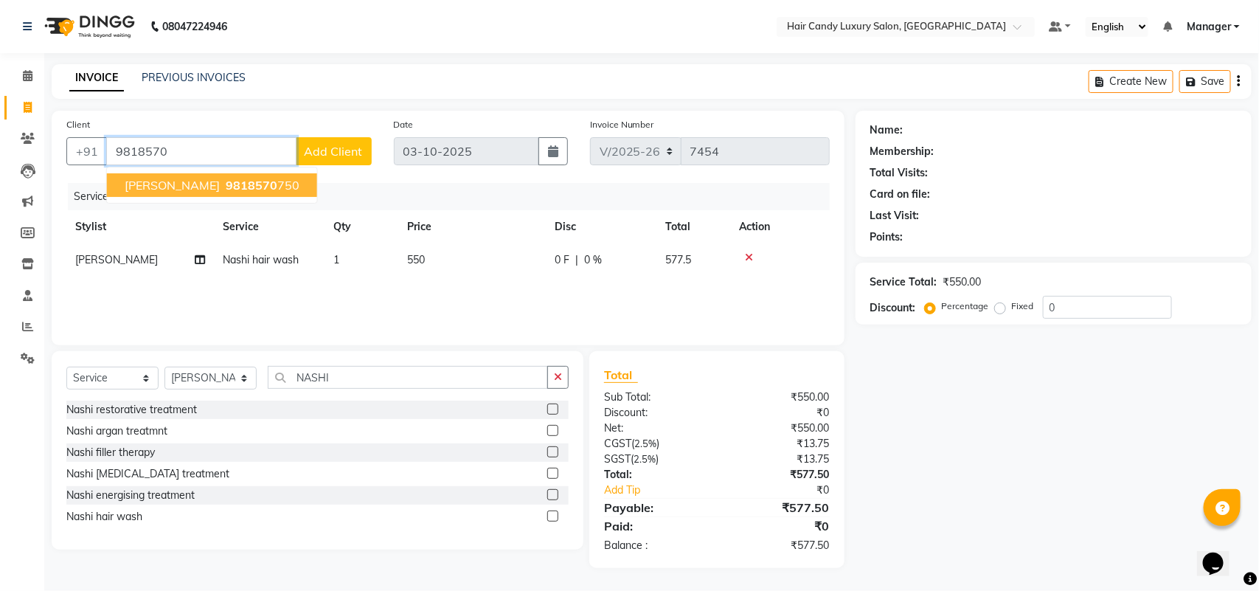
click at [267, 184] on span "9818570" at bounding box center [252, 185] width 52 height 15
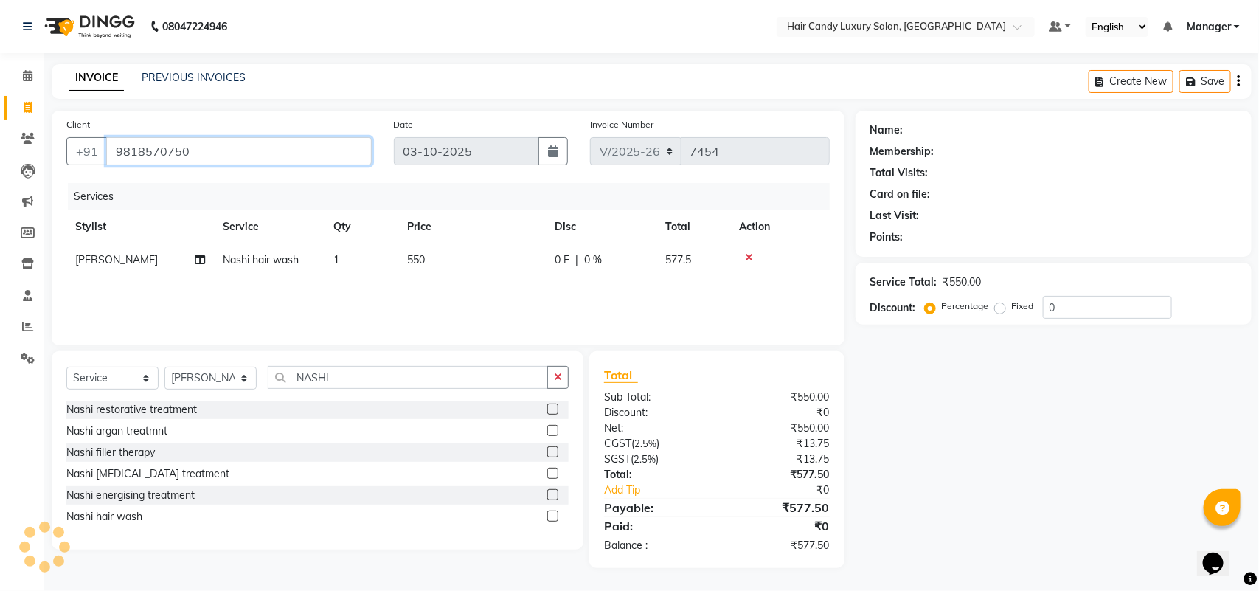
type input "9818570750"
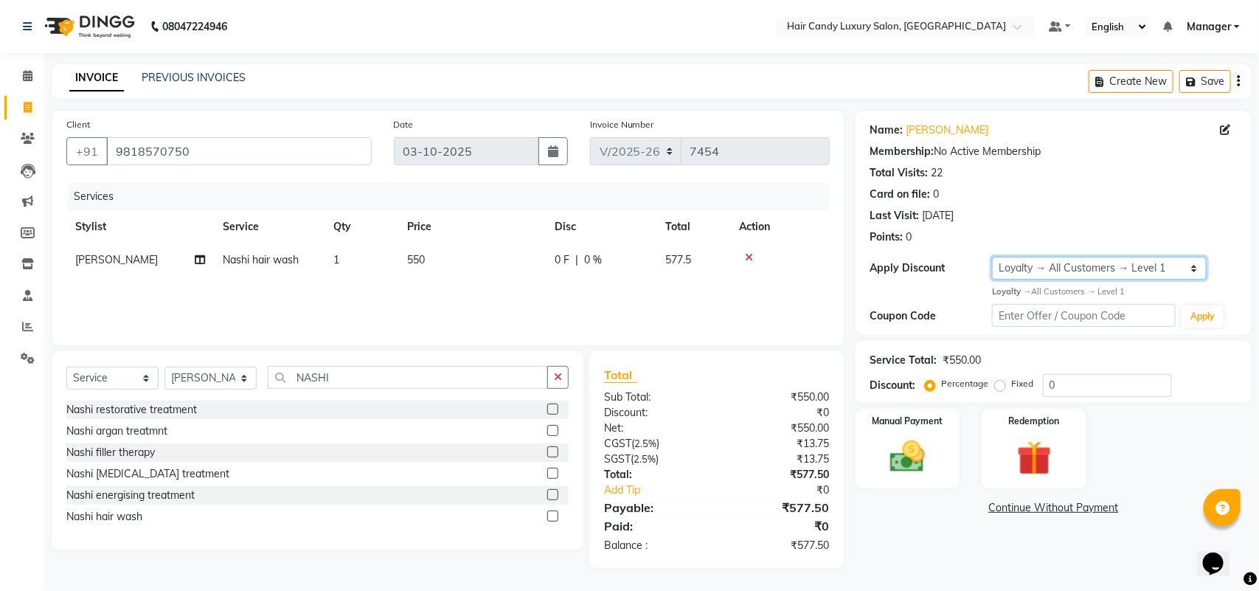
click at [1147, 277] on select "Select Loyalty → All Customers → Level 1" at bounding box center [1099, 268] width 214 height 23
select select "0:"
click at [992, 257] on select "Select Loyalty → All Customers → Level 1" at bounding box center [1099, 268] width 214 height 23
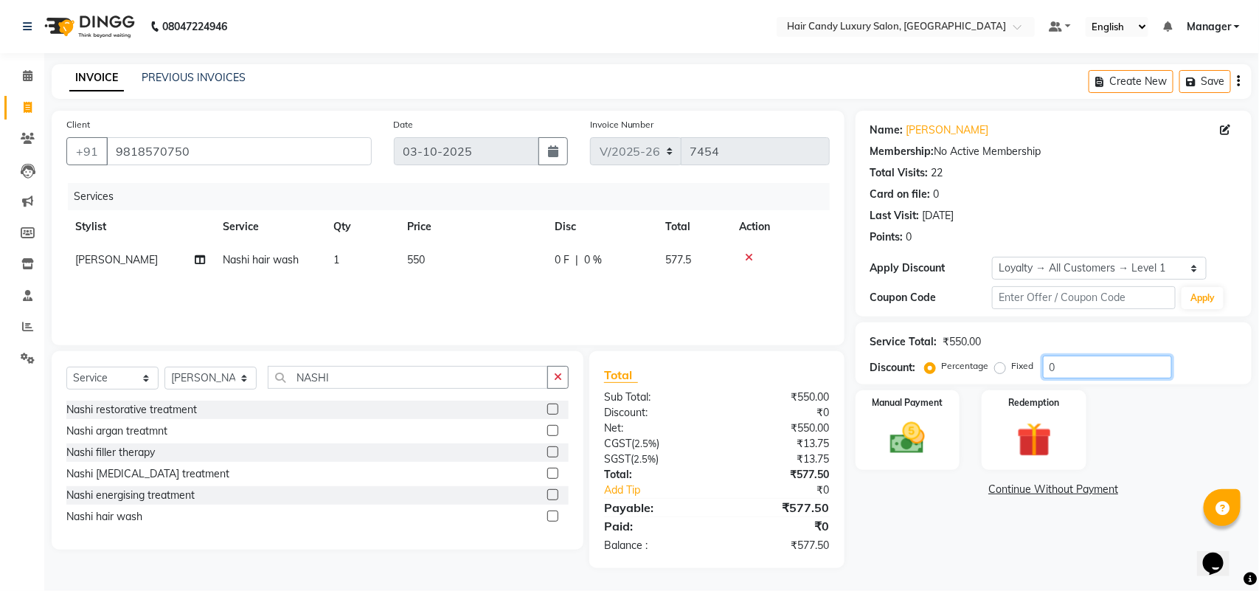
drag, startPoint x: 1097, startPoint y: 367, endPoint x: 970, endPoint y: 384, distance: 128.7
click at [970, 384] on div "Service Total: ₹550.00 Discount: Percentage Fixed 0" at bounding box center [1054, 353] width 396 height 62
type input "10"
click at [912, 441] on img at bounding box center [907, 437] width 58 height 41
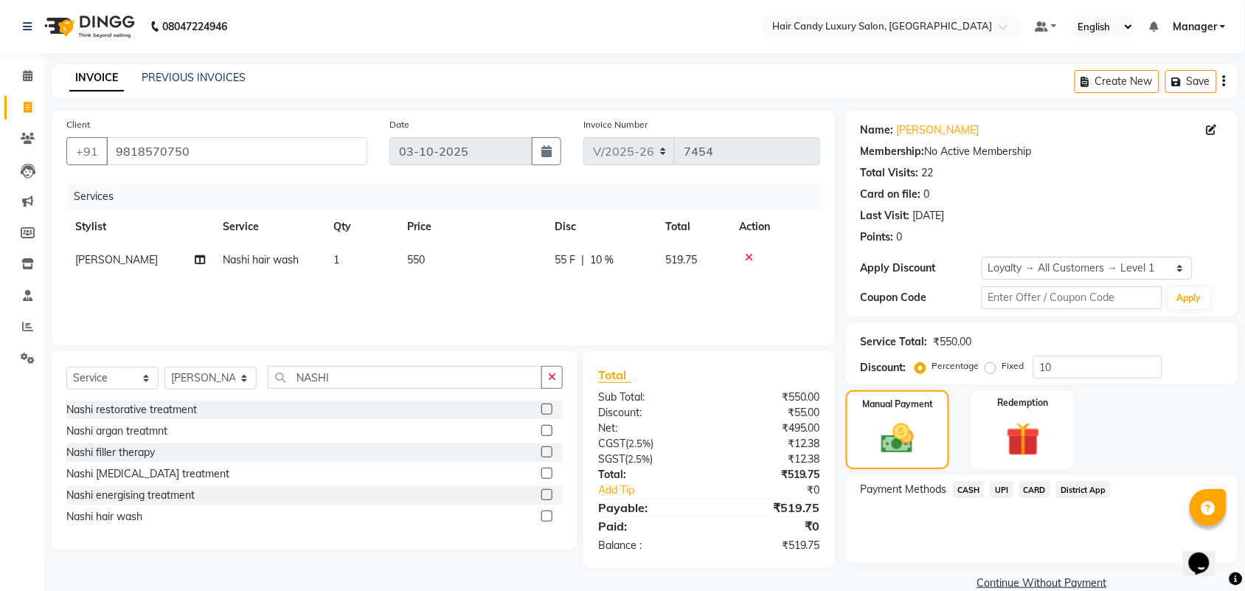
click at [1038, 488] on span "CARD" at bounding box center [1035, 489] width 32 height 17
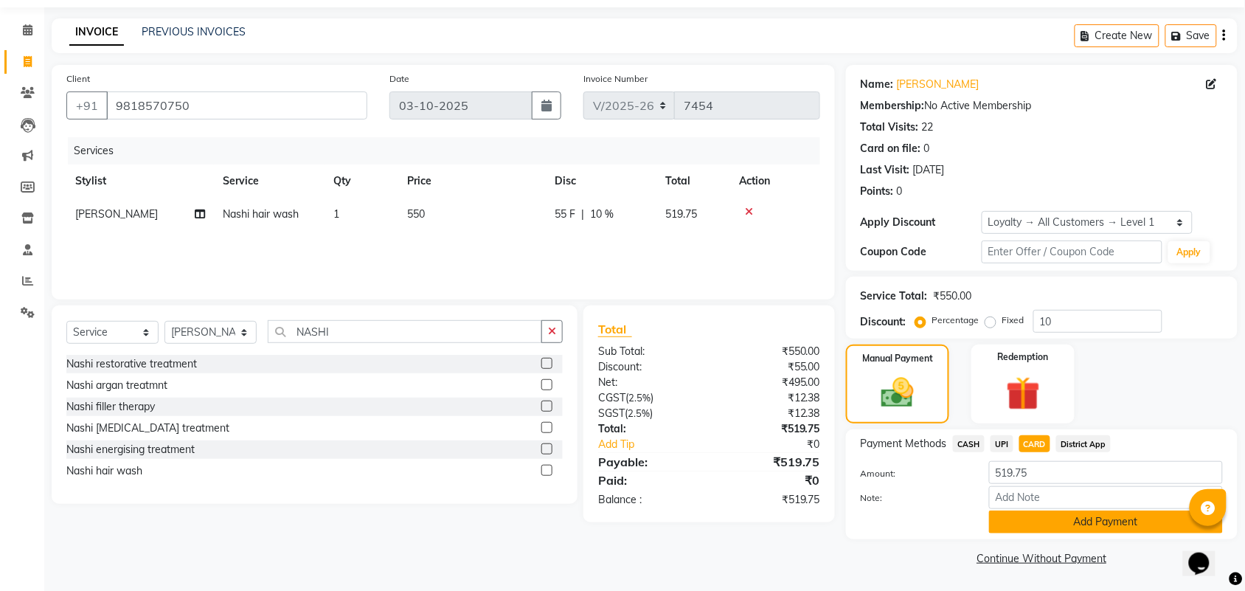
click at [1055, 530] on button "Add Payment" at bounding box center [1106, 521] width 234 height 23
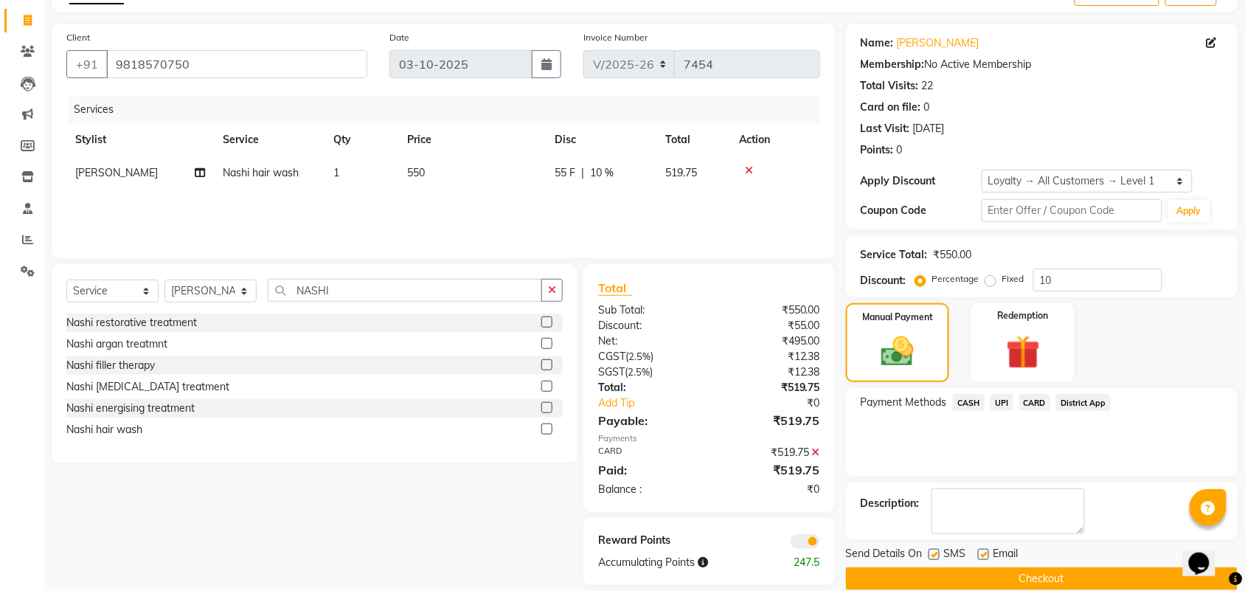
scroll to position [109, 0]
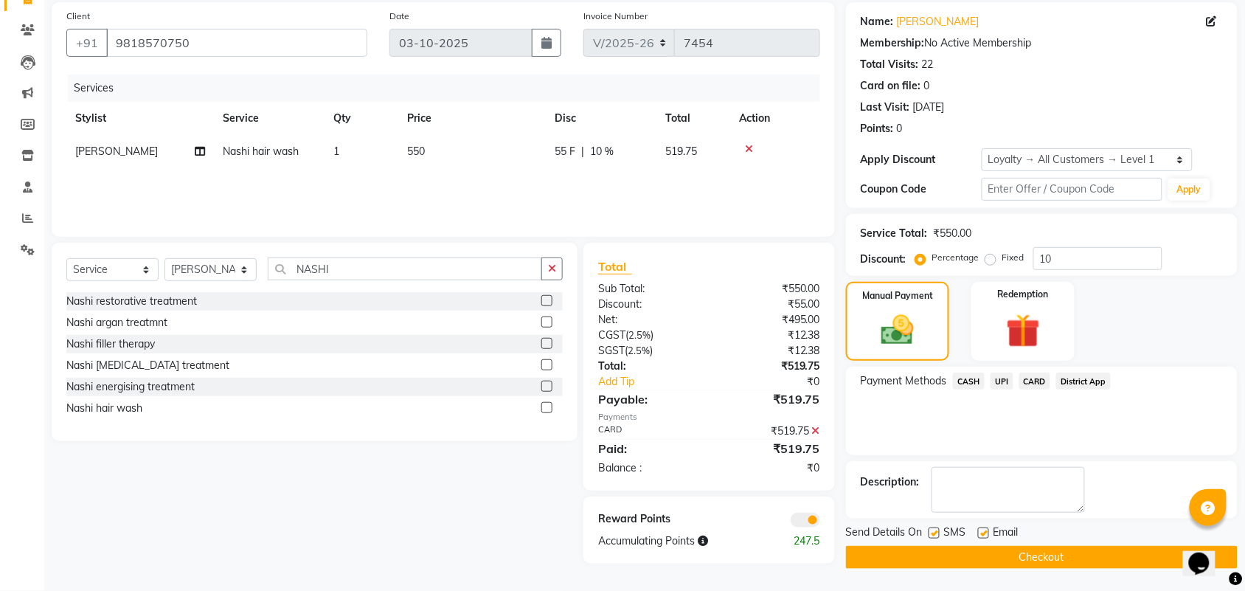
click at [806, 527] on div "Reward Points Accumulating Points 247.5" at bounding box center [709, 529] width 252 height 67
click at [802, 513] on span at bounding box center [806, 520] width 30 height 15
click at [820, 522] on input "checkbox" at bounding box center [820, 522] width 0 height 0
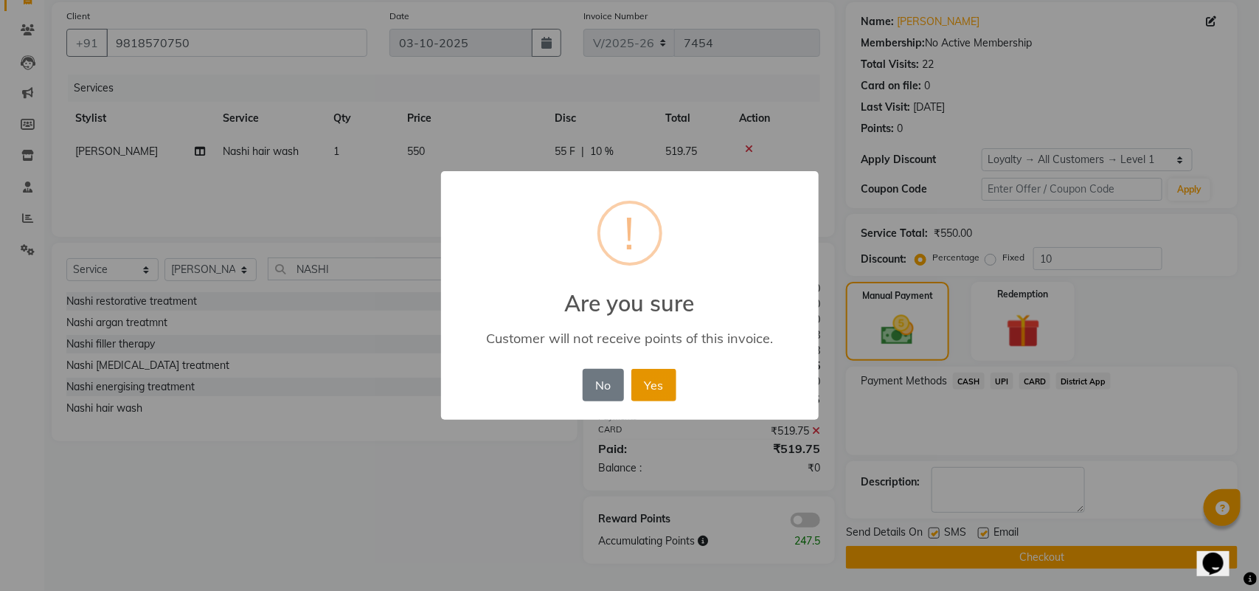
click at [654, 378] on button "Yes" at bounding box center [653, 385] width 45 height 32
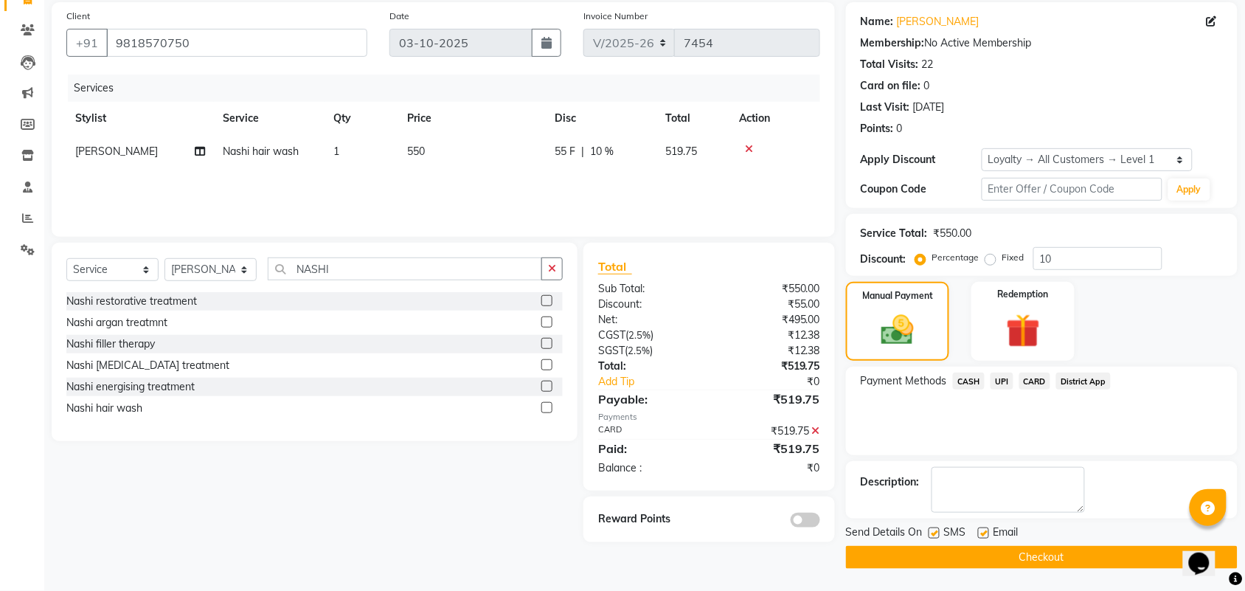
click at [946, 558] on button "Checkout" at bounding box center [1042, 557] width 392 height 23
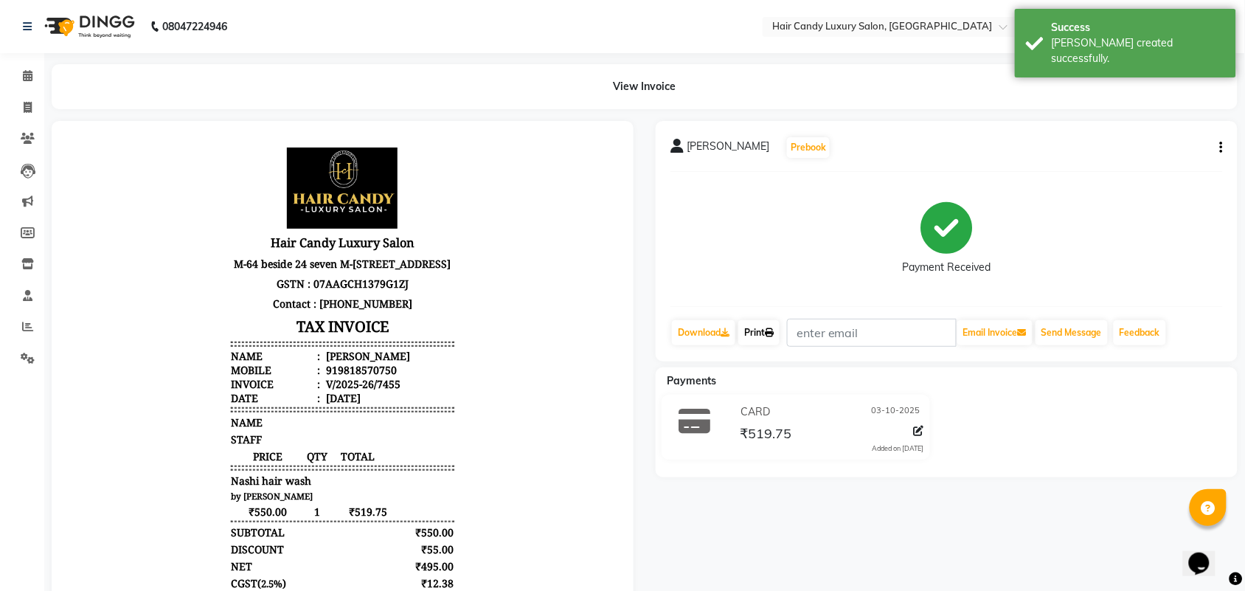
click at [768, 334] on link "Print" at bounding box center [758, 332] width 41 height 25
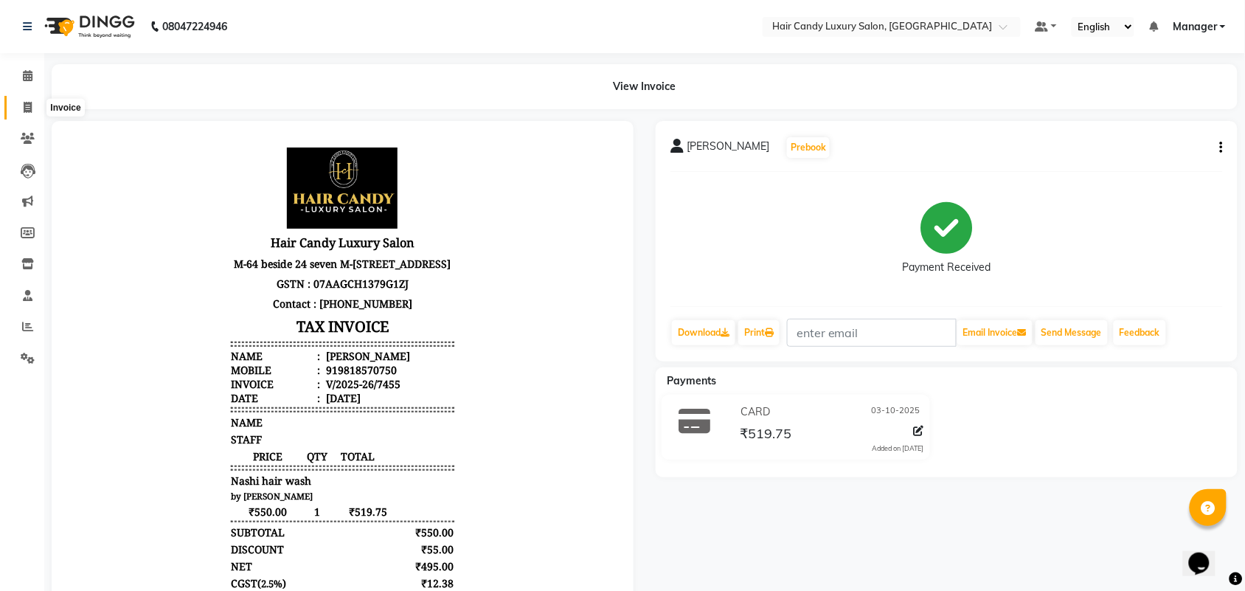
click at [27, 111] on icon at bounding box center [28, 107] width 8 height 11
select select "service"
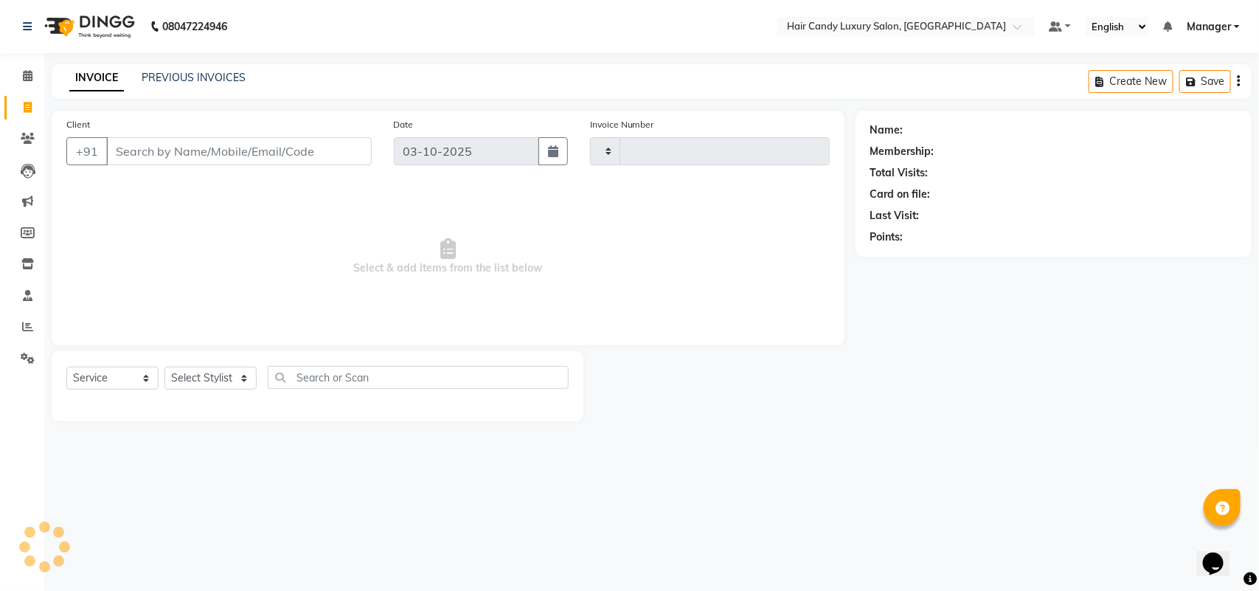
type input "7456"
select select "6645"
click at [19, 105] on span at bounding box center [28, 108] width 26 height 17
select select "6645"
select select "service"
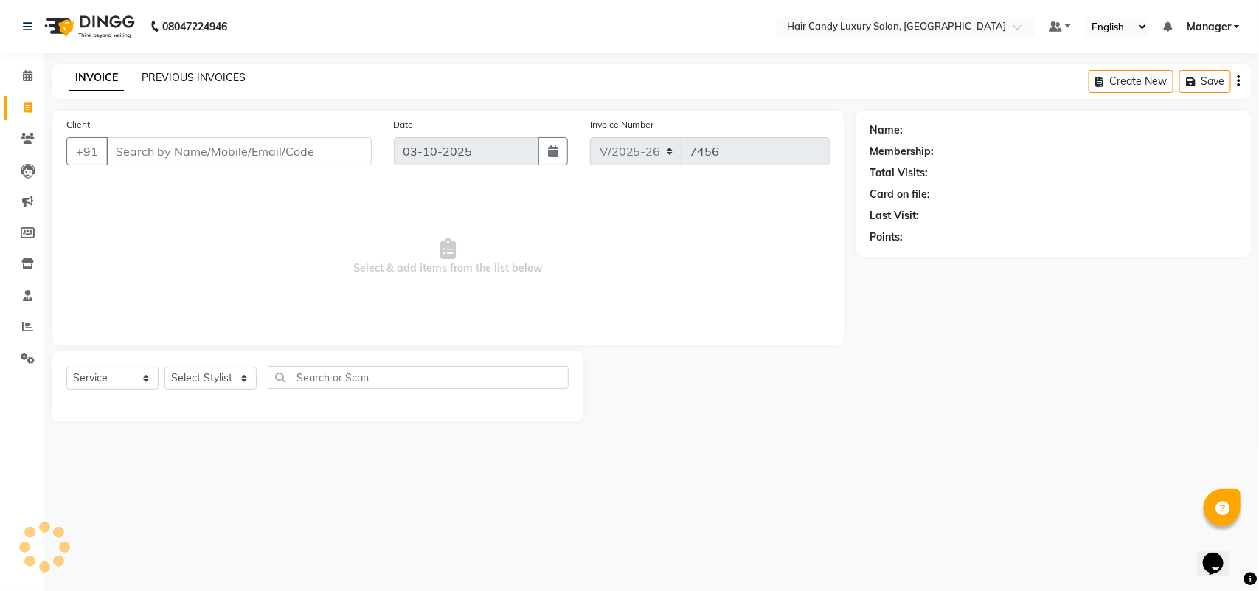
click at [236, 82] on link "PREVIOUS INVOICES" at bounding box center [194, 77] width 104 height 13
